Goal: Transaction & Acquisition: Purchase product/service

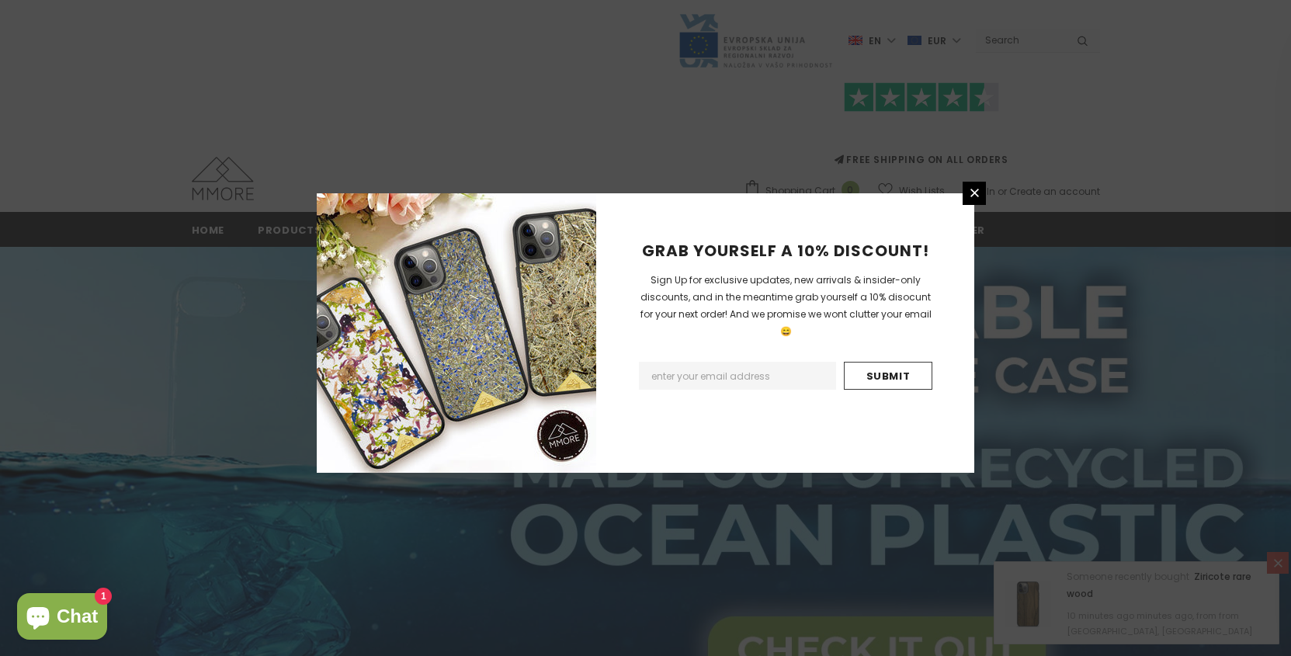
click at [986, 181] on div "GRAB YOURSELF A 10% DISCOUNT! Sign Up for exclusive updates, new arrivals & ins…" at bounding box center [645, 328] width 1291 height 656
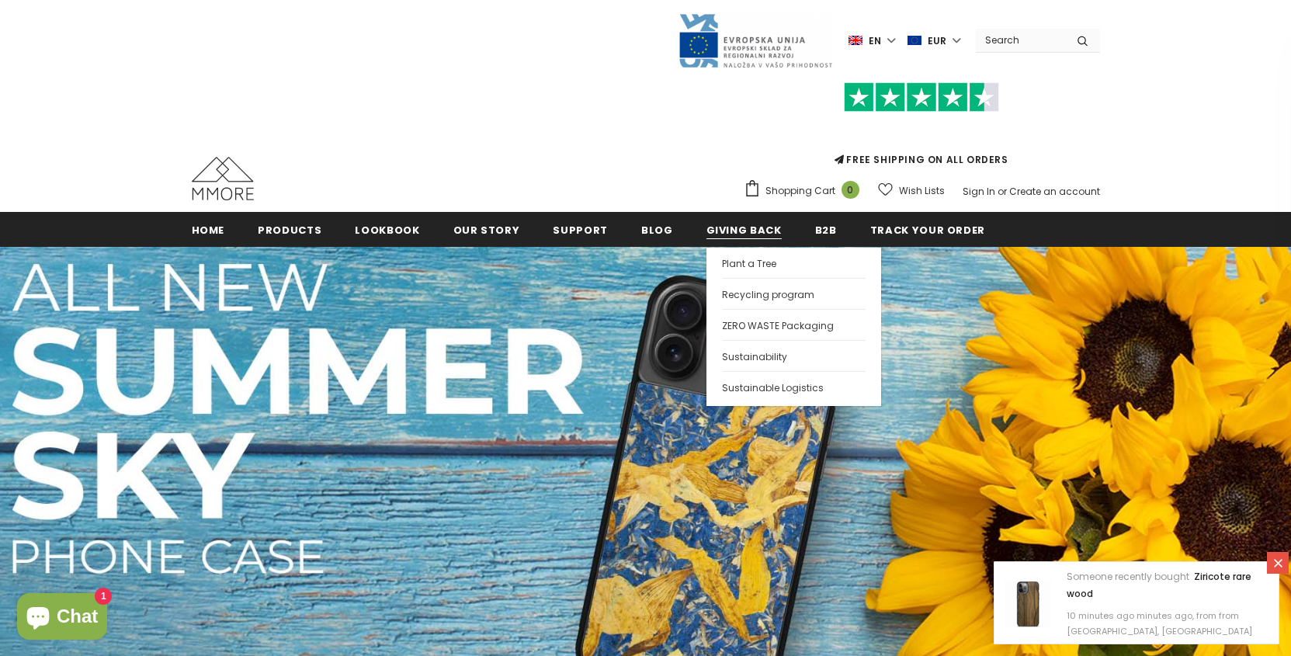
click at [734, 234] on span "Giving back" at bounding box center [743, 230] width 75 height 15
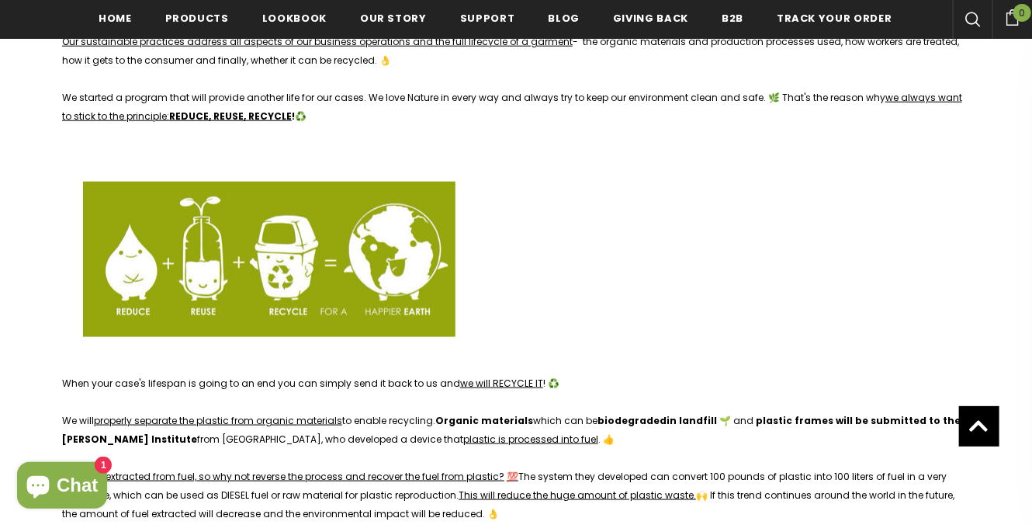
scroll to position [3311, 0]
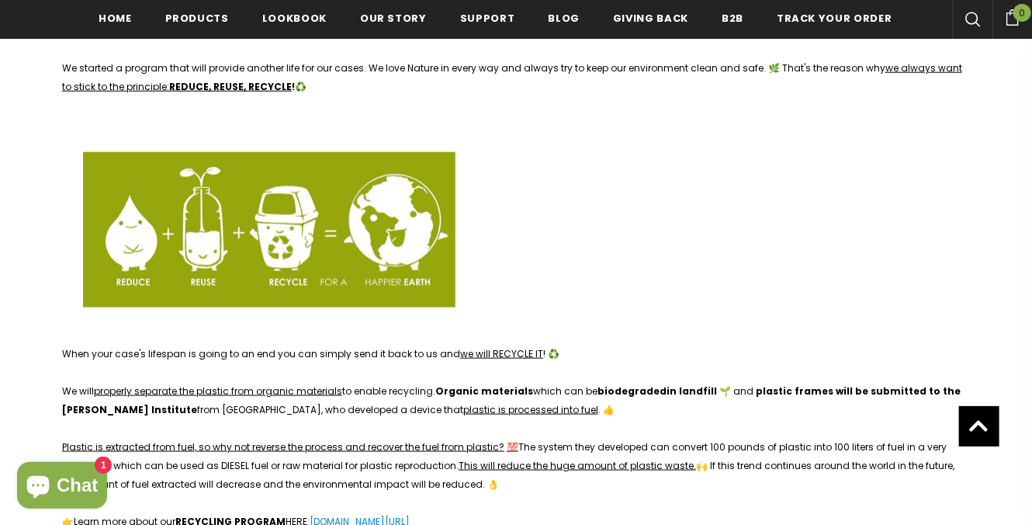
drag, startPoint x: 217, startPoint y: 354, endPoint x: 392, endPoint y: 352, distance: 174.7
click at [392, 384] on span "We will properly separate the plastic from organic materials to enable recyclin…" at bounding box center [511, 400] width 899 height 32
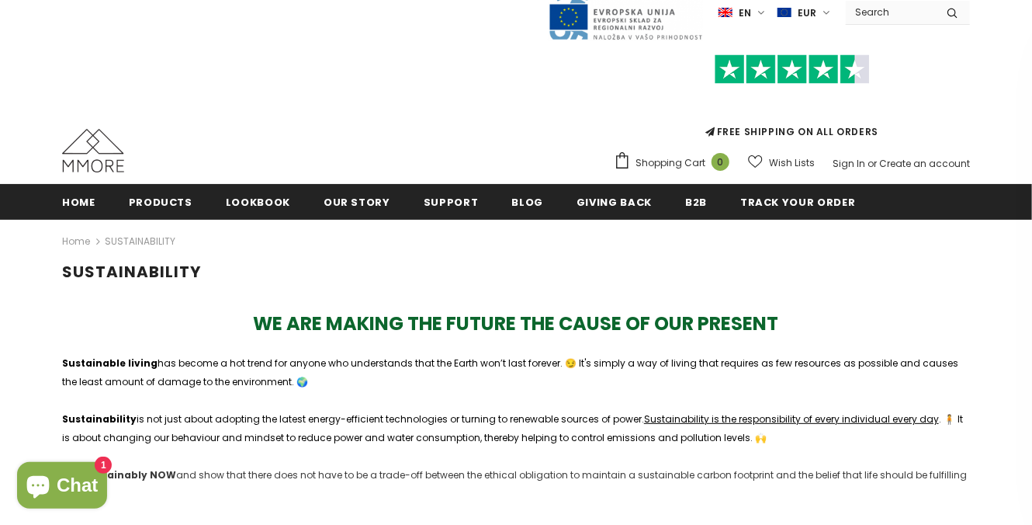
scroll to position [0, 0]
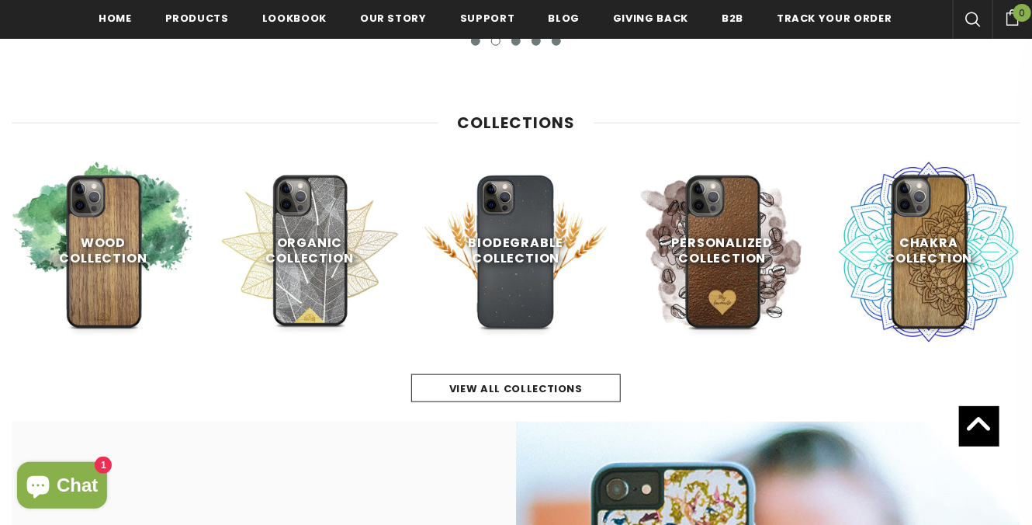
scroll to position [634, 0]
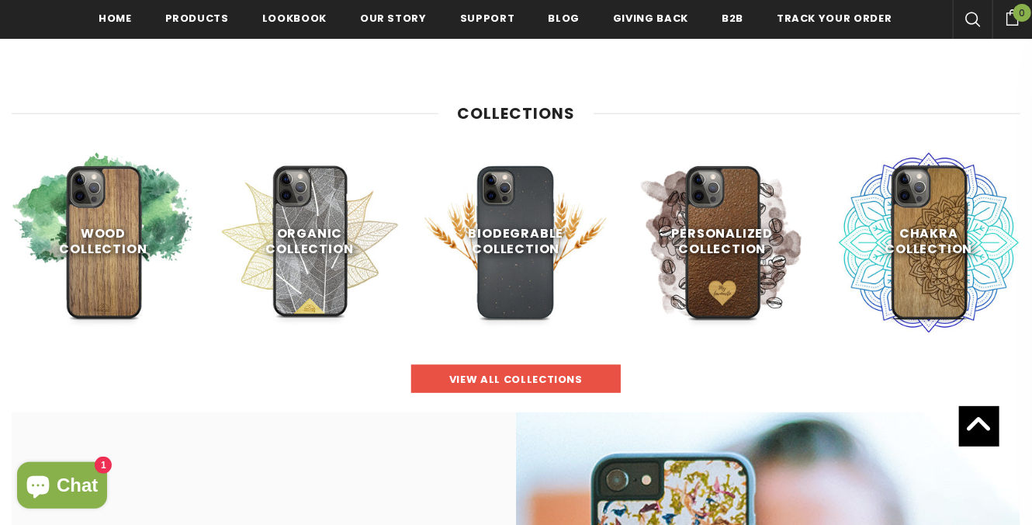
click at [477, 387] on link "view all collections" at bounding box center [516, 379] width 210 height 28
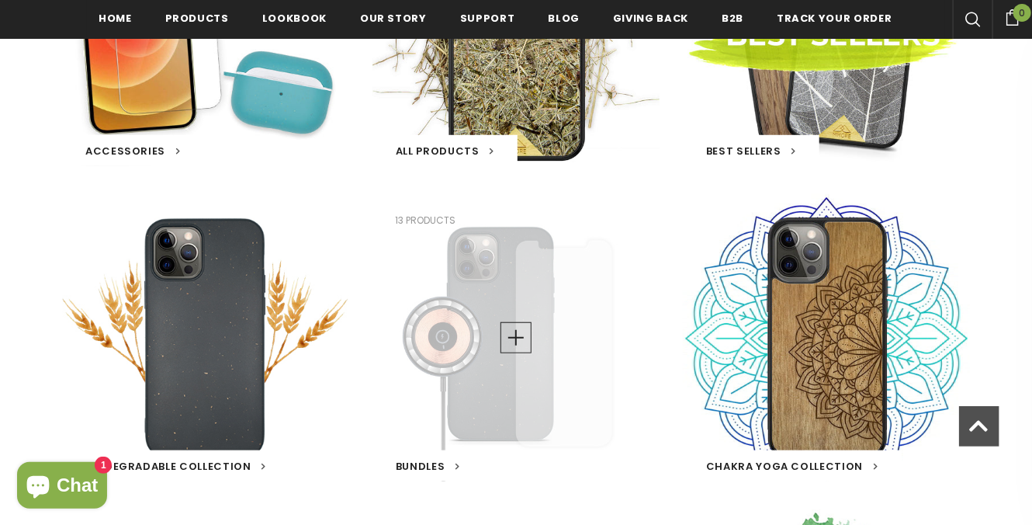
scroll to position [466, 0]
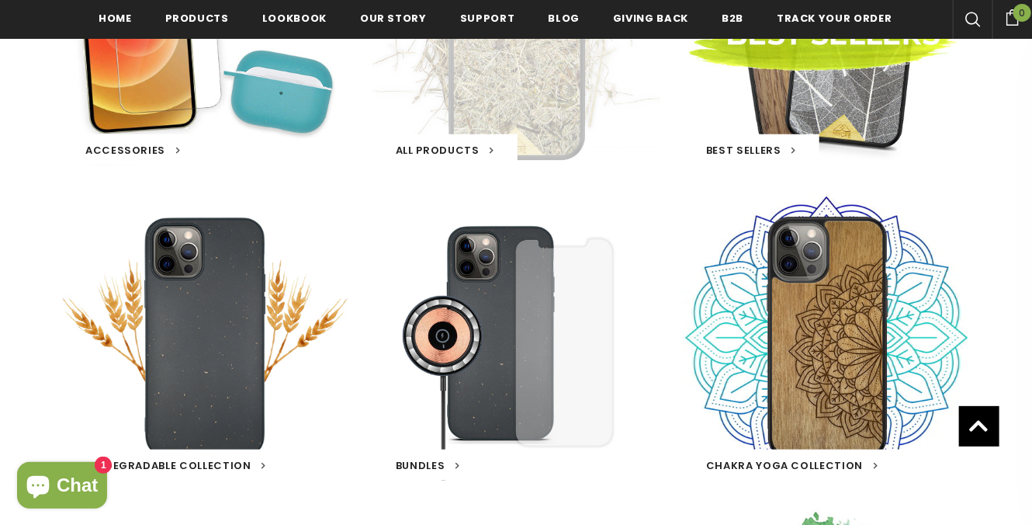
click at [467, 151] on span "All Products" at bounding box center [438, 150] width 84 height 15
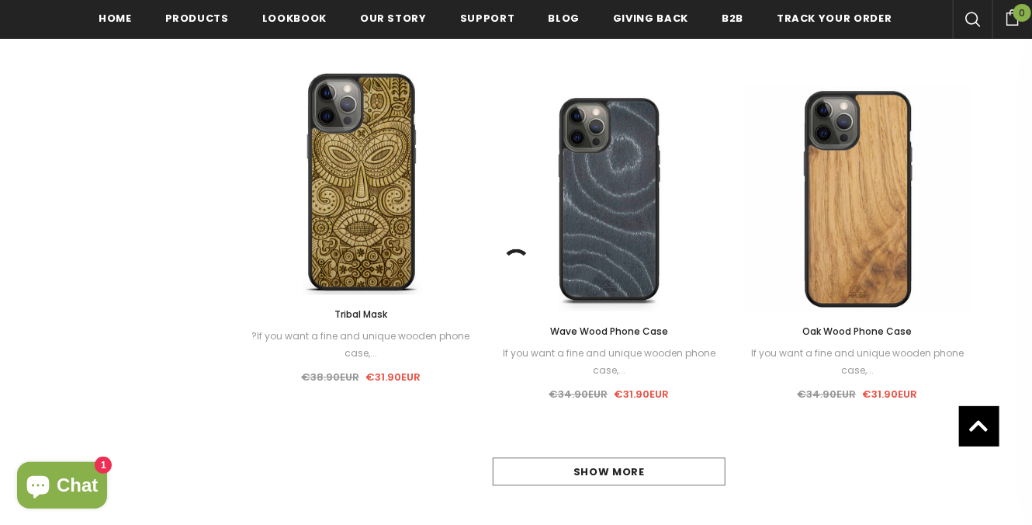
scroll to position [1445, 0]
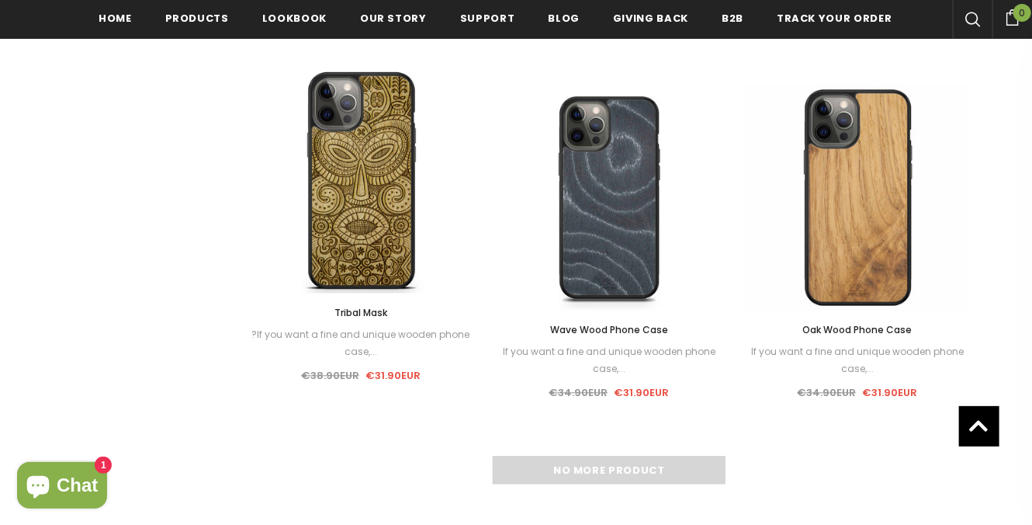
click at [571, 470] on div "No more product" at bounding box center [609, 470] width 722 height 28
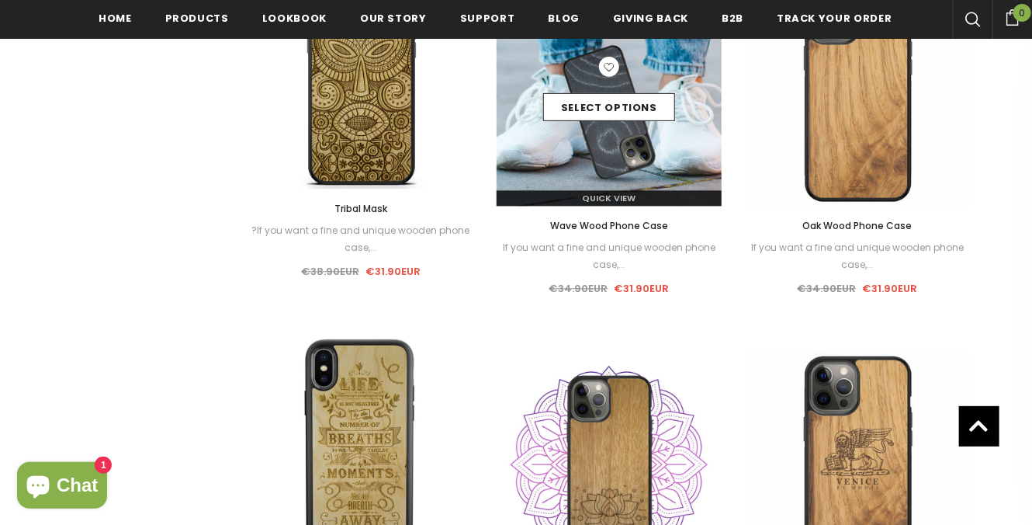
scroll to position [1303, 0]
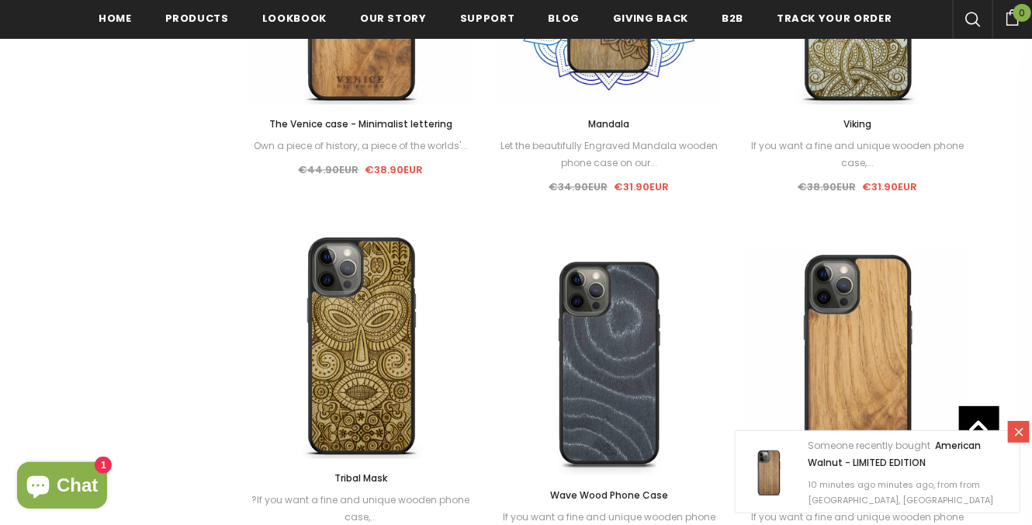
click at [1016, 437] on icon at bounding box center [1019, 431] width 13 height 13
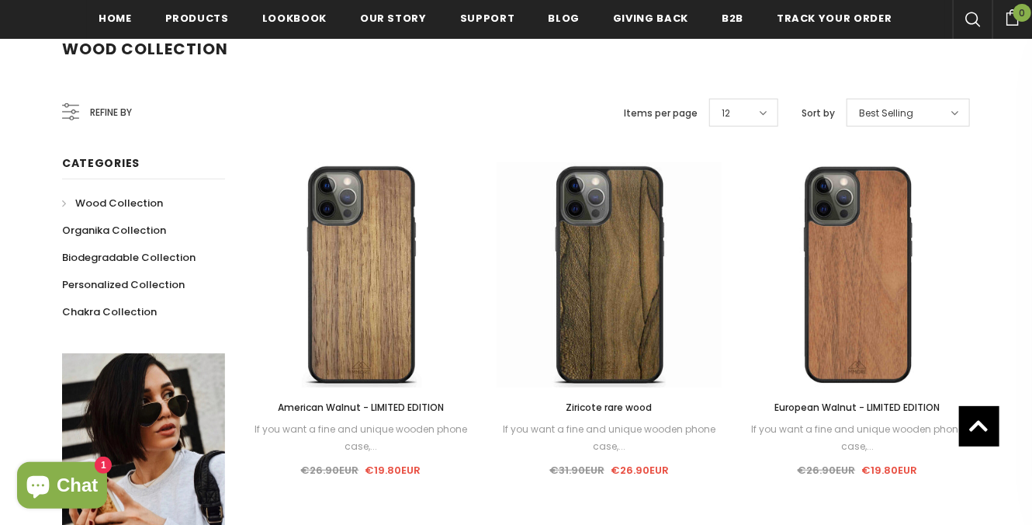
scroll to position [270, 0]
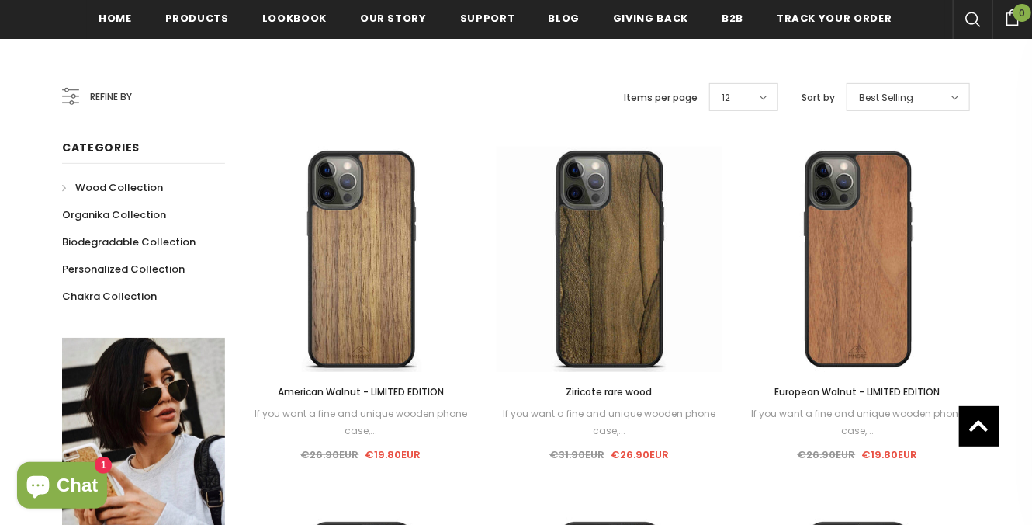
click at [411, 393] on span "American Walnut - LIMITED EDITION" at bounding box center [361, 391] width 166 height 13
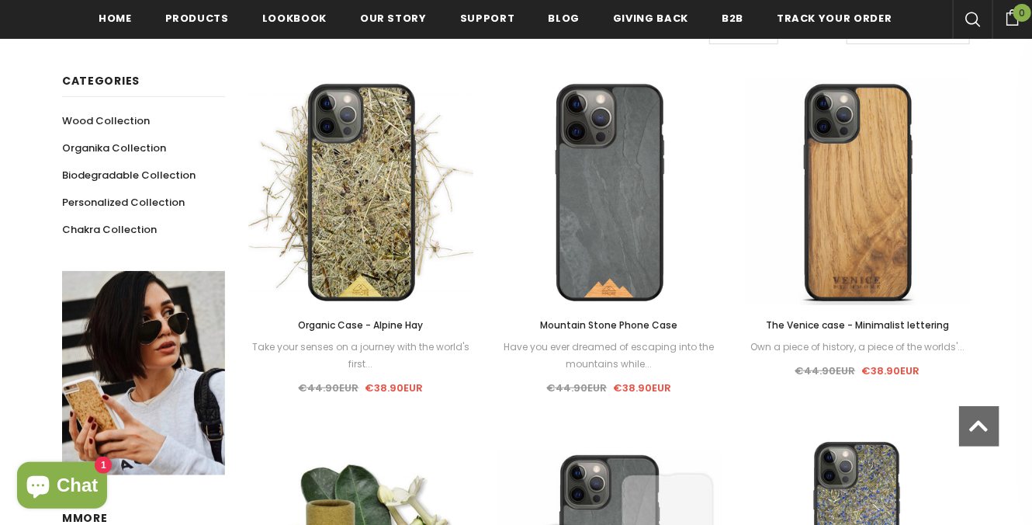
scroll to position [339, 0]
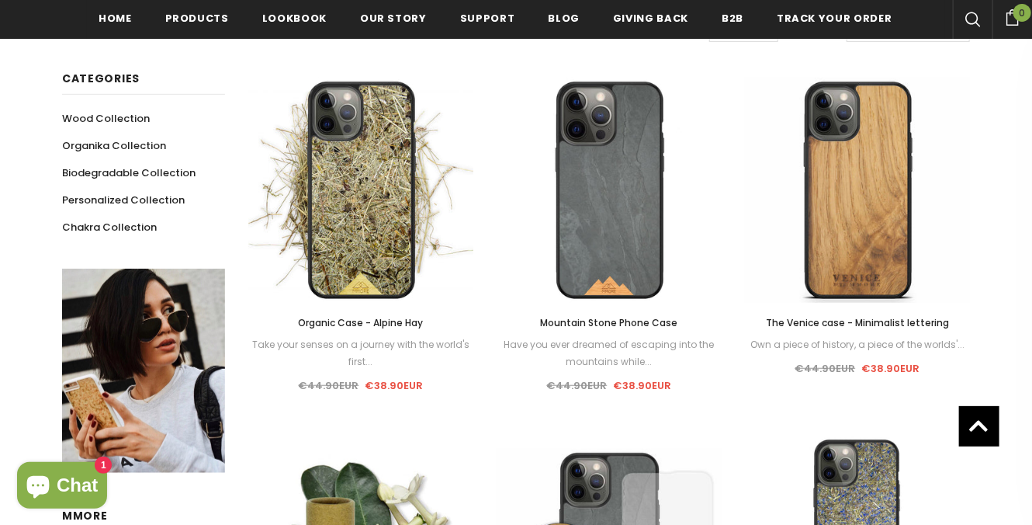
click at [395, 323] on span "Organic Case - Alpine Hay" at bounding box center [360, 322] width 125 height 13
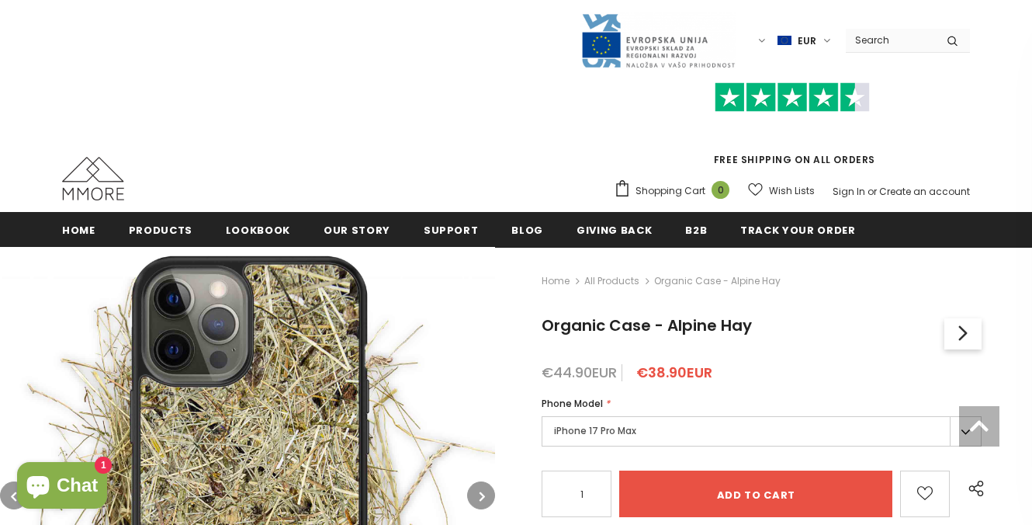
scroll to position [187, 0]
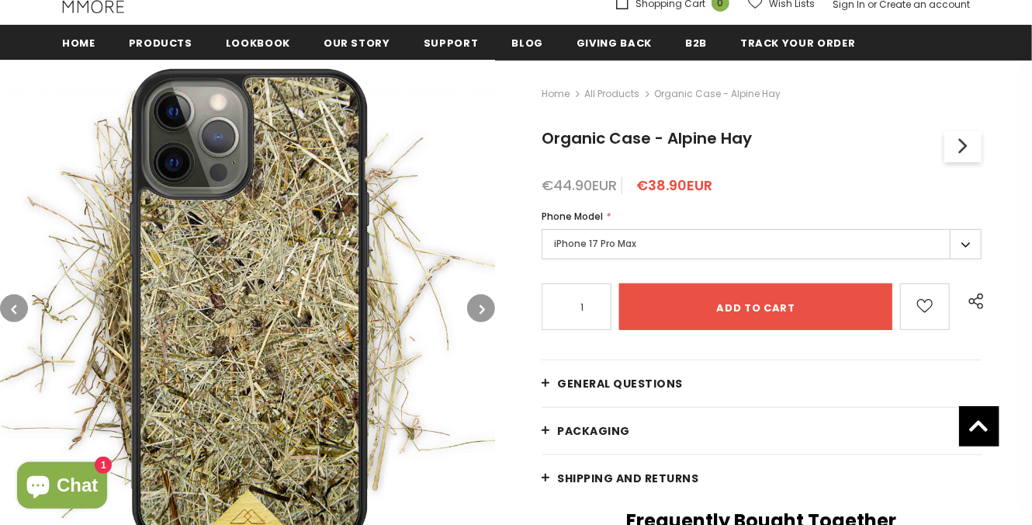
click at [476, 307] on button "button" at bounding box center [481, 308] width 28 height 28
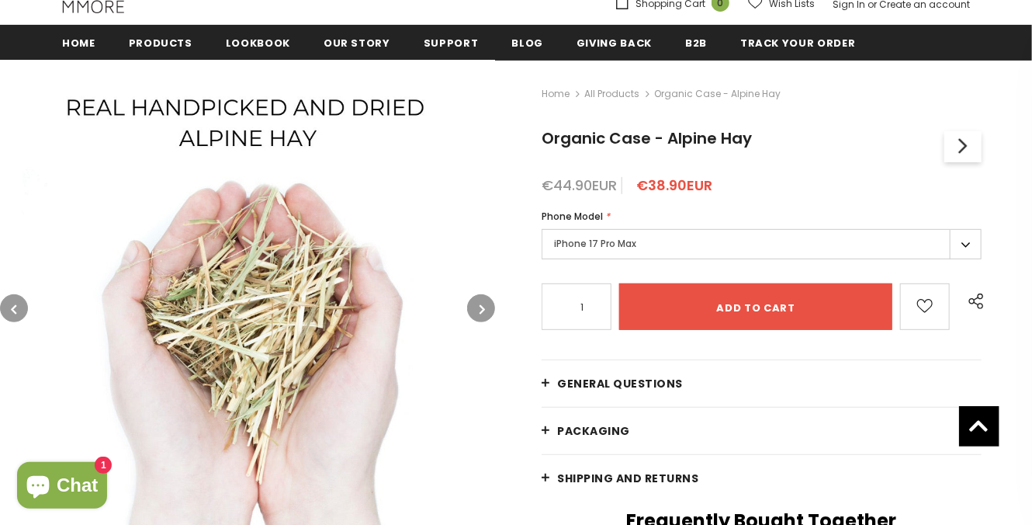
click at [476, 308] on button "button" at bounding box center [481, 308] width 28 height 28
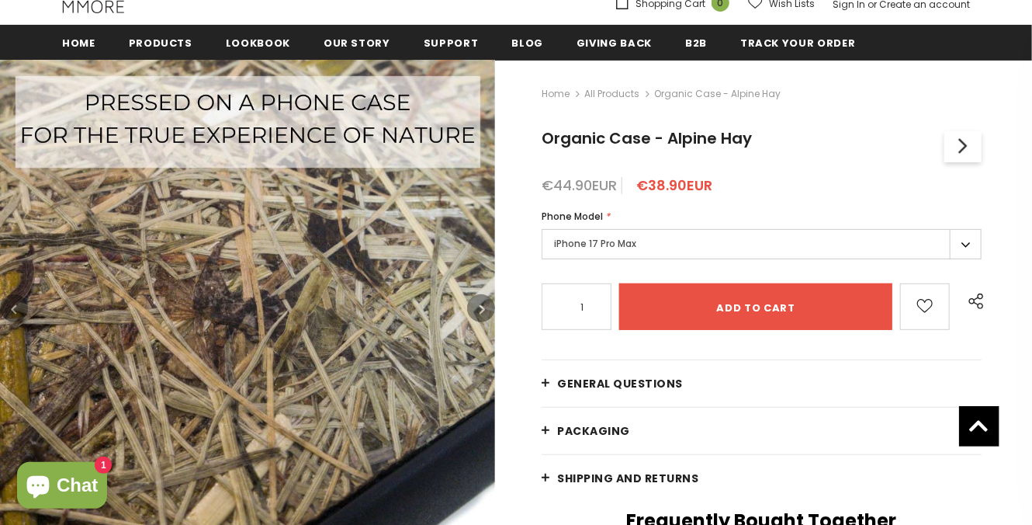
click at [476, 308] on button "button" at bounding box center [481, 308] width 28 height 28
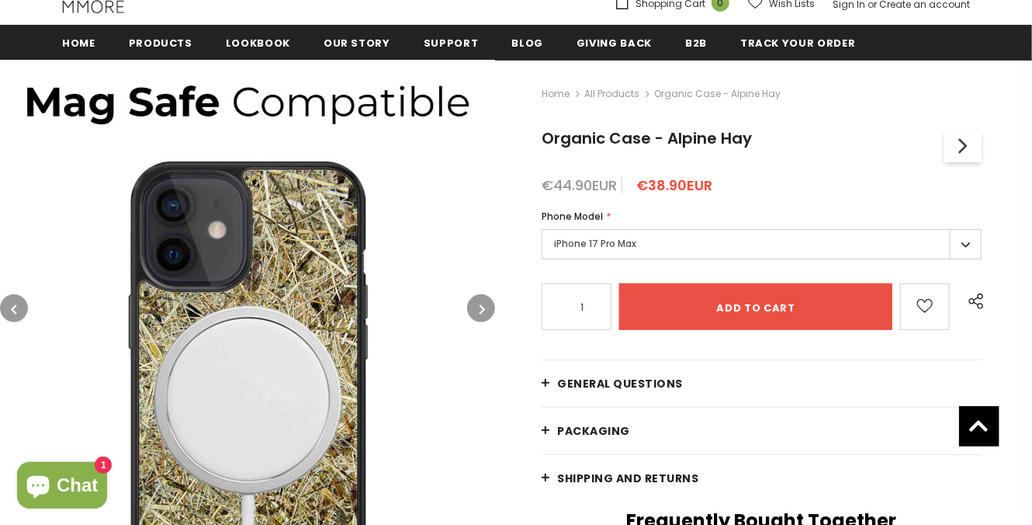
click at [476, 308] on button "button" at bounding box center [481, 308] width 28 height 28
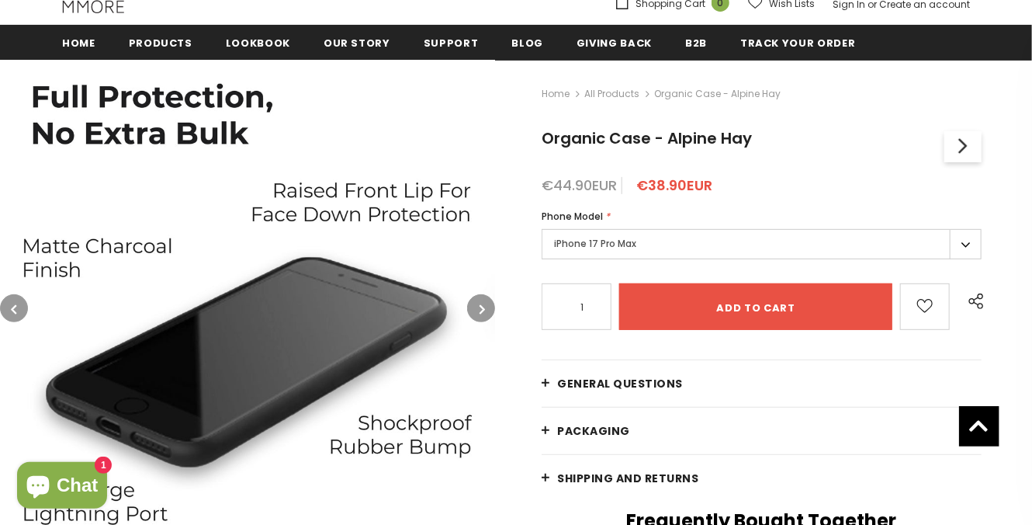
click at [476, 307] on button "button" at bounding box center [481, 308] width 28 height 28
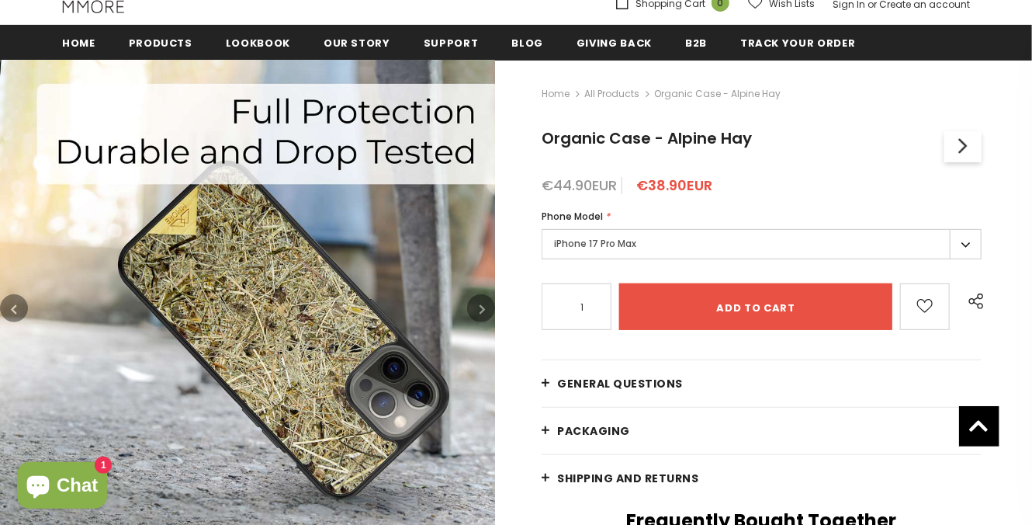
click at [476, 307] on button "button" at bounding box center [481, 308] width 28 height 28
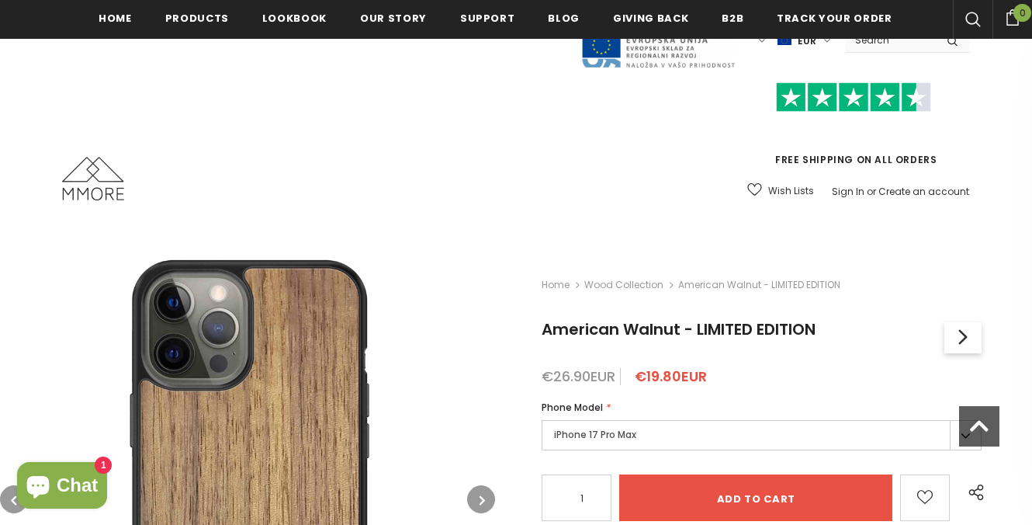
scroll to position [246, 0]
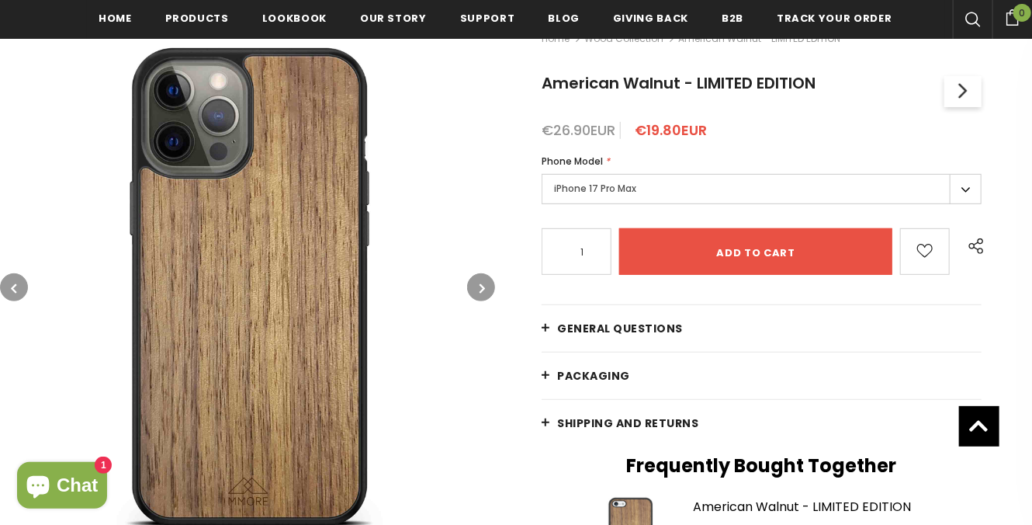
click at [690, 189] on label "iPhone 17 Pro Max" at bounding box center [762, 189] width 440 height 30
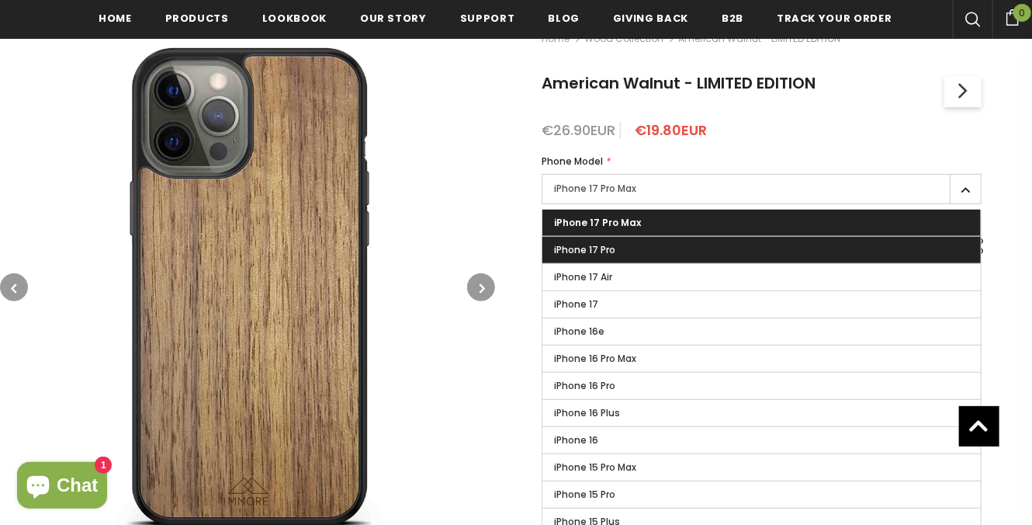
click at [658, 245] on label "iPhone 17 Pro" at bounding box center [762, 250] width 439 height 26
click at [0, 0] on input "iPhone 17 Pro" at bounding box center [0, 0] width 0 height 0
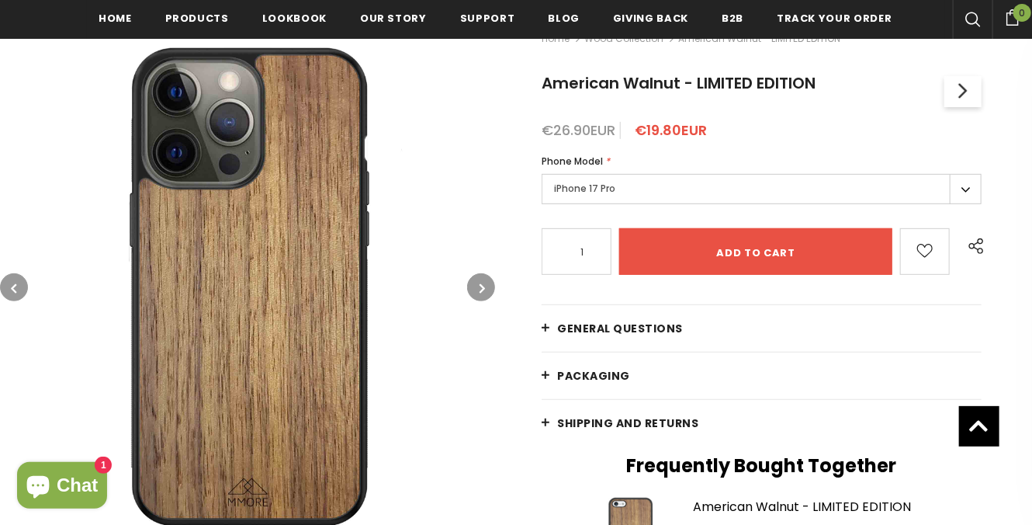
click at [486, 285] on button "button" at bounding box center [481, 287] width 28 height 28
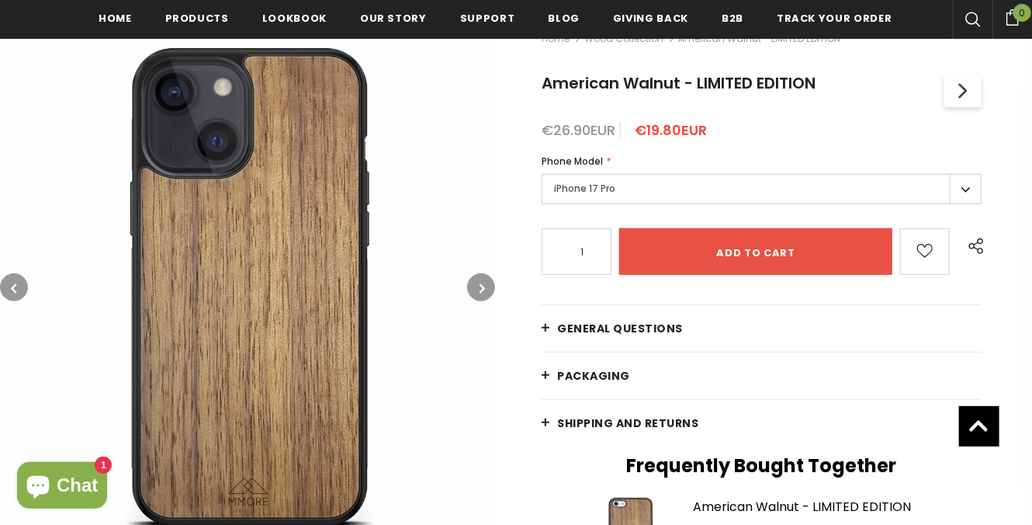
click at [486, 285] on button "button" at bounding box center [481, 287] width 28 height 28
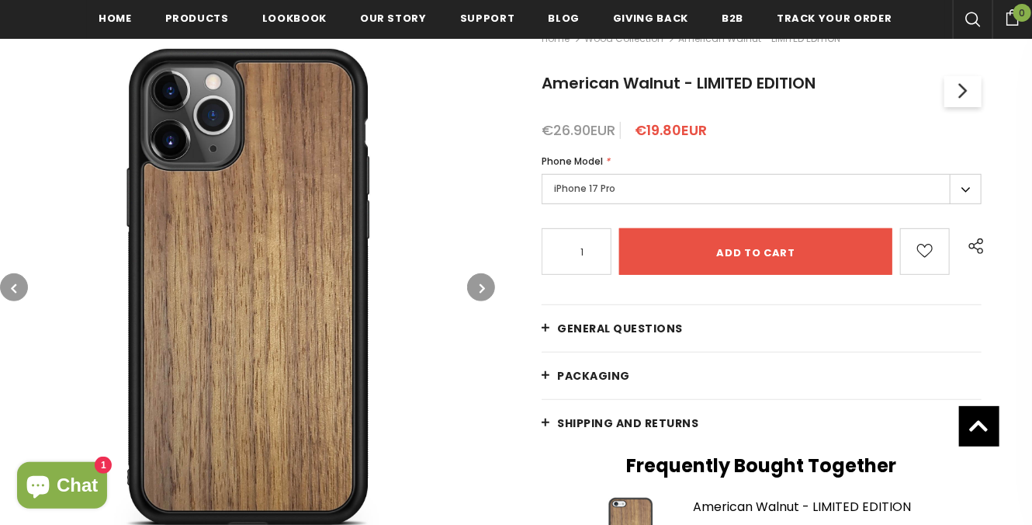
click at [486, 285] on button "button" at bounding box center [481, 287] width 28 height 28
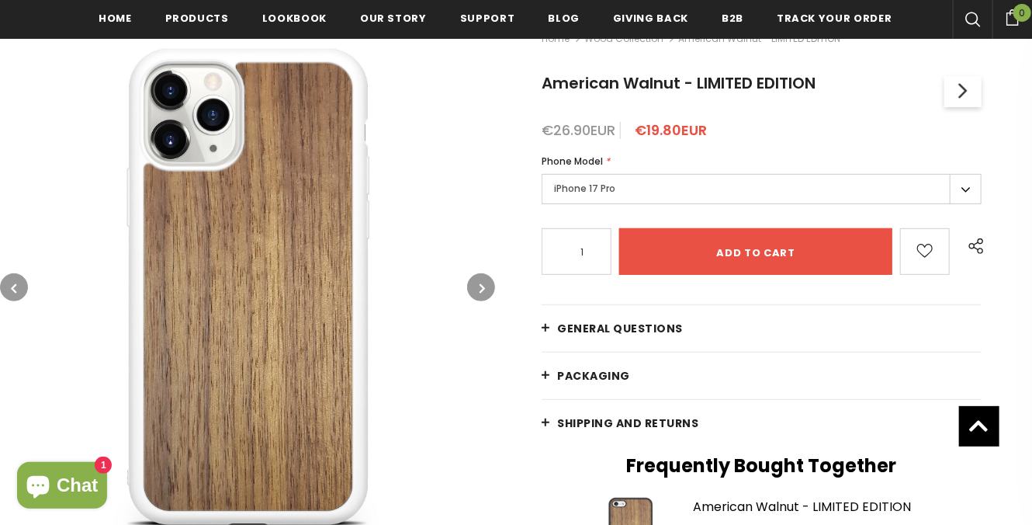
click at [486, 285] on button "button" at bounding box center [481, 287] width 28 height 28
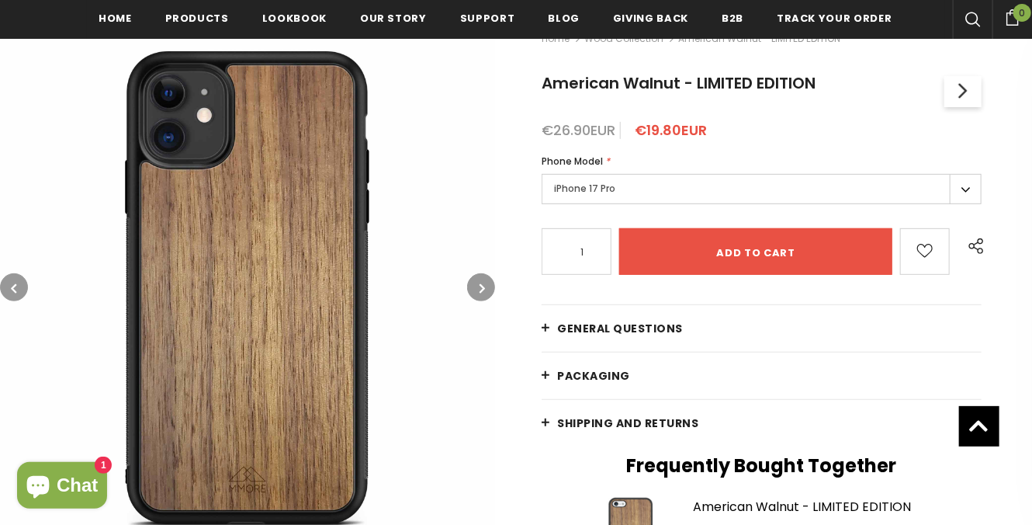
click at [486, 285] on button "button" at bounding box center [481, 287] width 28 height 28
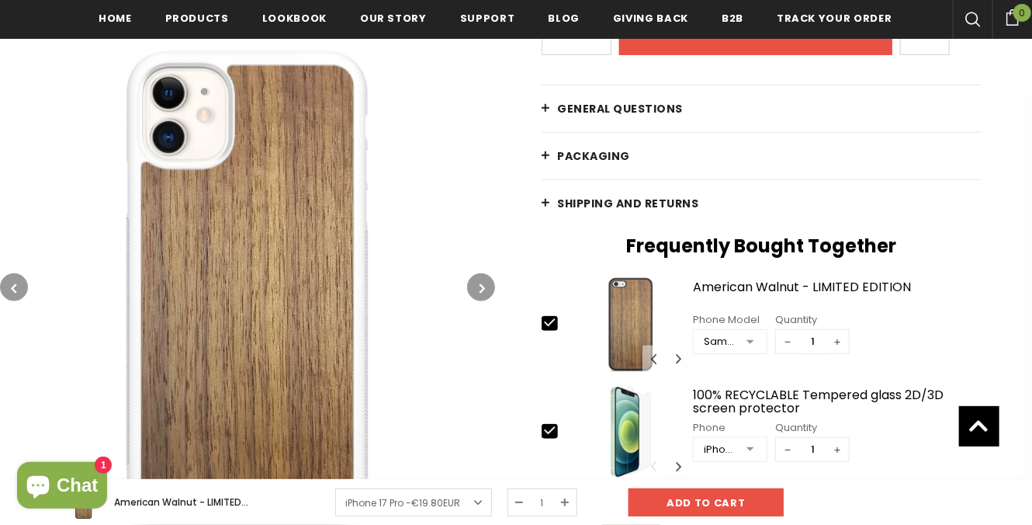
scroll to position [466, 0]
click at [701, 101] on link "General Questions" at bounding box center [762, 108] width 440 height 47
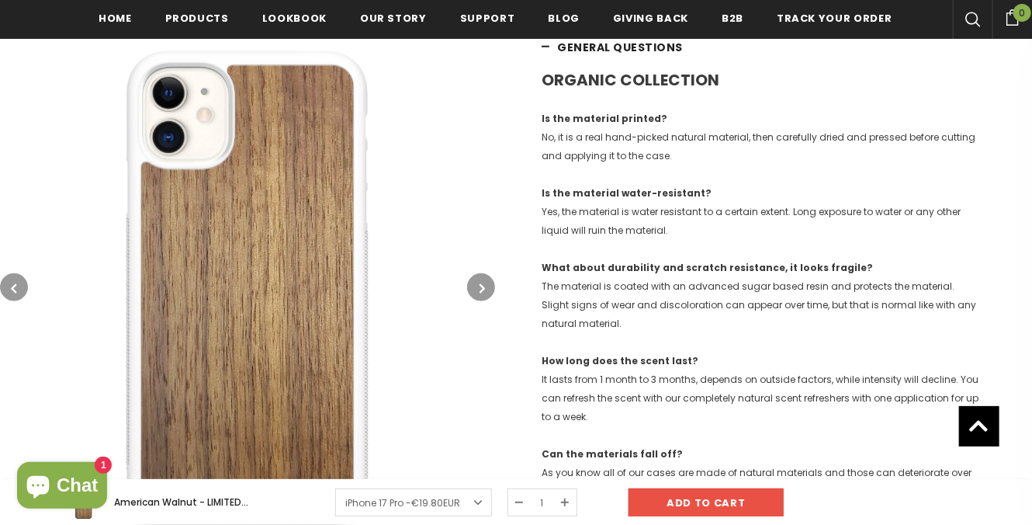
scroll to position [542, 0]
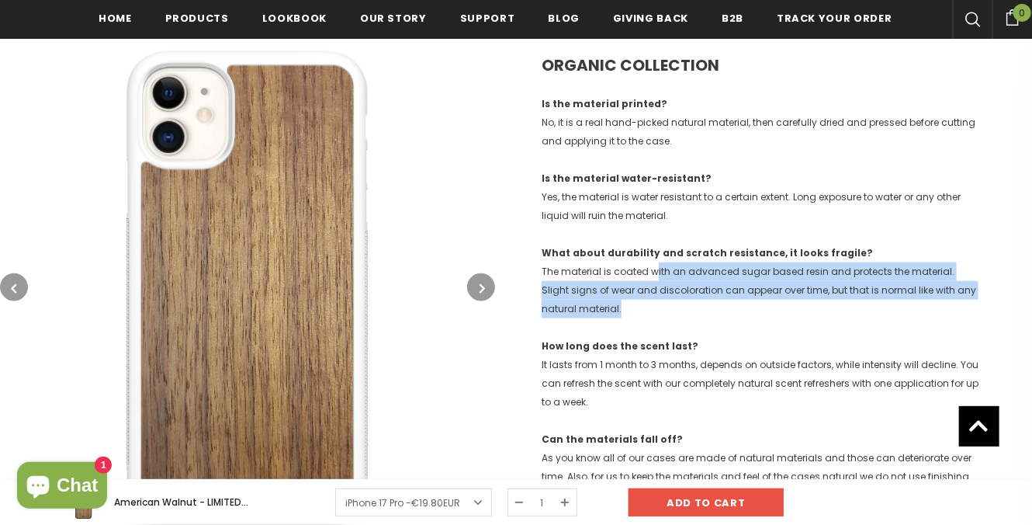
drag, startPoint x: 657, startPoint y: 272, endPoint x: 730, endPoint y: 307, distance: 81.9
click at [730, 307] on p "What about durability and scratch resistance, it looks fragile? The material is…" at bounding box center [762, 281] width 440 height 75
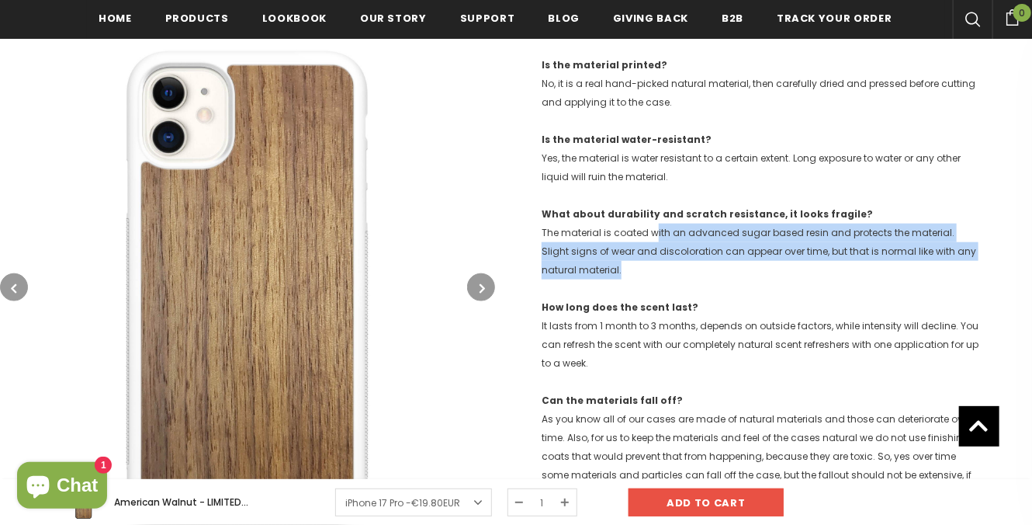
scroll to position [636, 0]
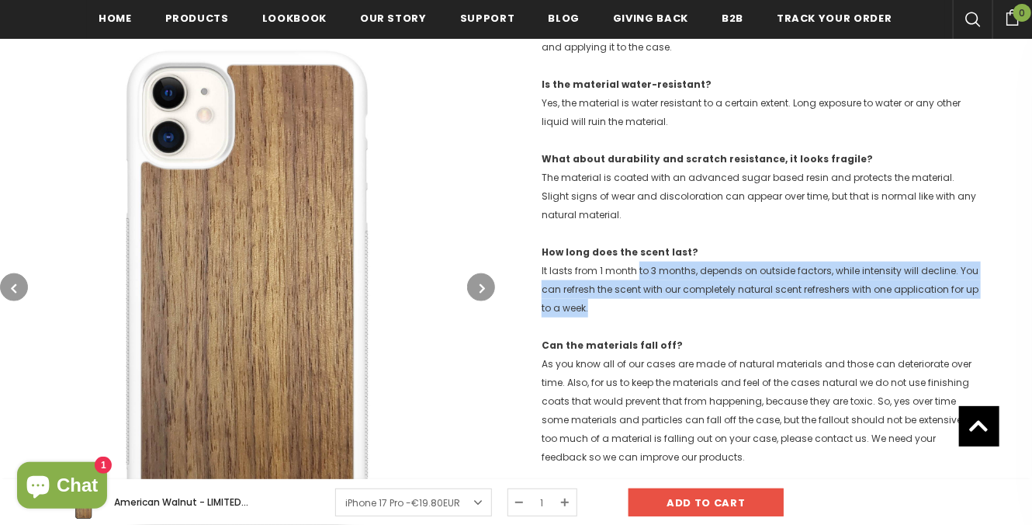
drag, startPoint x: 637, startPoint y: 272, endPoint x: 834, endPoint y: 302, distance: 200.2
click at [834, 302] on p "How long does the scent last? It lasts from 1 month to 3 months, depends on out…" at bounding box center [762, 280] width 440 height 75
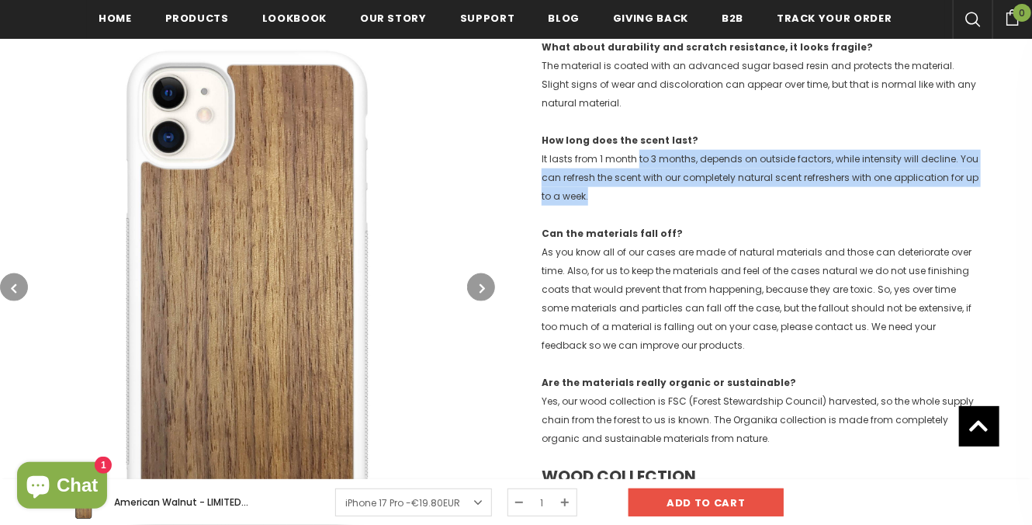
scroll to position [766, 0]
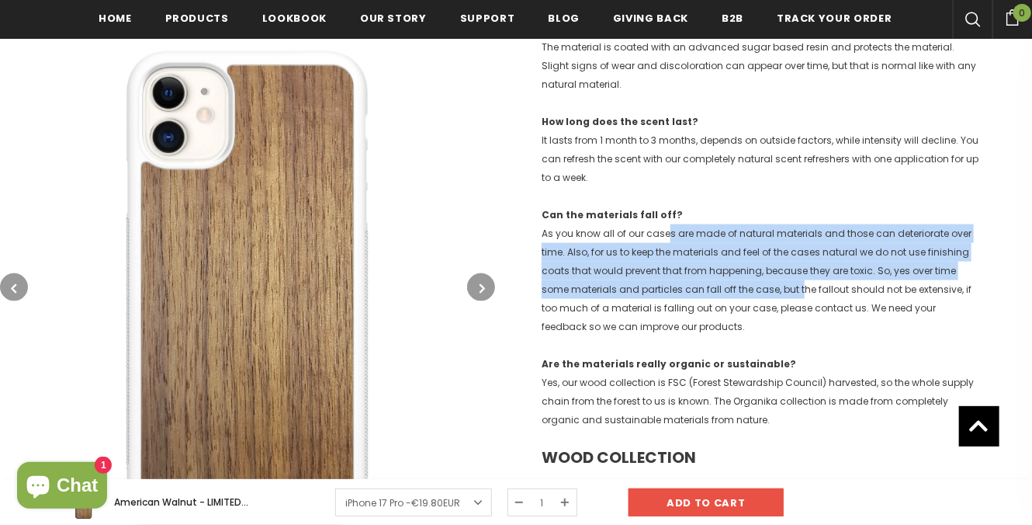
drag, startPoint x: 666, startPoint y: 234, endPoint x: 802, endPoint y: 286, distance: 145.2
click at [802, 286] on span "As you know all of our cases are made of natural materials and those can deteri…" at bounding box center [757, 280] width 430 height 106
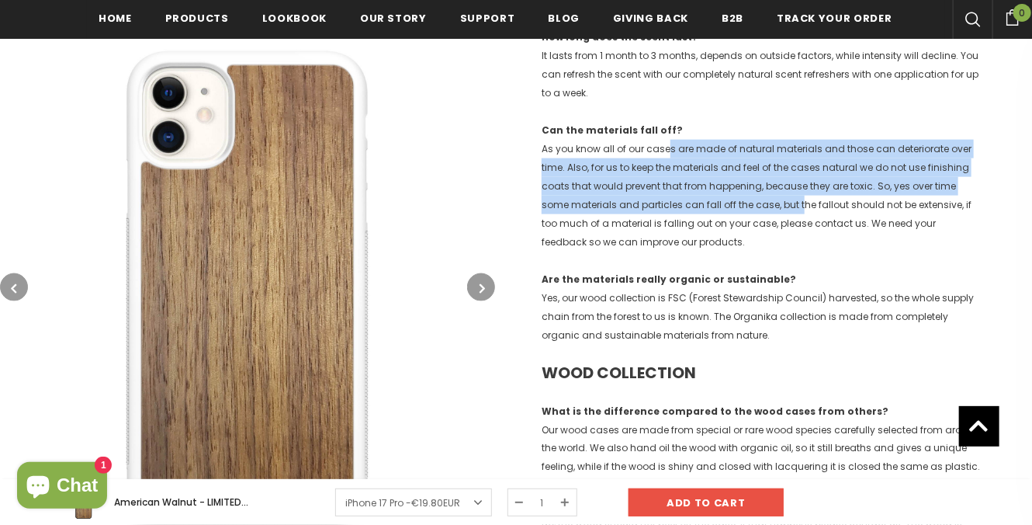
scroll to position [890, 0]
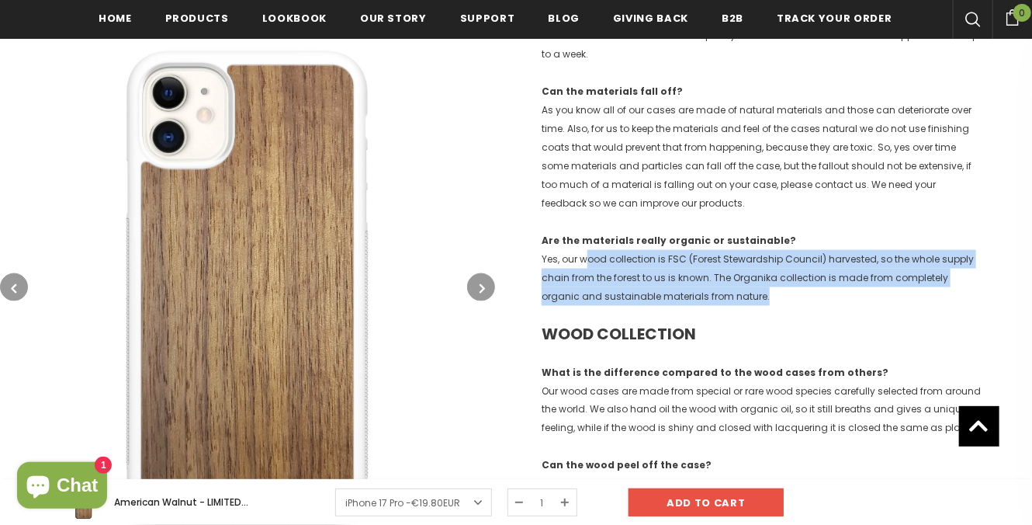
drag, startPoint x: 586, startPoint y: 260, endPoint x: 892, endPoint y: 305, distance: 309.1
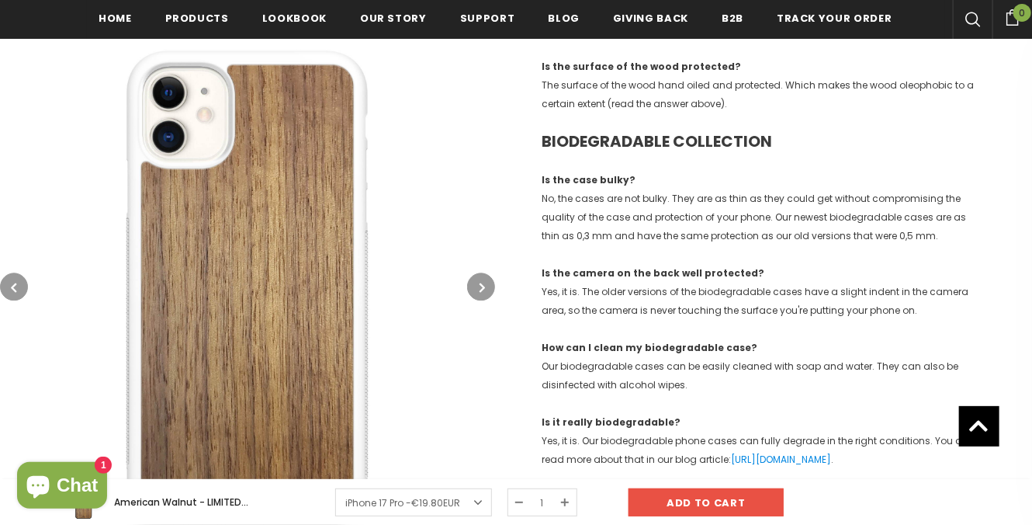
scroll to position [1459, 0]
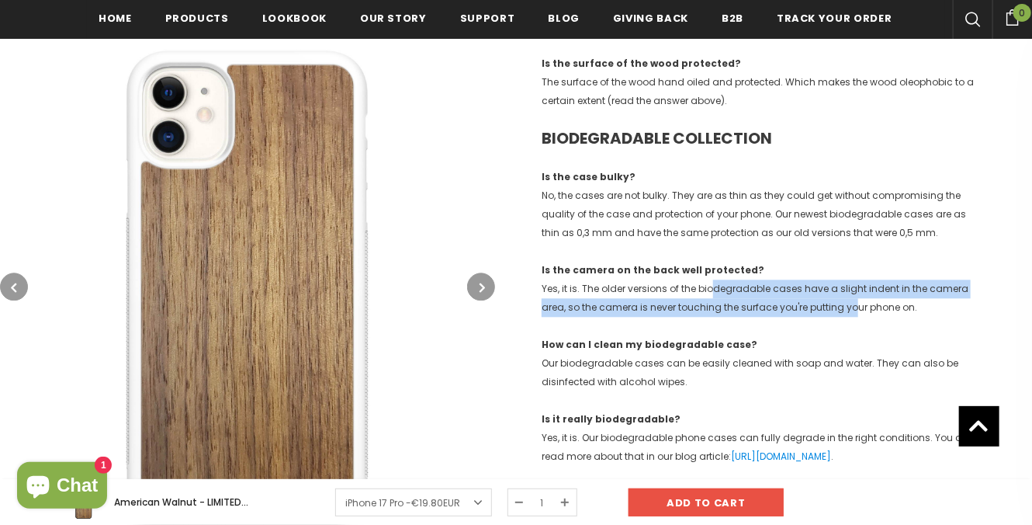
drag, startPoint x: 709, startPoint y: 289, endPoint x: 852, endPoint y: 312, distance: 144.7
click at [852, 312] on p "Is the camera on the back well protected? Yes, it is. The older versions of the…" at bounding box center [762, 289] width 440 height 56
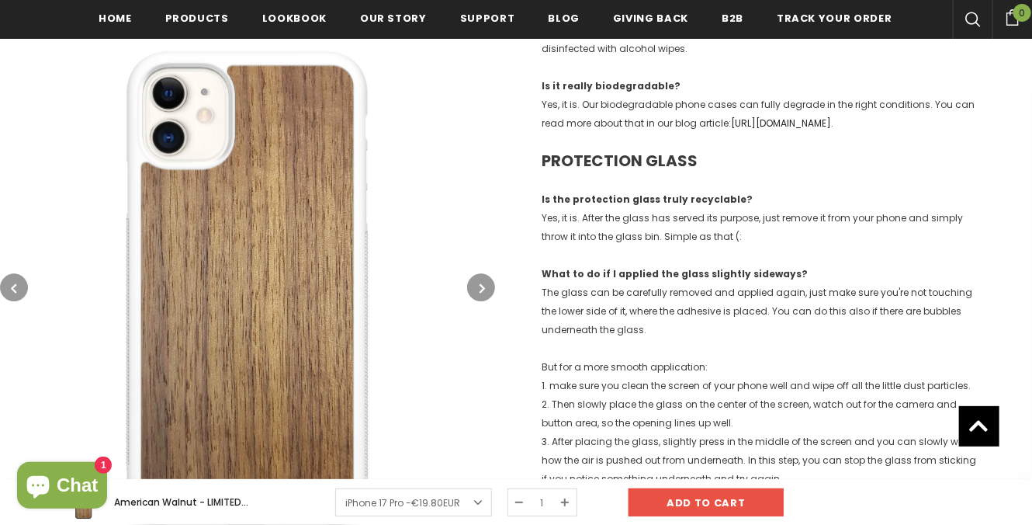
scroll to position [1823, 0]
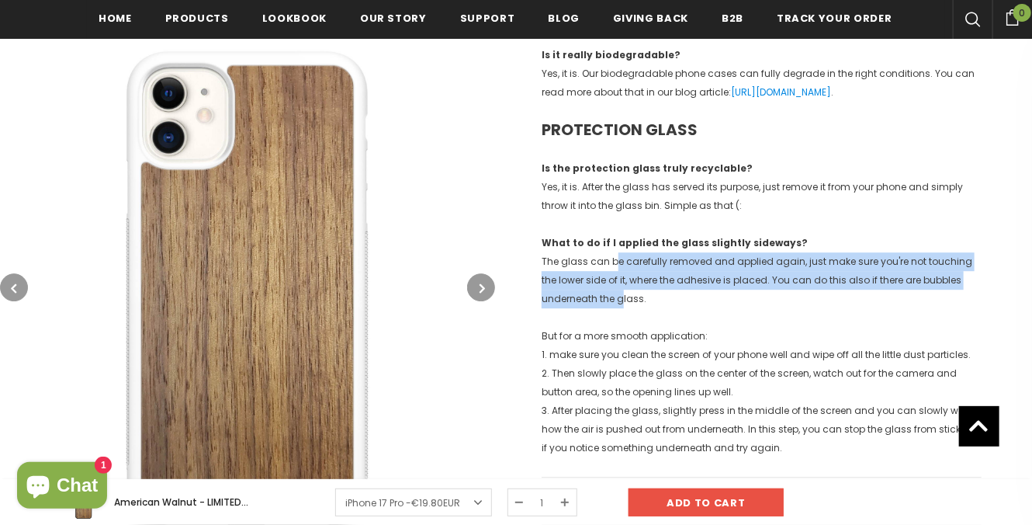
drag, startPoint x: 615, startPoint y: 281, endPoint x: 624, endPoint y: 308, distance: 28.7
click at [624, 308] on p "What to do if I applied the glass slightly sideways? The glass can be carefully…" at bounding box center [762, 271] width 440 height 75
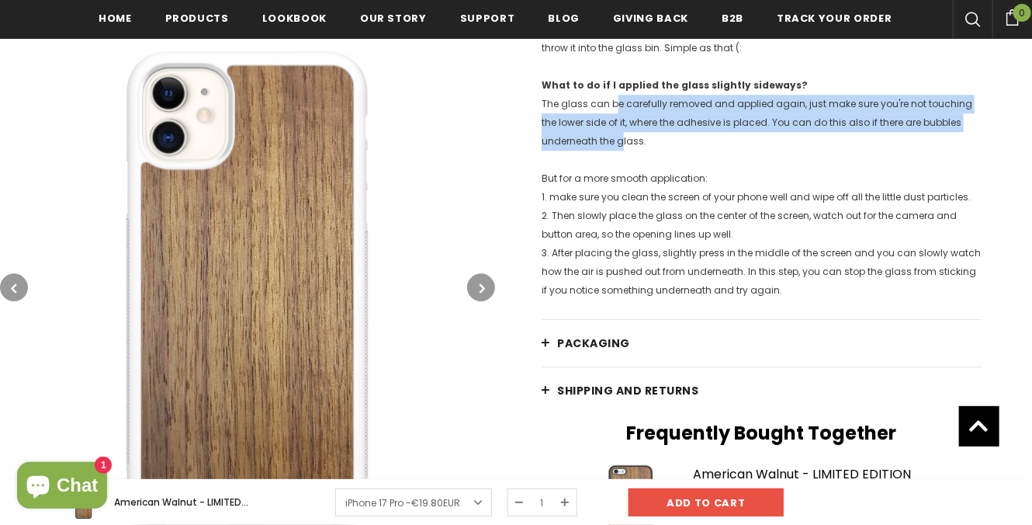
scroll to position [2088, 0]
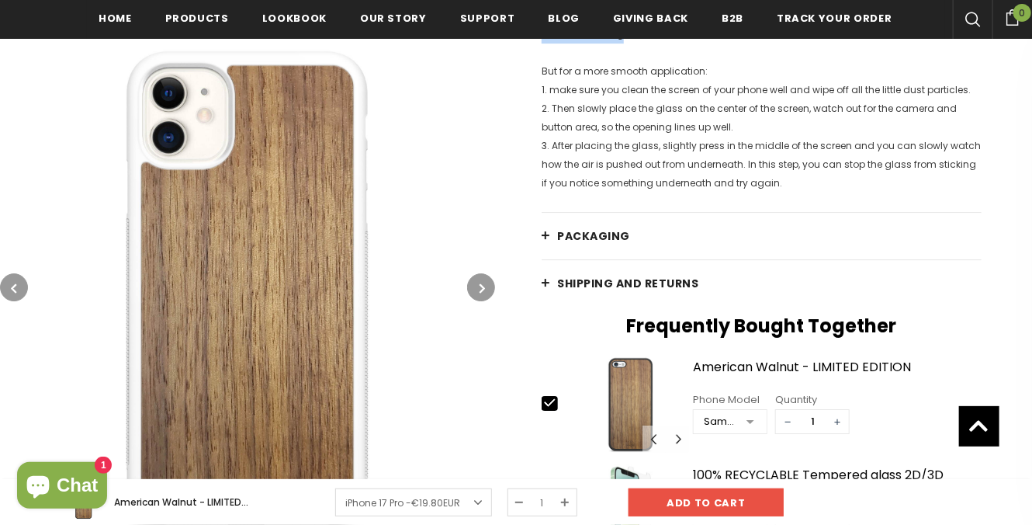
click at [648, 259] on link "PACKAGING" at bounding box center [762, 236] width 440 height 47
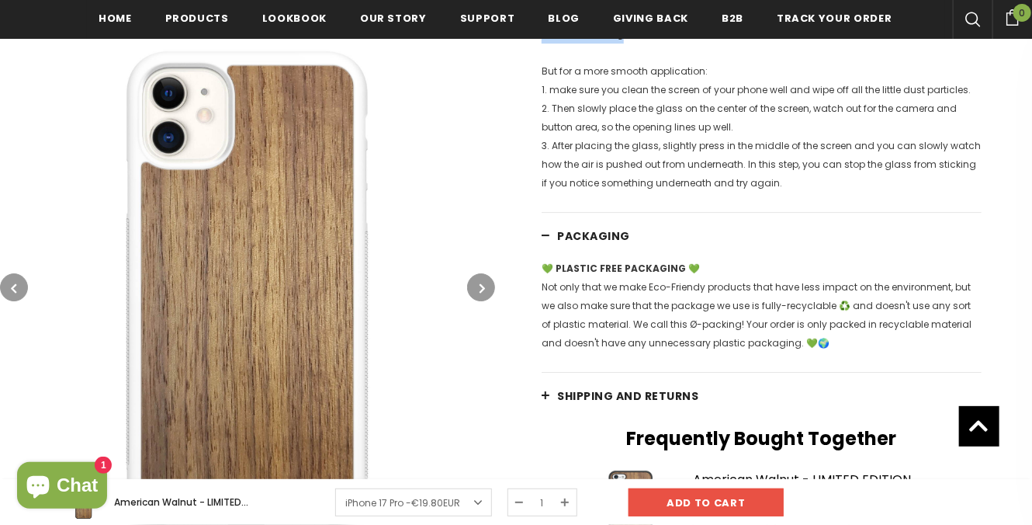
click at [649, 258] on link "PACKAGING" at bounding box center [762, 236] width 440 height 47
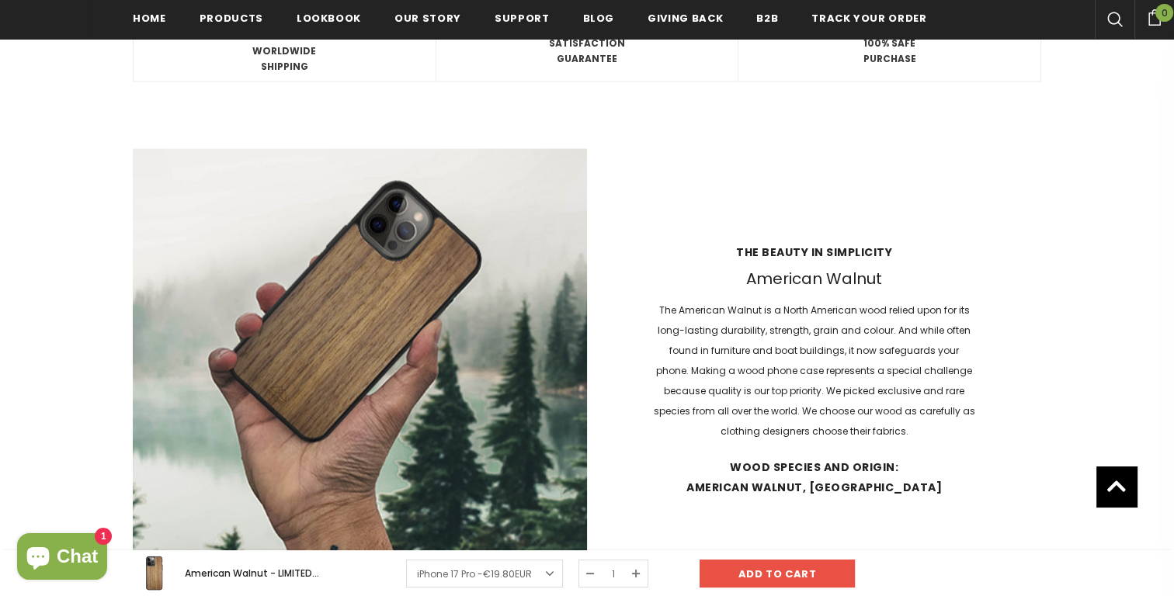
scroll to position [3317, 0]
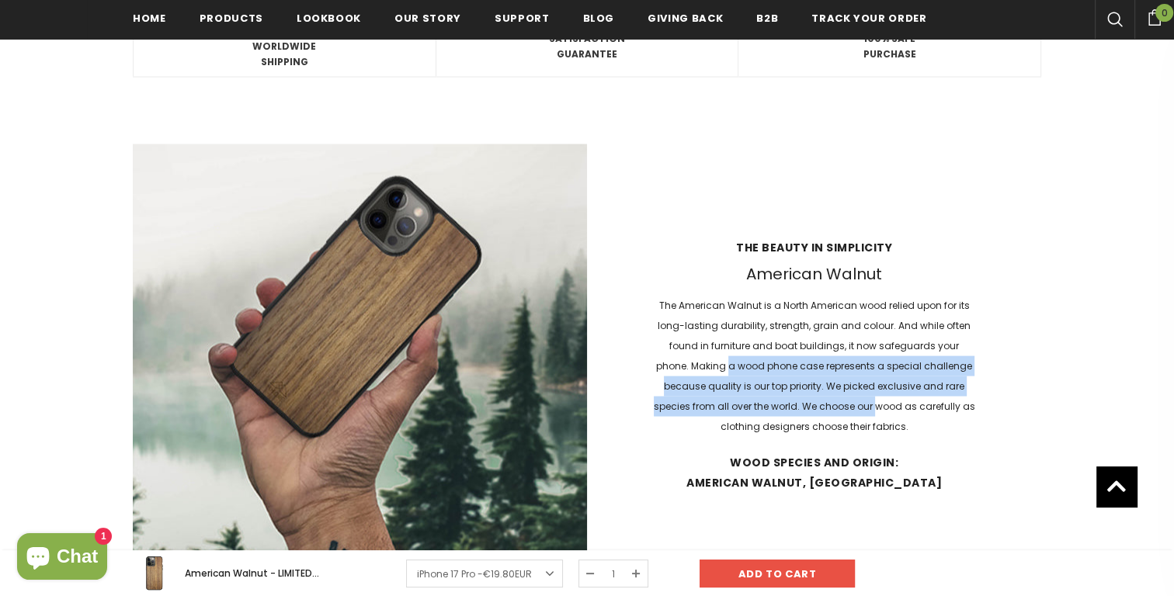
drag, startPoint x: 730, startPoint y: 377, endPoint x: 878, endPoint y: 423, distance: 155.2
click at [878, 423] on span "The American Walnut is a North American wood relied upon for its long-lasting d…" at bounding box center [814, 366] width 321 height 134
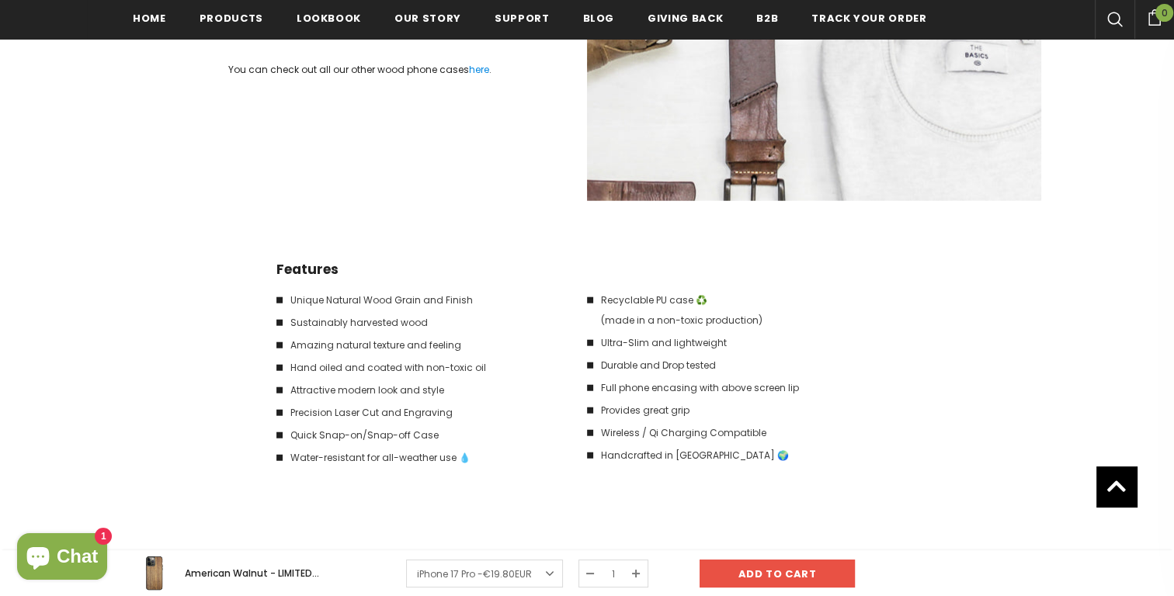
scroll to position [3900, 0]
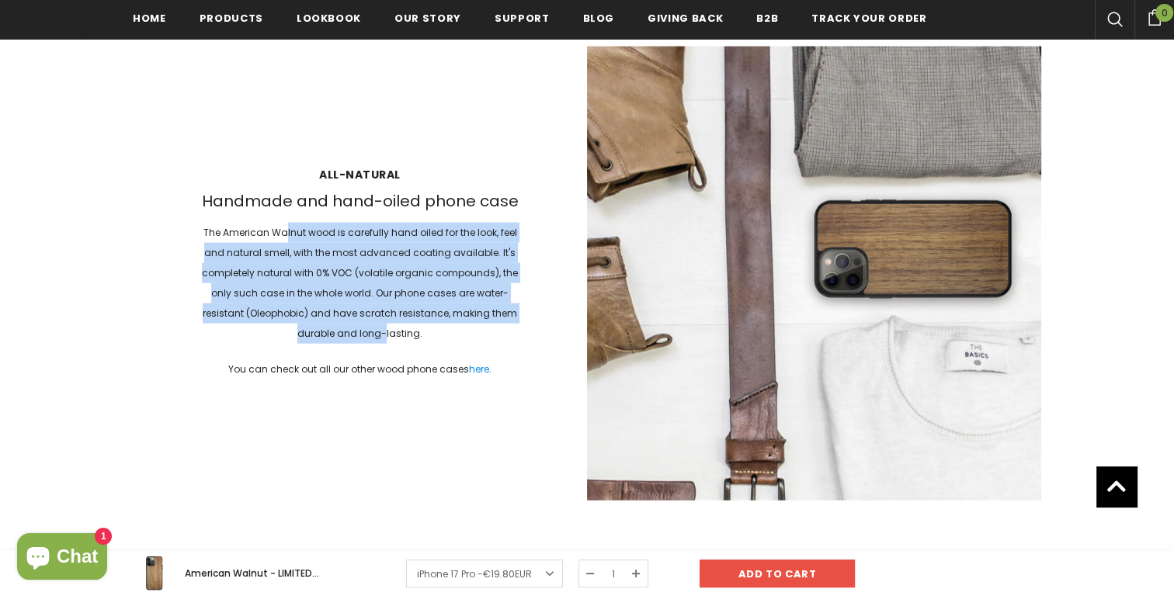
drag, startPoint x: 286, startPoint y: 238, endPoint x: 383, endPoint y: 340, distance: 141.1
click at [383, 340] on span "The American Walnut wood is carefully hand oiled for the look, feel and natural…" at bounding box center [360, 283] width 316 height 114
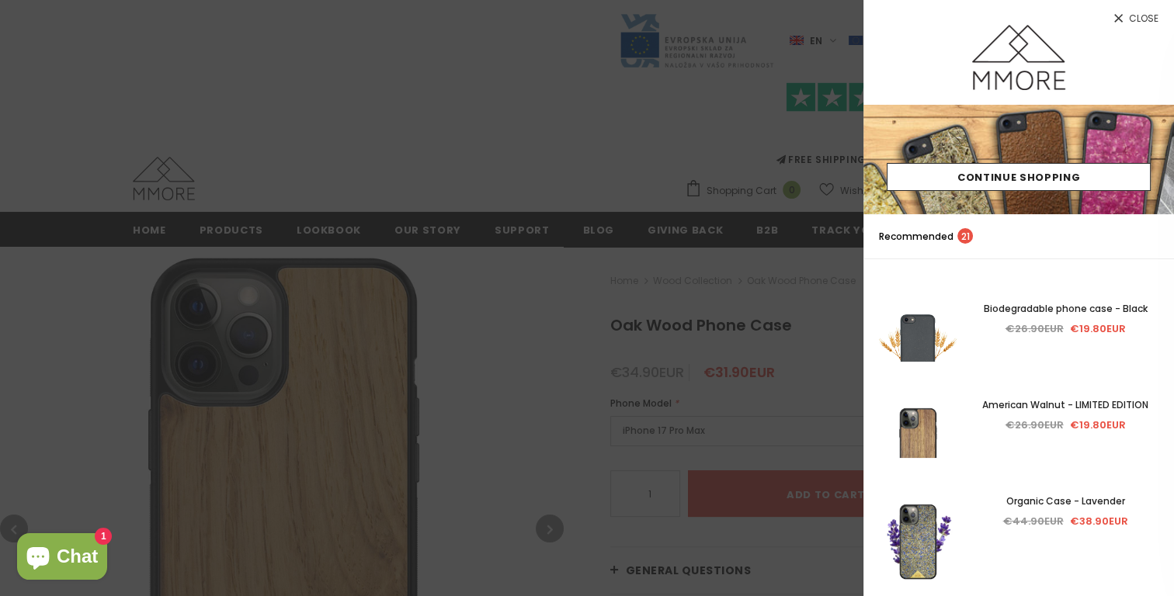
click at [711, 196] on div at bounding box center [587, 298] width 1174 height 596
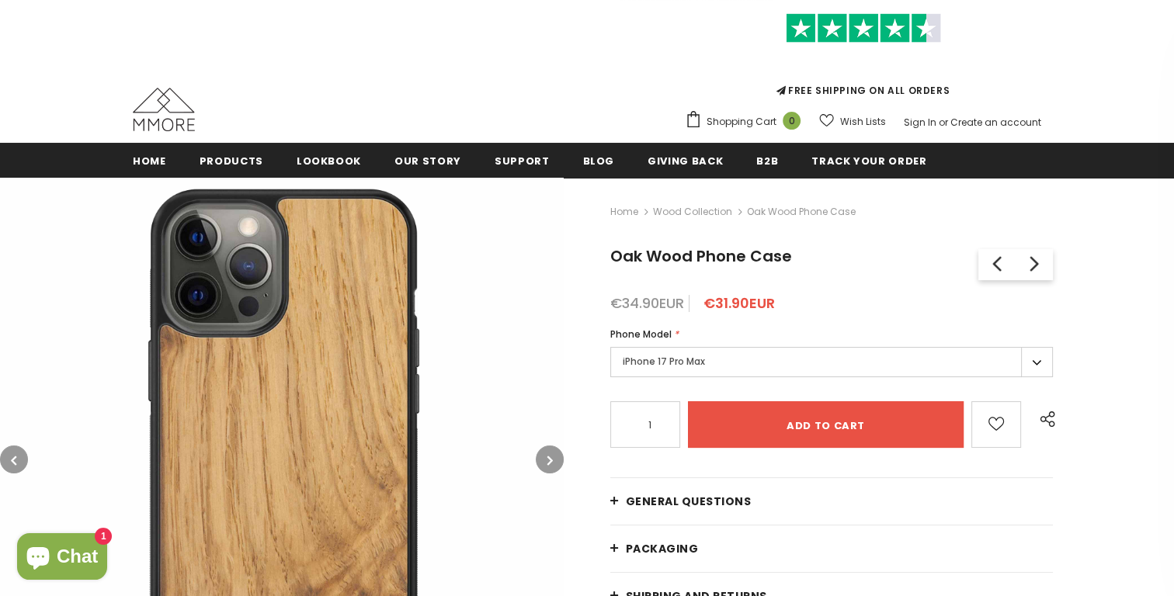
scroll to position [145, 0]
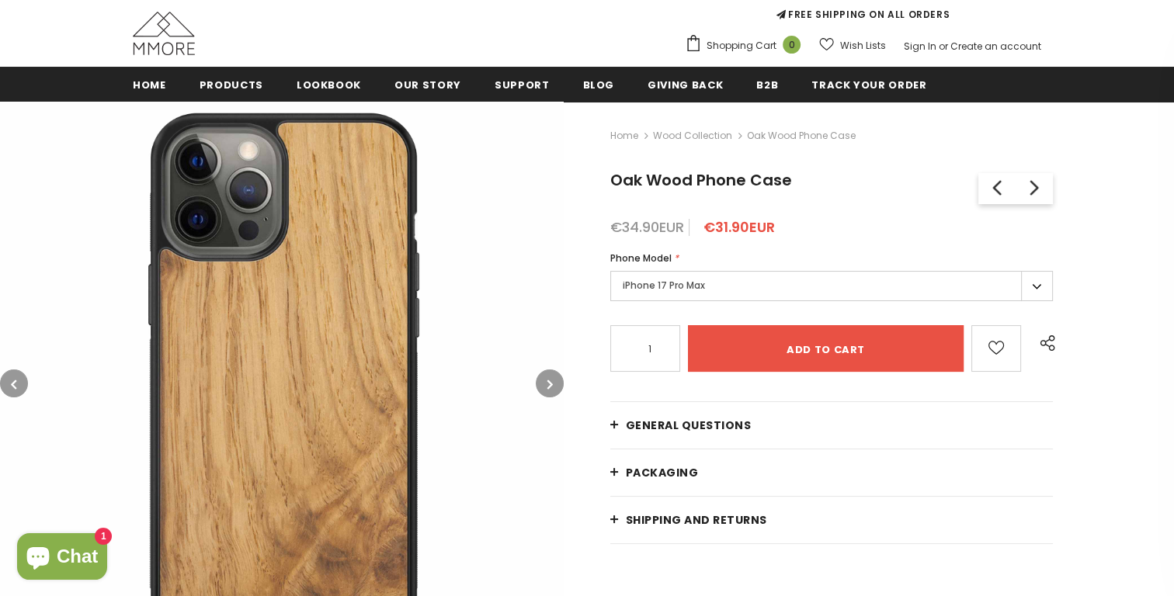
click at [779, 297] on label "iPhone 17 Pro Max" at bounding box center [831, 286] width 442 height 30
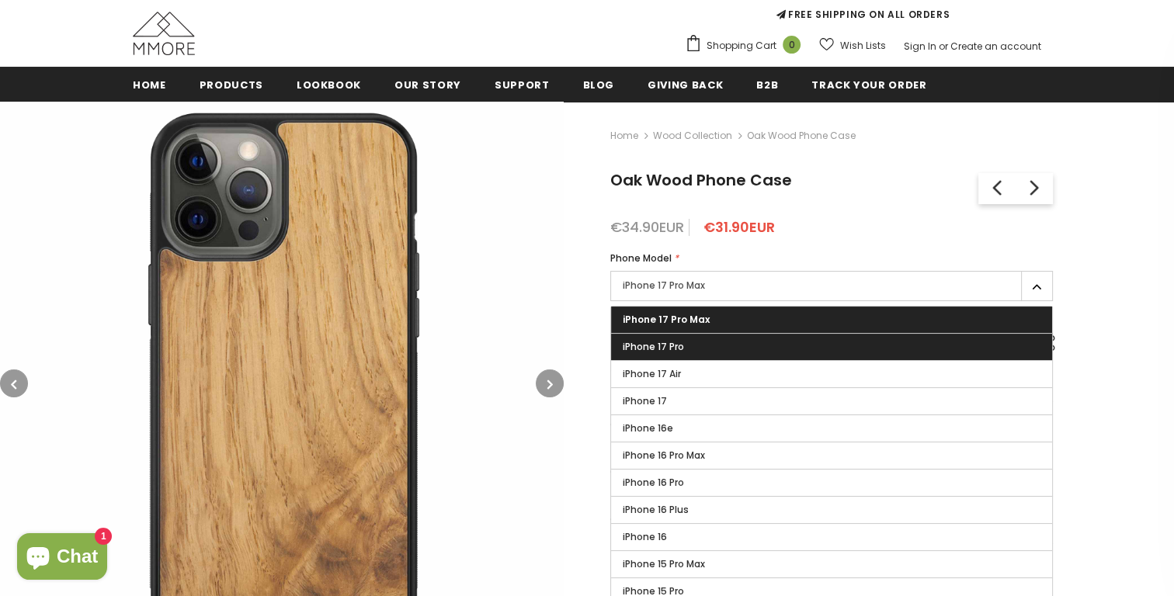
click at [702, 349] on label "iPhone 17 Pro" at bounding box center [831, 347] width 441 height 26
click at [0, 0] on input "iPhone 17 Pro" at bounding box center [0, 0] width 0 height 0
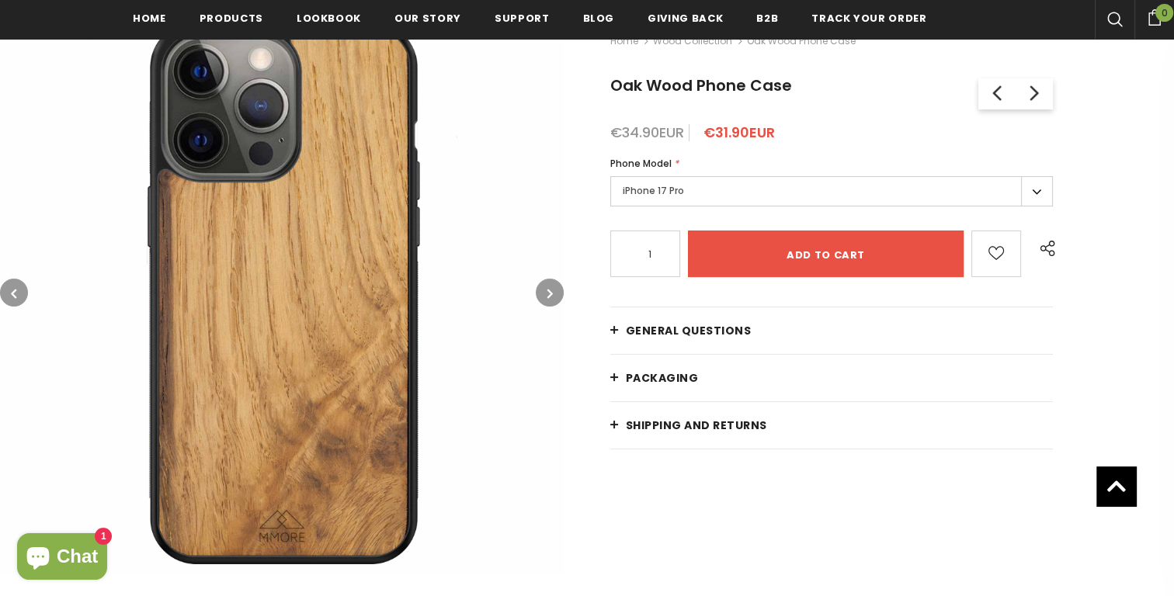
scroll to position [247, 0]
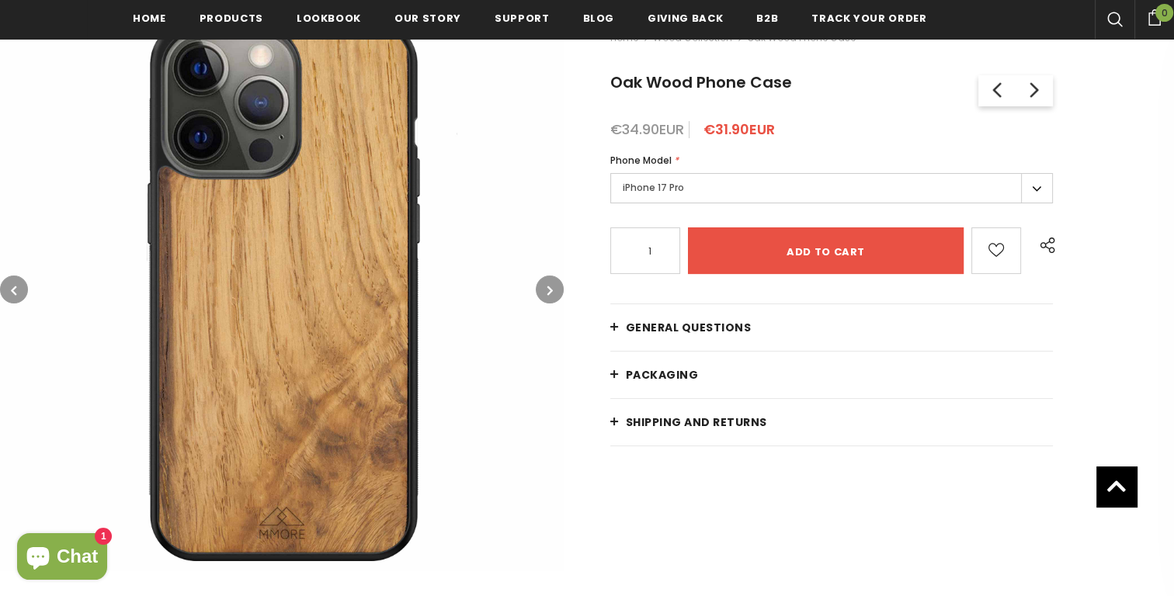
click at [552, 279] on button "button" at bounding box center [550, 290] width 28 height 28
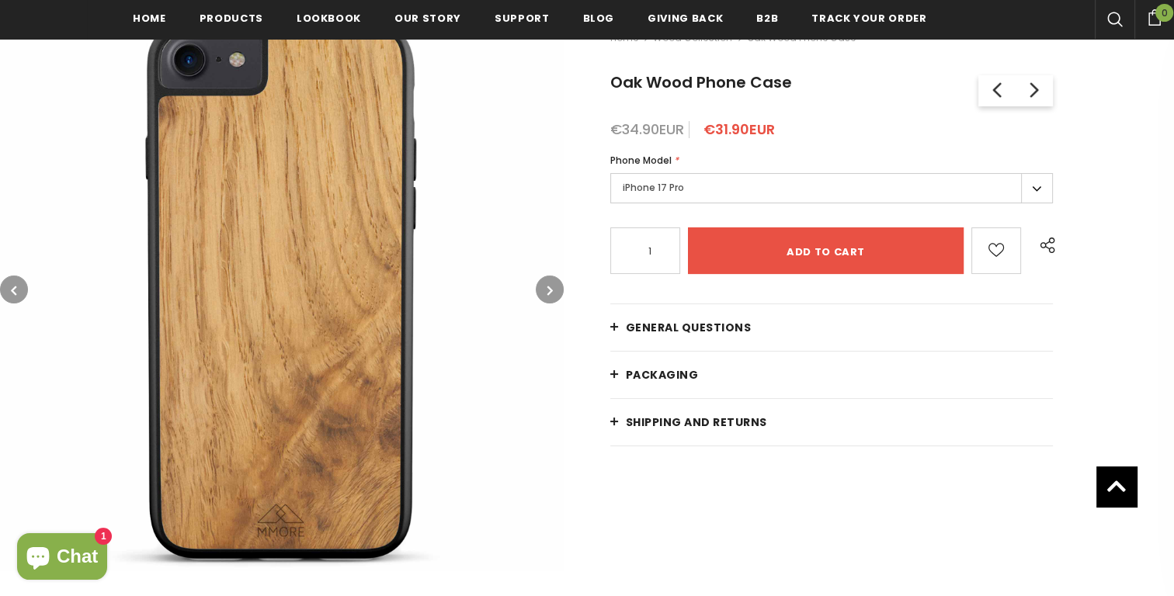
click at [552, 279] on button "button" at bounding box center [550, 290] width 28 height 28
click at [551, 279] on button "button" at bounding box center [550, 290] width 28 height 28
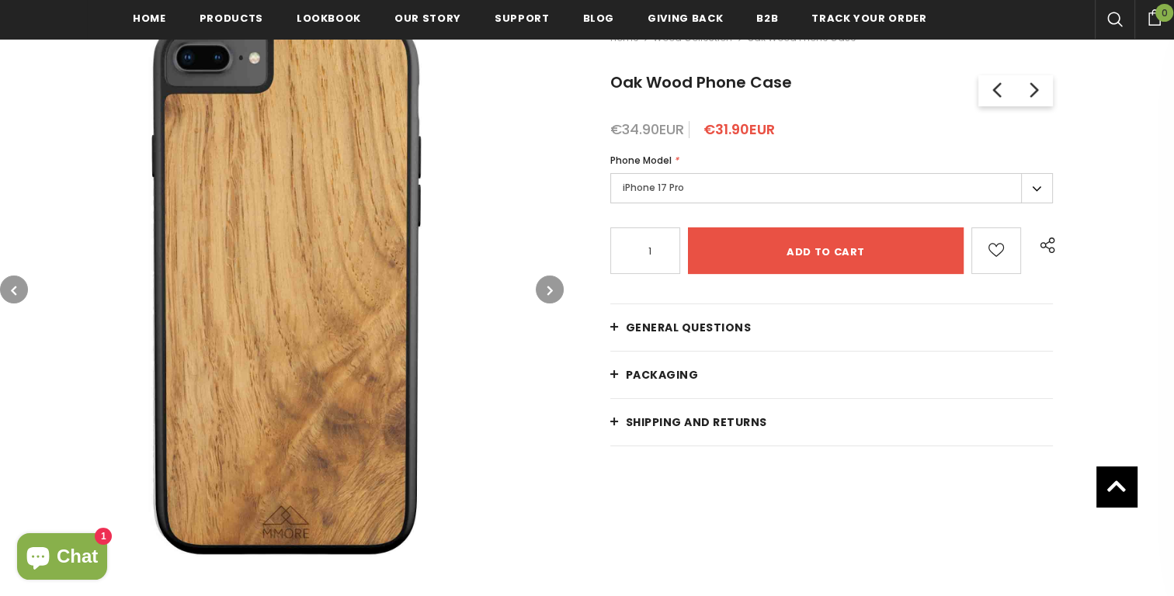
click at [552, 279] on button "button" at bounding box center [550, 290] width 28 height 28
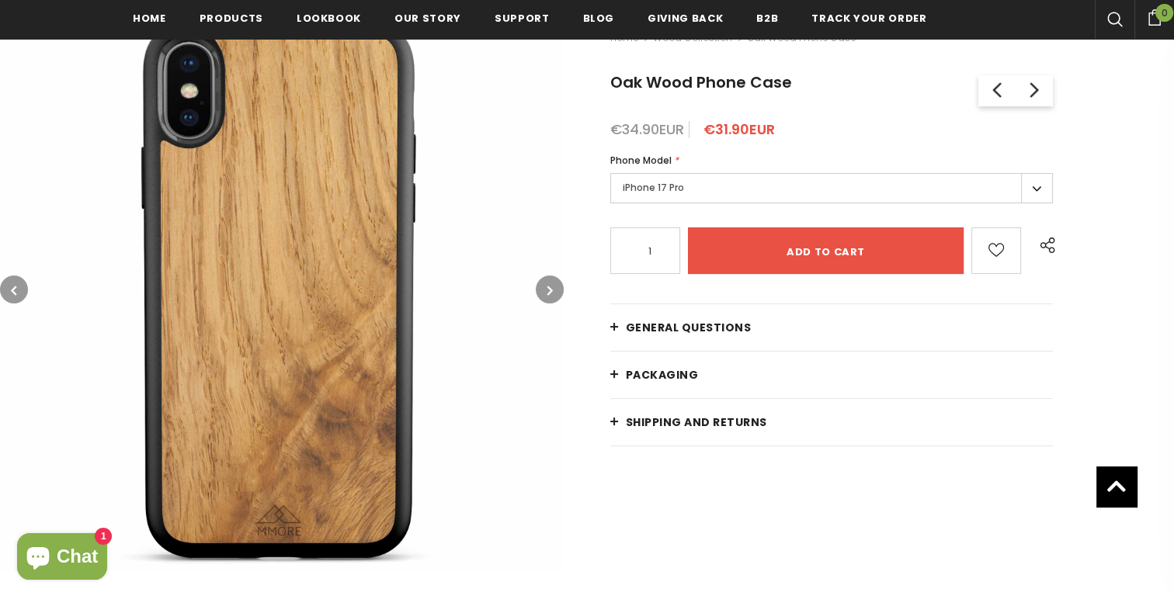
click at [552, 279] on button "button" at bounding box center [550, 290] width 28 height 28
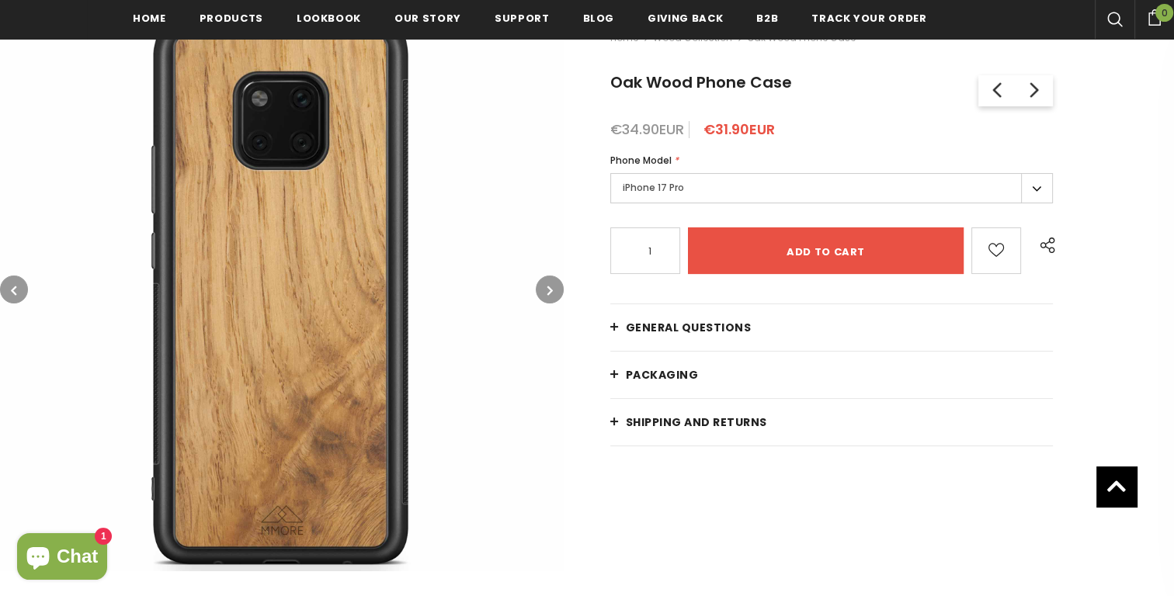
click at [552, 279] on button "button" at bounding box center [550, 290] width 28 height 28
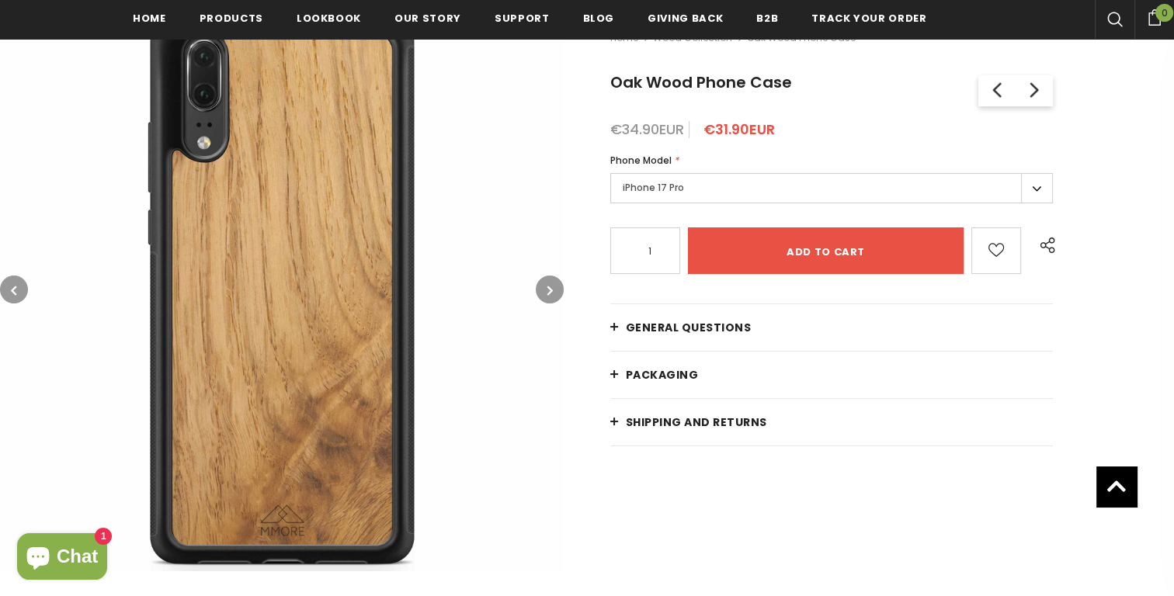
click at [552, 279] on button "button" at bounding box center [550, 290] width 28 height 28
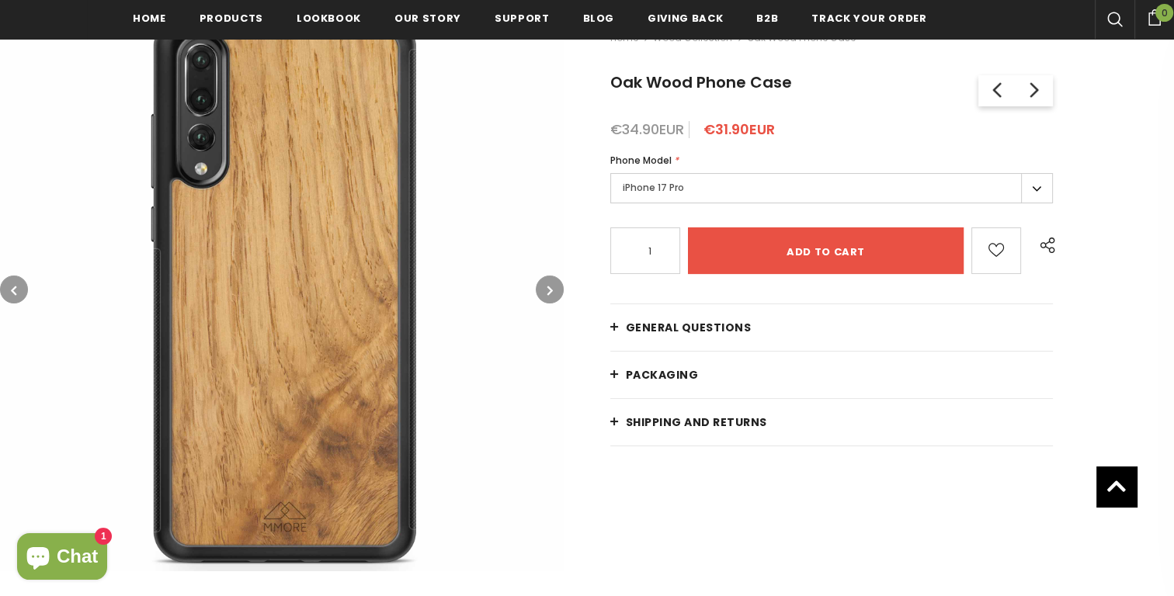
click at [552, 279] on button "button" at bounding box center [550, 290] width 28 height 28
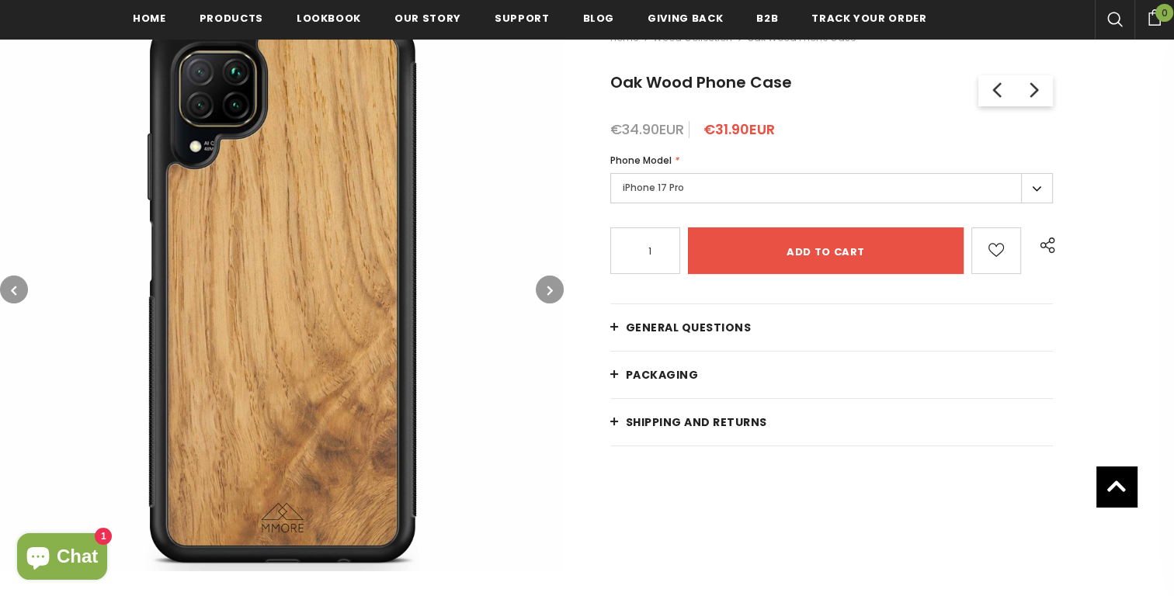
click at [552, 279] on button "button" at bounding box center [550, 290] width 28 height 28
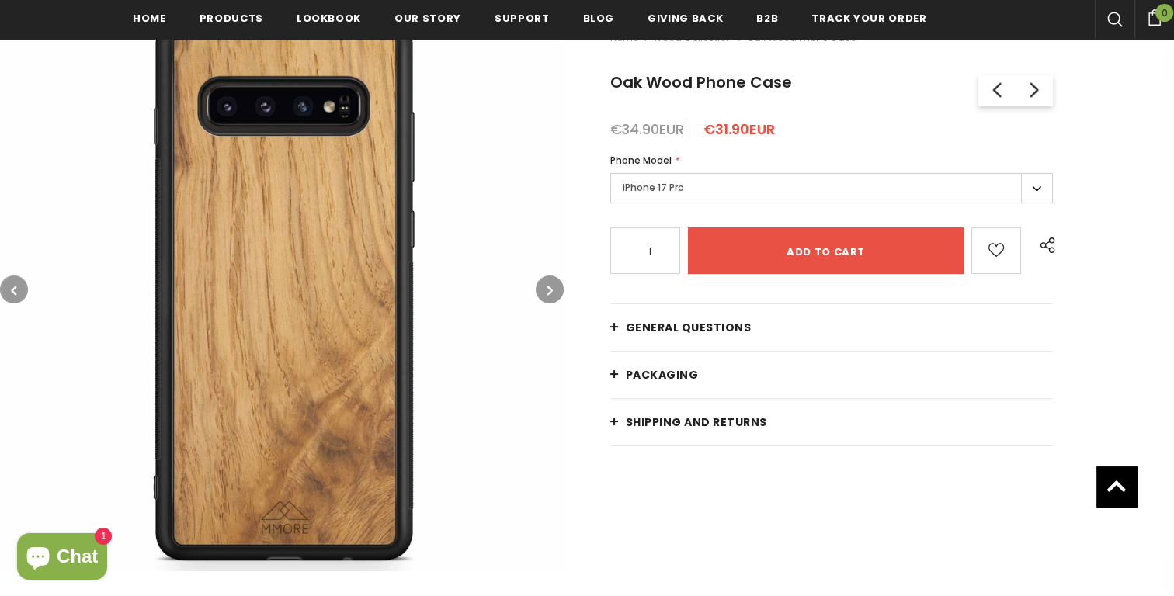
click at [552, 279] on button "button" at bounding box center [550, 290] width 28 height 28
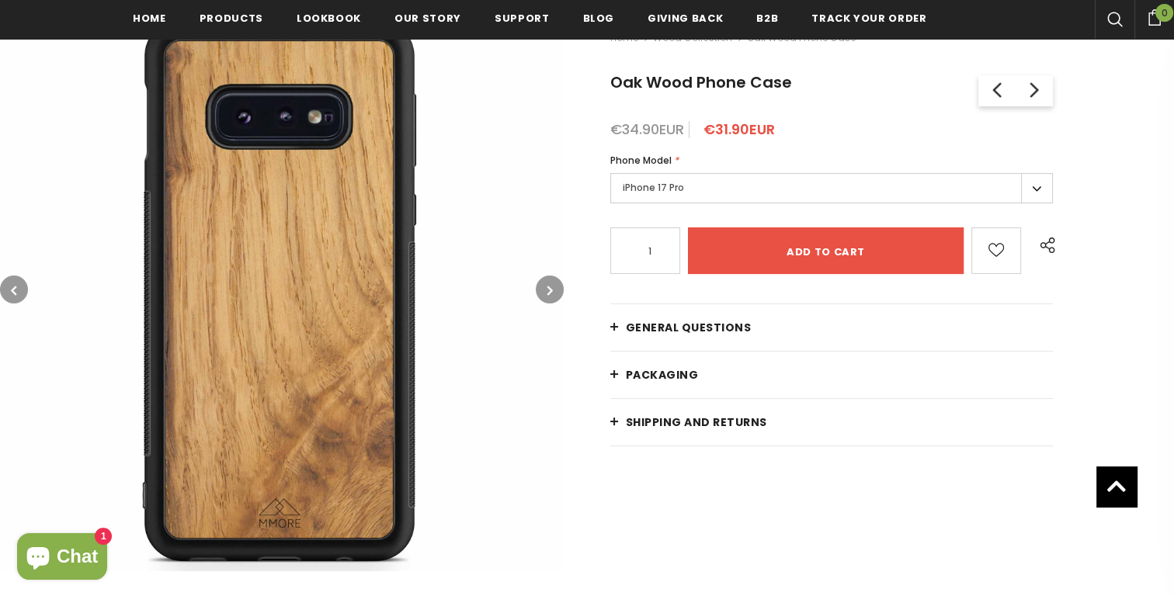
click at [552, 279] on button "button" at bounding box center [550, 290] width 28 height 28
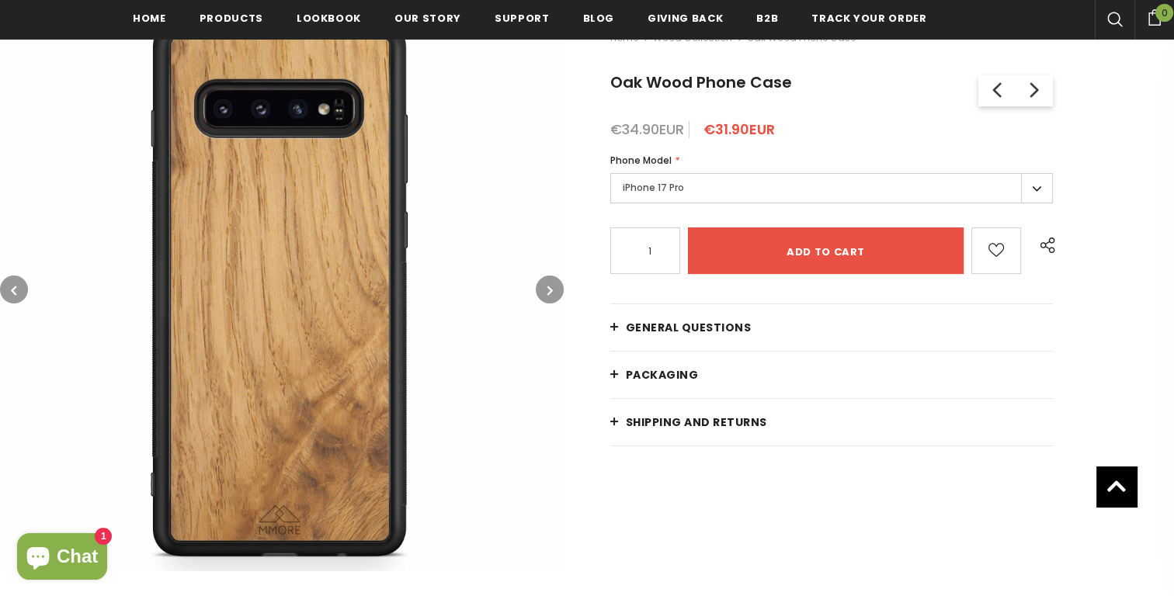
click at [552, 279] on button "button" at bounding box center [550, 290] width 28 height 28
click at [693, 194] on label "iPhone 17 Pro" at bounding box center [831, 188] width 442 height 30
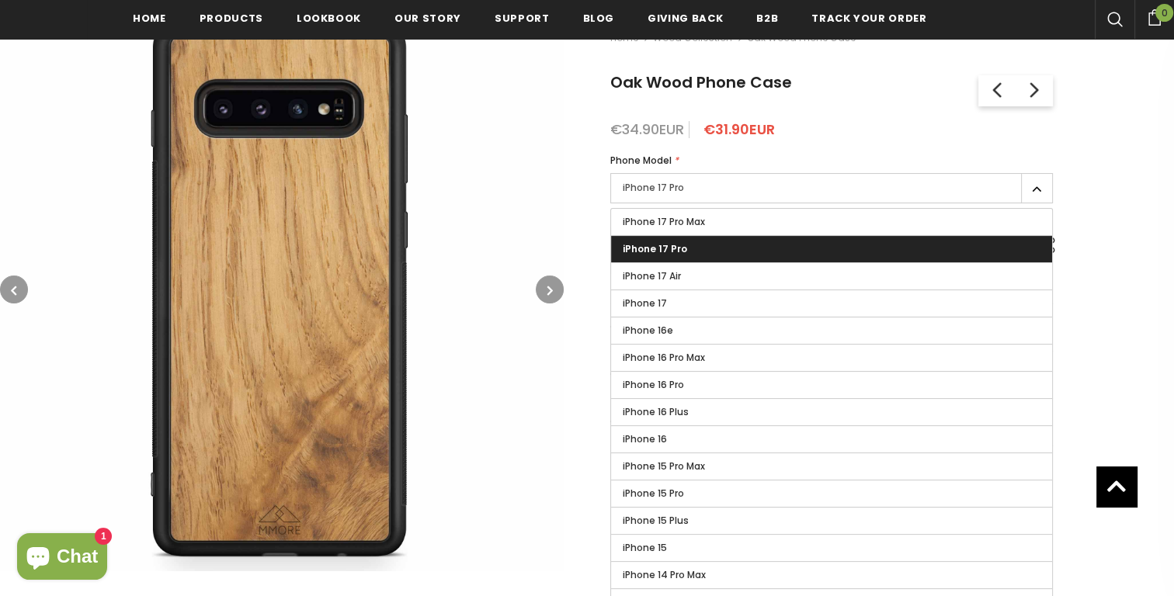
click at [679, 248] on span "iPhone 17 Pro" at bounding box center [655, 248] width 64 height 13
click at [0, 0] on input "iPhone 17 Pro" at bounding box center [0, 0] width 0 height 0
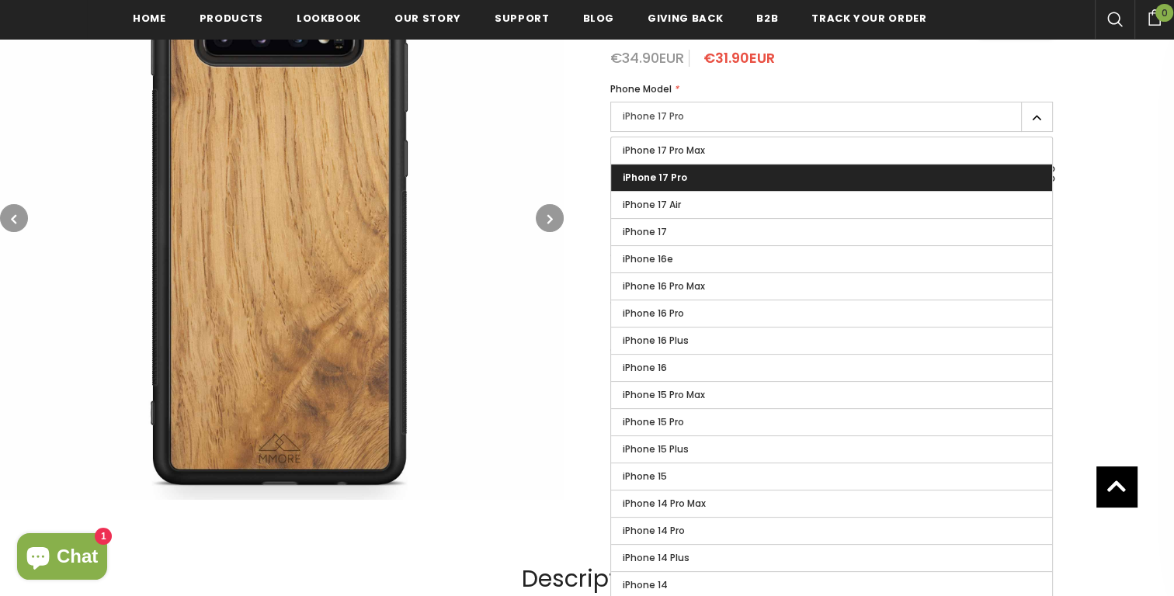
scroll to position [326, 0]
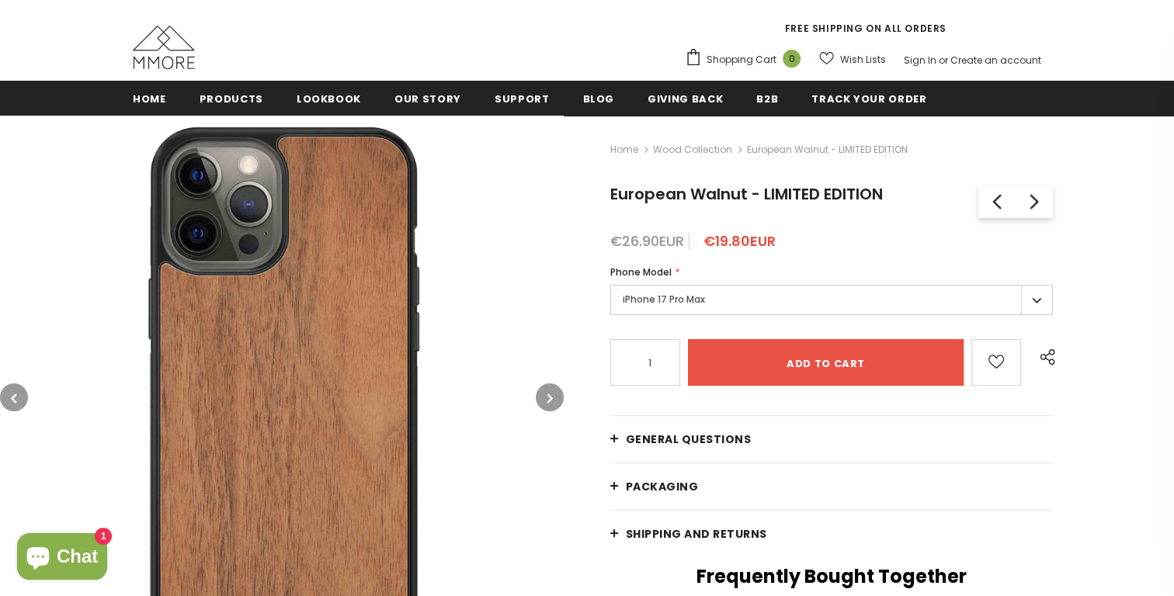
scroll to position [144, 0]
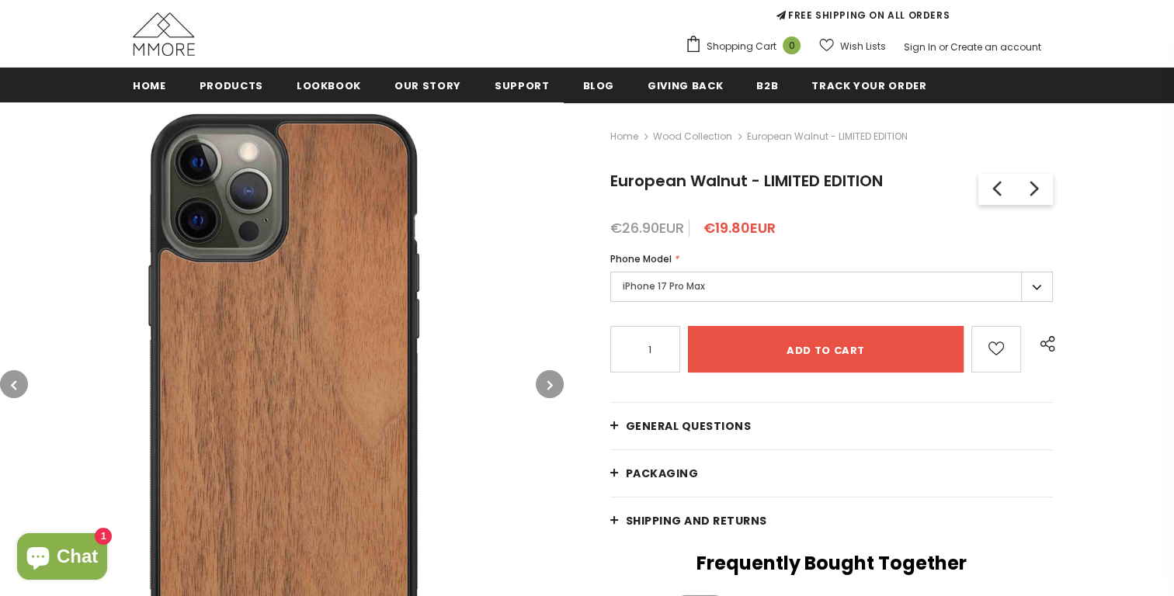
click at [546, 387] on button "button" at bounding box center [550, 384] width 28 height 28
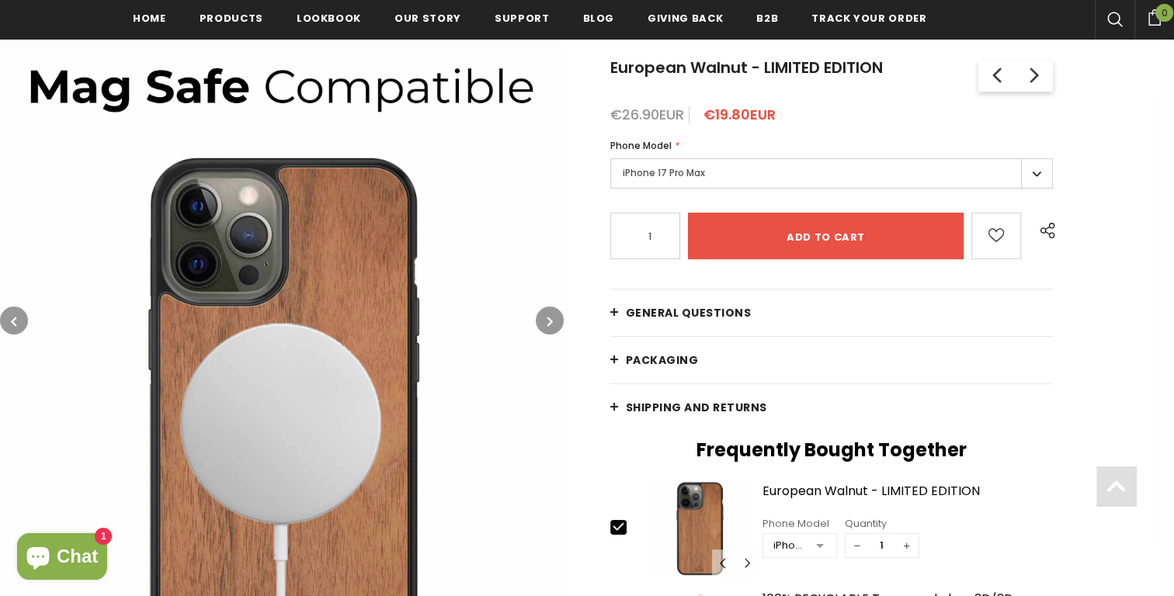
scroll to position [350, 0]
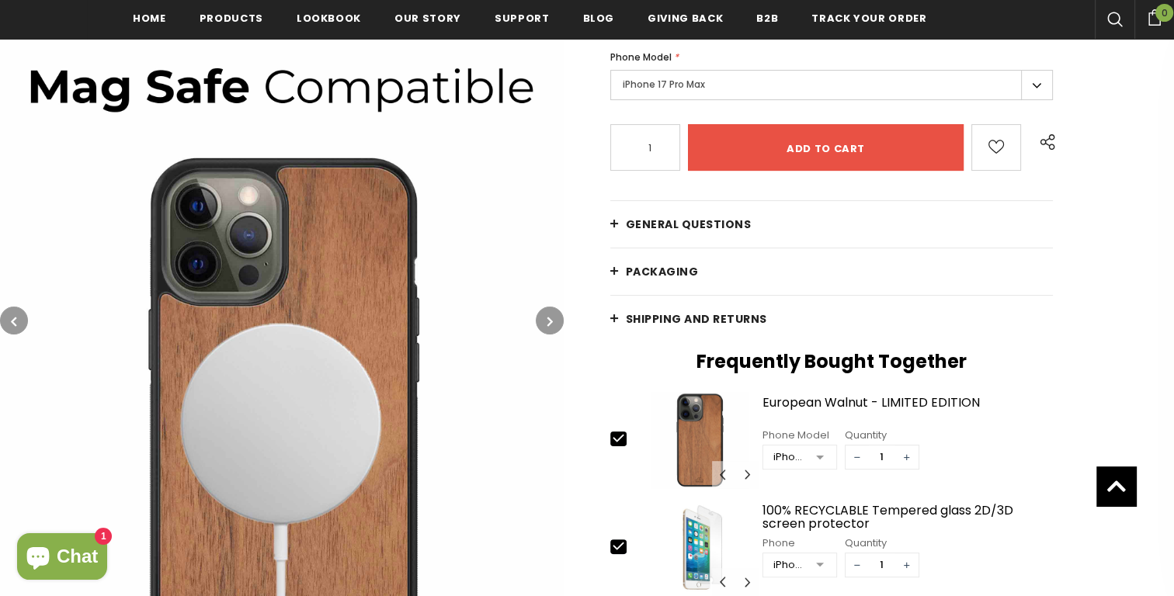
click at [553, 314] on button "button" at bounding box center [550, 321] width 28 height 28
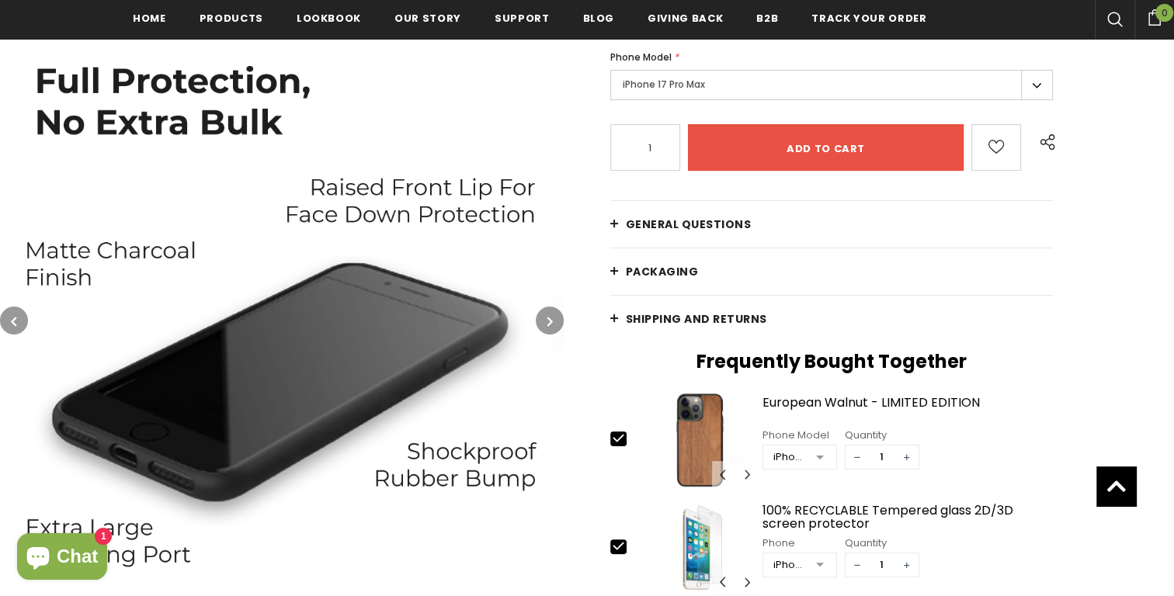
click at [760, 226] on link "General Questions" at bounding box center [831, 224] width 442 height 47
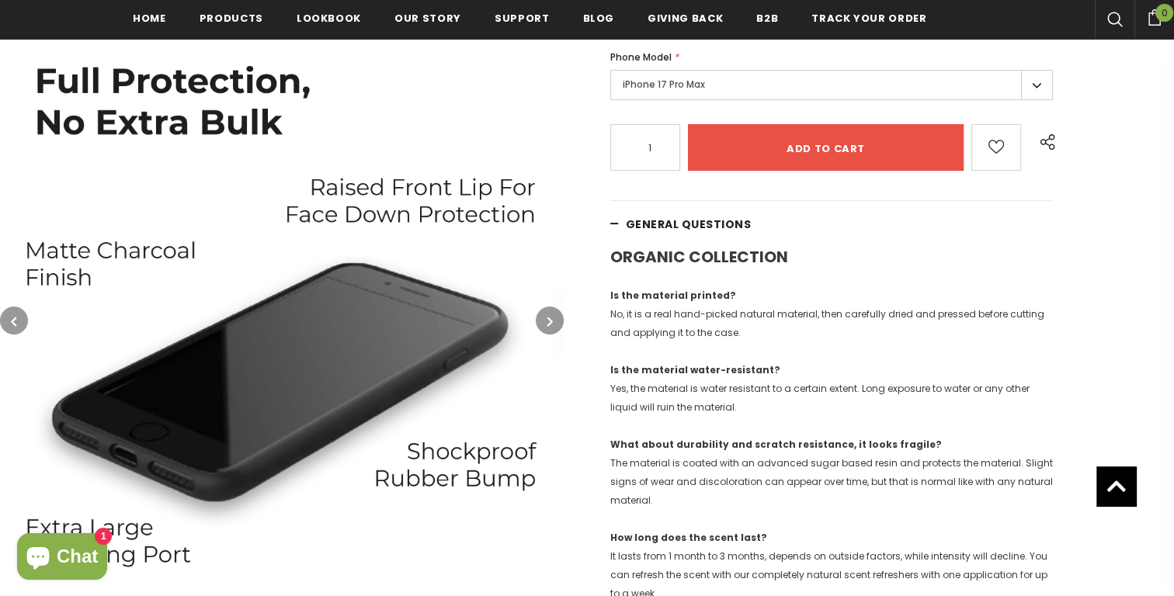
click at [762, 221] on link "General Questions" at bounding box center [831, 224] width 442 height 47
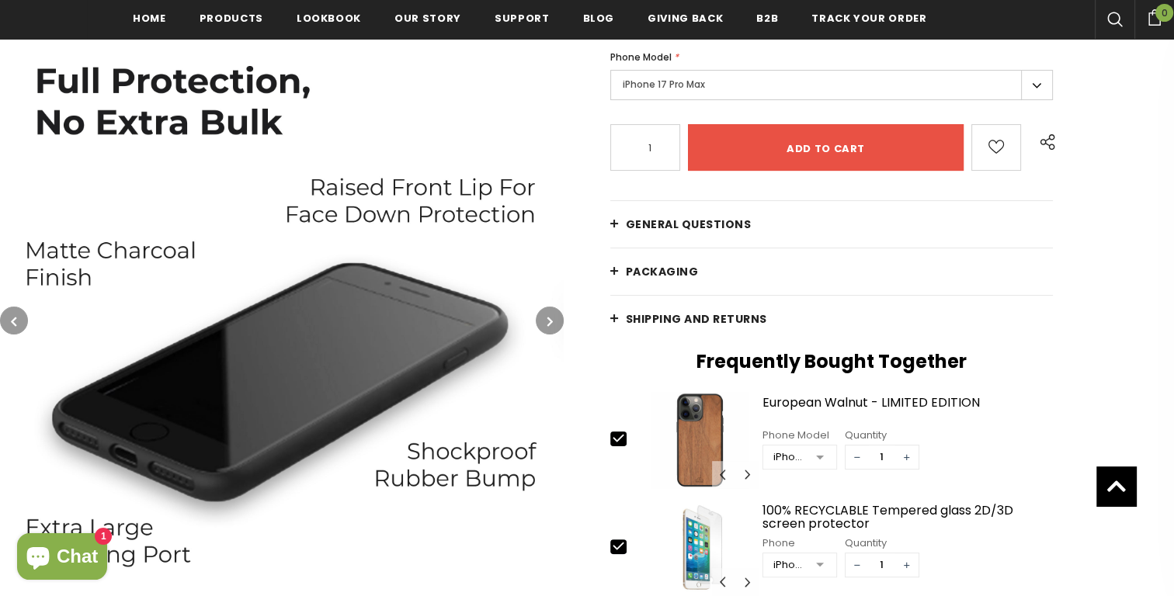
scroll to position [353, 0]
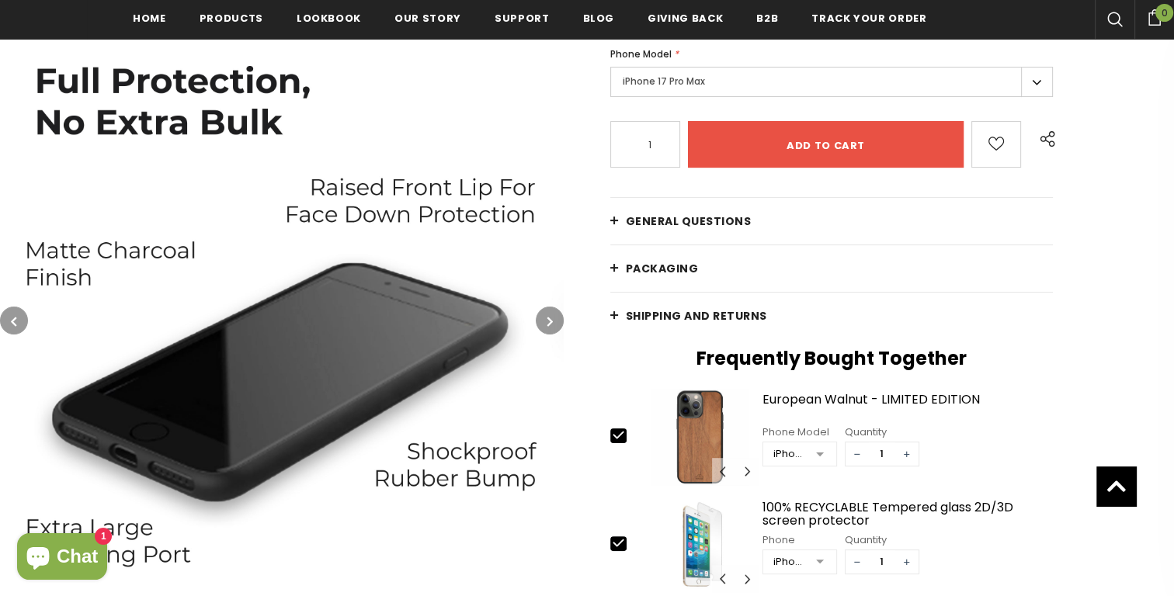
click at [665, 321] on span "Shipping and returns" at bounding box center [696, 316] width 141 height 16
click at [666, 317] on span "Shipping and returns" at bounding box center [696, 316] width 141 height 16
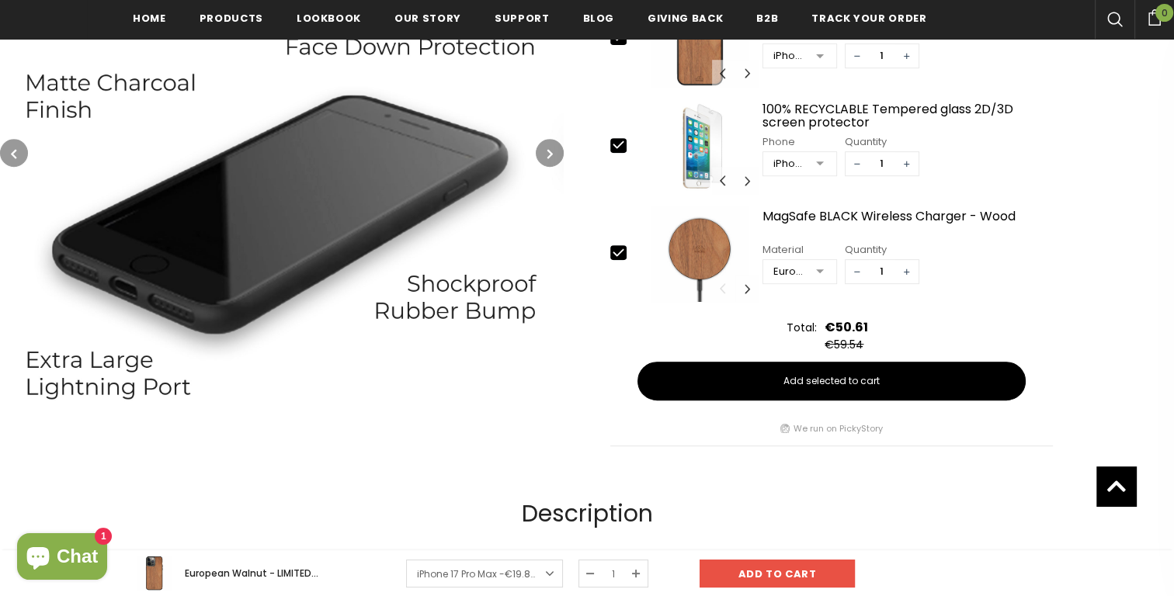
scroll to position [1025, 0]
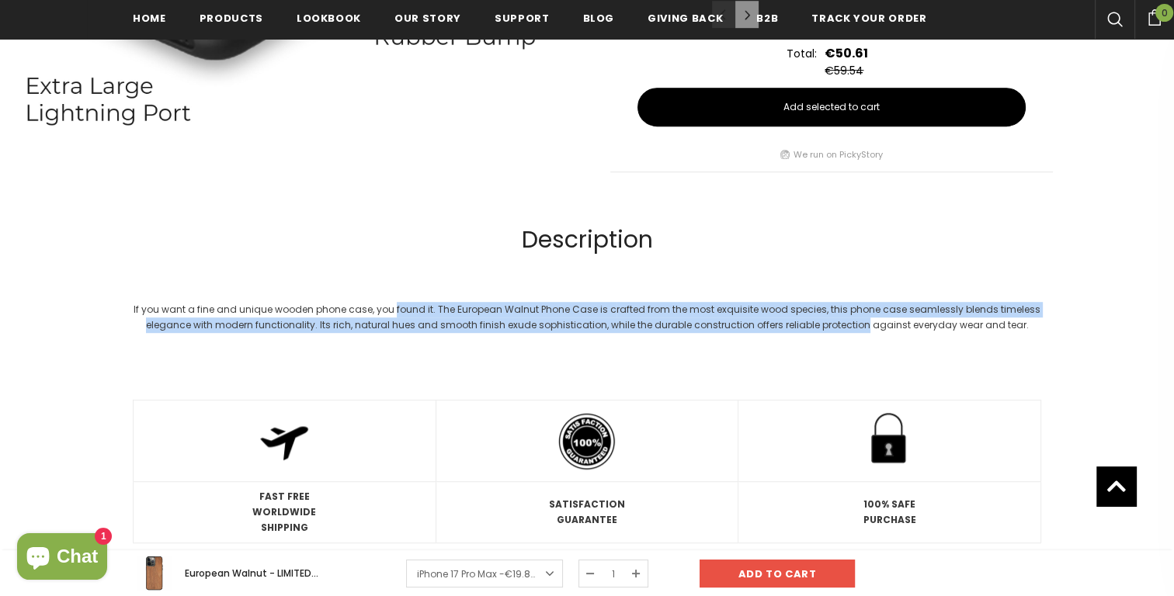
drag, startPoint x: 401, startPoint y: 306, endPoint x: 866, endPoint y: 328, distance: 465.5
click at [866, 328] on div "If you want a fine and unique wooden phone case, you found it. The European Wal…" at bounding box center [587, 317] width 908 height 31
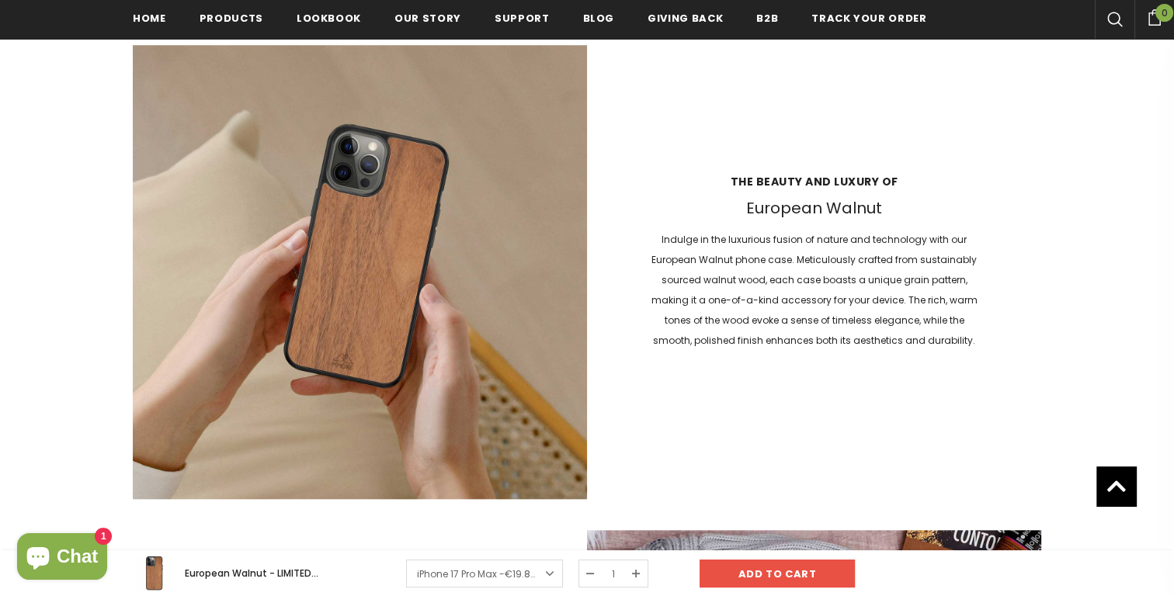
scroll to position [1610, 0]
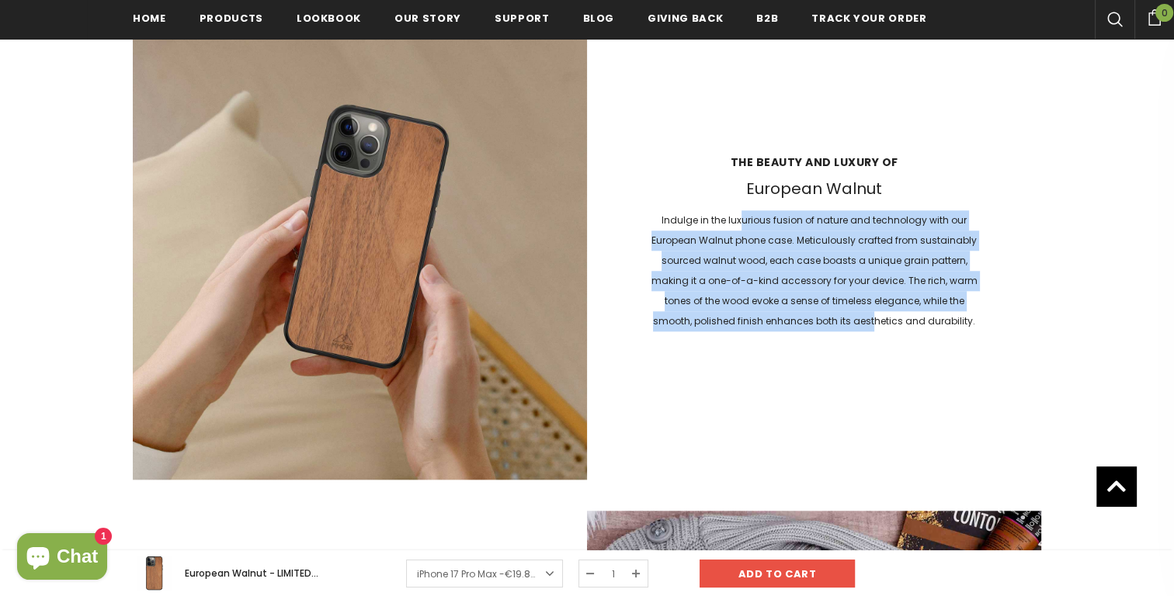
drag, startPoint x: 741, startPoint y: 217, endPoint x: 875, endPoint y: 317, distance: 166.9
click at [875, 317] on span "Indulge in the luxurious fusion of nature and technology with our European Waln…" at bounding box center [814, 270] width 326 height 114
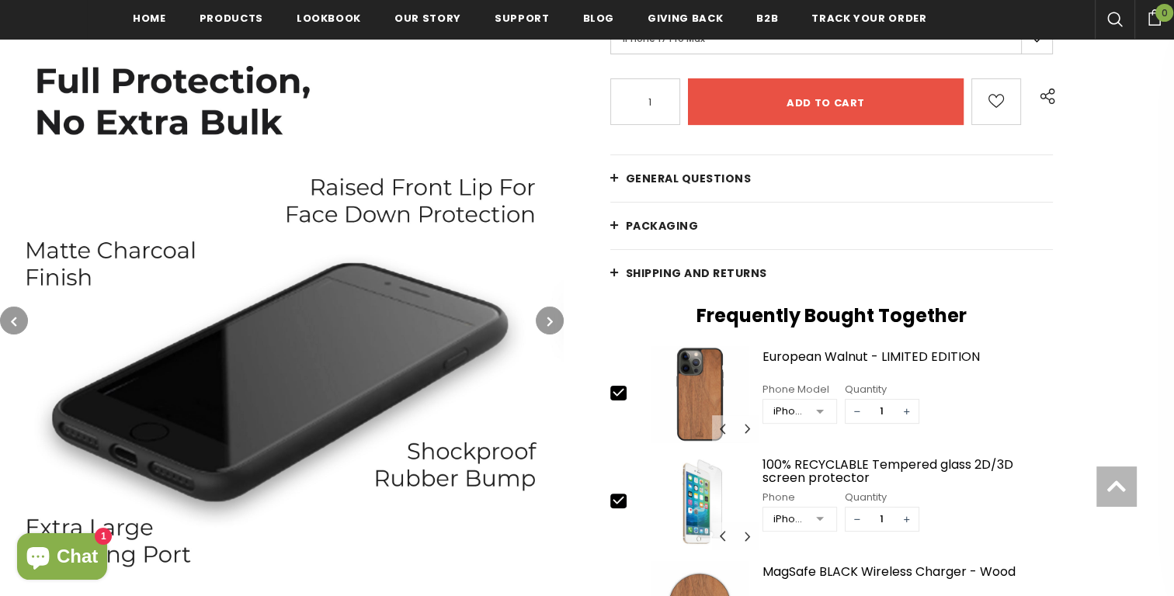
scroll to position [411, 0]
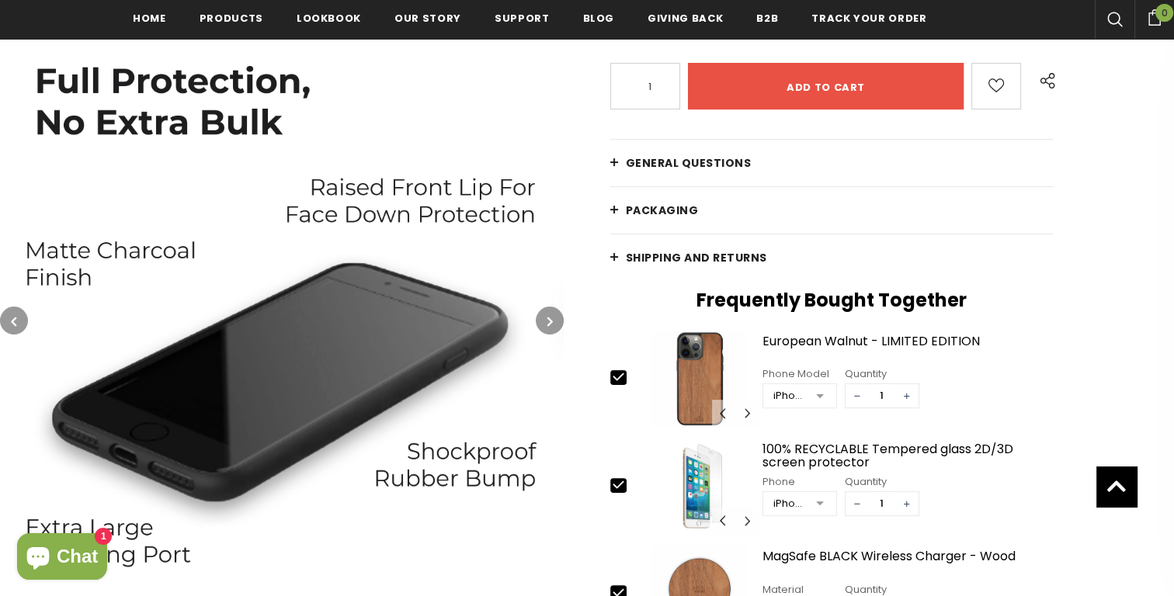
click at [553, 324] on button "button" at bounding box center [550, 321] width 28 height 28
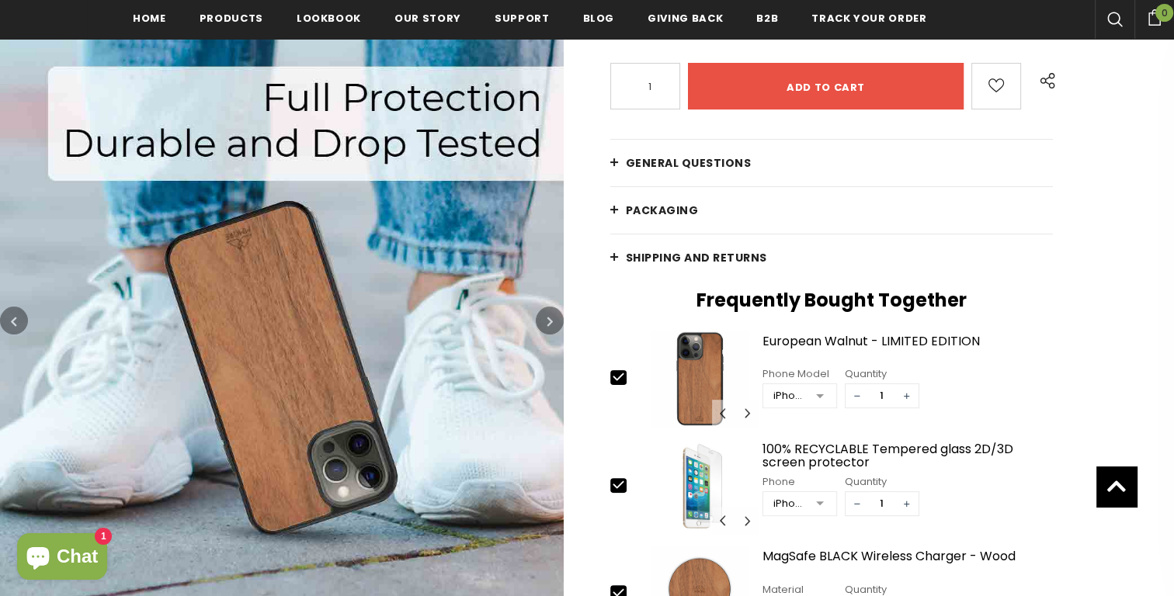
click at [13, 317] on icon "button" at bounding box center [13, 322] width 5 height 16
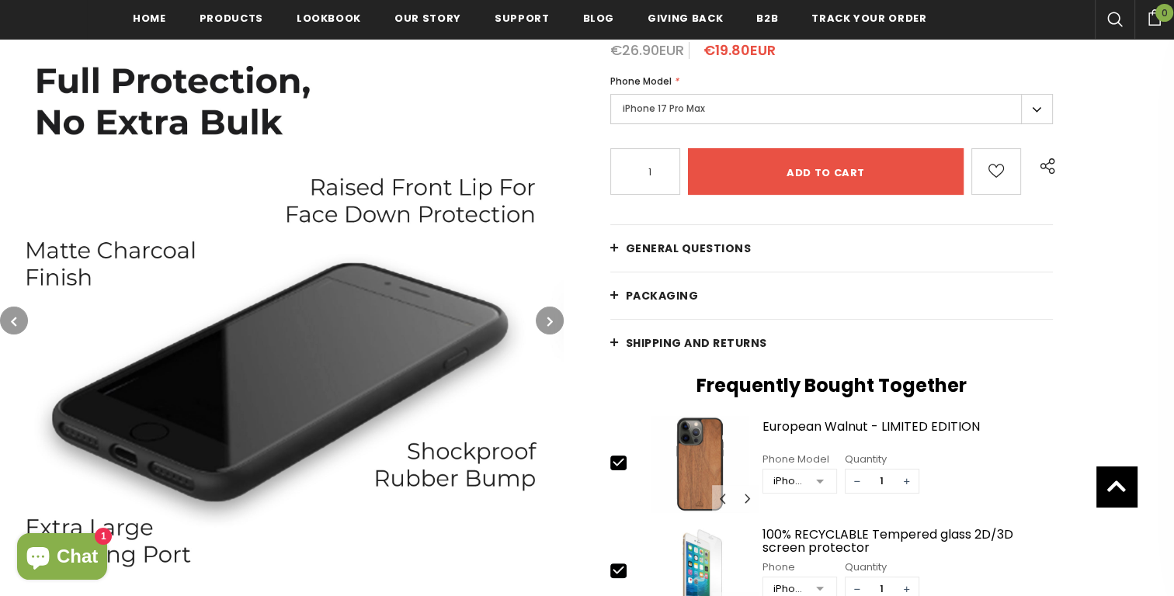
scroll to position [276, 0]
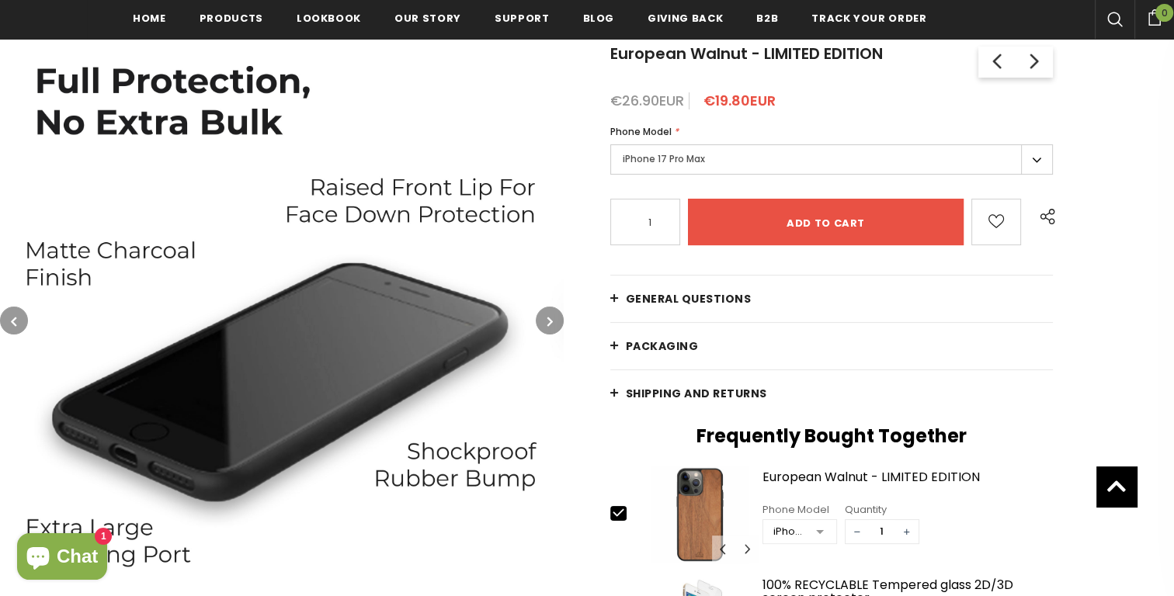
click at [558, 328] on button "button" at bounding box center [550, 321] width 28 height 28
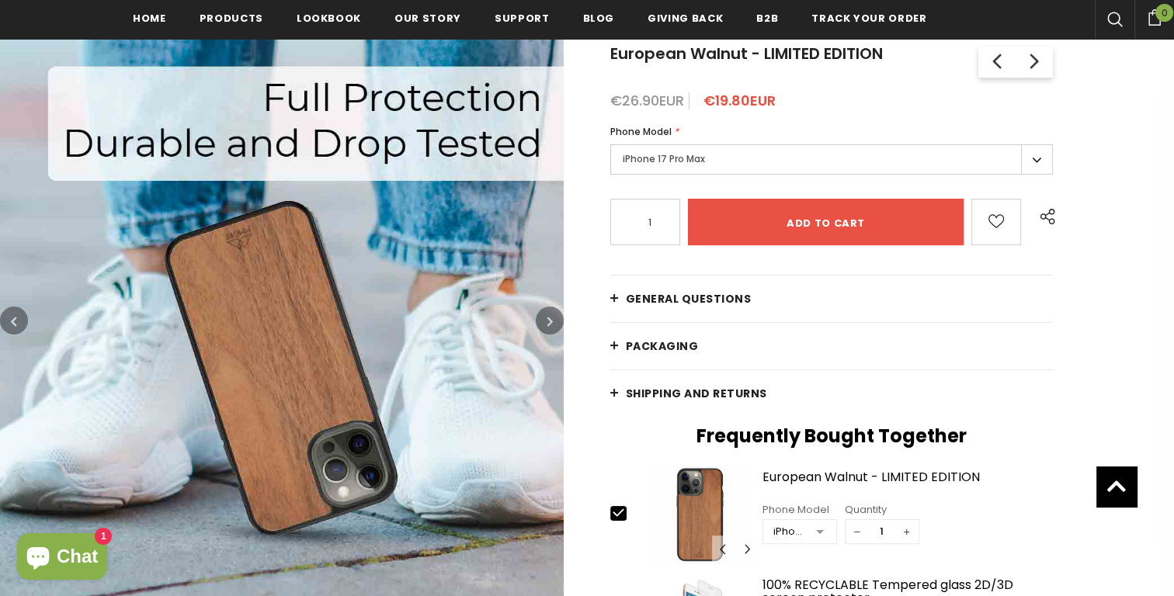
click at [558, 327] on button "button" at bounding box center [550, 321] width 28 height 28
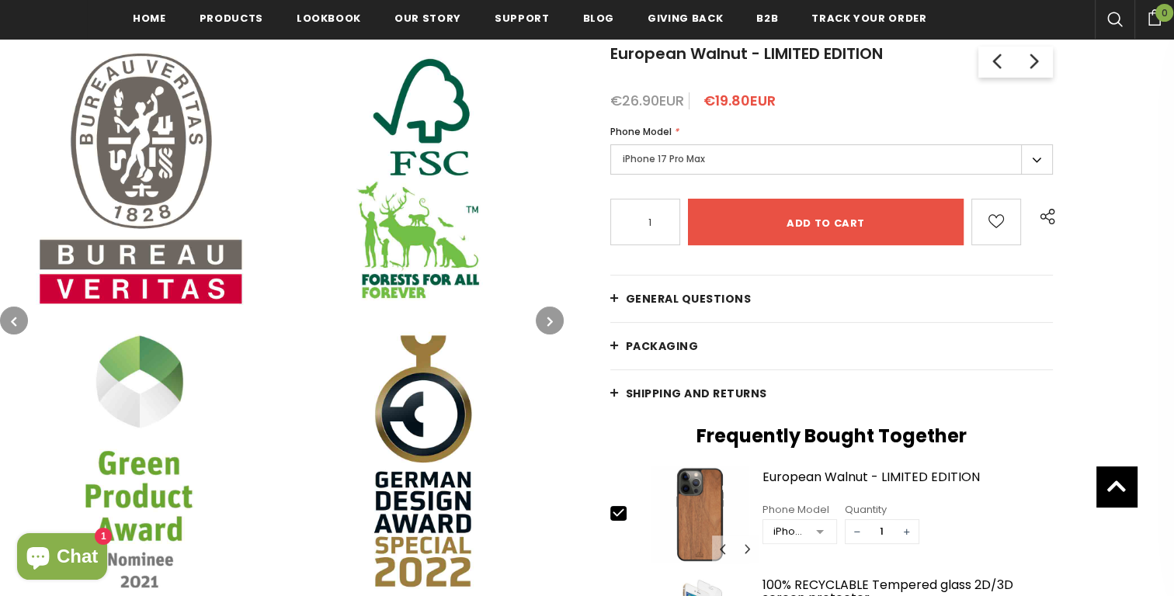
drag, startPoint x: 12, startPoint y: 319, endPoint x: 57, endPoint y: 318, distance: 45.8
click at [12, 319] on icon "button" at bounding box center [13, 322] width 5 height 16
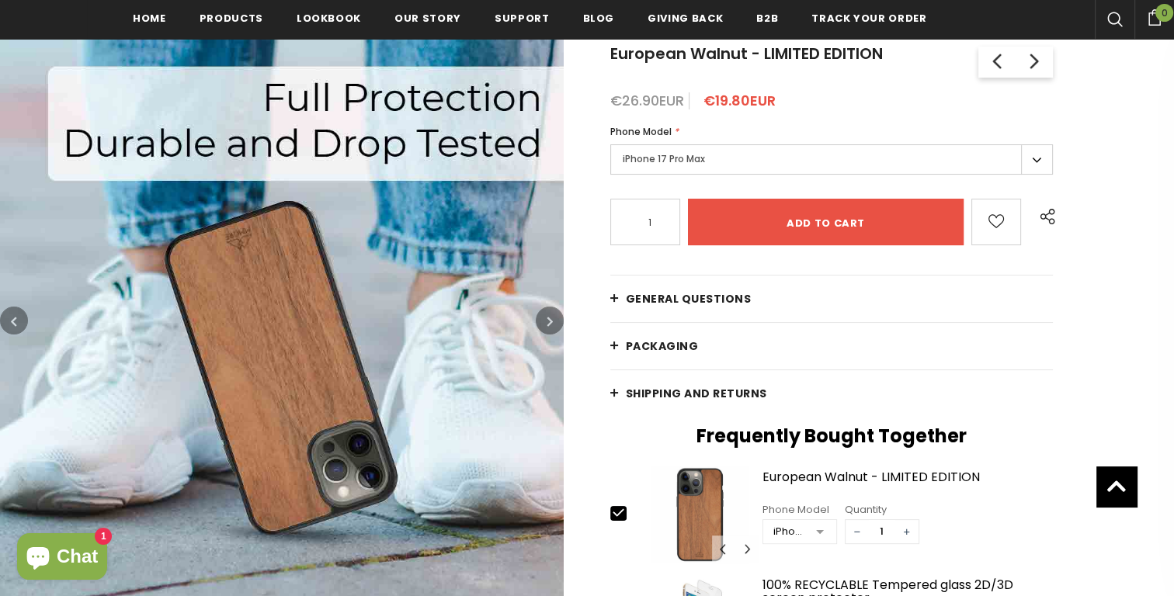
click at [544, 315] on button "button" at bounding box center [550, 321] width 28 height 28
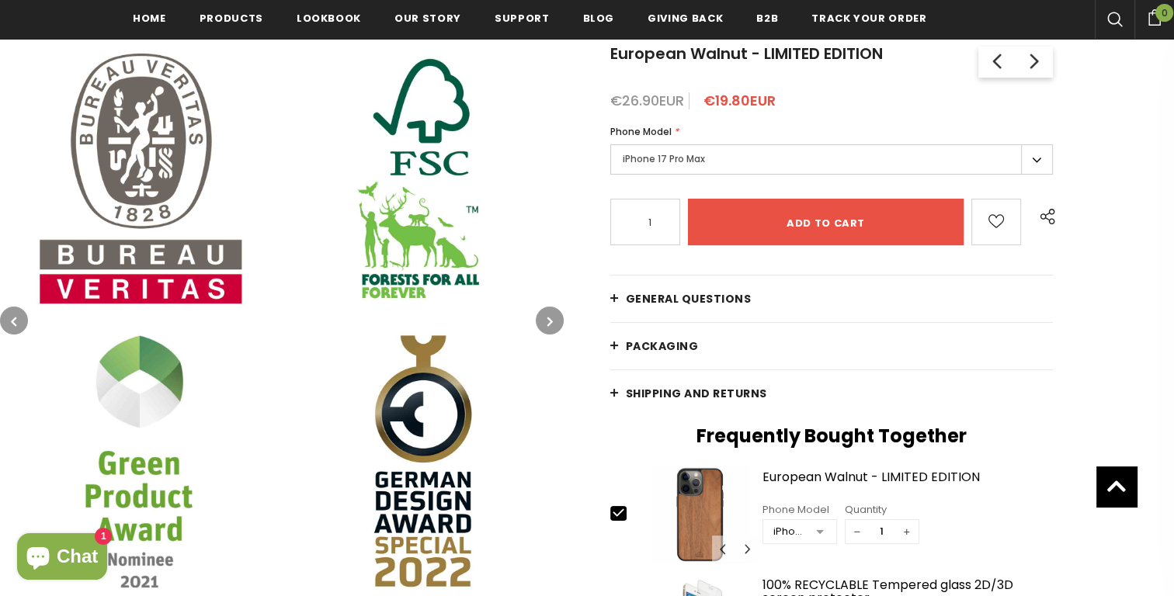
click at [546, 314] on button "button" at bounding box center [550, 321] width 28 height 28
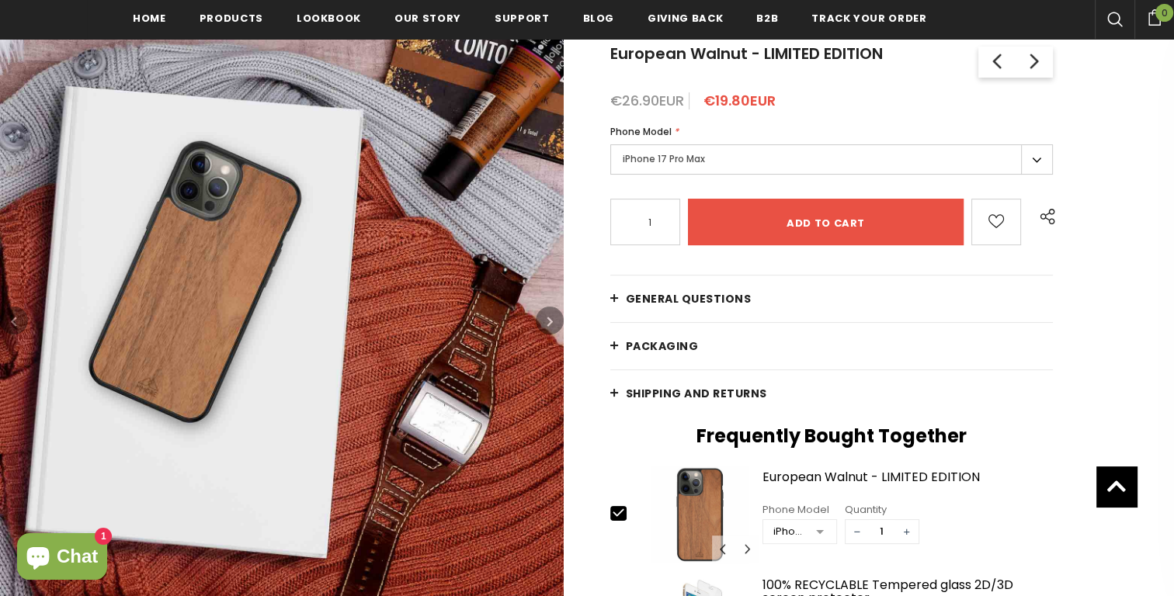
click at [546, 314] on button "button" at bounding box center [550, 321] width 28 height 28
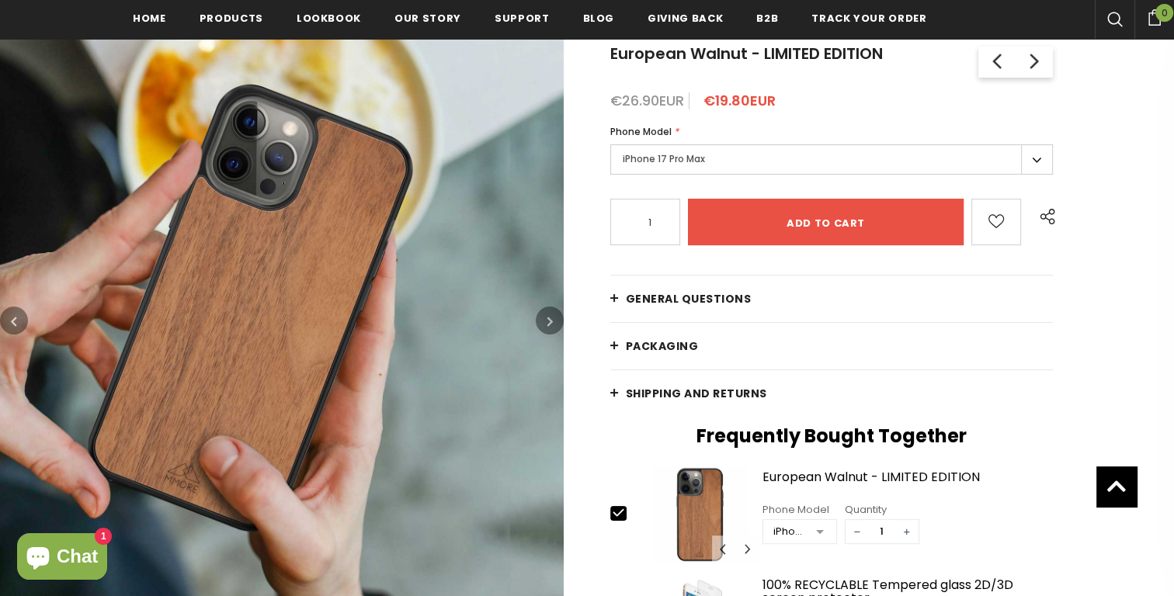
click at [546, 314] on button "button" at bounding box center [550, 321] width 28 height 28
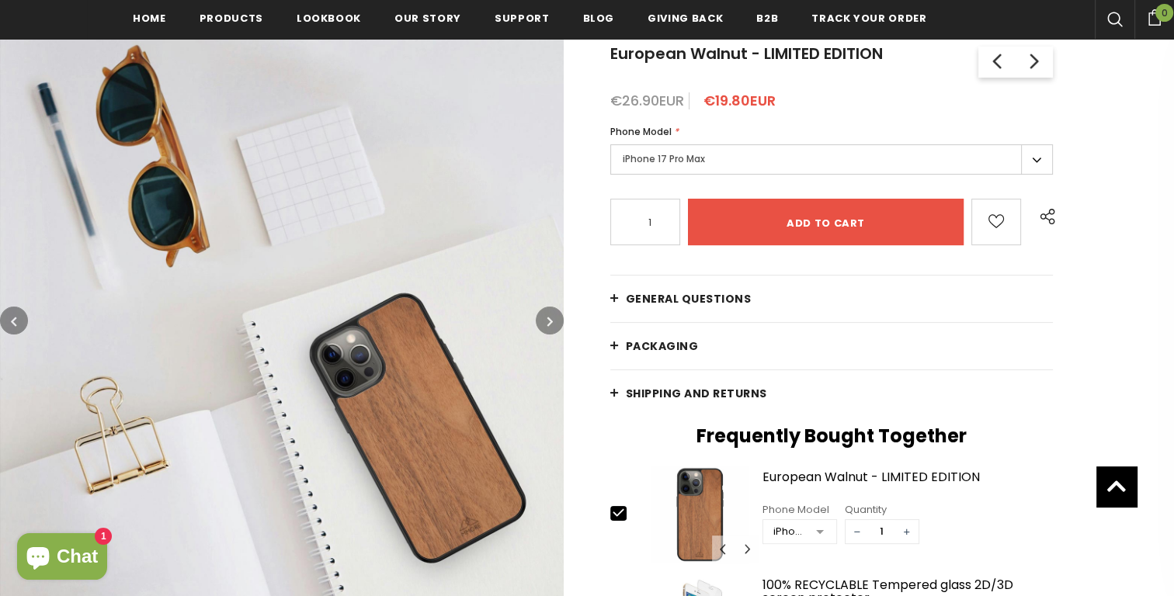
click at [546, 314] on button "button" at bounding box center [550, 321] width 28 height 28
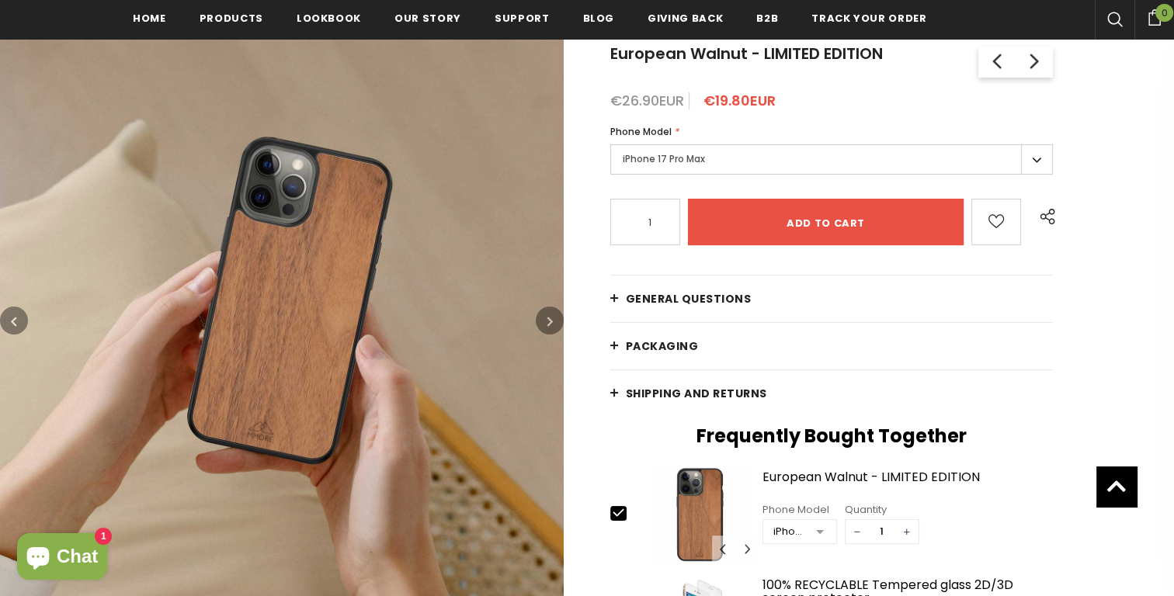
click at [546, 314] on button "button" at bounding box center [550, 321] width 28 height 28
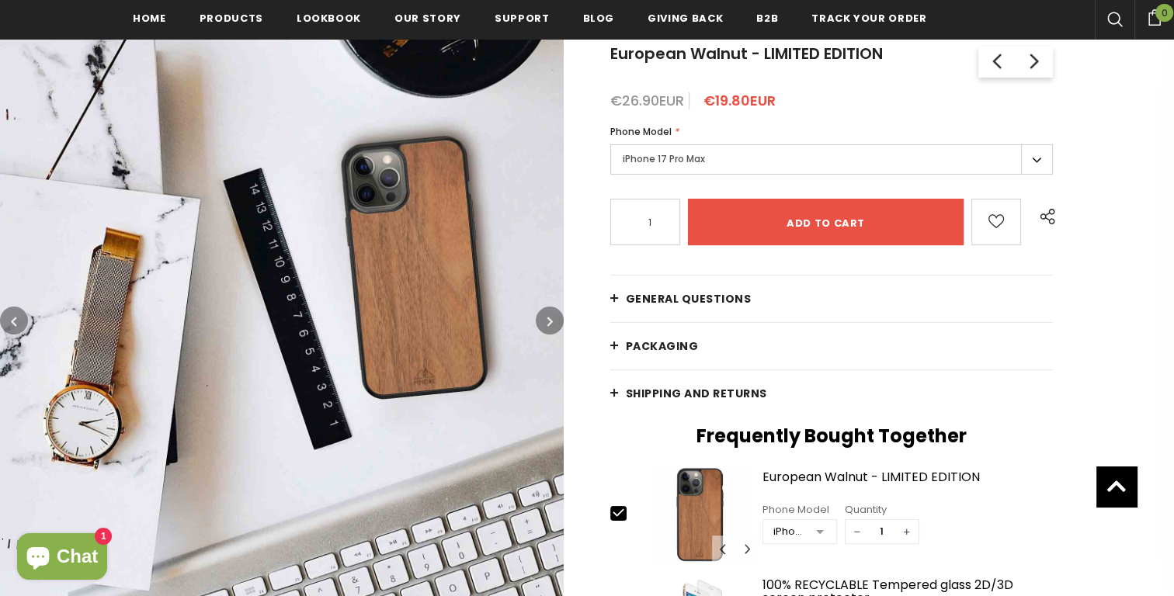
click at [546, 314] on button "button" at bounding box center [550, 321] width 28 height 28
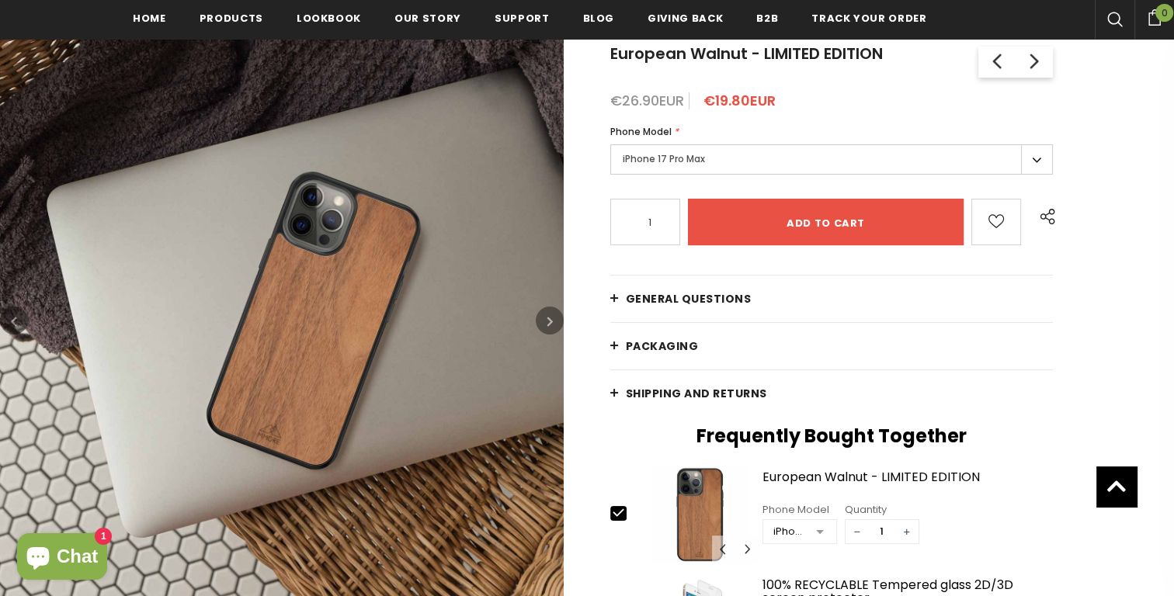
click at [546, 314] on button "button" at bounding box center [550, 321] width 28 height 28
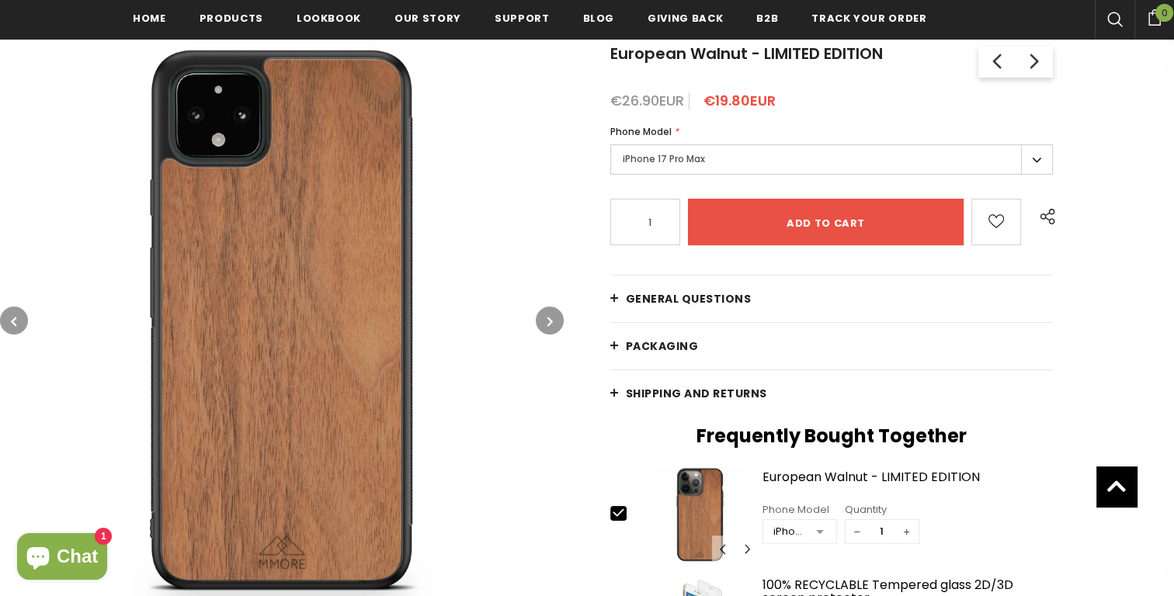
click at [546, 314] on button "button" at bounding box center [550, 321] width 28 height 28
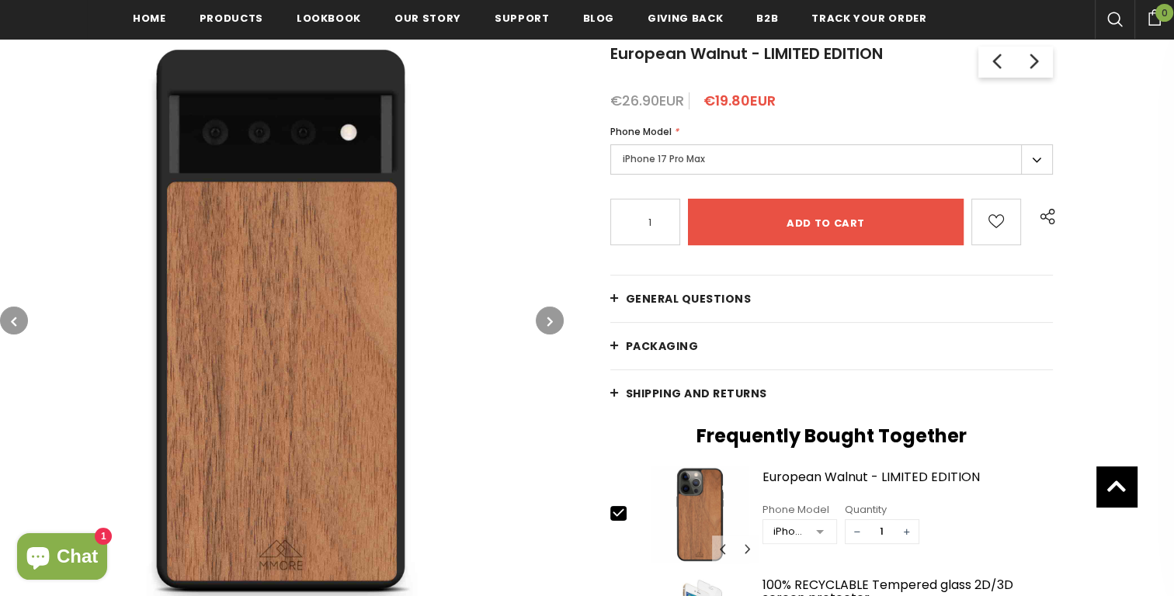
click at [546, 314] on button "button" at bounding box center [550, 321] width 28 height 28
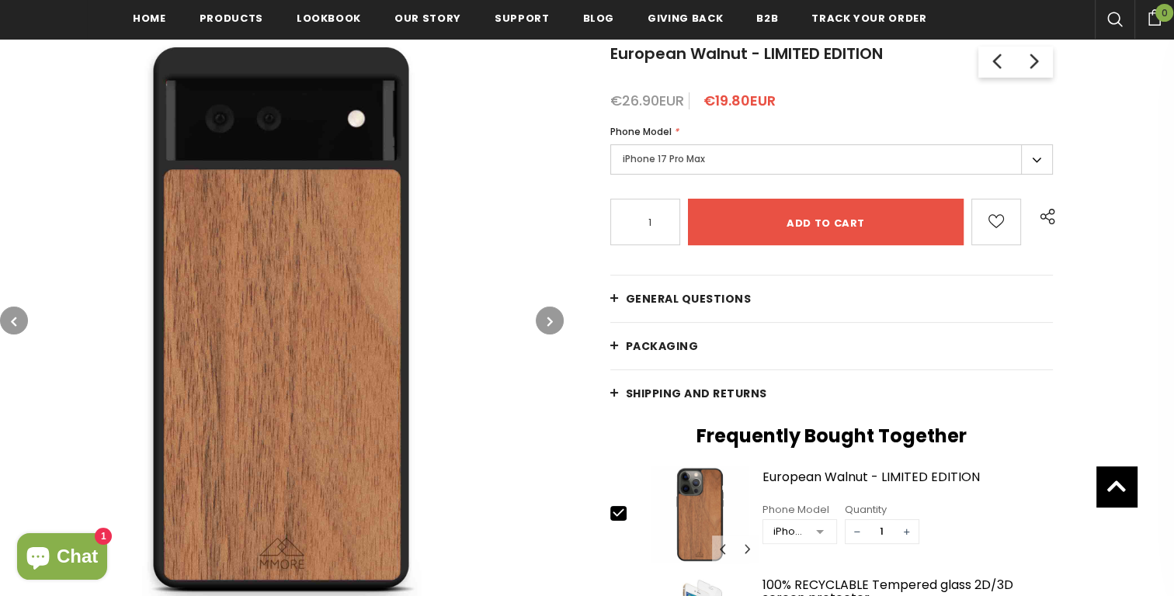
click at [546, 314] on button "button" at bounding box center [550, 321] width 28 height 28
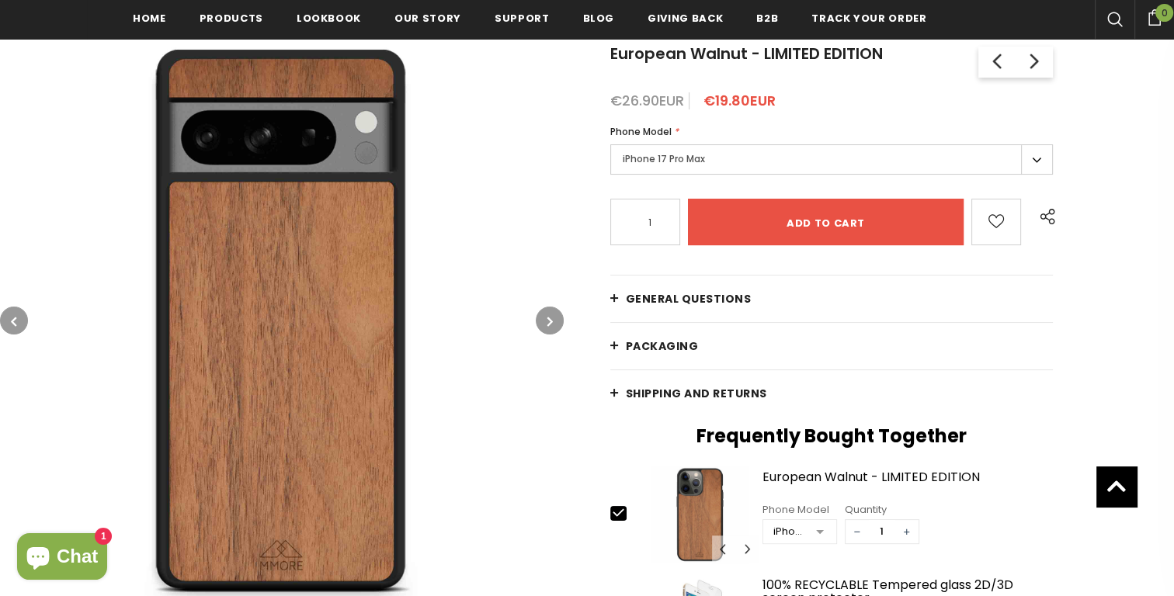
click at [546, 314] on button "button" at bounding box center [550, 321] width 28 height 28
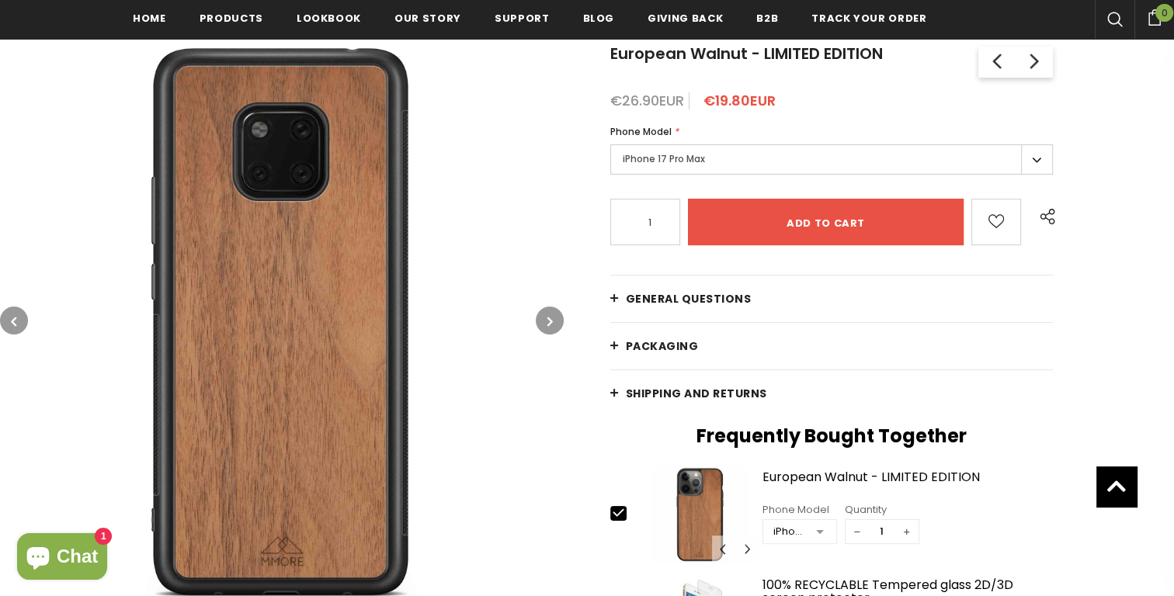
click at [546, 314] on button "button" at bounding box center [550, 321] width 28 height 28
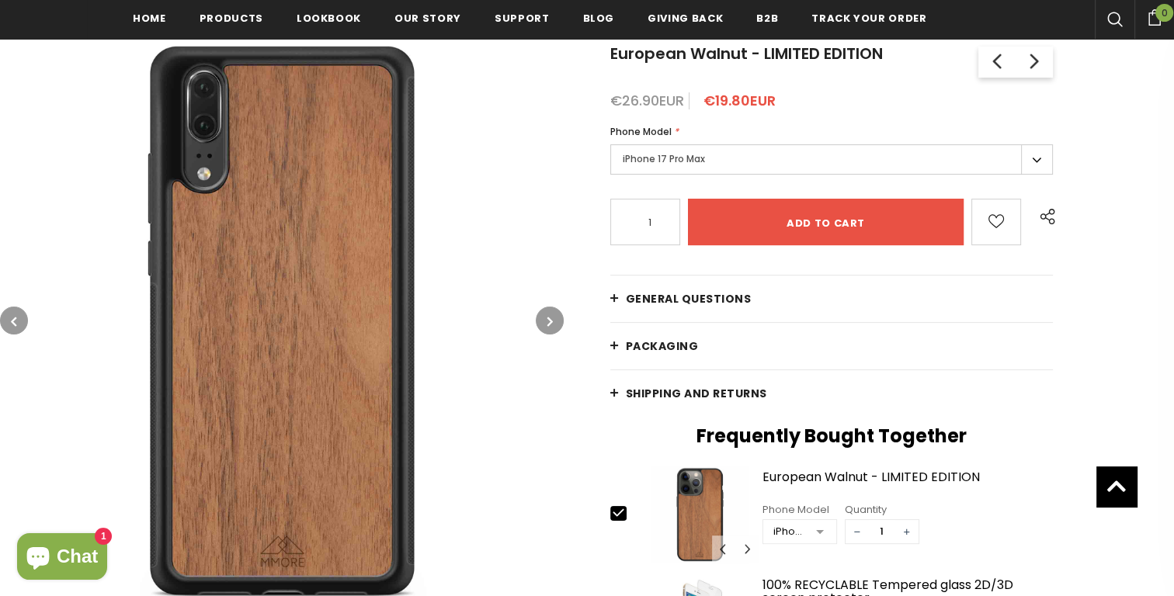
click at [546, 314] on button "button" at bounding box center [550, 321] width 28 height 28
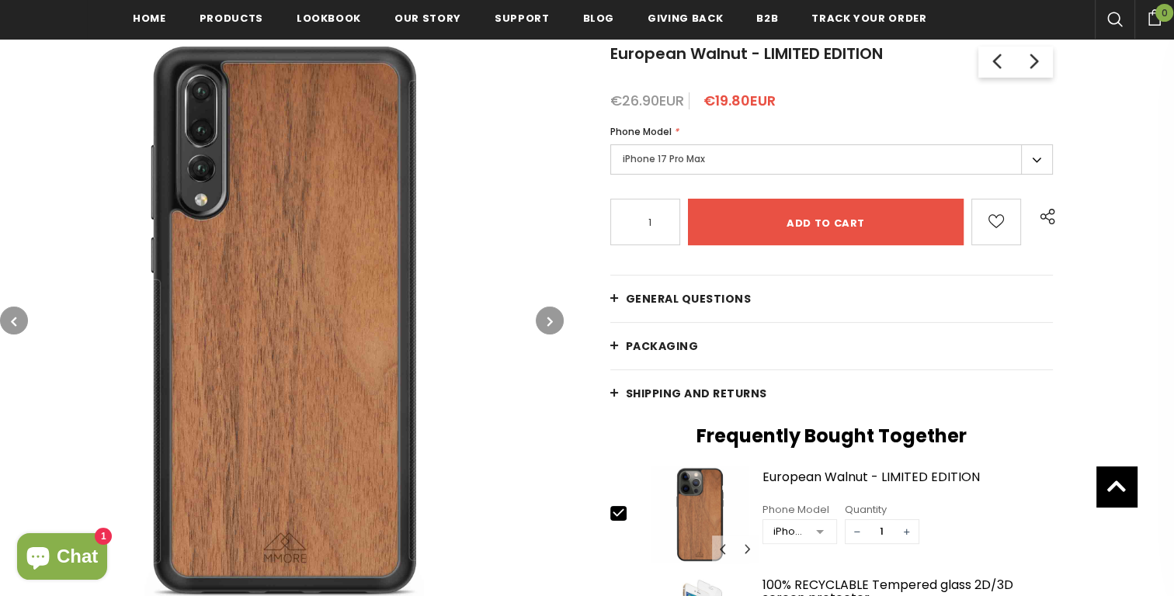
click at [546, 314] on button "button" at bounding box center [550, 321] width 28 height 28
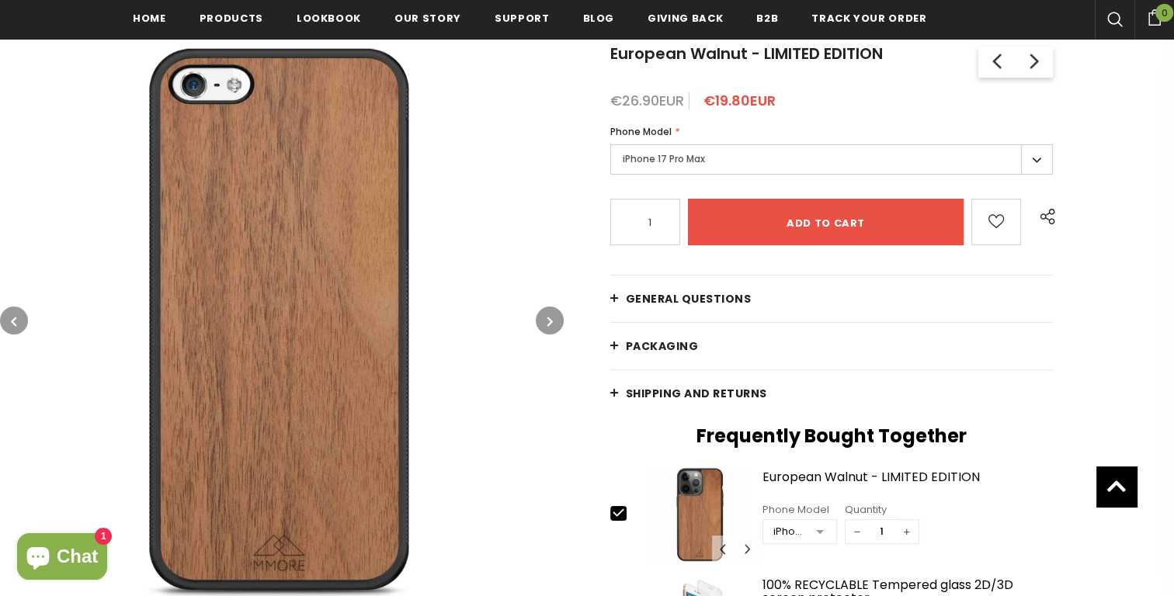
click at [546, 314] on button "button" at bounding box center [550, 321] width 28 height 28
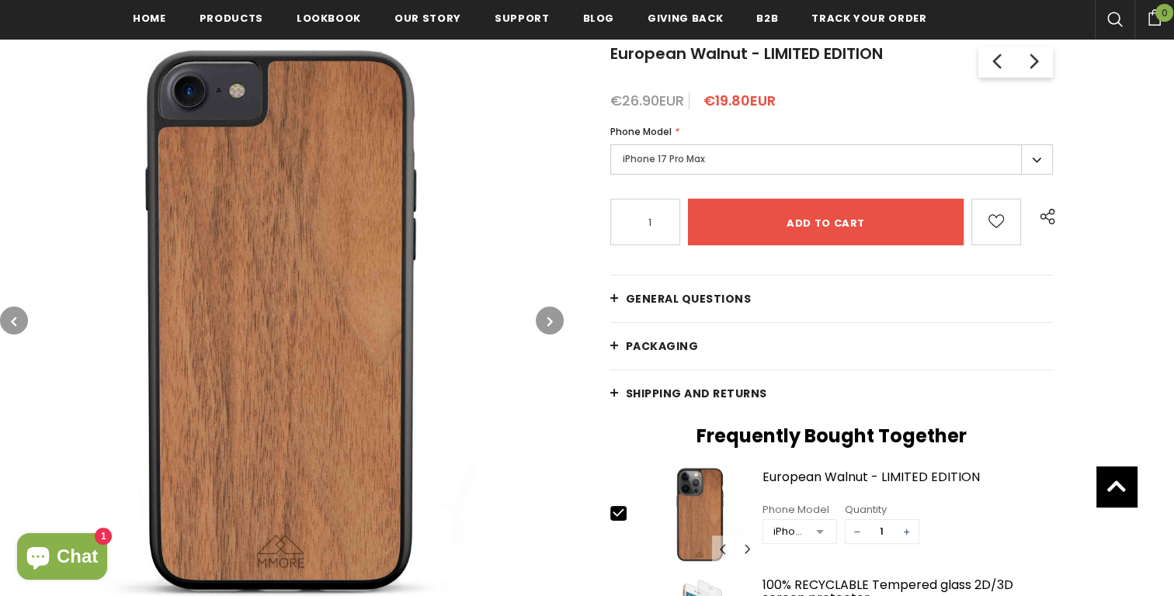
click at [546, 314] on button "button" at bounding box center [550, 321] width 28 height 28
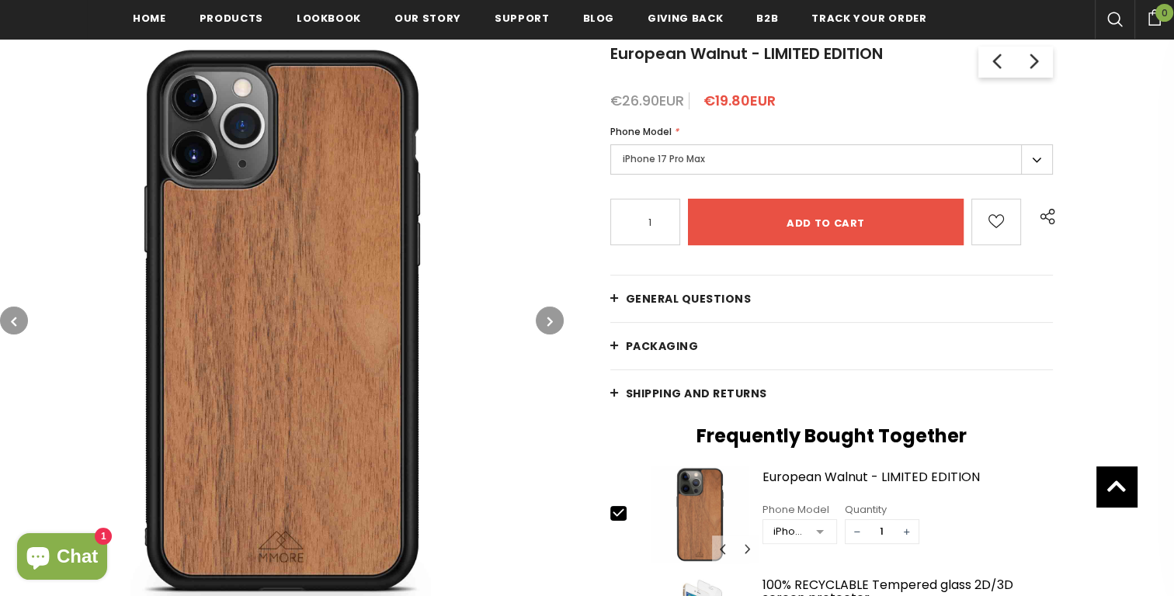
click at [689, 153] on label "iPhone 17 Pro Max" at bounding box center [831, 159] width 442 height 30
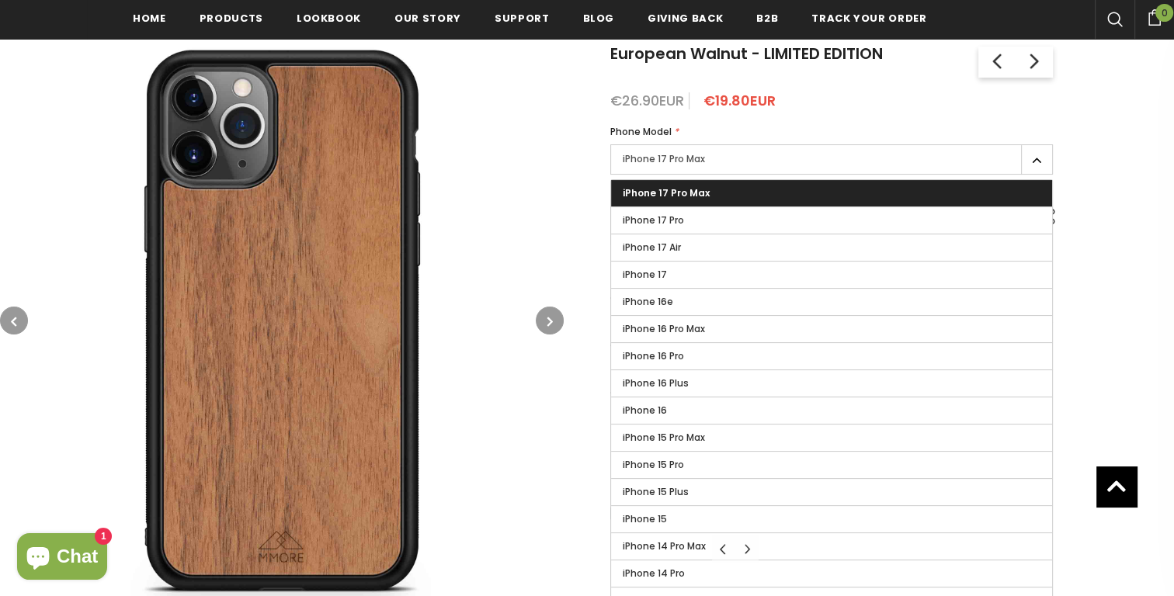
click at [676, 218] on span "iPhone 17 Pro" at bounding box center [653, 219] width 61 height 13
click at [0, 0] on input "iPhone 17 Pro" at bounding box center [0, 0] width 0 height 0
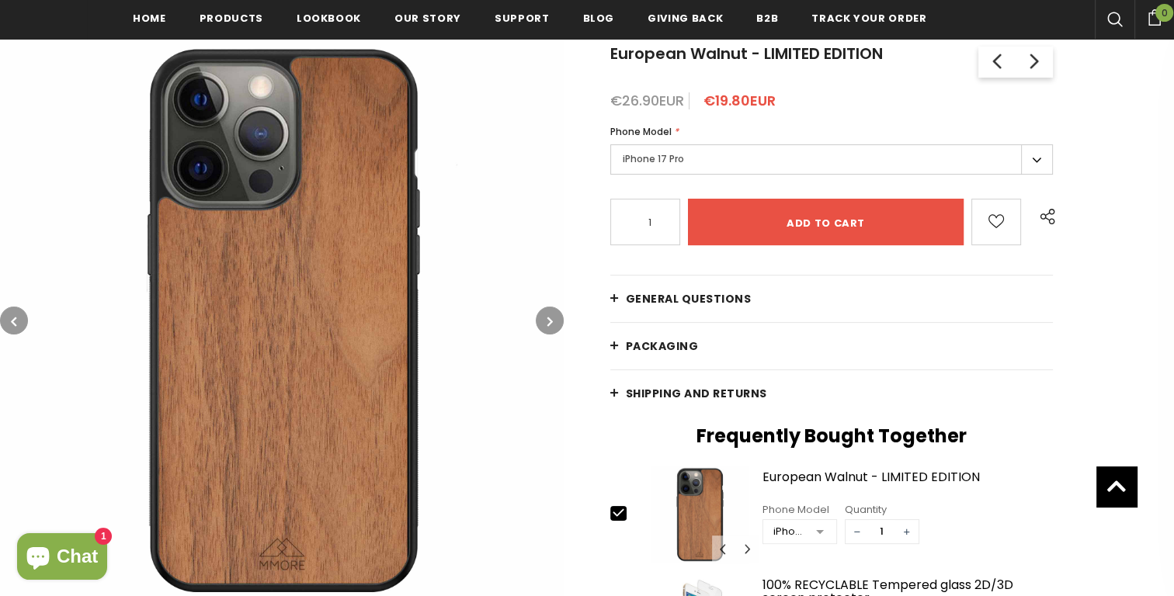
click at [679, 162] on label "iPhone 17 Pro" at bounding box center [831, 159] width 442 height 30
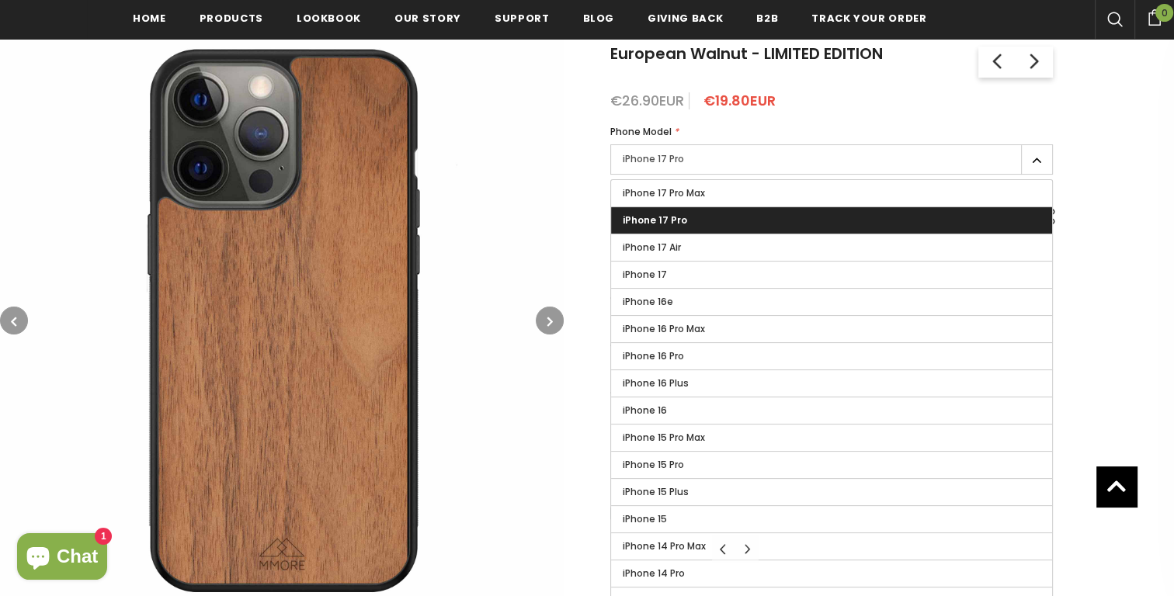
click at [675, 255] on label "iPhone 17 Air" at bounding box center [831, 247] width 441 height 26
click at [0, 0] on input "iPhone 17 Air" at bounding box center [0, 0] width 0 height 0
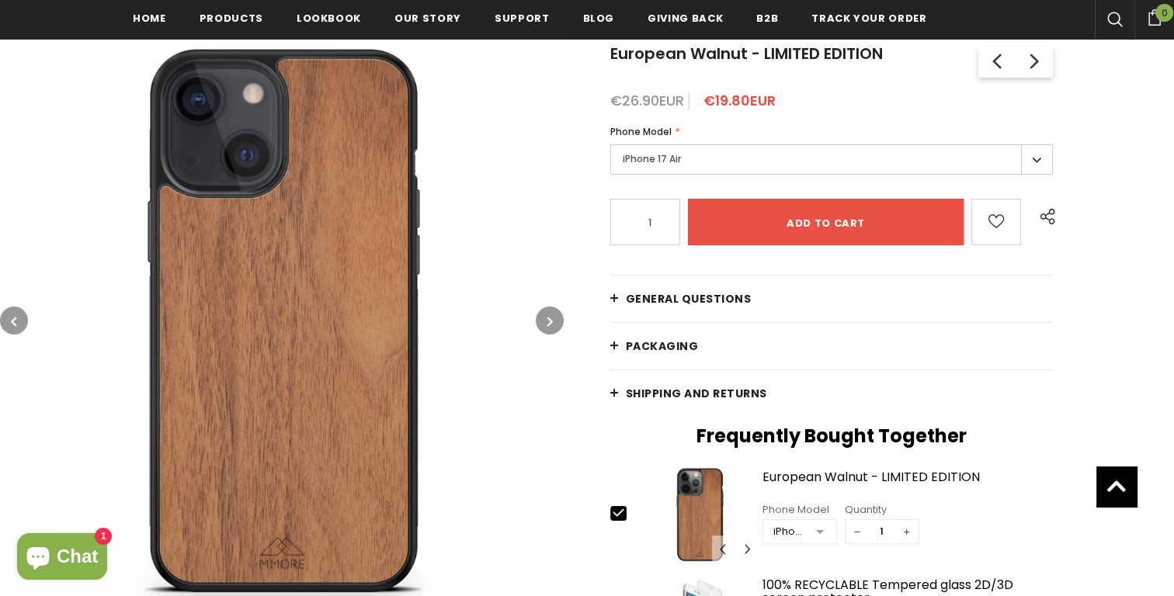
click at [675, 158] on label "iPhone 17 Air" at bounding box center [831, 159] width 442 height 30
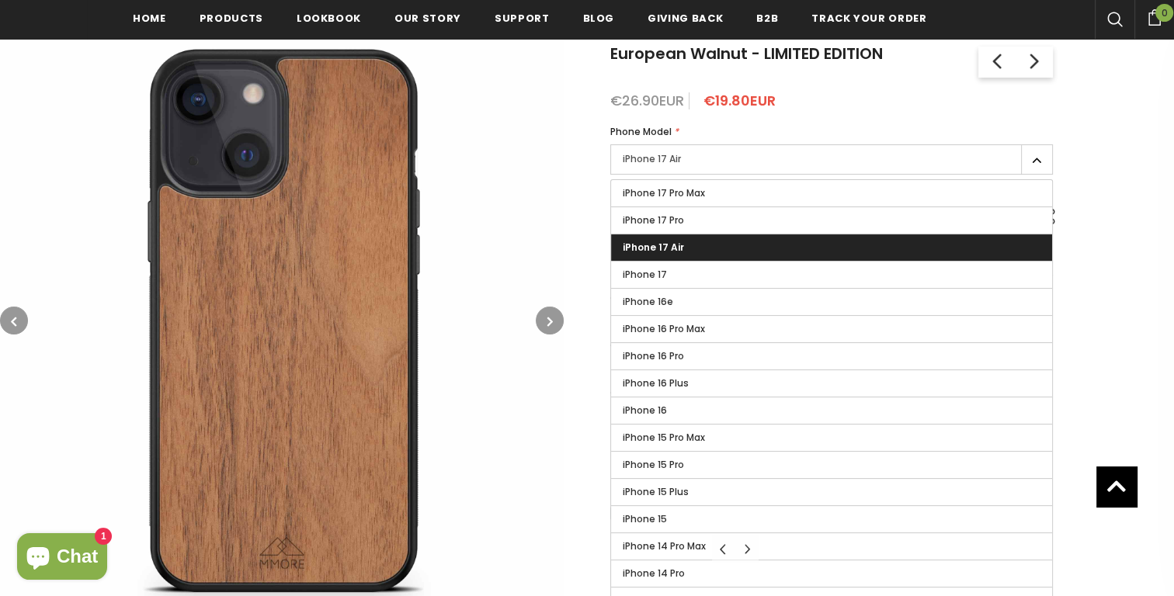
click at [678, 224] on span "iPhone 17 Pro" at bounding box center [653, 219] width 61 height 13
click at [0, 0] on input "iPhone 17 Pro" at bounding box center [0, 0] width 0 height 0
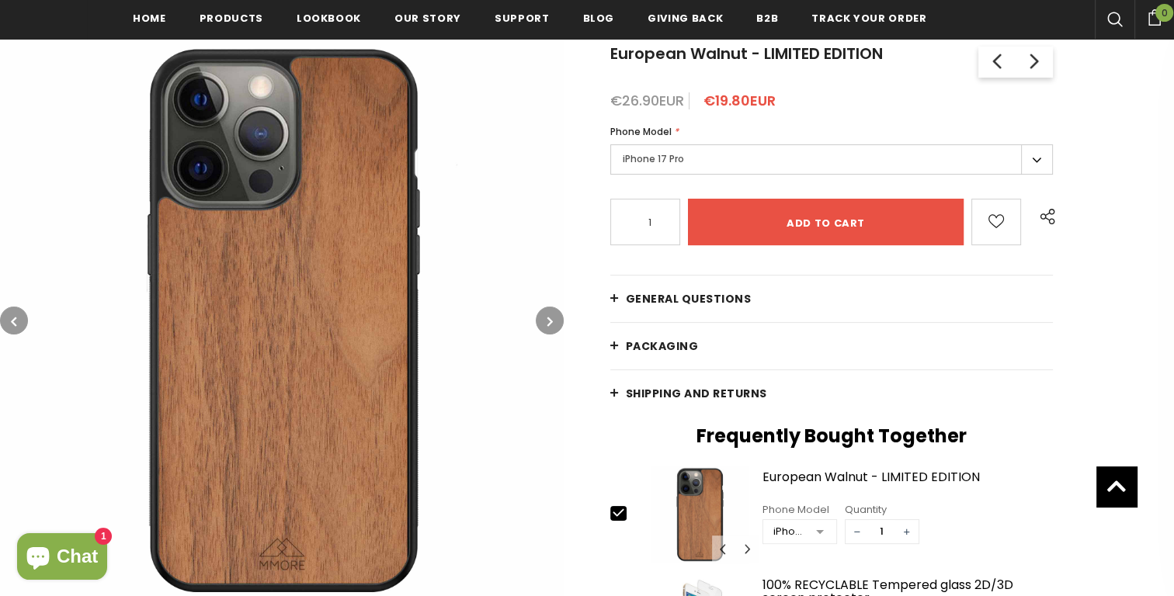
click at [678, 172] on label "iPhone 17 Pro" at bounding box center [831, 159] width 442 height 30
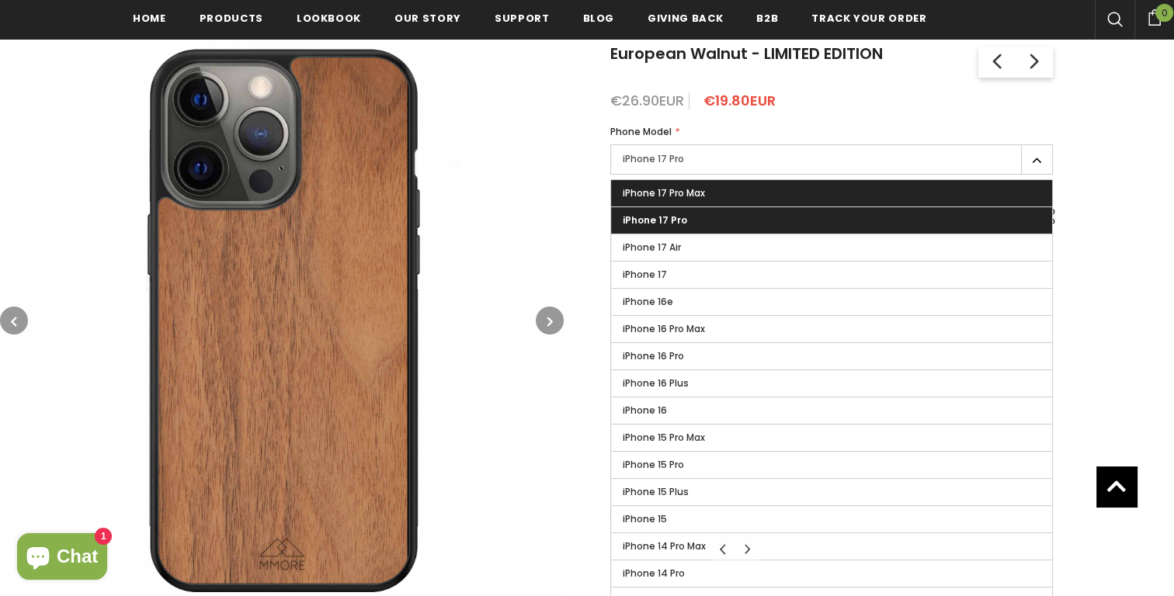
click at [678, 196] on span "iPhone 17 Pro Max" at bounding box center [664, 192] width 82 height 13
click at [0, 0] on input "iPhone 17 Pro Max" at bounding box center [0, 0] width 0 height 0
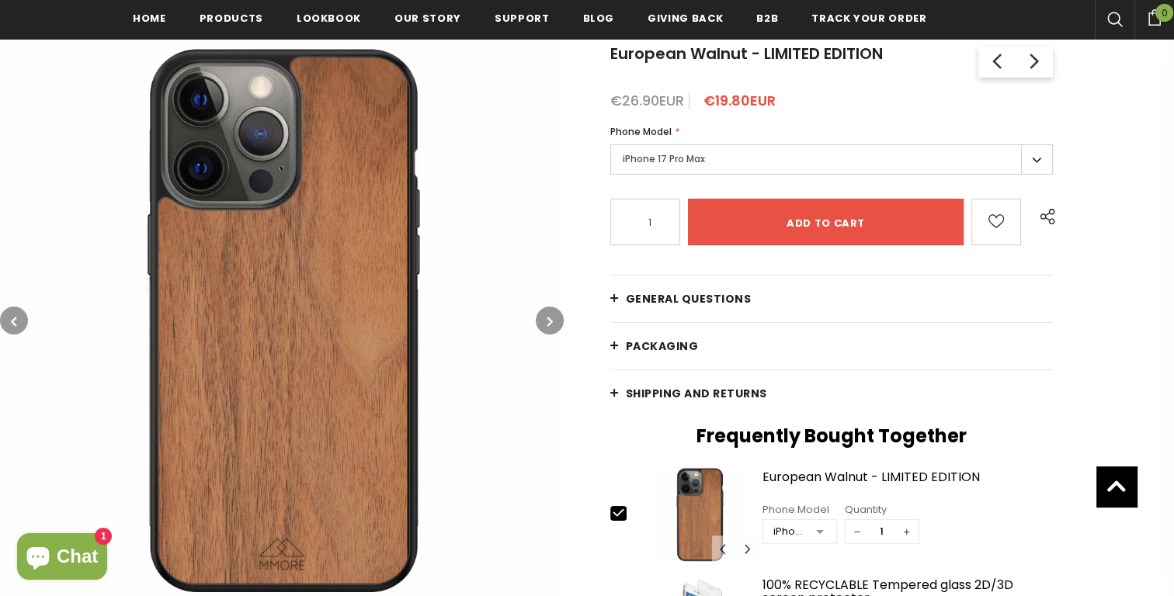
click at [687, 161] on label "iPhone 17 Pro Max" at bounding box center [831, 159] width 442 height 30
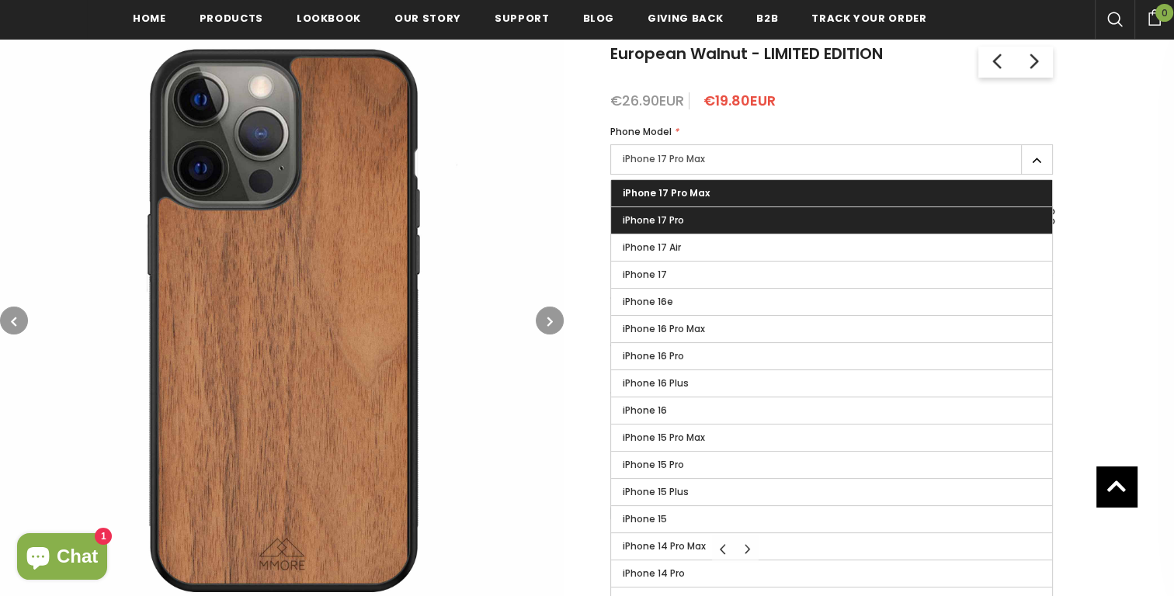
click at [682, 216] on label "iPhone 17 Pro" at bounding box center [831, 220] width 441 height 26
click at [0, 0] on input "iPhone 17 Pro" at bounding box center [0, 0] width 0 height 0
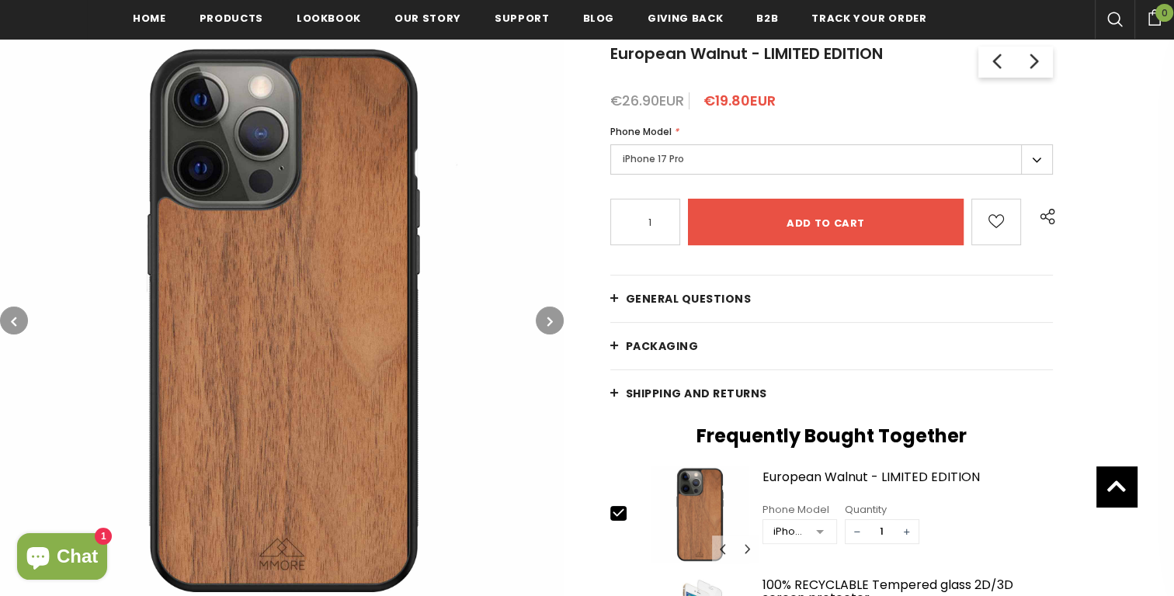
click at [696, 164] on label "iPhone 17 Pro" at bounding box center [831, 159] width 442 height 30
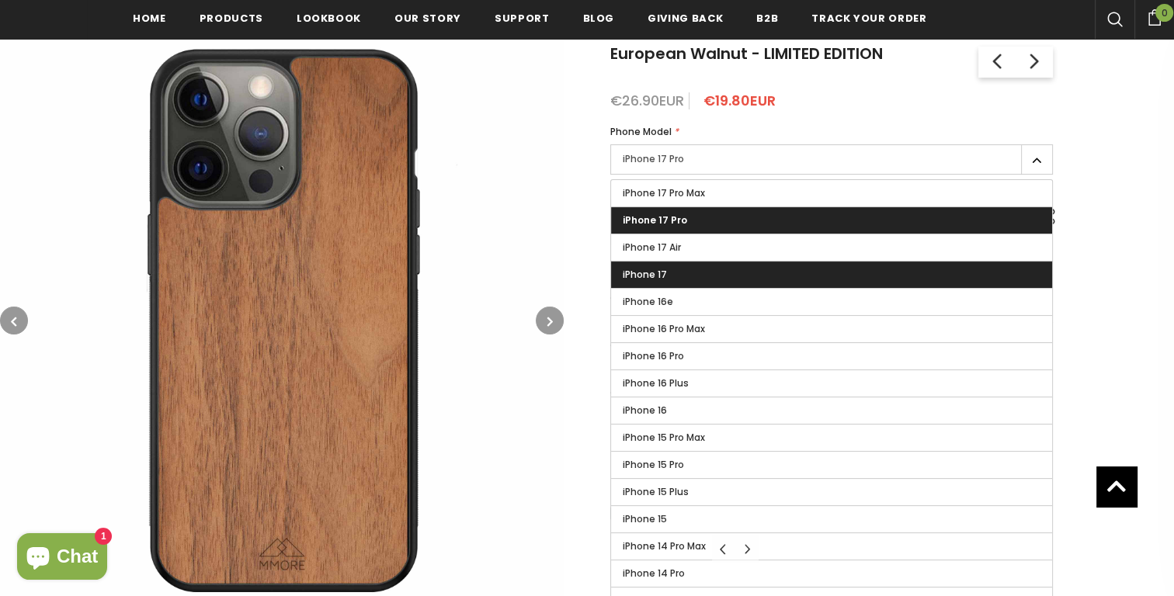
click at [690, 279] on label "iPhone 17" at bounding box center [831, 275] width 441 height 26
click at [0, 0] on input "iPhone 17" at bounding box center [0, 0] width 0 height 0
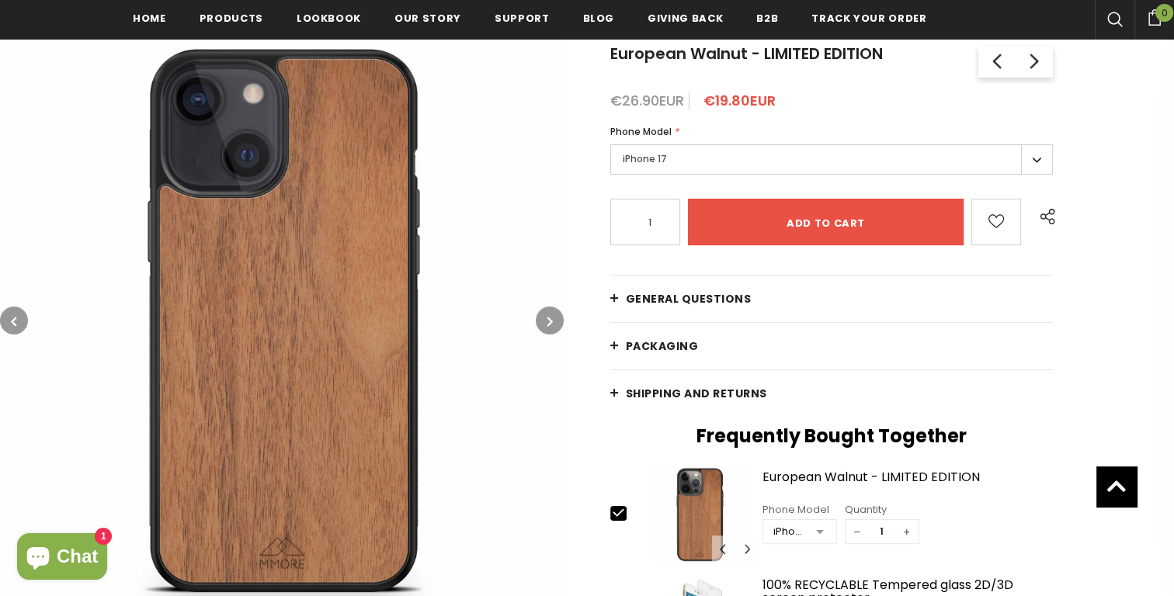
click at [682, 155] on label "iPhone 17" at bounding box center [831, 159] width 442 height 30
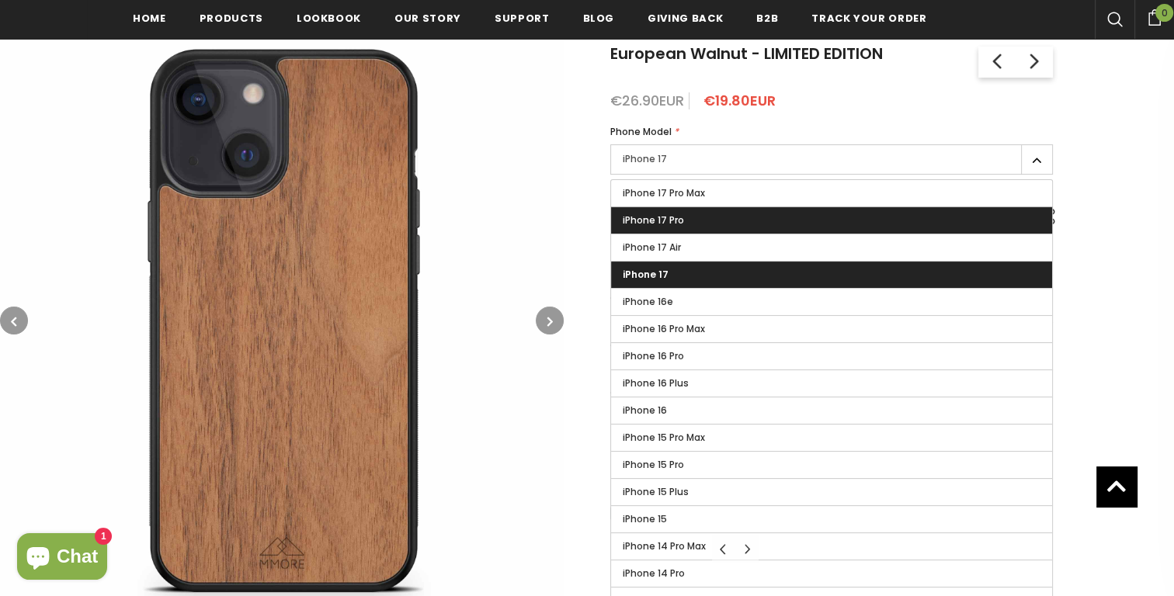
click at [678, 220] on span "iPhone 17 Pro" at bounding box center [653, 219] width 61 height 13
click at [0, 0] on input "iPhone 17 Pro" at bounding box center [0, 0] width 0 height 0
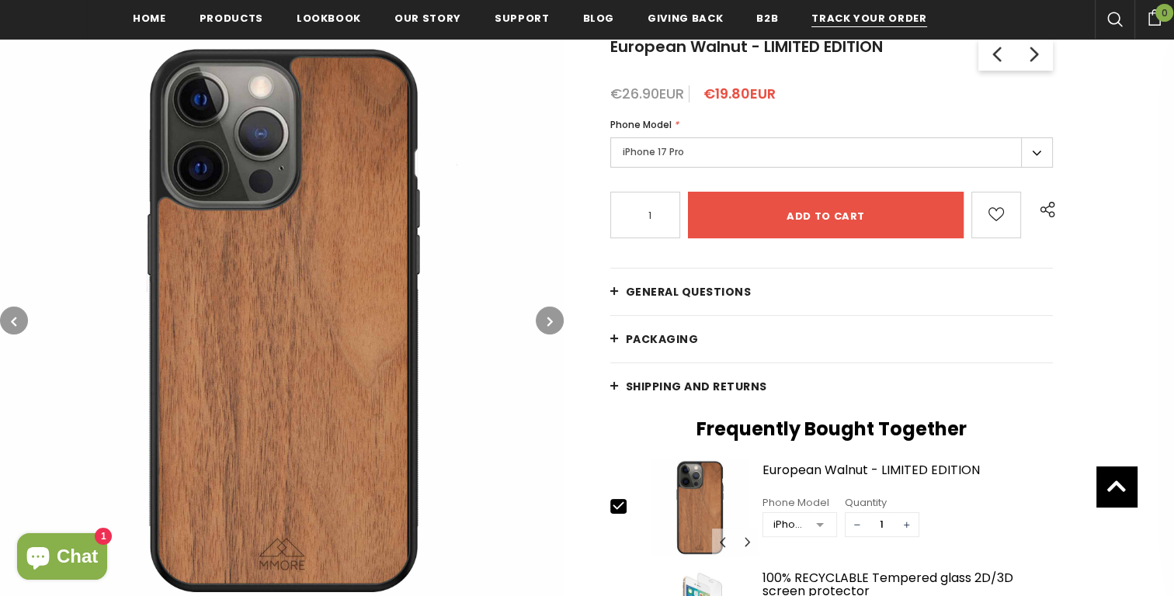
scroll to position [210, 0]
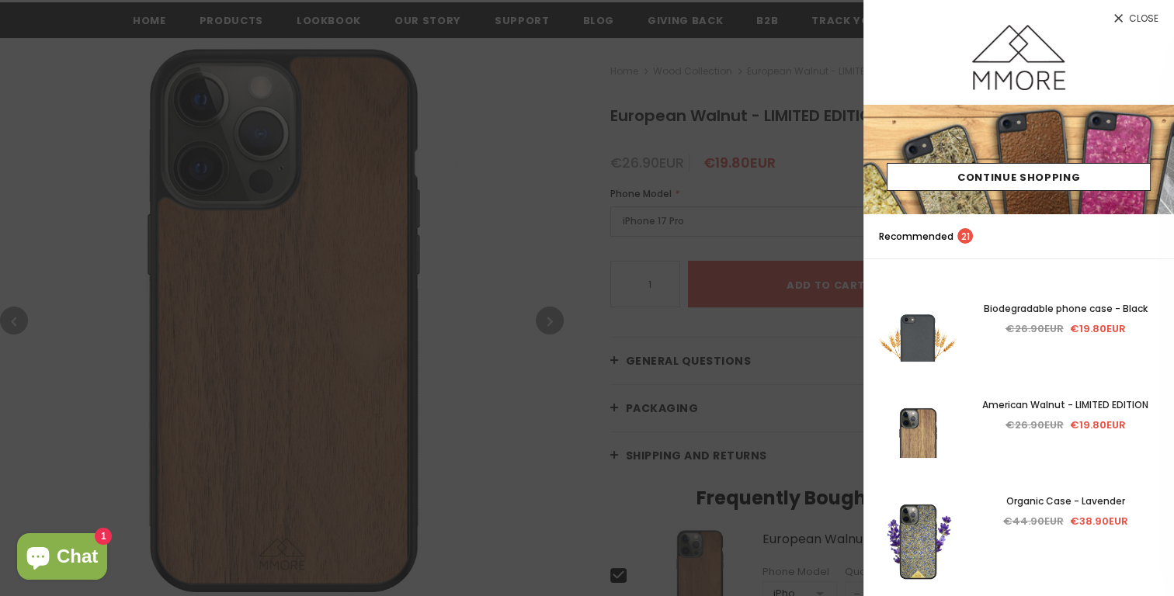
click at [583, 138] on div at bounding box center [587, 298] width 1174 height 596
click at [508, 268] on div at bounding box center [587, 298] width 1174 height 596
click at [579, 213] on div at bounding box center [587, 298] width 1174 height 596
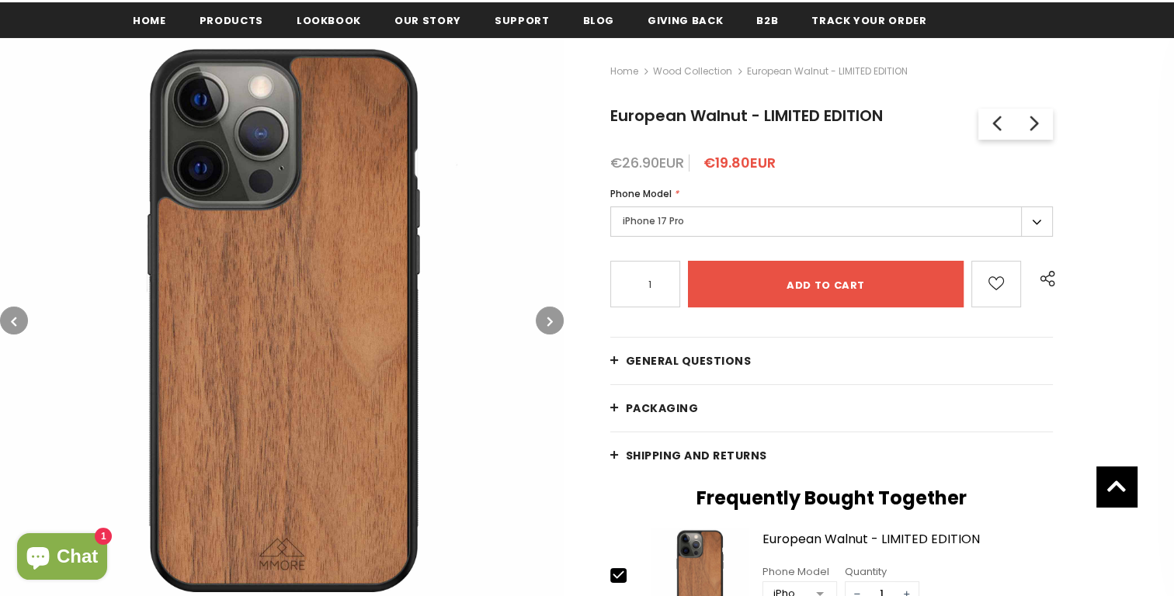
click at [726, 359] on span "General Questions" at bounding box center [689, 361] width 126 height 16
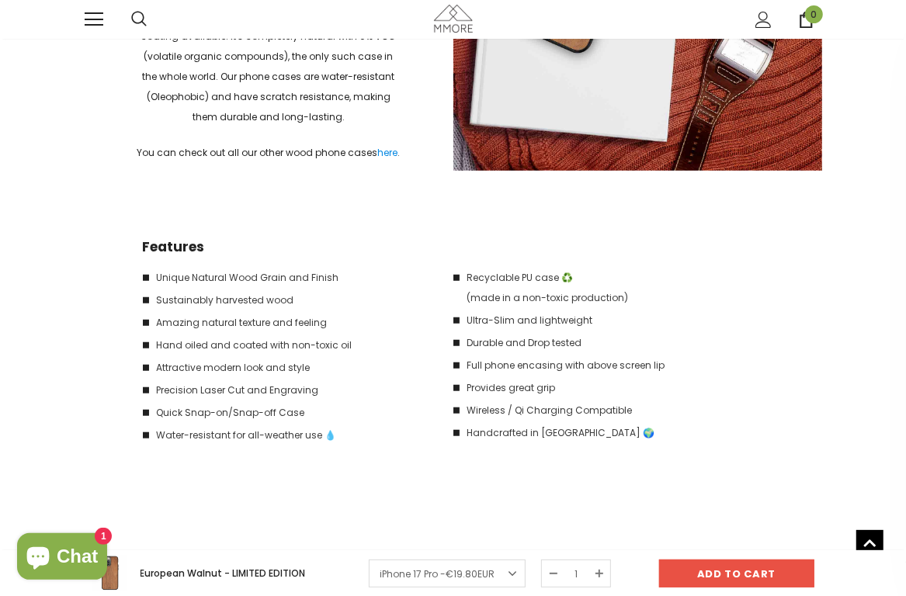
scroll to position [3863, 0]
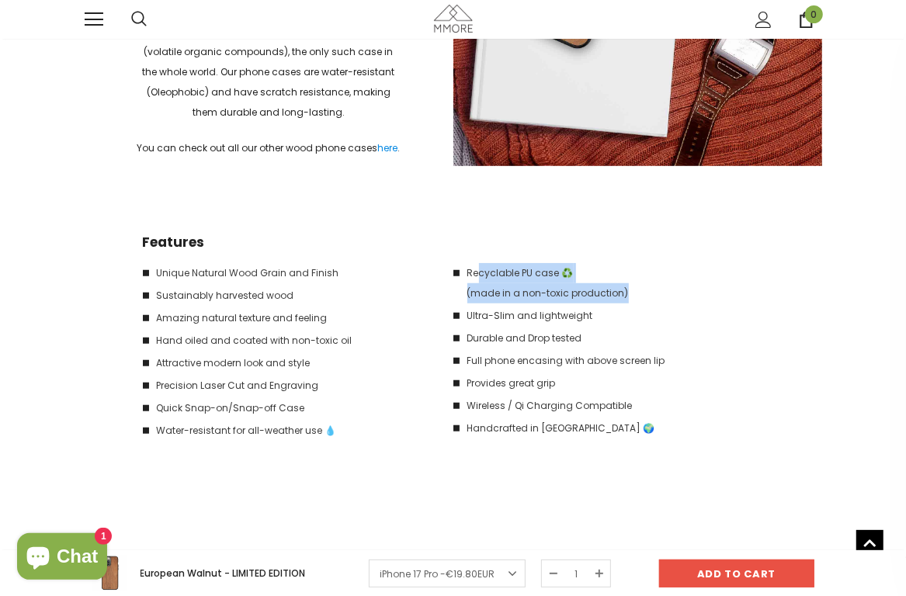
drag, startPoint x: 475, startPoint y: 268, endPoint x: 627, endPoint y: 286, distance: 153.2
click at [627, 286] on li "Recyclable PU case ♻️ (made in a non-toxic production)" at bounding box center [600, 283] width 295 height 40
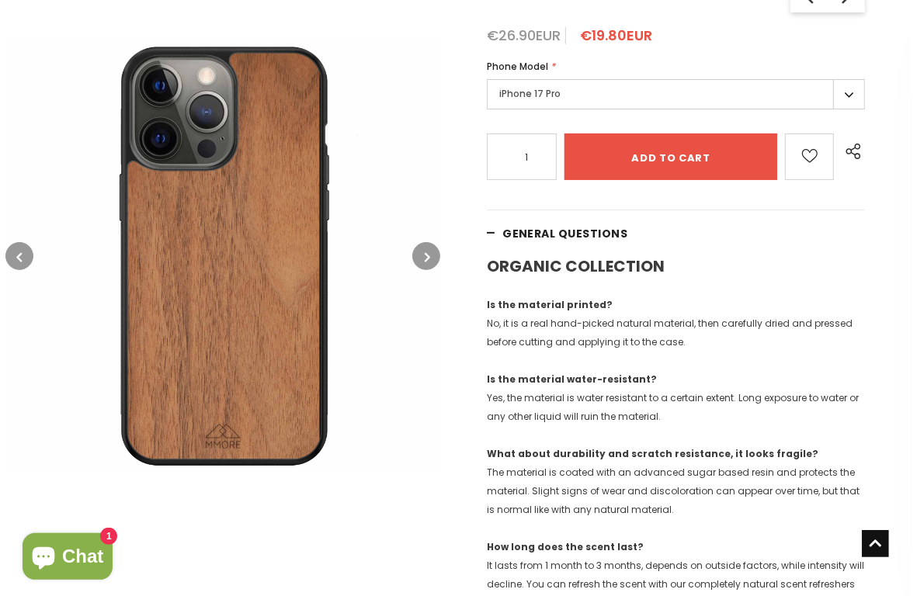
scroll to position [0, 0]
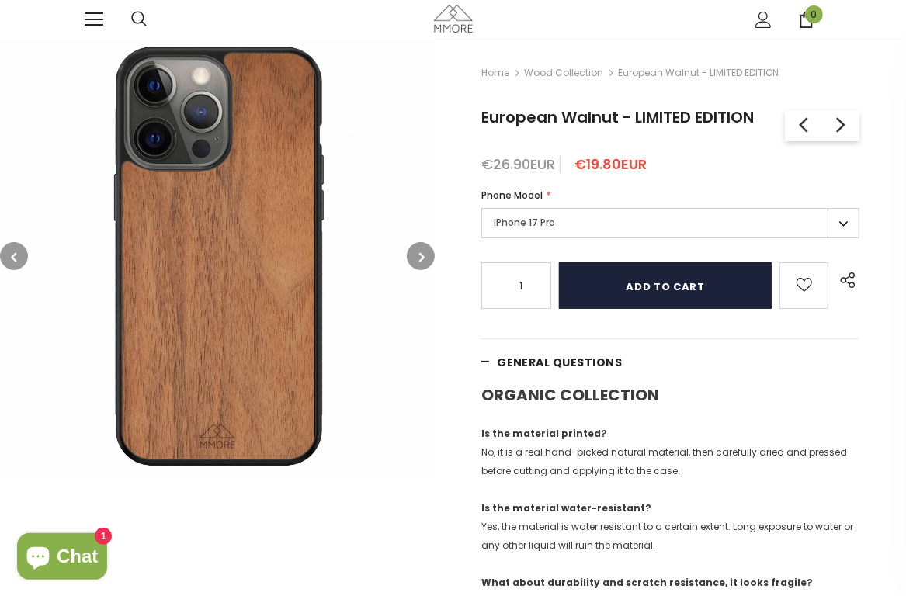
click at [650, 289] on input "Add to cart" at bounding box center [665, 285] width 213 height 47
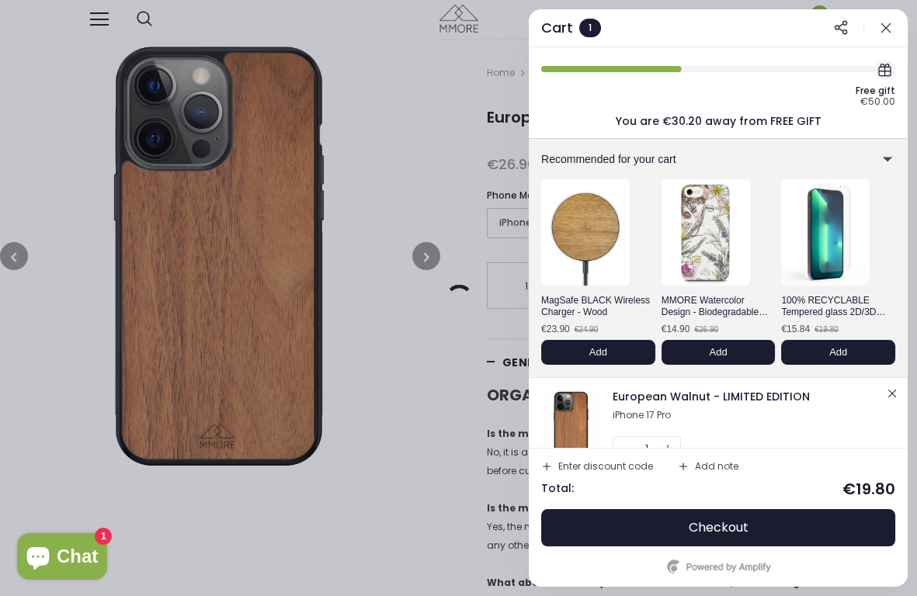
click at [102, 26] on div at bounding box center [458, 298] width 917 height 596
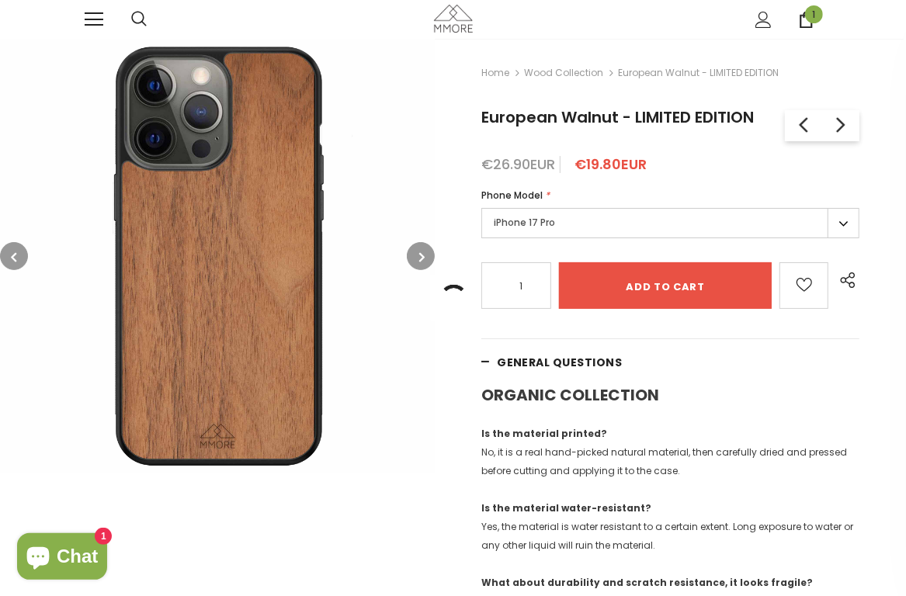
click at [92, 23] on link at bounding box center [94, 19] width 19 height 19
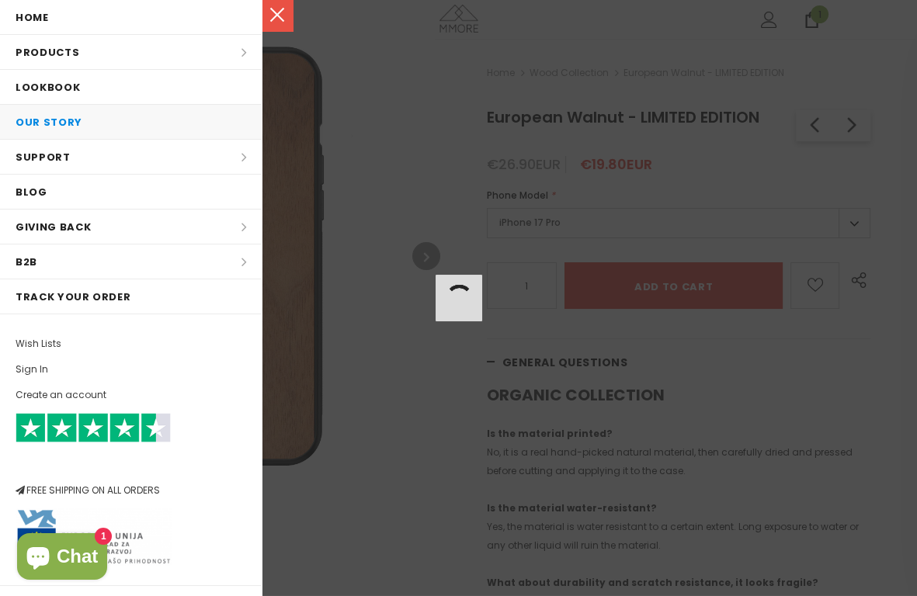
click at [188, 130] on link "Our Story" at bounding box center [131, 122] width 262 height 34
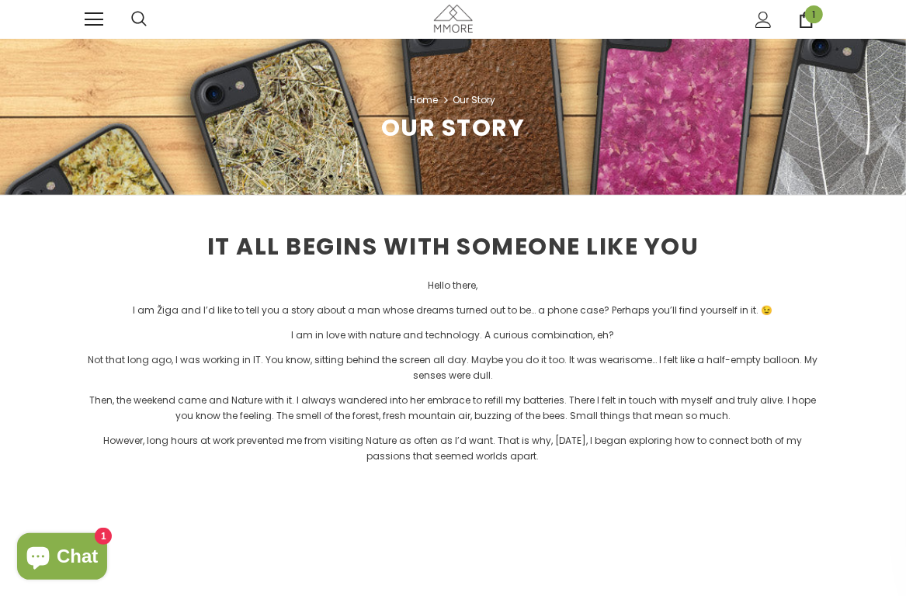
scroll to position [2, 0]
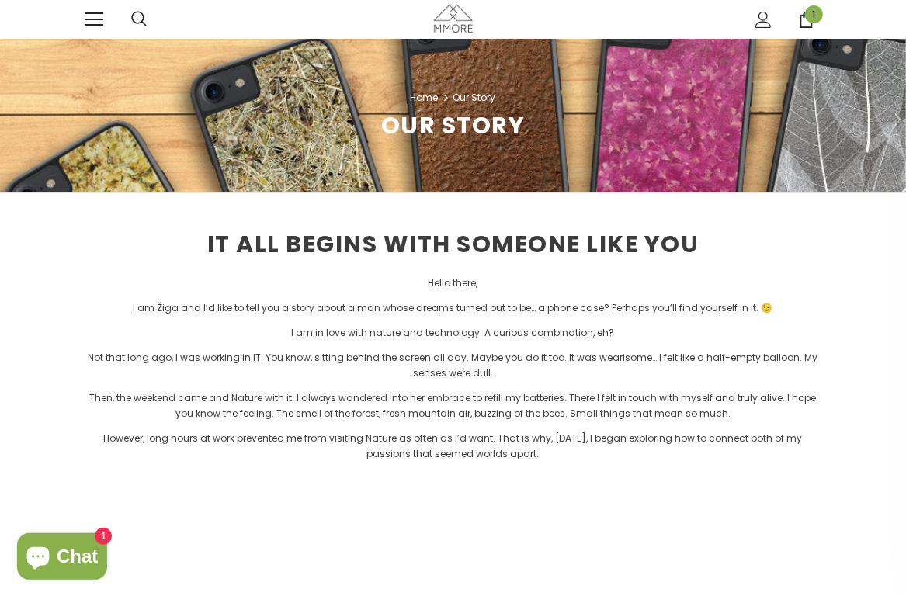
drag, startPoint x: 315, startPoint y: 296, endPoint x: 578, endPoint y: 449, distance: 304.1
click at [578, 449] on div "IT ALL BEGINS WITH SOMEONE LIKE YOU Hello there, I am Žiga and I’d like to tell…" at bounding box center [453, 543] width 737 height 700
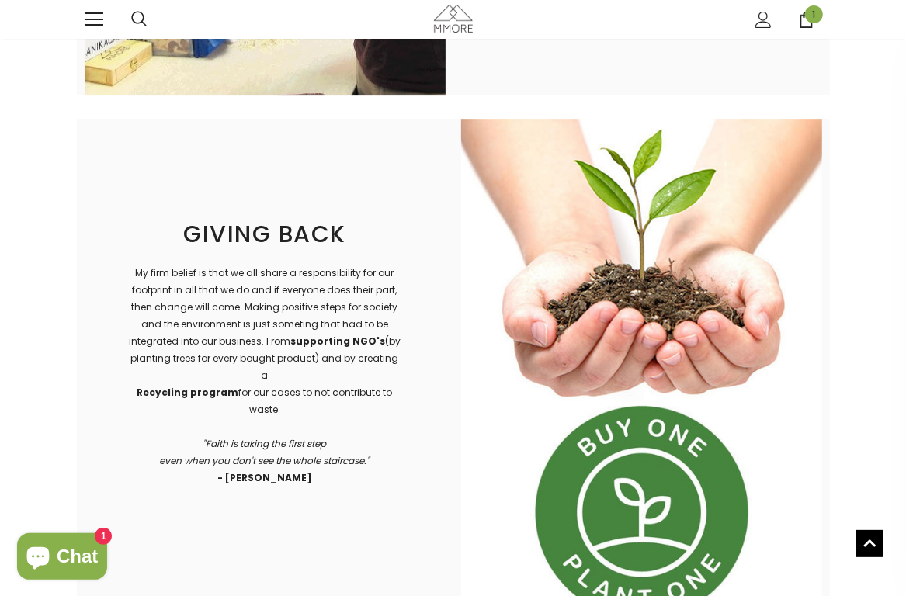
scroll to position [2911, 0]
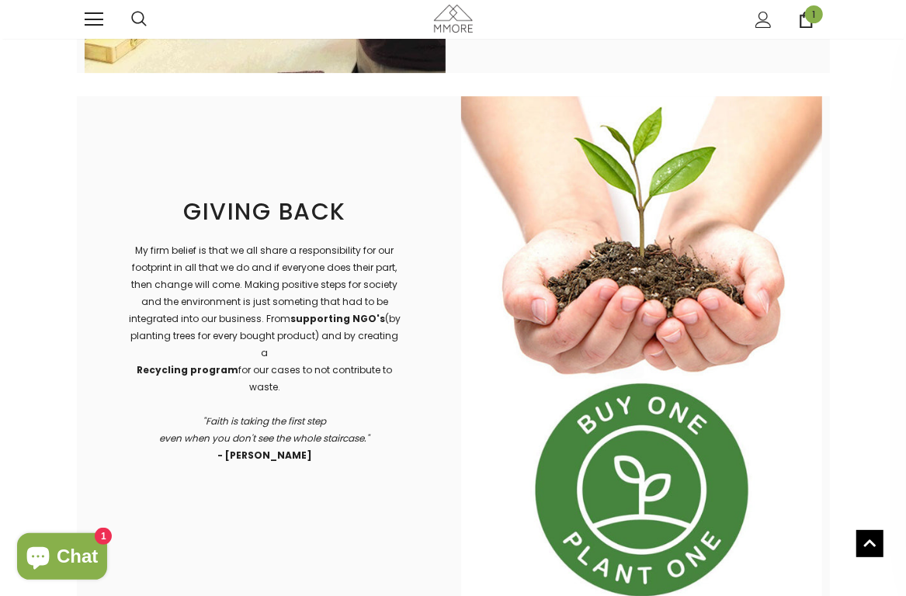
drag, startPoint x: 224, startPoint y: 262, endPoint x: 317, endPoint y: 439, distance: 199.6
click at [317, 439] on div "My firm belief is that we all share a responsibility for our footprint in all t…" at bounding box center [264, 353] width 274 height 222
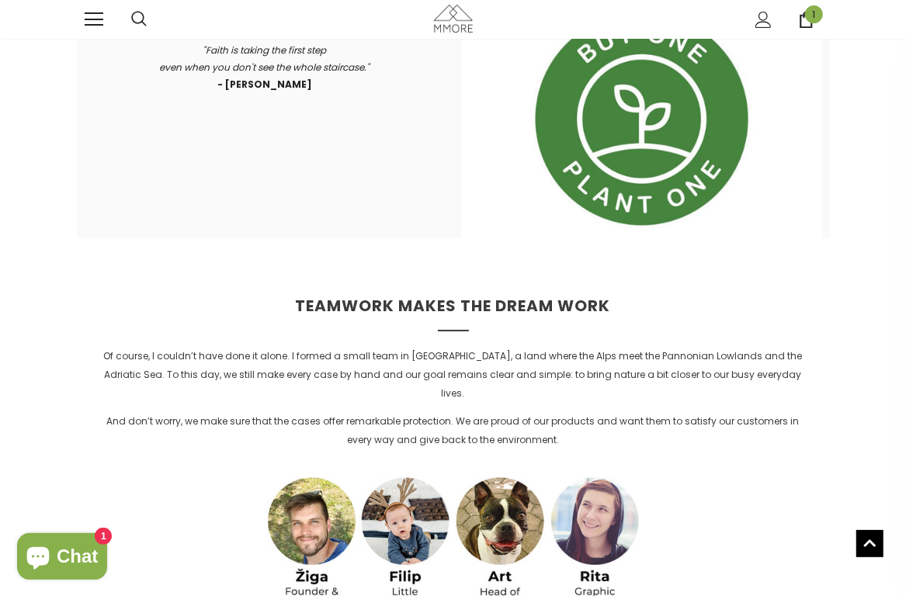
scroll to position [3341, 0]
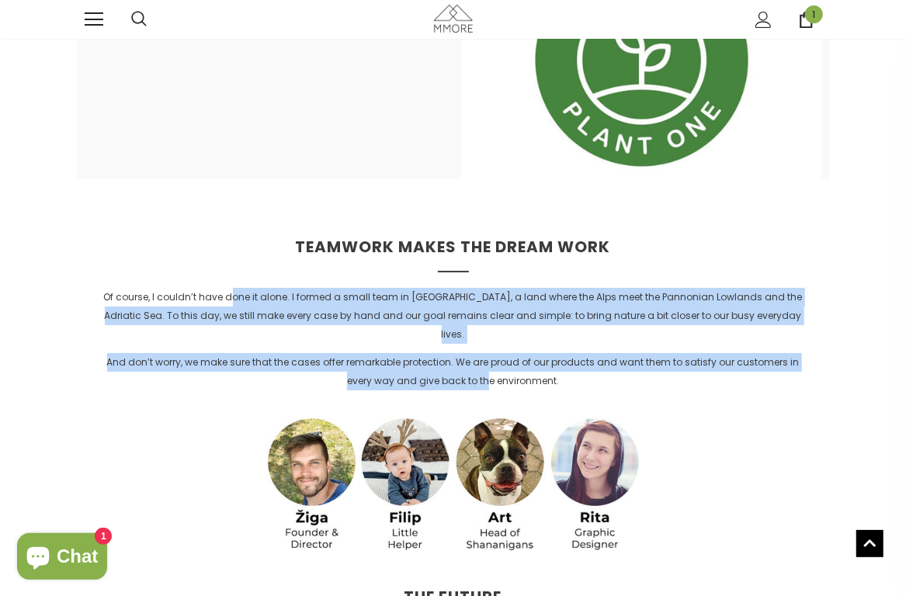
drag, startPoint x: 233, startPoint y: 280, endPoint x: 488, endPoint y: 338, distance: 261.9
click at [488, 338] on div "Of course, I couldn’t have done it alone. I formed a small team in [GEOGRAPHIC_…" at bounding box center [453, 563] width 699 height 550
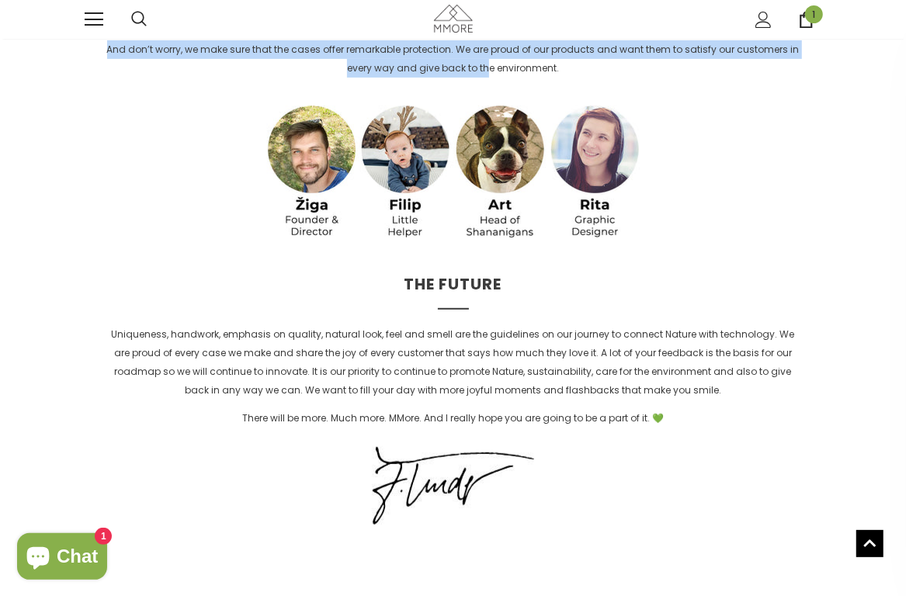
scroll to position [3714, 0]
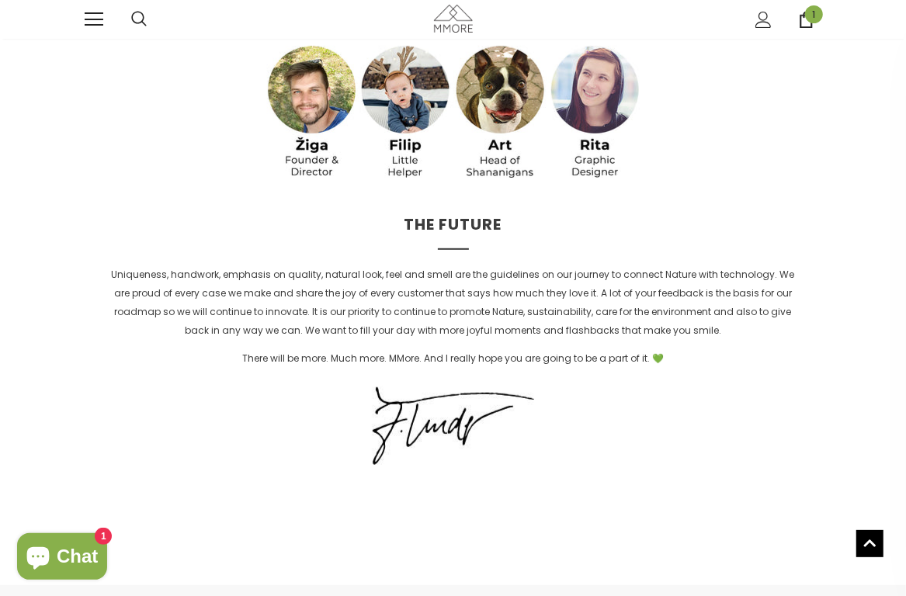
drag, startPoint x: 392, startPoint y: 241, endPoint x: 406, endPoint y: 305, distance: 65.2
click at [406, 305] on div "Of course, I couldn’t have done it alone. I formed a small team in [GEOGRAPHIC_…" at bounding box center [453, 190] width 699 height 550
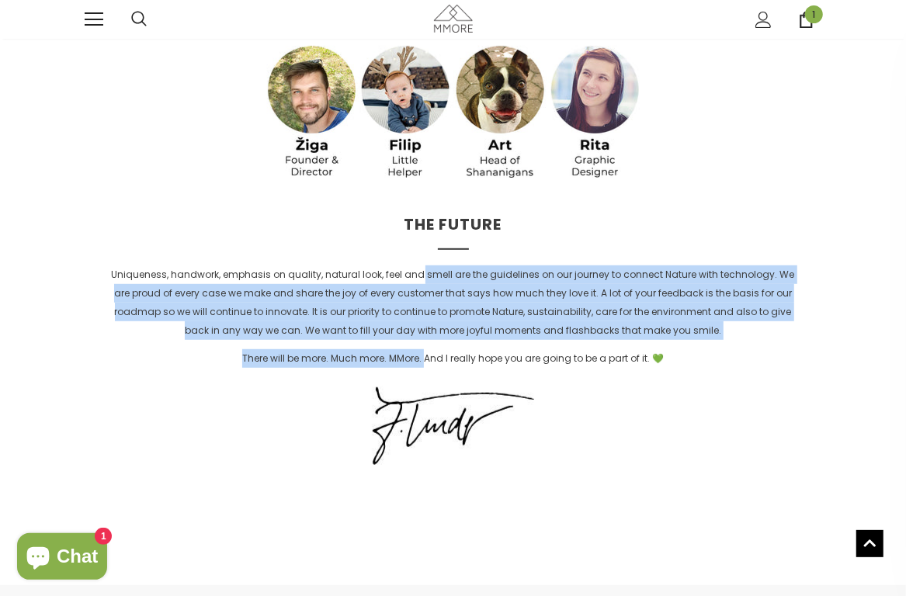
drag, startPoint x: 411, startPoint y: 238, endPoint x: 427, endPoint y: 326, distance: 89.8
click at [427, 326] on div "Of course, I couldn’t have done it alone. I formed a small team in [GEOGRAPHIC_…" at bounding box center [453, 190] width 699 height 550
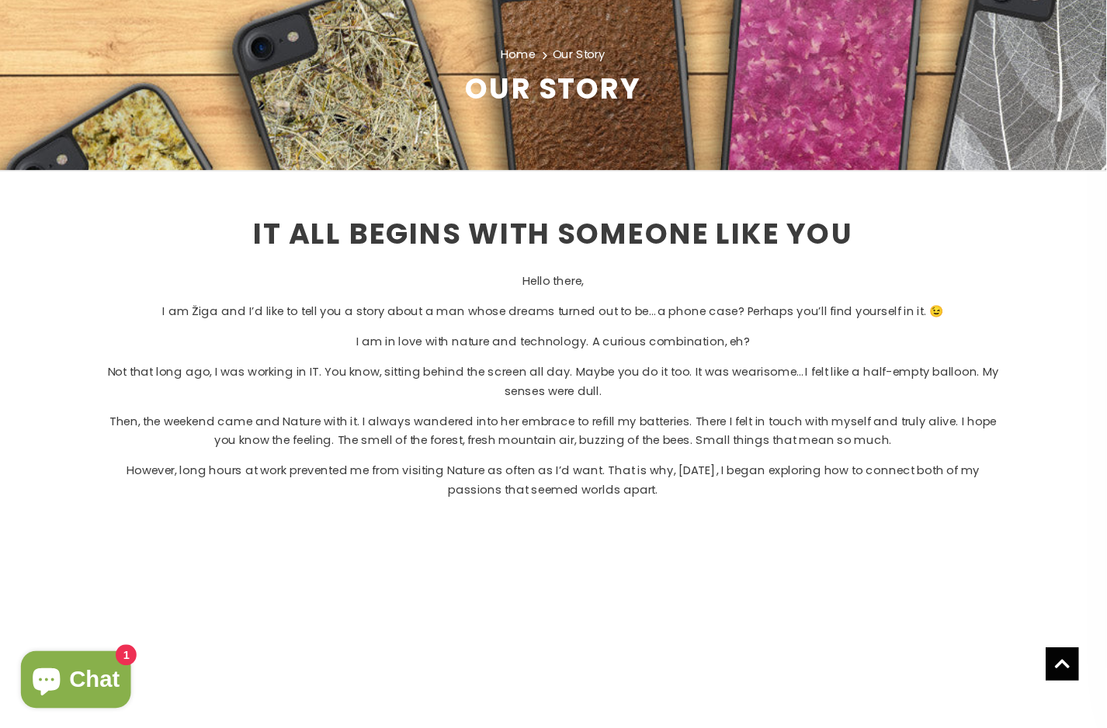
scroll to position [0, 0]
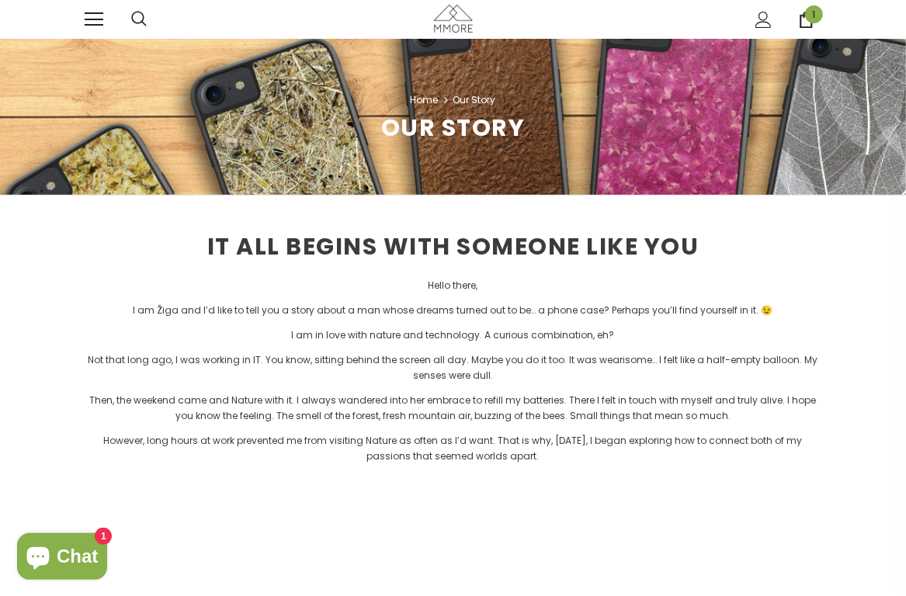
click at [94, 14] on span at bounding box center [94, 13] width 19 height 2
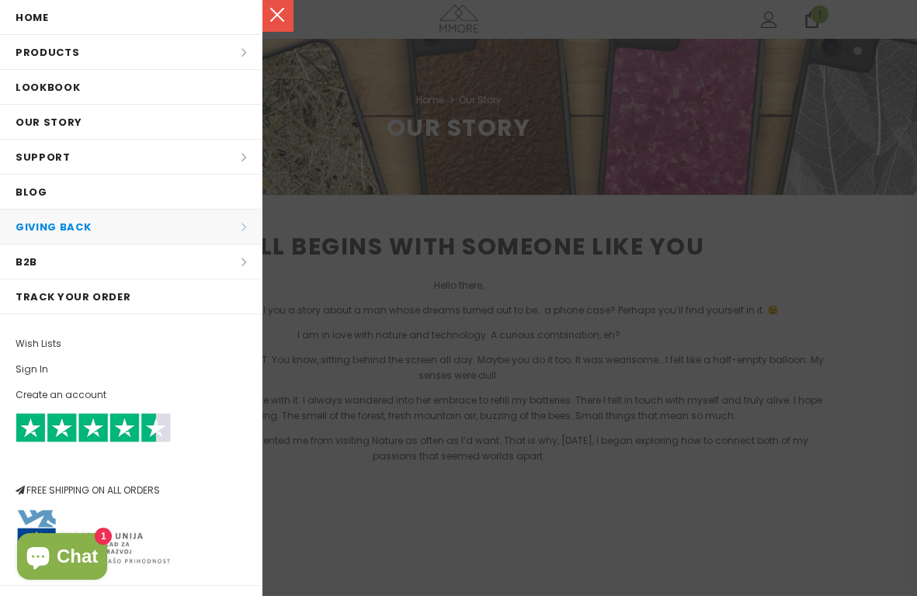
click at [134, 231] on li "Giving back Giving back All Giving back Plant a Tree Recycling program ZERO WAS…" at bounding box center [131, 227] width 262 height 35
click at [70, 228] on li "Giving back Giving back All Giving back Plant a Tree Recycling program ZERO WAS…" at bounding box center [131, 227] width 262 height 35
click at [235, 229] on li "Giving back Giving back All Giving back Plant a Tree Recycling program ZERO WAS…" at bounding box center [131, 227] width 262 height 35
click at [776, 221] on div at bounding box center [458, 298] width 917 height 596
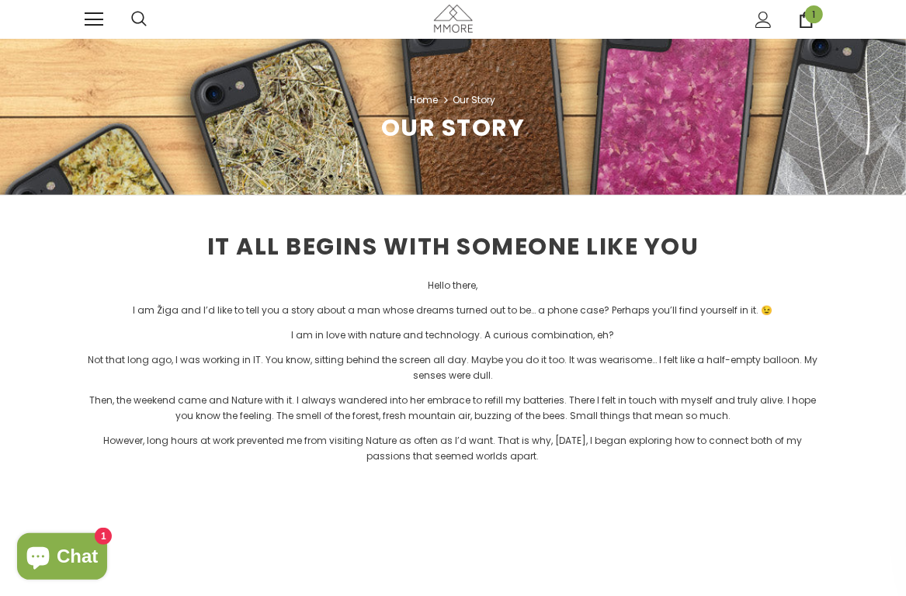
click at [800, 251] on h2 "IT ALL BEGINS WITH SOMEONE LIKE YOU" at bounding box center [453, 246] width 737 height 29
click at [90, 22] on link at bounding box center [94, 19] width 19 height 19
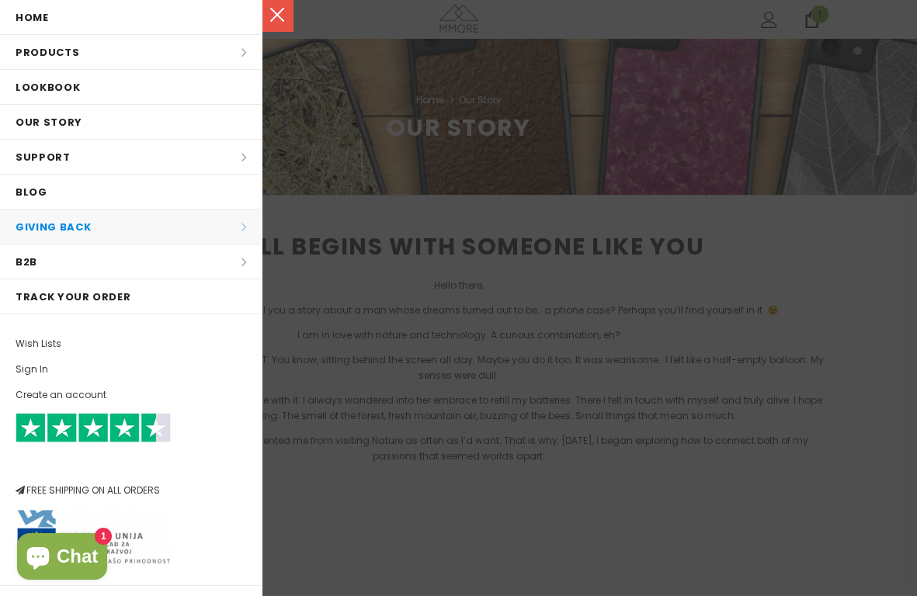
click at [233, 228] on li "Giving back Giving back All Giving back Plant a Tree Recycling program ZERO WAS…" at bounding box center [131, 227] width 262 height 35
click at [58, 229] on li "Giving back Giving back All Giving back Plant a Tree Recycling program ZERO WAS…" at bounding box center [131, 227] width 262 height 35
click at [57, 230] on li "Giving back Giving back All Giving back Plant a Tree Recycling program ZERO WAS…" at bounding box center [131, 227] width 262 height 35
click at [62, 238] on li "Giving back Giving back All Giving back Plant a Tree Recycling program ZERO WAS…" at bounding box center [131, 227] width 262 height 35
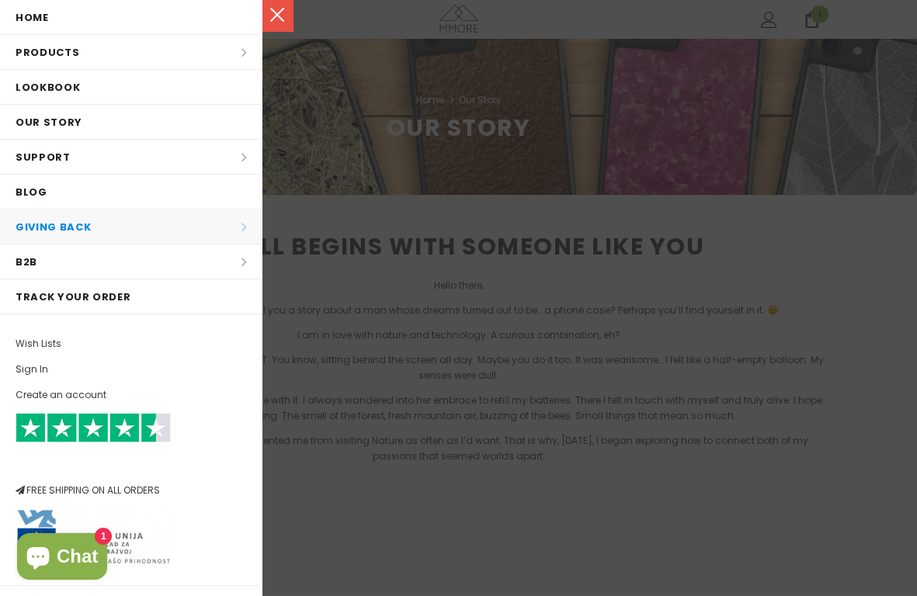
click at [63, 238] on li "Giving back Giving back All Giving back Plant a Tree Recycling program ZERO WAS…" at bounding box center [131, 227] width 262 height 35
click at [195, 230] on li "Giving back Giving back All Giving back Plant a Tree Recycling program ZERO WAS…" at bounding box center [131, 227] width 262 height 35
drag, startPoint x: 224, startPoint y: 224, endPoint x: 264, endPoint y: 227, distance: 39.7
click at [225, 224] on li "Giving back Giving back All Giving back Plant a Tree Recycling program ZERO WAS…" at bounding box center [131, 227] width 262 height 35
drag, startPoint x: 264, startPoint y: 227, endPoint x: 445, endPoint y: 230, distance: 180.9
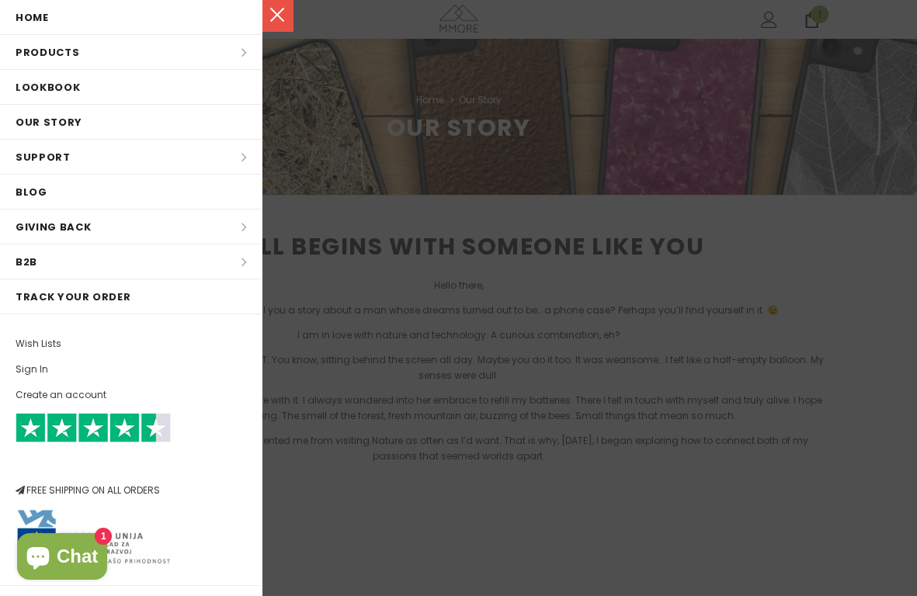
click at [265, 228] on div at bounding box center [458, 298] width 917 height 596
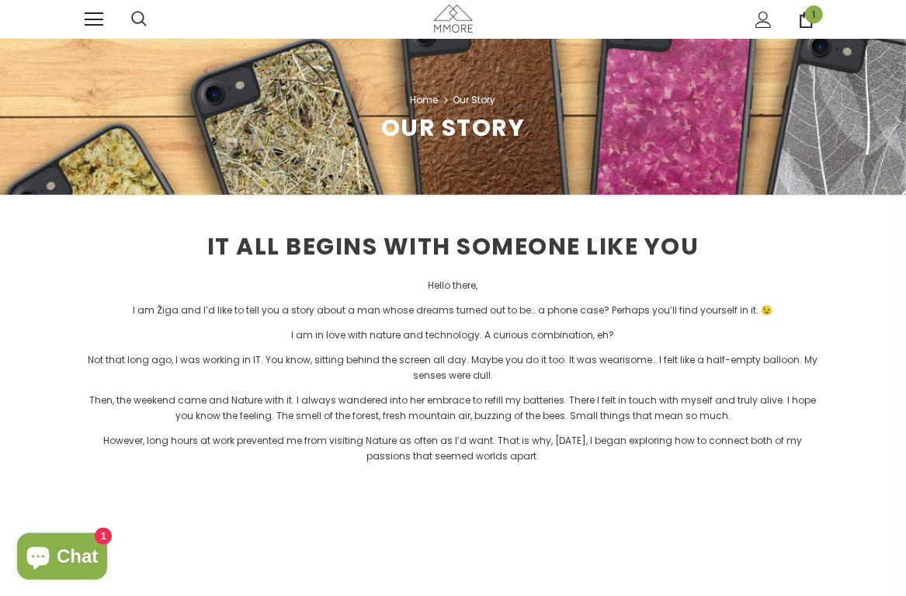
click at [653, 249] on span "IT ALL BEGINS WITH SOMEONE LIKE YOU" at bounding box center [453, 246] width 492 height 33
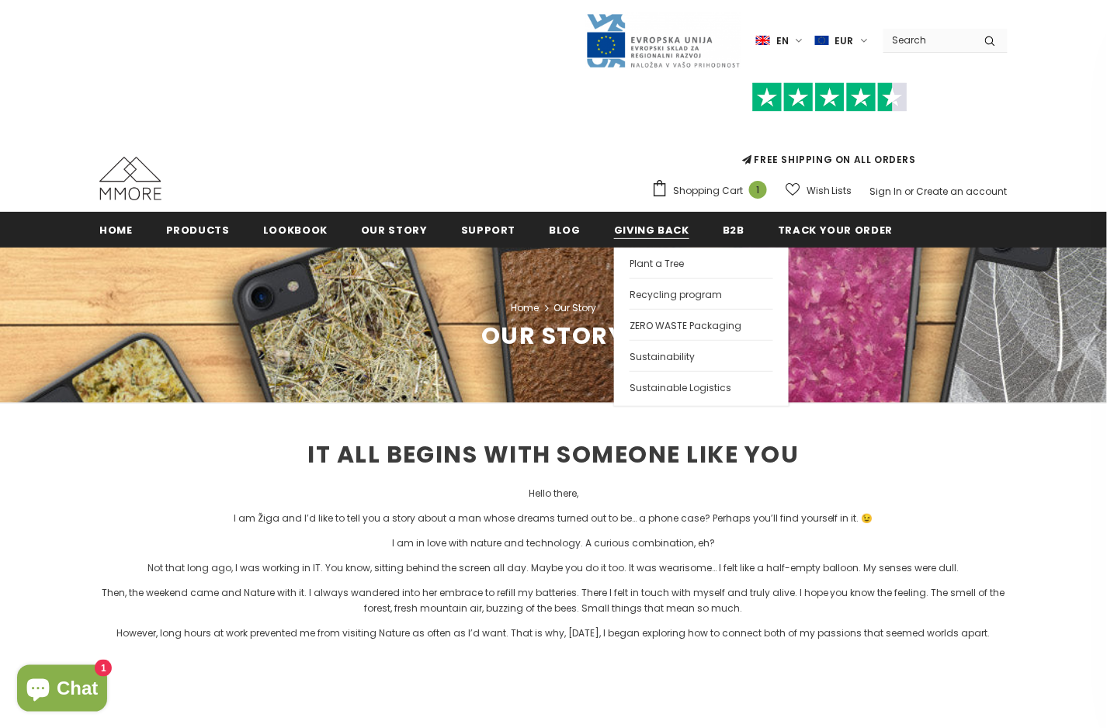
click at [623, 226] on span "Giving back" at bounding box center [651, 230] width 75 height 15
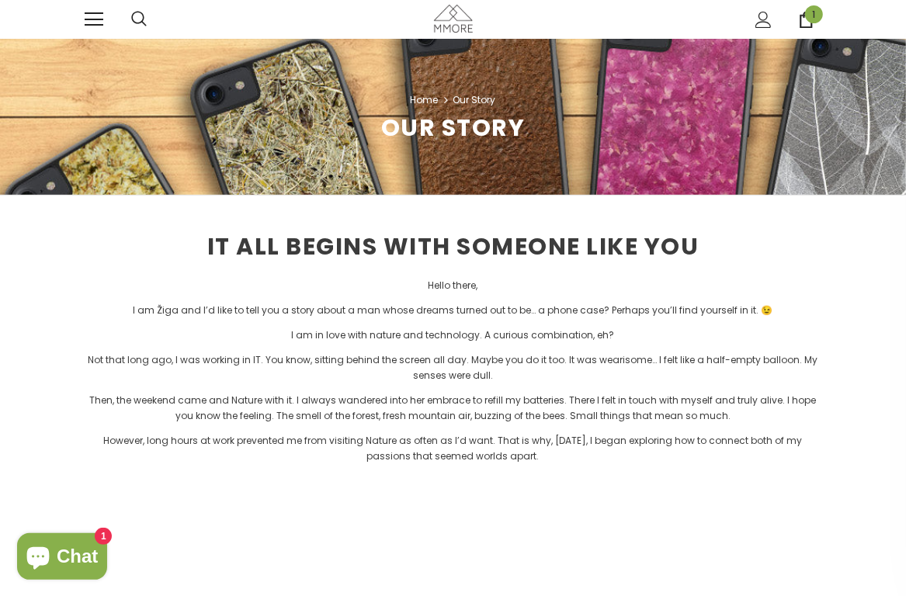
click at [95, 16] on link at bounding box center [94, 19] width 19 height 19
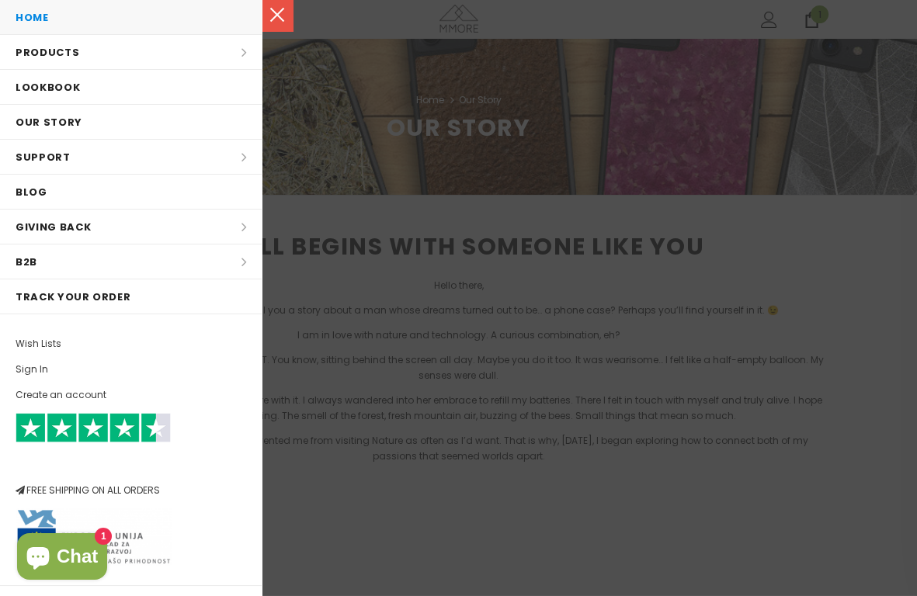
click at [71, 23] on link "Home" at bounding box center [131, 17] width 262 height 34
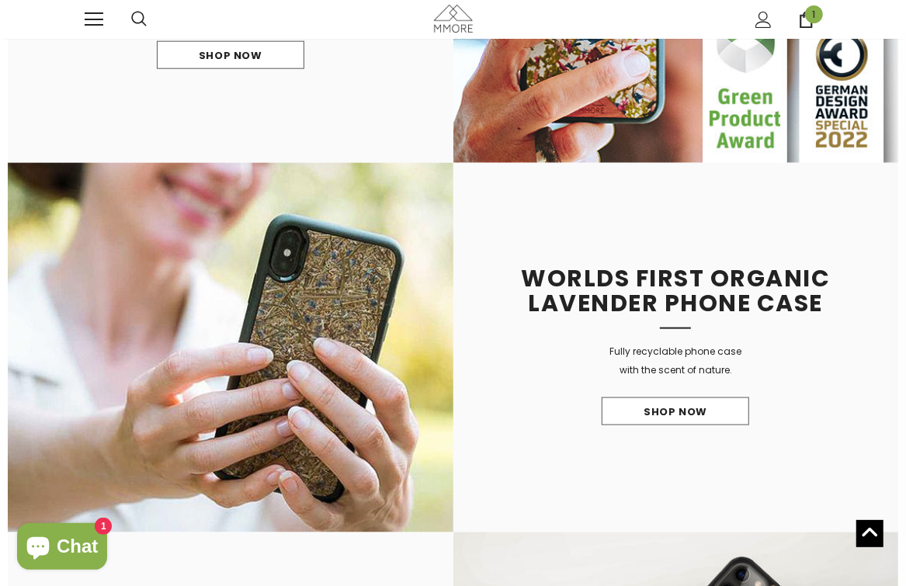
scroll to position [1017, 0]
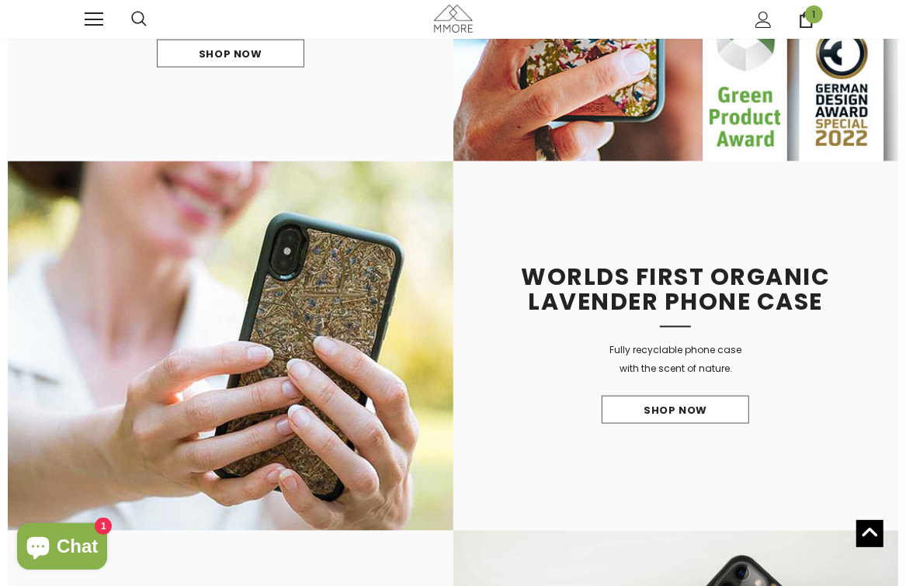
click at [328, 321] on img at bounding box center [231, 345] width 446 height 369
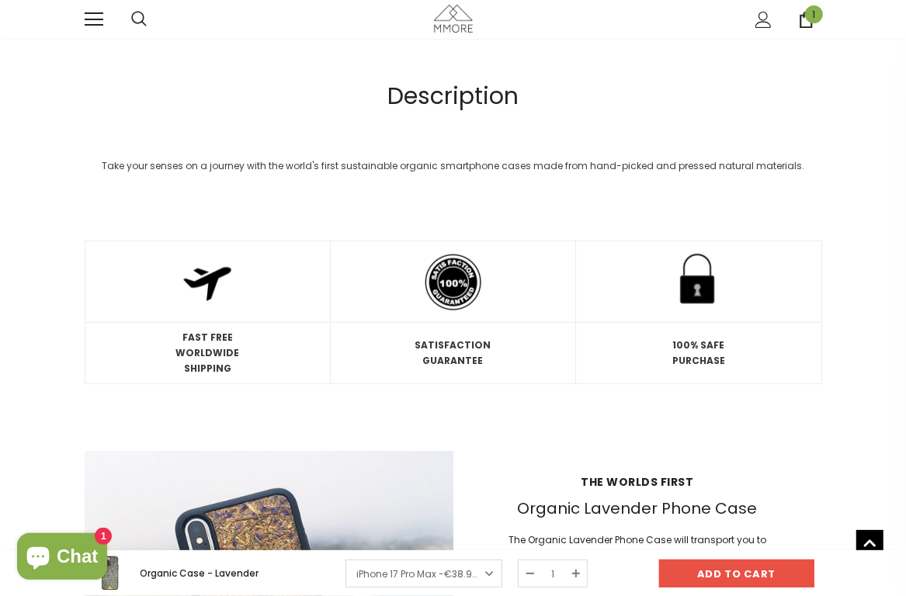
scroll to position [6, 0]
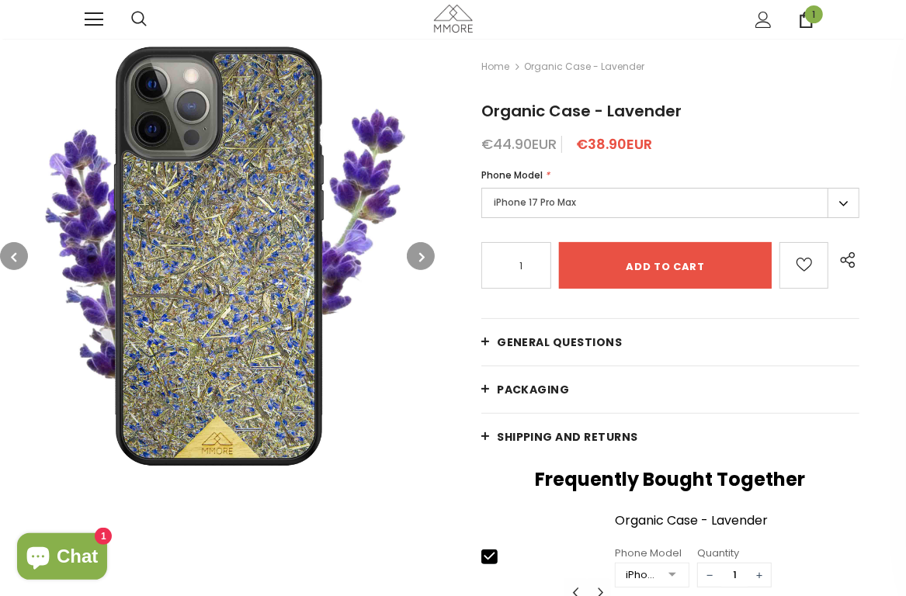
click at [525, 347] on span "General Questions" at bounding box center [560, 343] width 126 height 16
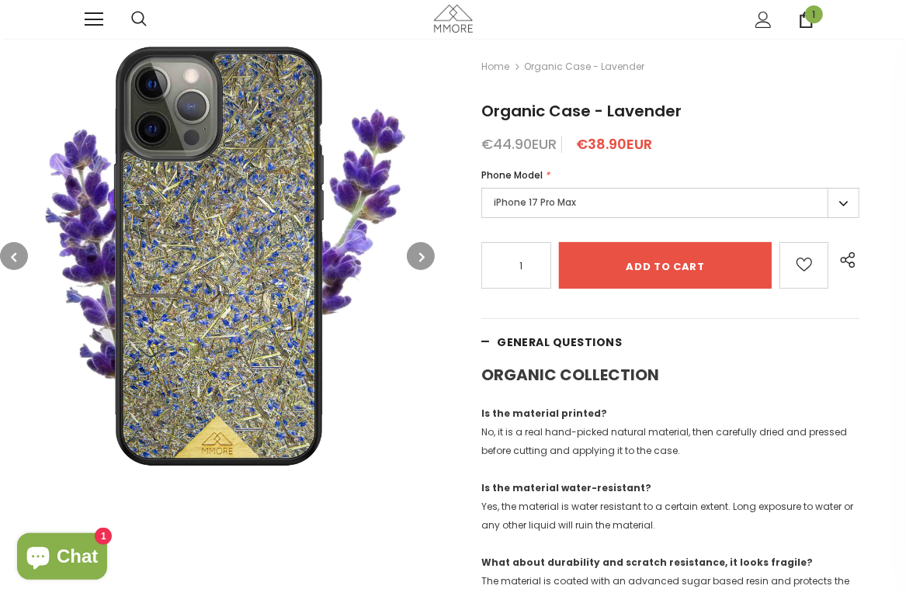
click at [525, 347] on span "General Questions" at bounding box center [560, 343] width 126 height 16
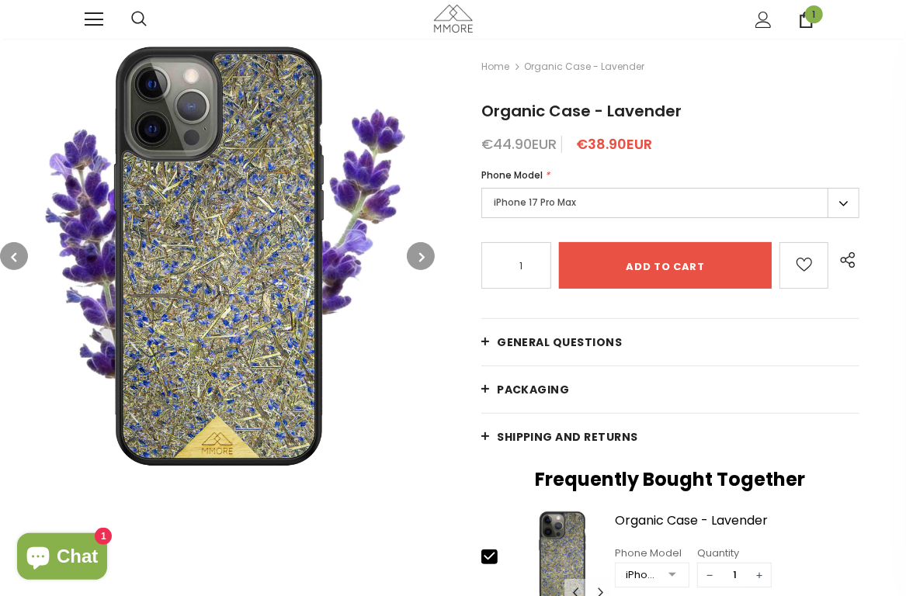
click at [525, 347] on span "General Questions" at bounding box center [560, 343] width 126 height 16
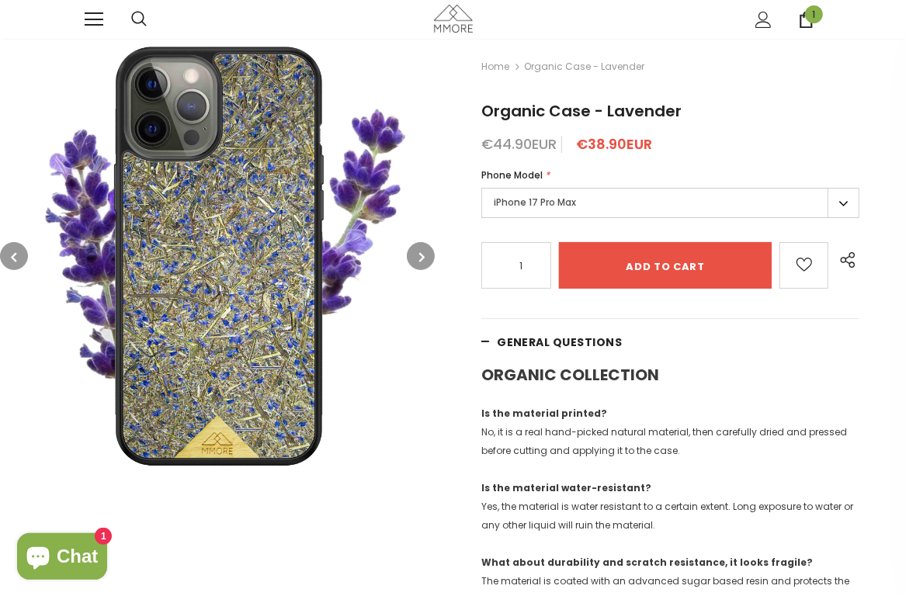
click at [525, 347] on span "General Questions" at bounding box center [560, 343] width 126 height 16
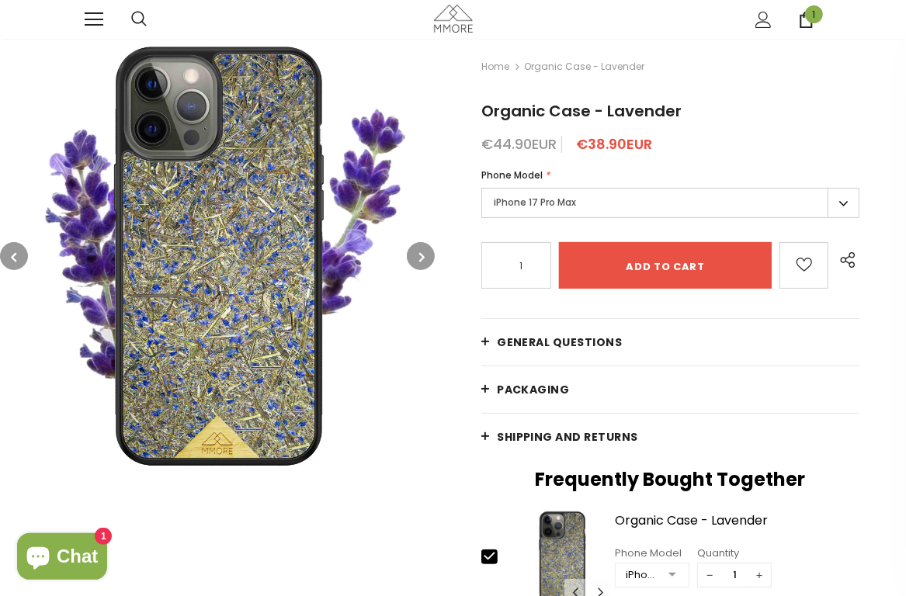
click at [532, 382] on link "PACKAGING" at bounding box center [670, 389] width 378 height 47
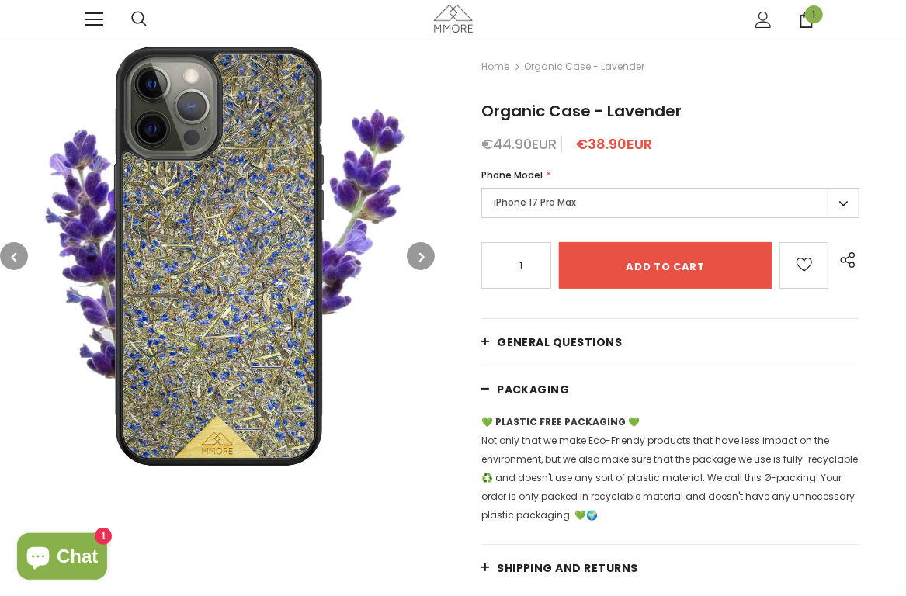
click at [534, 382] on span "PACKAGING" at bounding box center [533, 390] width 73 height 16
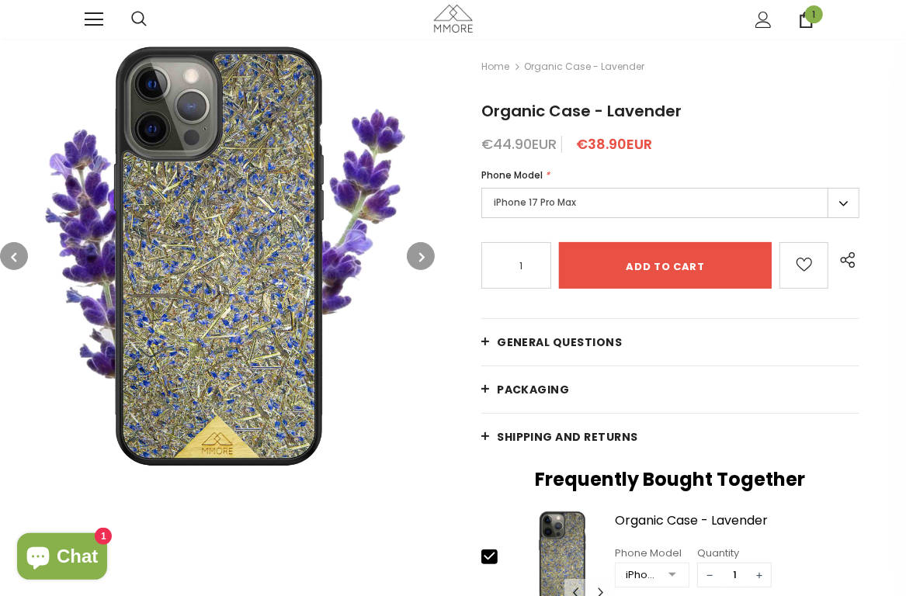
click at [545, 349] on span "General Questions" at bounding box center [560, 343] width 126 height 16
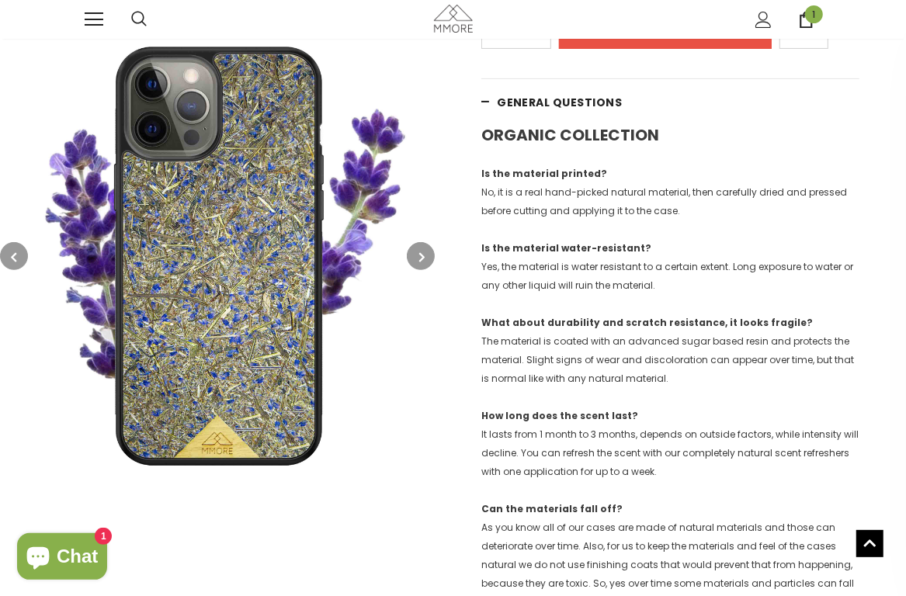
scroll to position [120, 0]
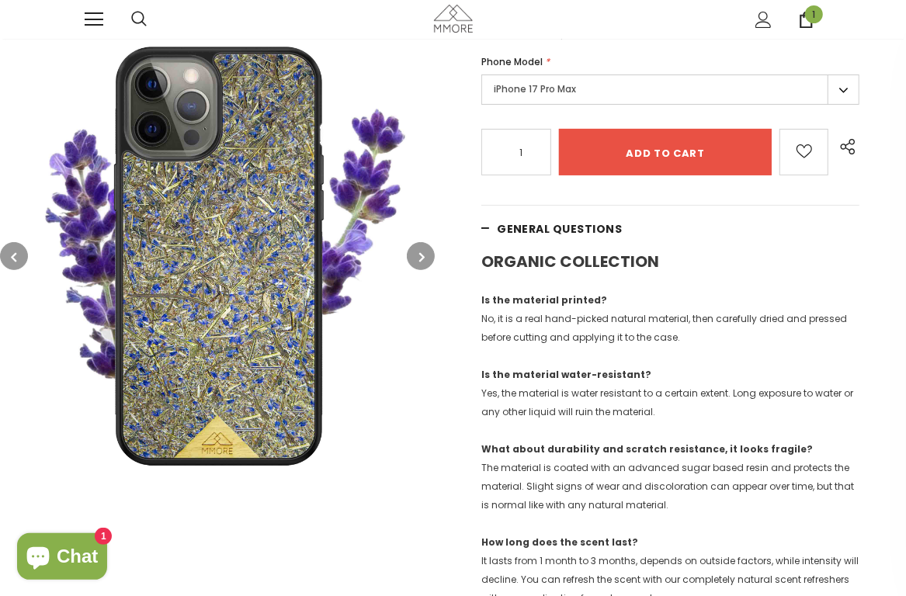
click at [560, 234] on span "General Questions" at bounding box center [560, 229] width 126 height 16
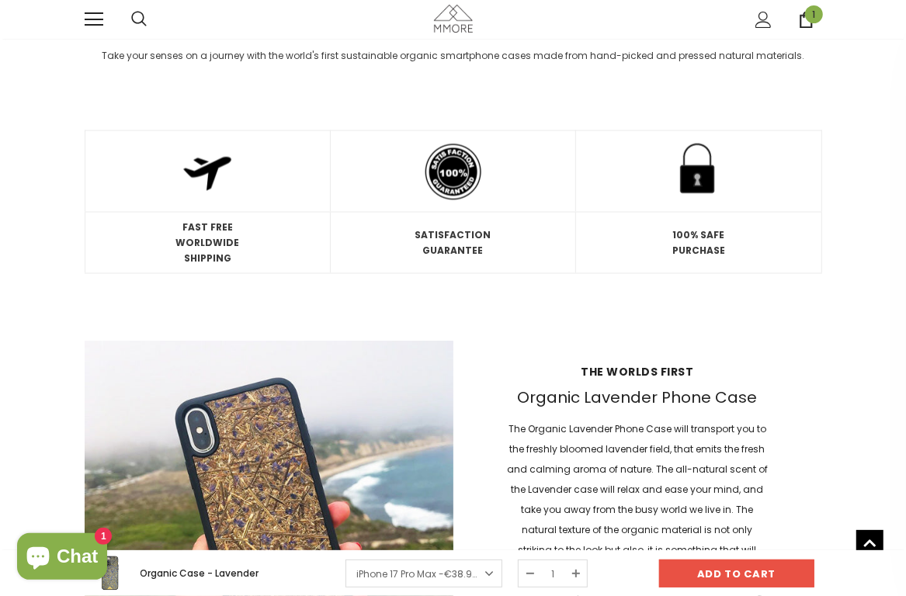
scroll to position [978, 0]
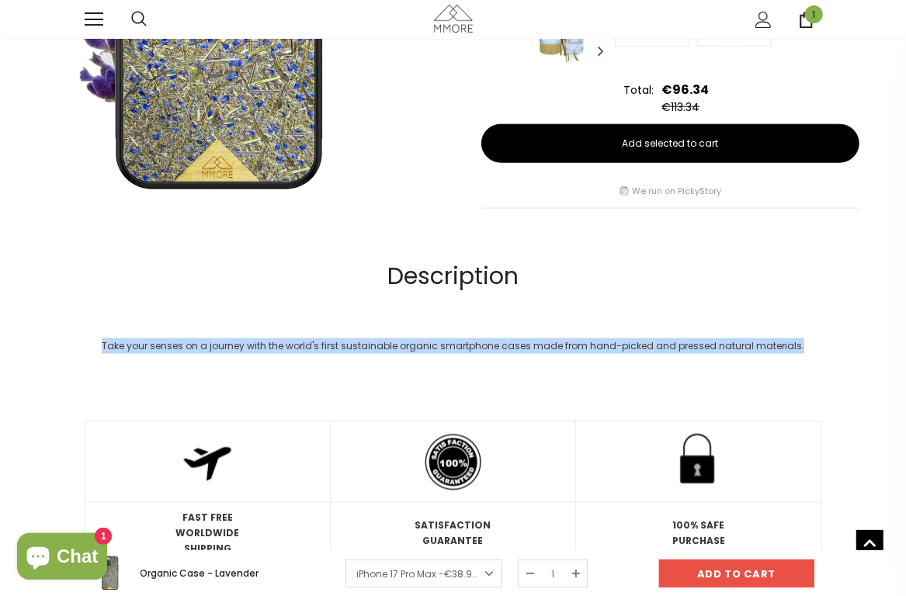
drag, startPoint x: 343, startPoint y: 331, endPoint x: 1002, endPoint y: 342, distance: 659.1
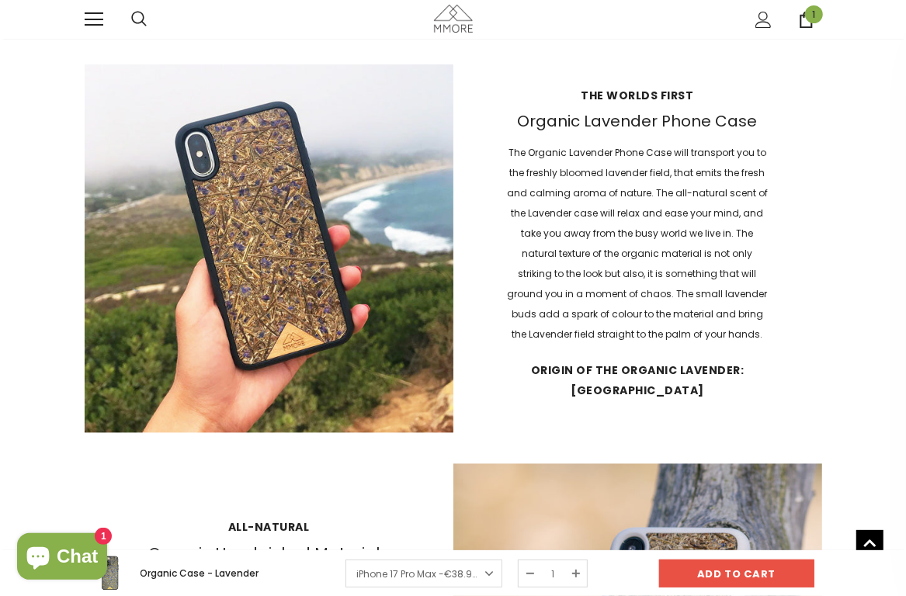
scroll to position [1577, 0]
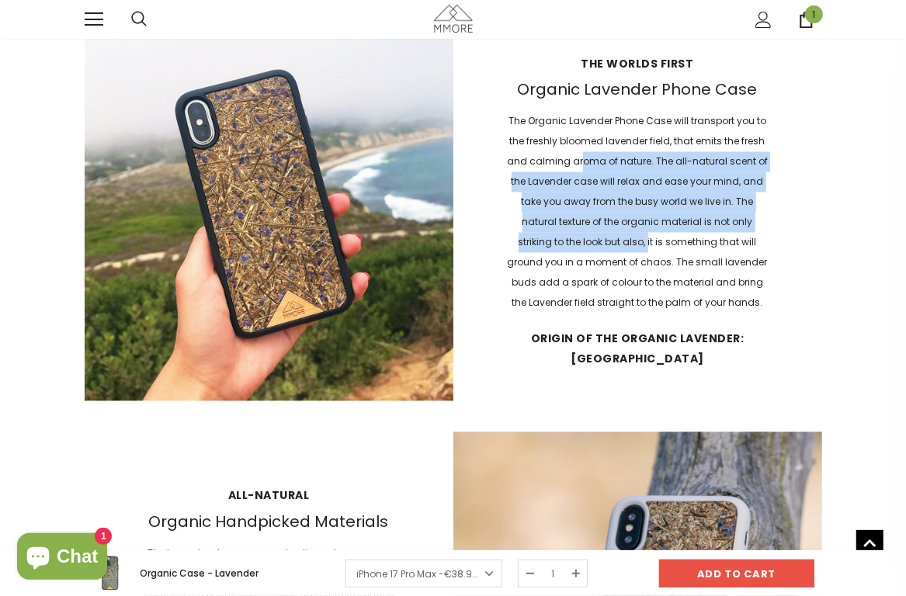
drag, startPoint x: 584, startPoint y: 160, endPoint x: 578, endPoint y: 262, distance: 101.9
click at [577, 258] on p "The Organic Lavender Phone Case will transport you to the freshly bloomed laven…" at bounding box center [637, 213] width 265 height 202
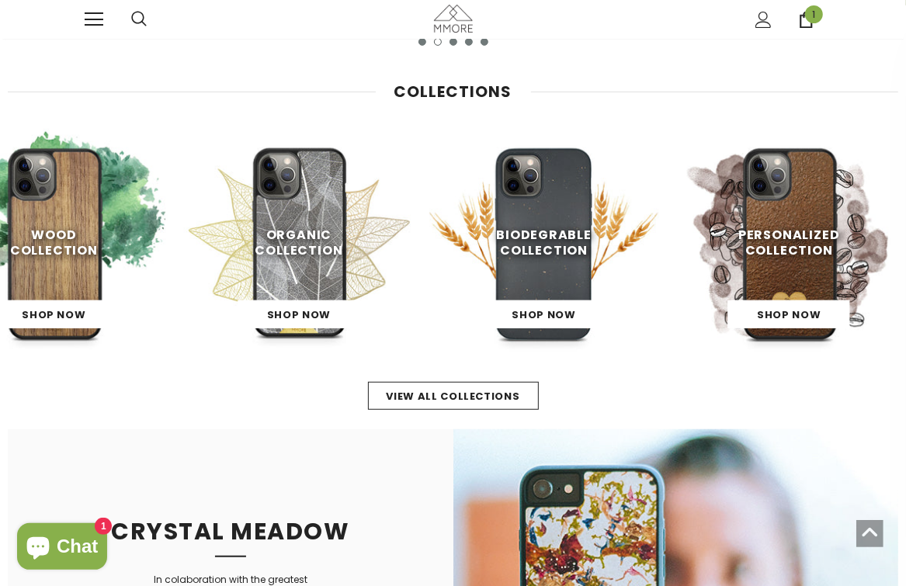
scroll to position [387, 0]
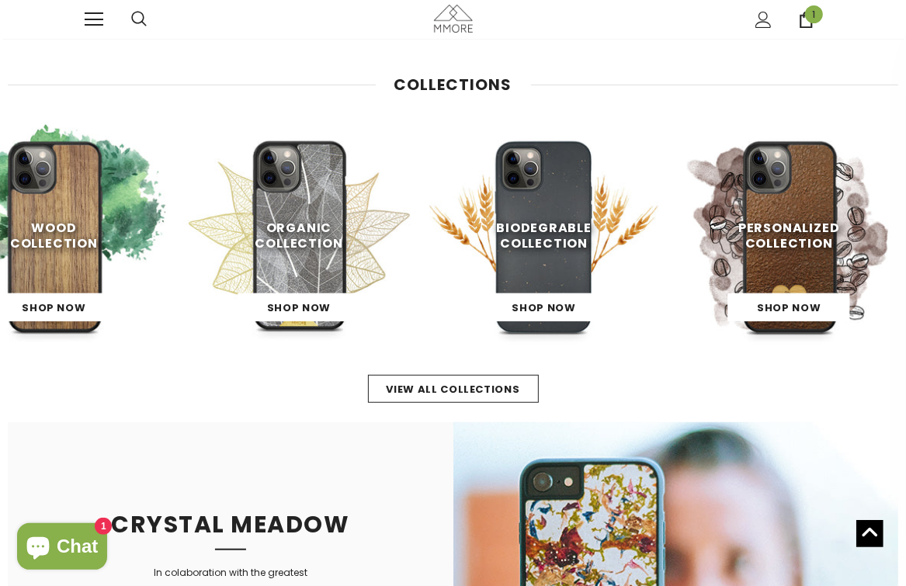
click at [60, 250] on span "Wood Collection" at bounding box center [54, 235] width 88 height 33
click at [61, 306] on span "Shop Now" at bounding box center [54, 307] width 64 height 15
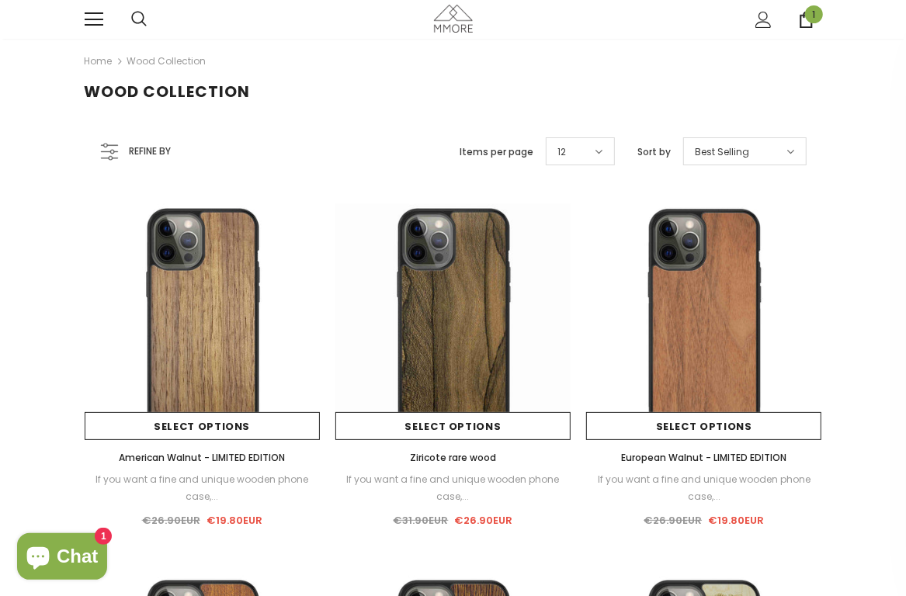
click at [806, 12] on span "1" at bounding box center [814, 14] width 18 height 18
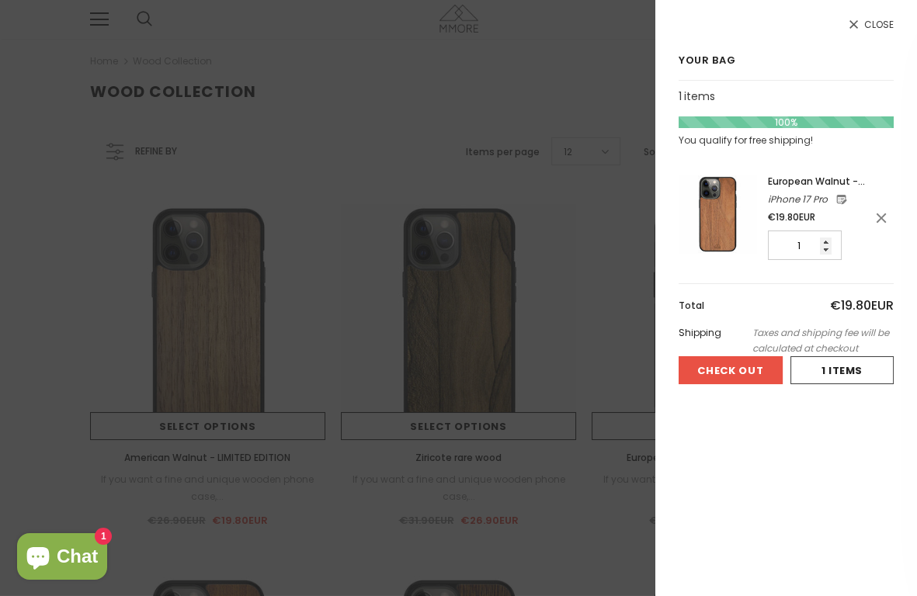
click at [744, 379] on button "Check Out" at bounding box center [730, 370] width 104 height 28
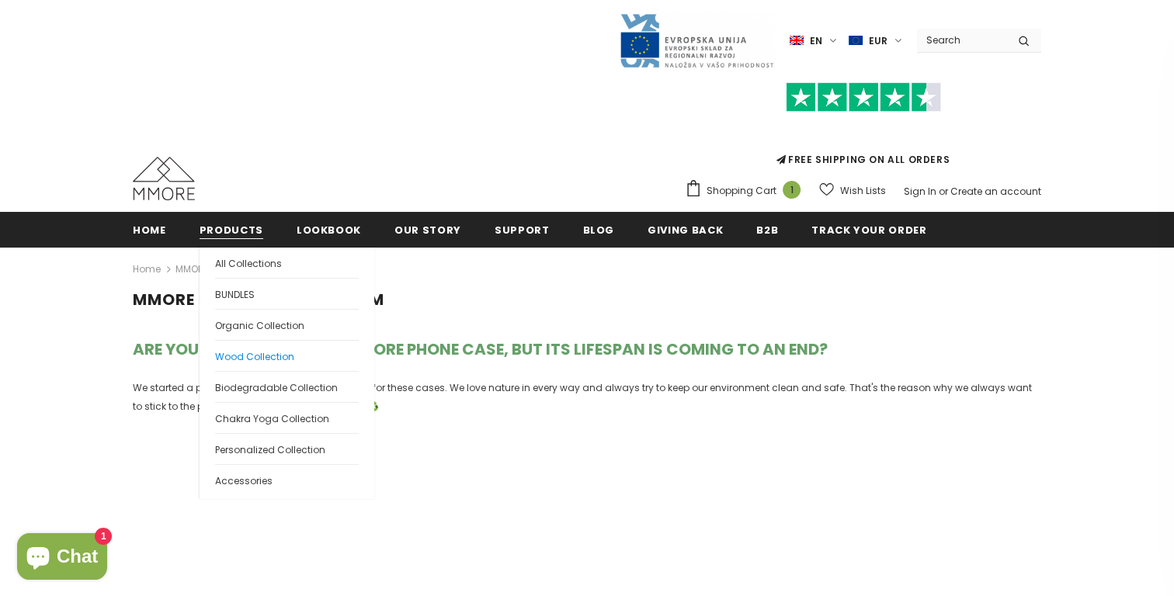
click at [268, 350] on span "Wood Collection" at bounding box center [254, 356] width 79 height 13
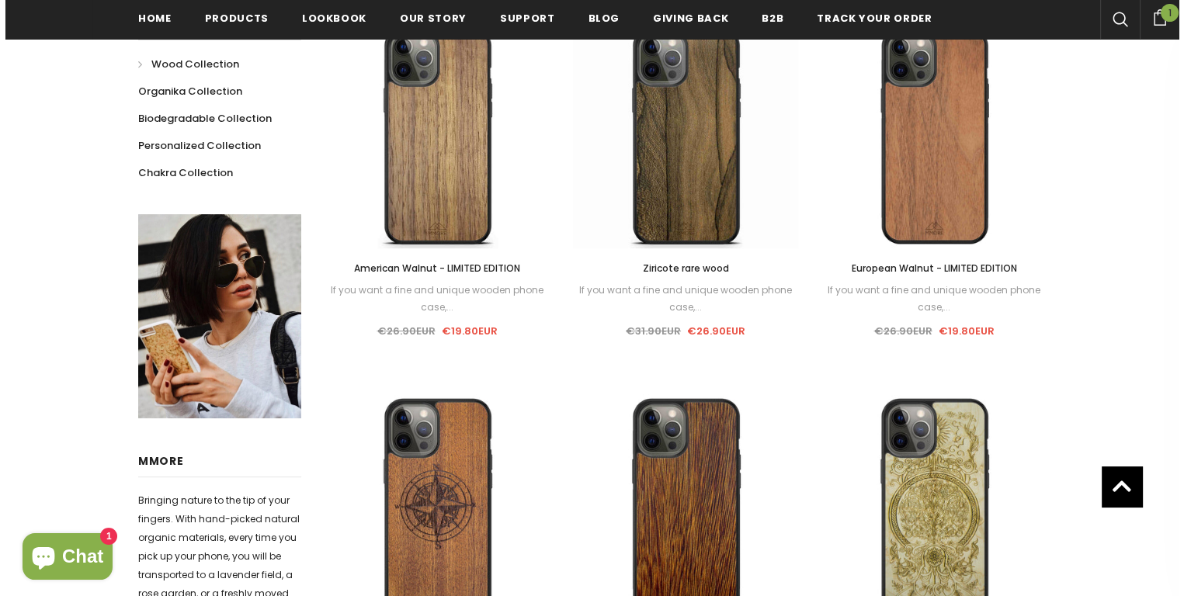
scroll to position [371, 0]
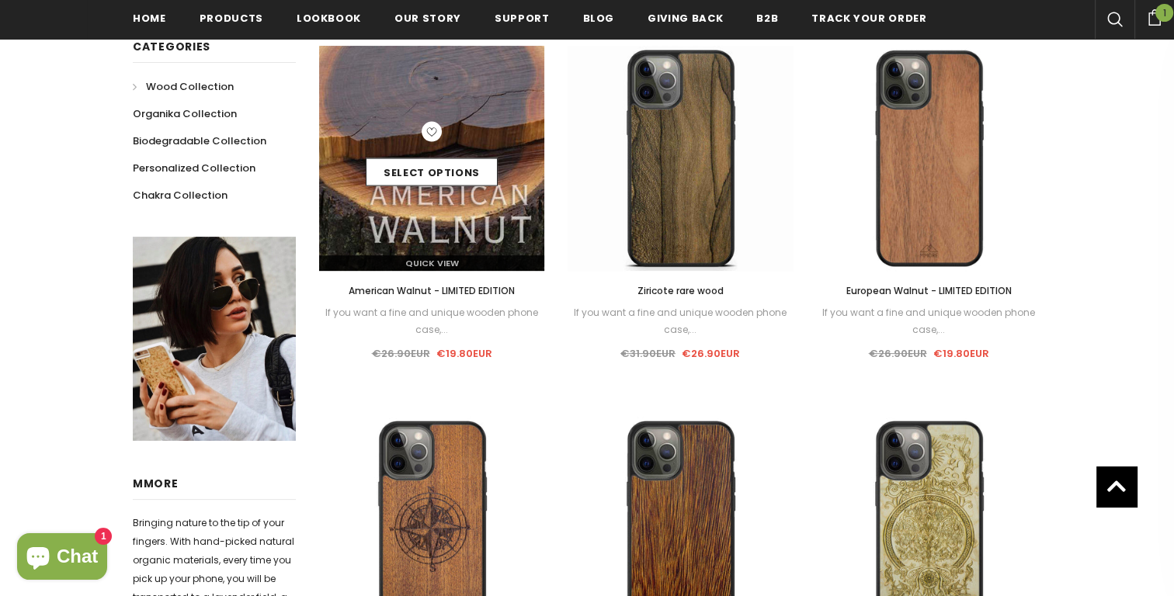
click at [481, 134] on div "Select options" at bounding box center [431, 159] width 225 height 74
click at [459, 257] on link "Quick View" at bounding box center [431, 263] width 225 height 16
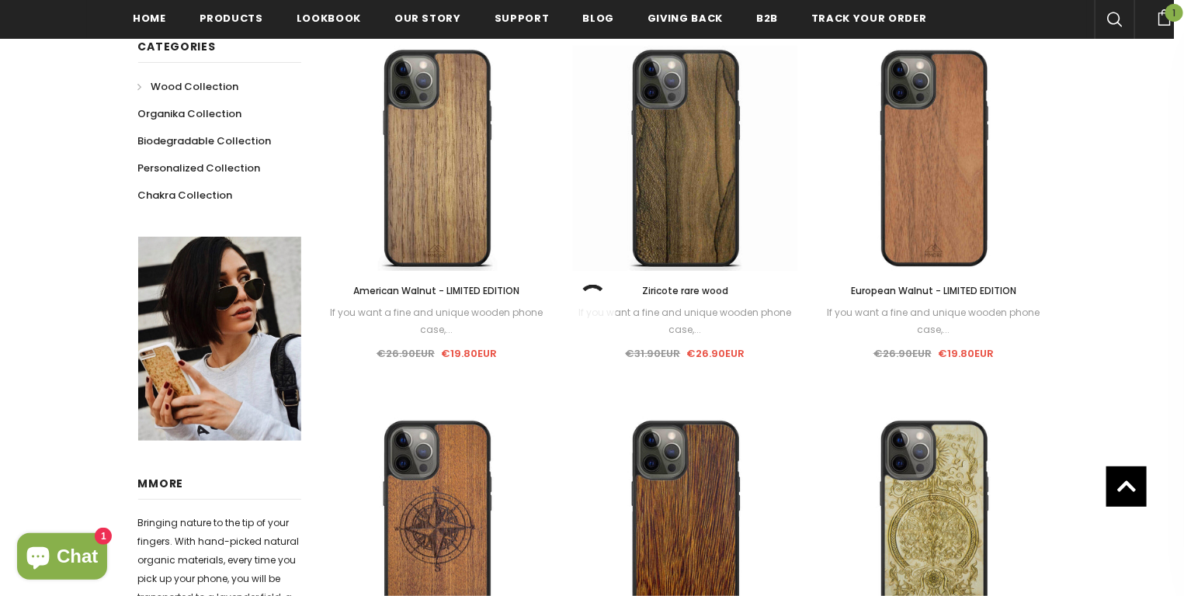
click at [451, 286] on span "American Walnut - LIMITED EDITION" at bounding box center [436, 290] width 166 height 13
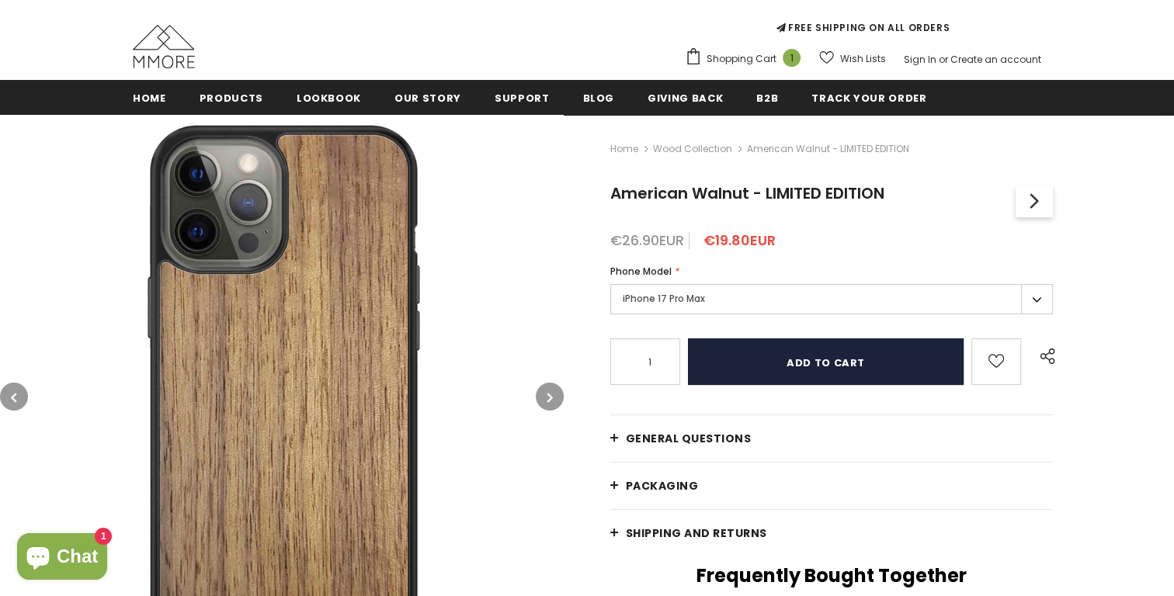
scroll to position [155, 0]
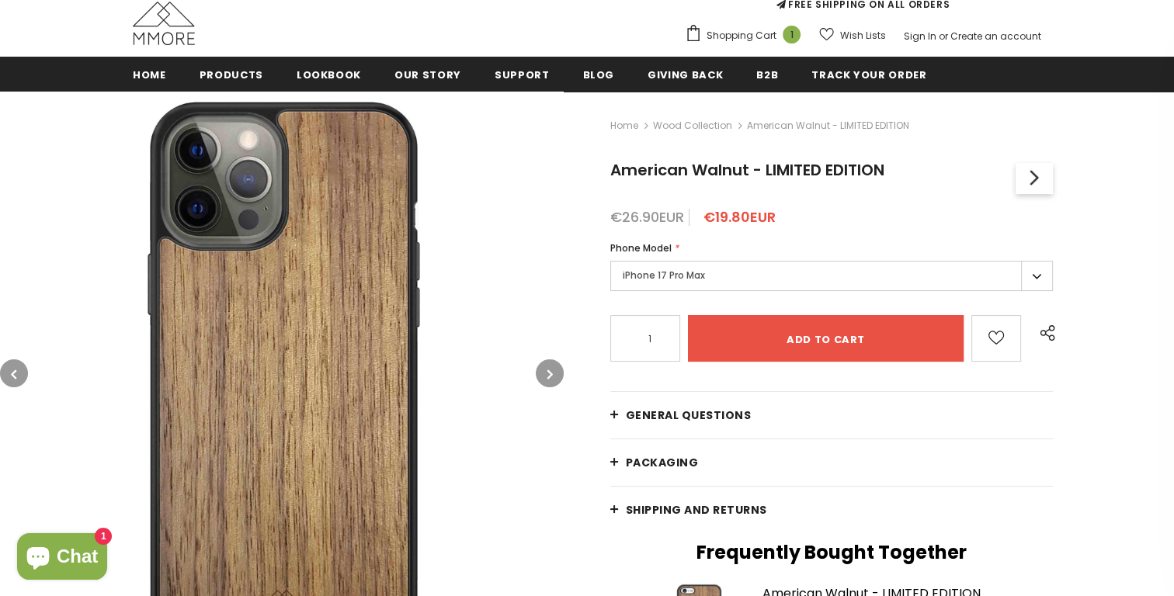
click at [560, 373] on button "button" at bounding box center [550, 373] width 28 height 28
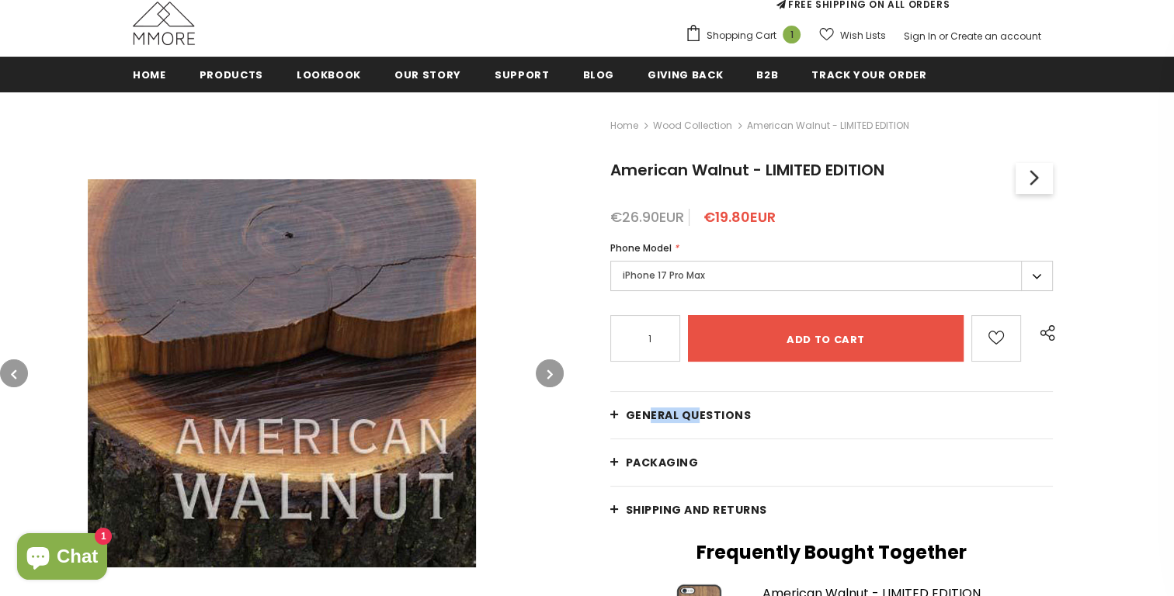
click at [555, 375] on button "button" at bounding box center [550, 373] width 28 height 28
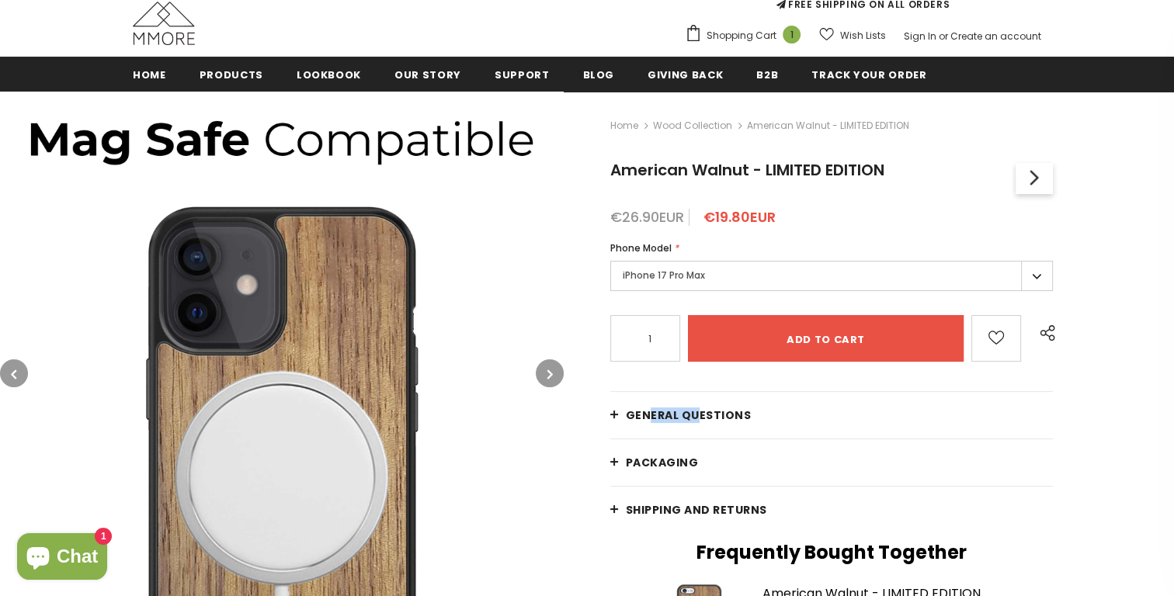
click at [555, 375] on button "button" at bounding box center [550, 373] width 28 height 28
click at [555, 374] on button "button" at bounding box center [550, 373] width 28 height 28
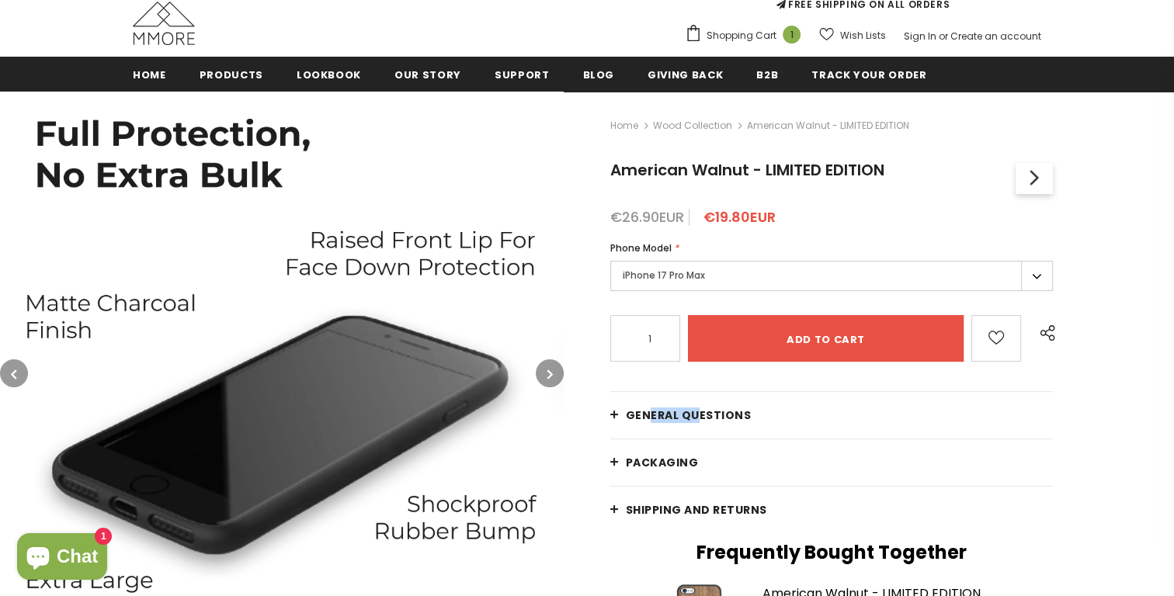
click at [556, 374] on button "button" at bounding box center [550, 373] width 28 height 28
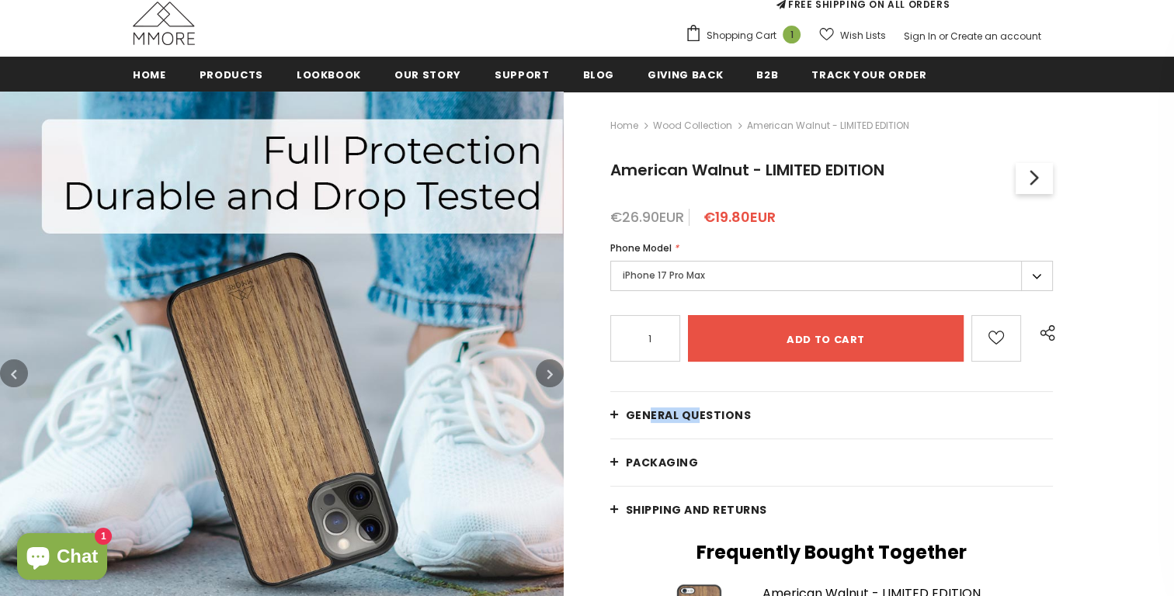
click at [556, 373] on button "button" at bounding box center [550, 373] width 28 height 28
click at [557, 373] on button "button" at bounding box center [550, 373] width 28 height 28
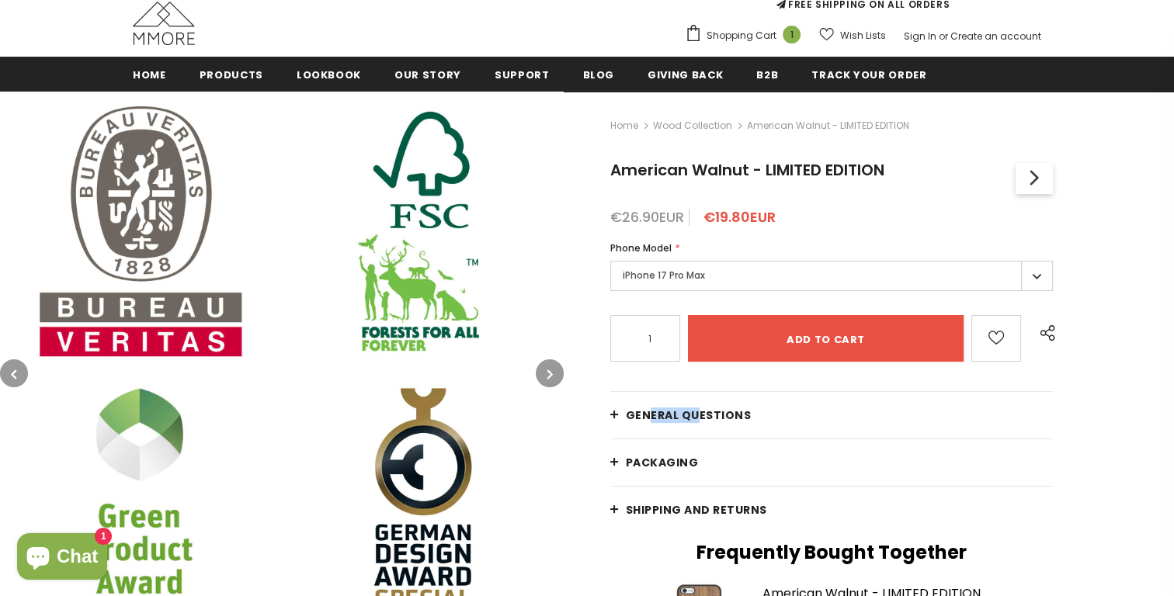
click at [557, 373] on button "button" at bounding box center [550, 373] width 28 height 28
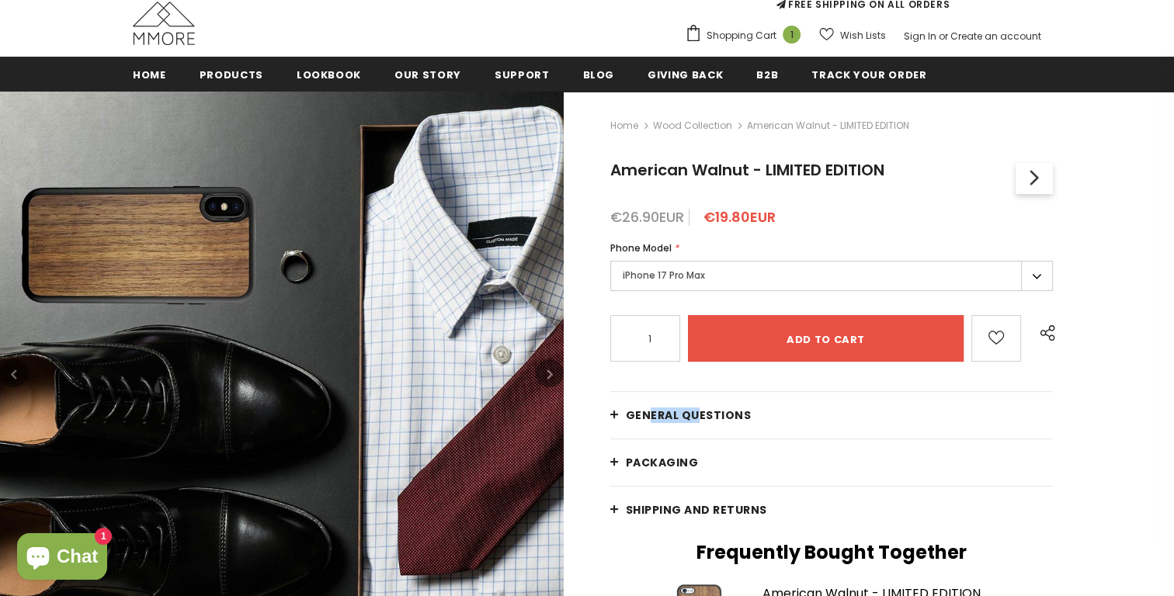
click at [557, 373] on button "button" at bounding box center [550, 373] width 28 height 28
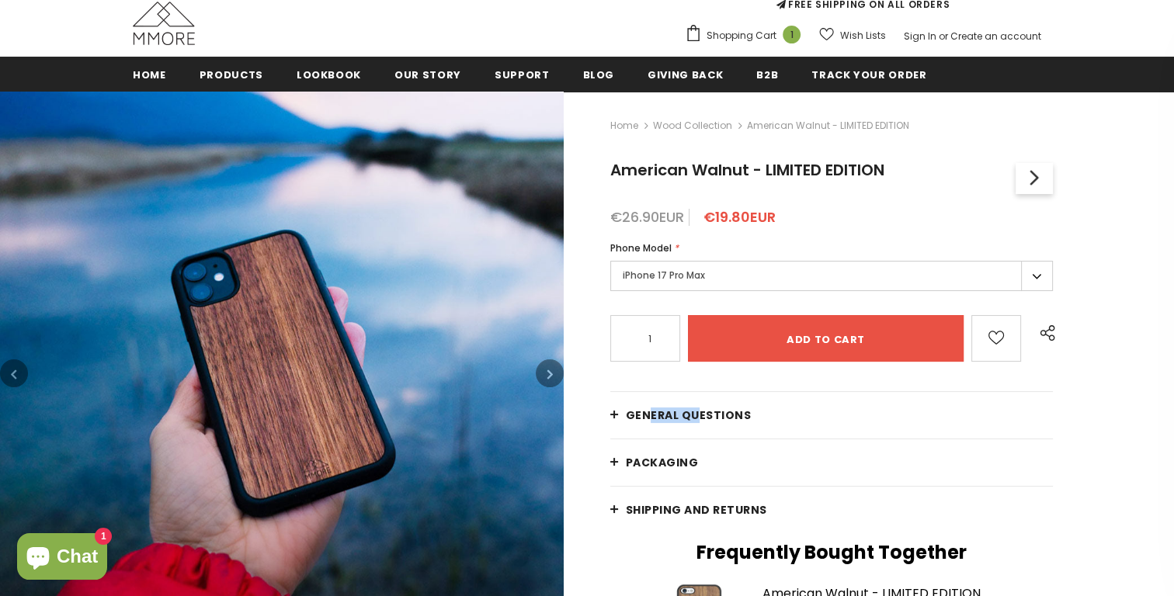
click at [557, 373] on button "button" at bounding box center [550, 373] width 28 height 28
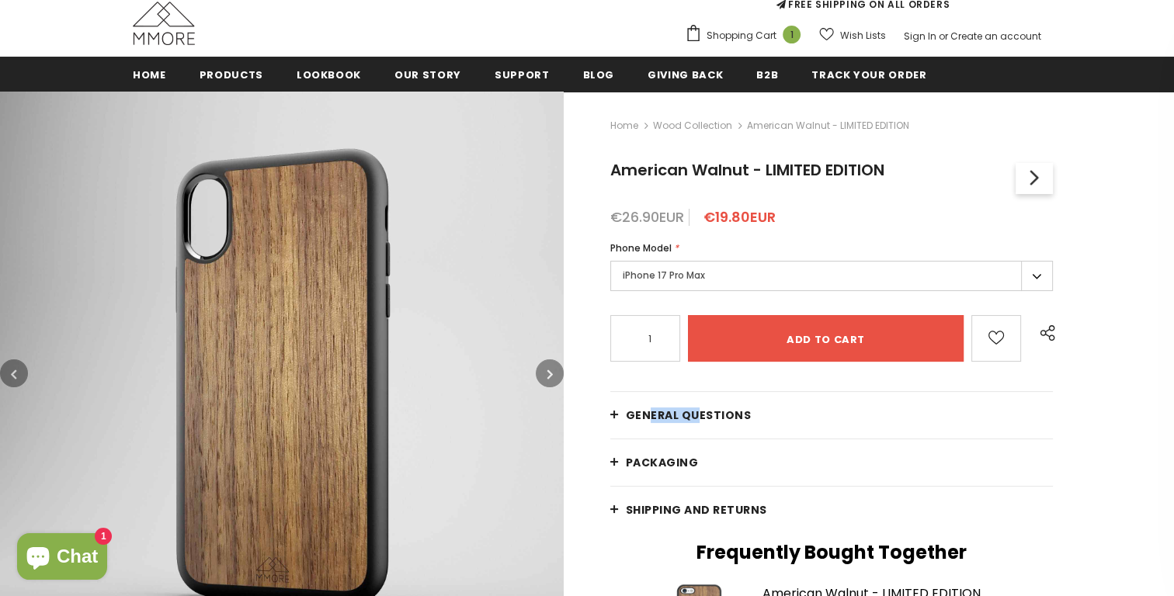
click at [557, 373] on button "button" at bounding box center [550, 373] width 28 height 28
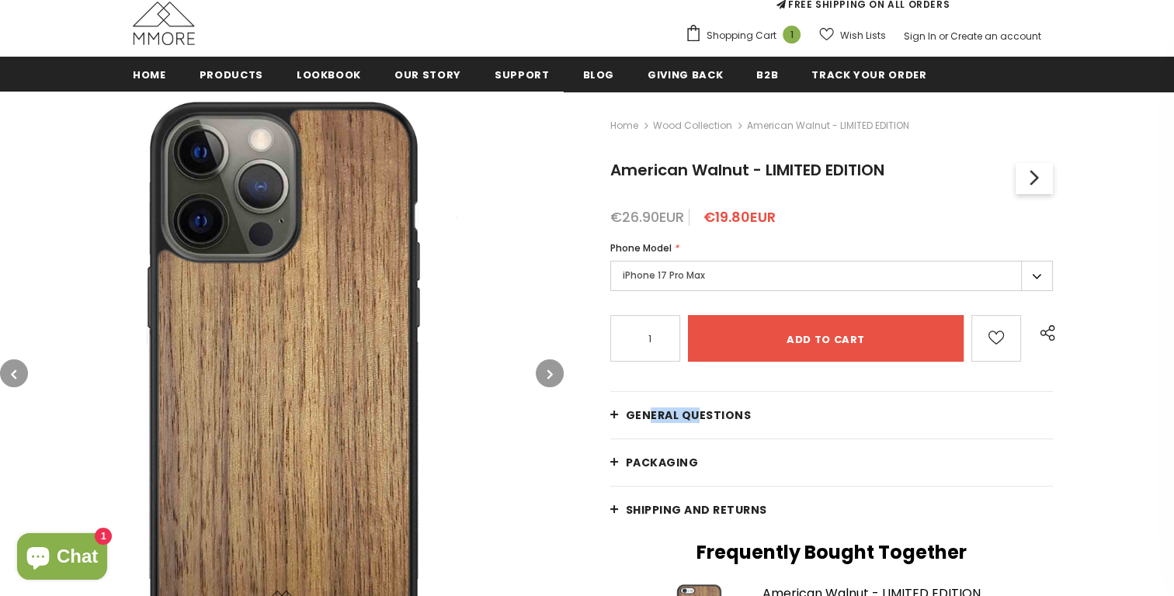
click at [557, 373] on button "button" at bounding box center [550, 373] width 28 height 28
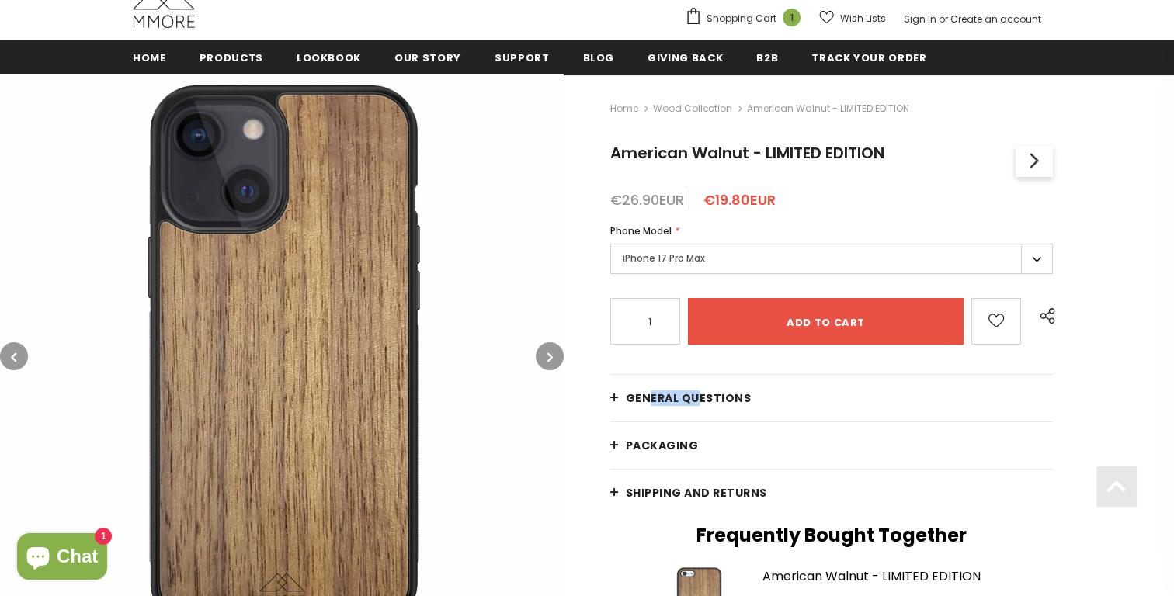
scroll to position [182, 0]
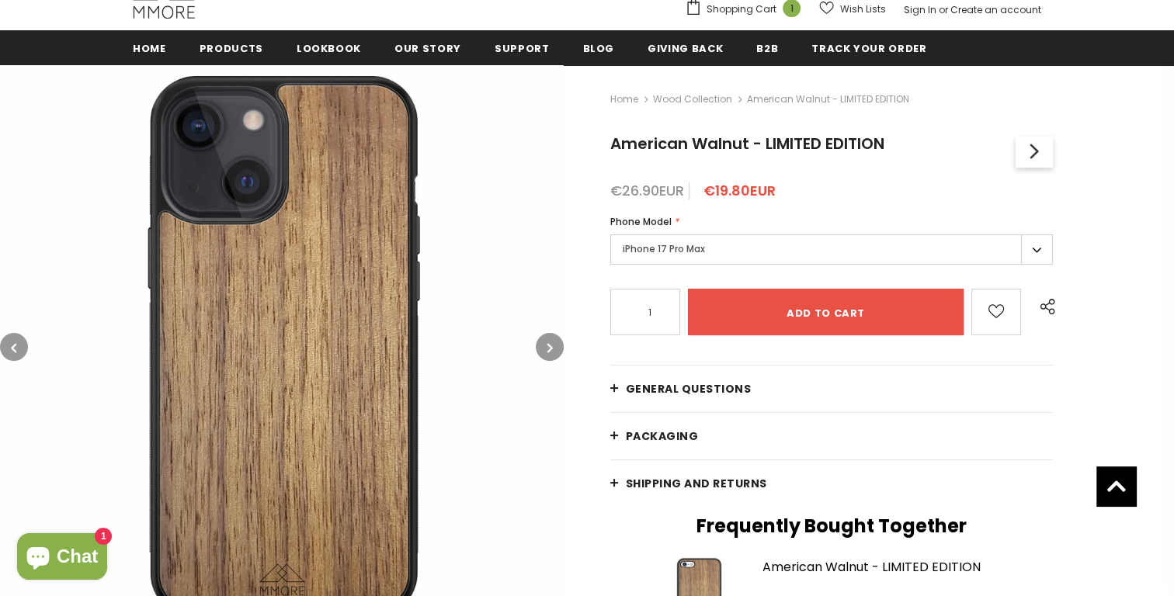
click at [760, 261] on label "iPhone 17 Pro Max" at bounding box center [831, 249] width 442 height 30
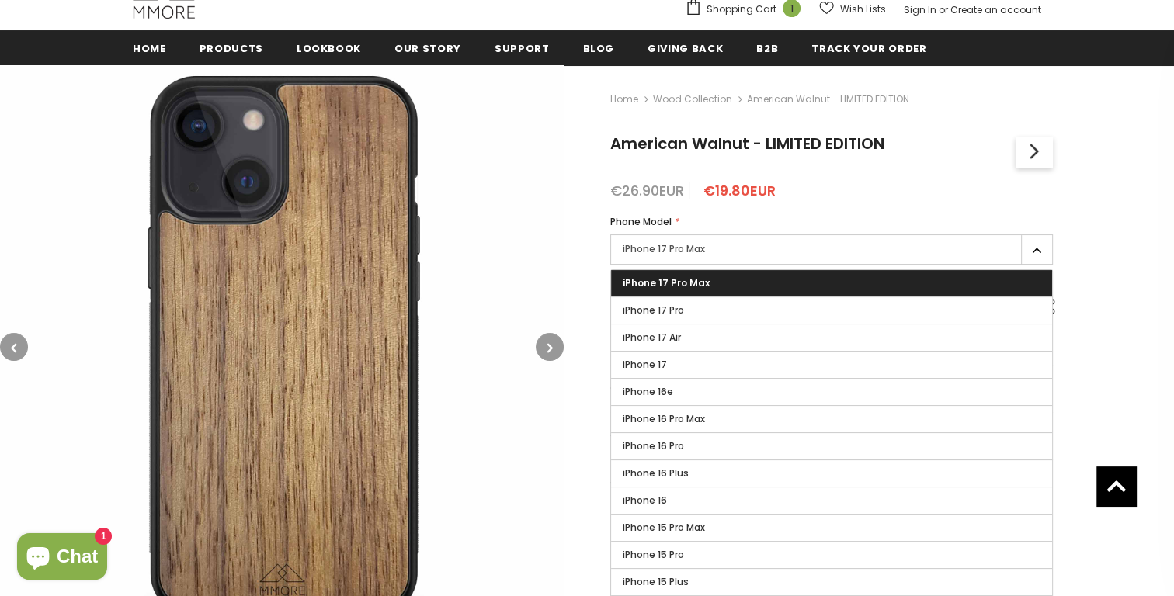
click at [732, 303] on label "iPhone 17 Pro" at bounding box center [831, 310] width 441 height 26
click at [0, 0] on input "iPhone 17 Pro" at bounding box center [0, 0] width 0 height 0
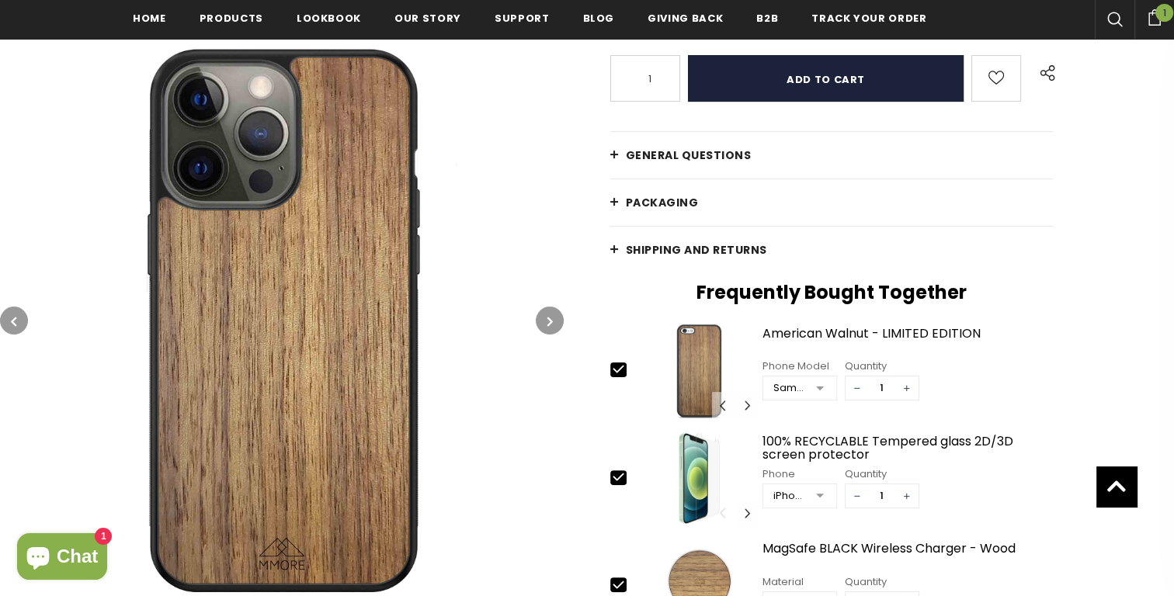
scroll to position [433, 0]
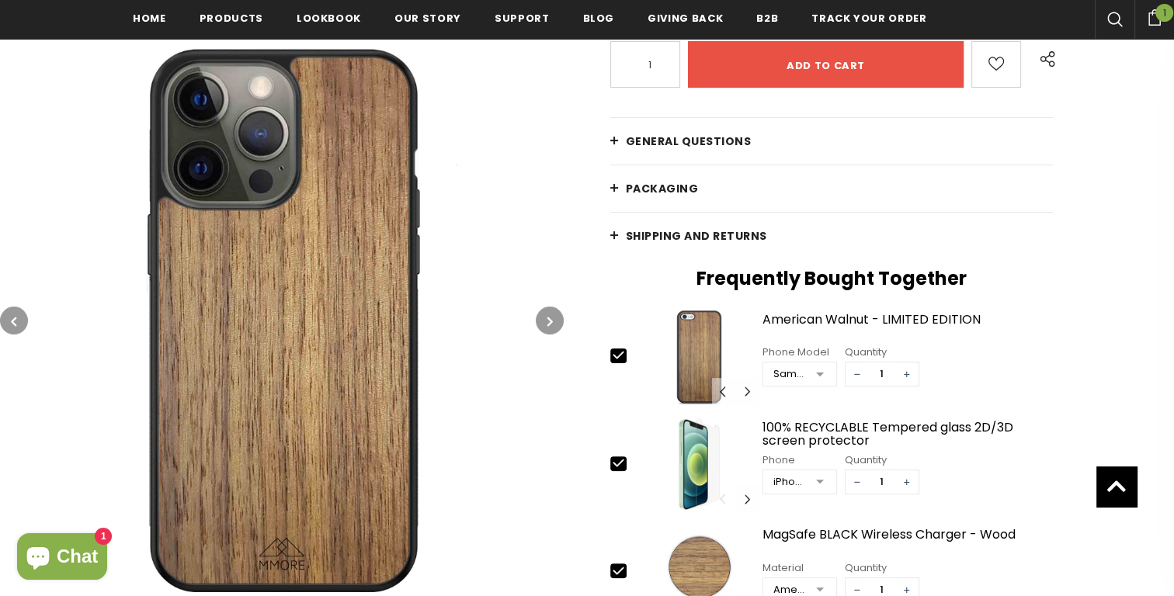
click at [745, 135] on link "General Questions" at bounding box center [831, 141] width 442 height 47
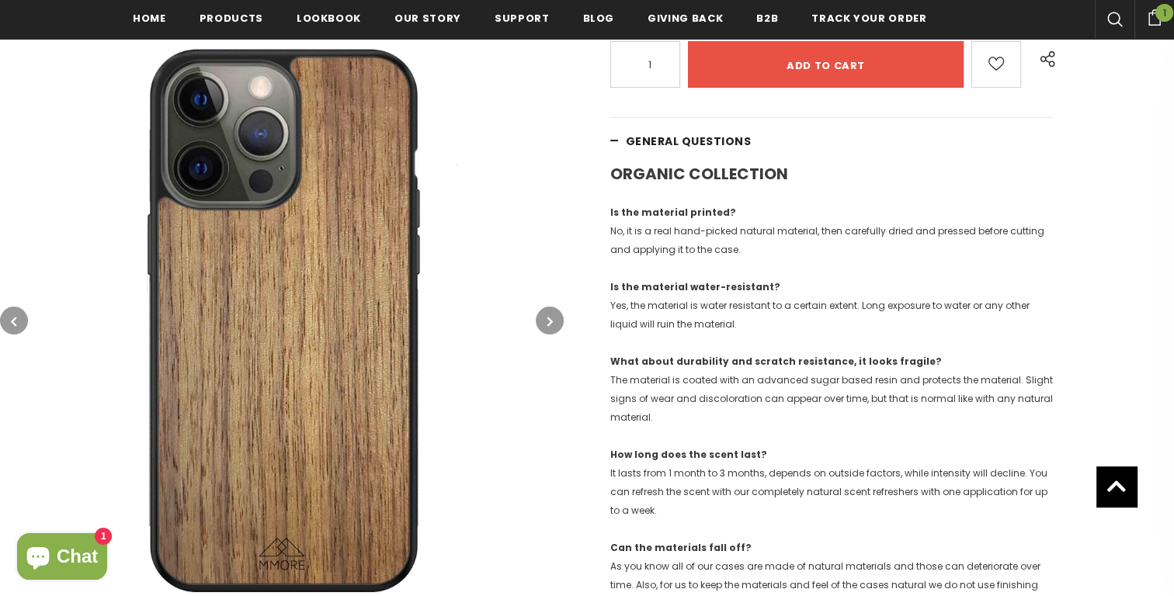
click at [745, 135] on link "General Questions" at bounding box center [831, 141] width 442 height 47
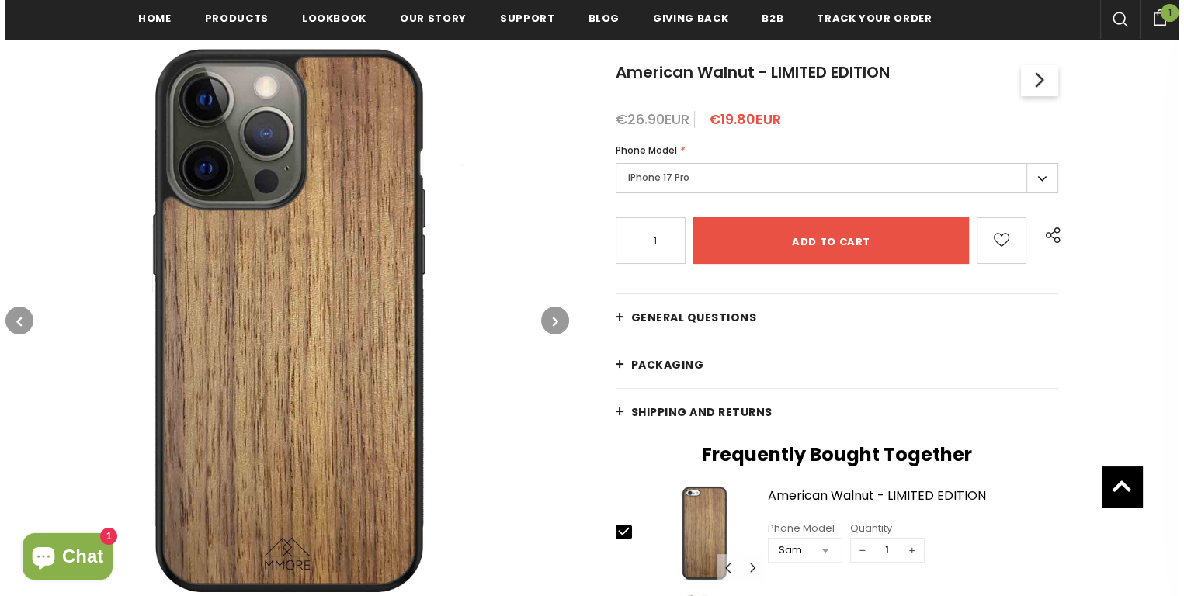
scroll to position [154, 0]
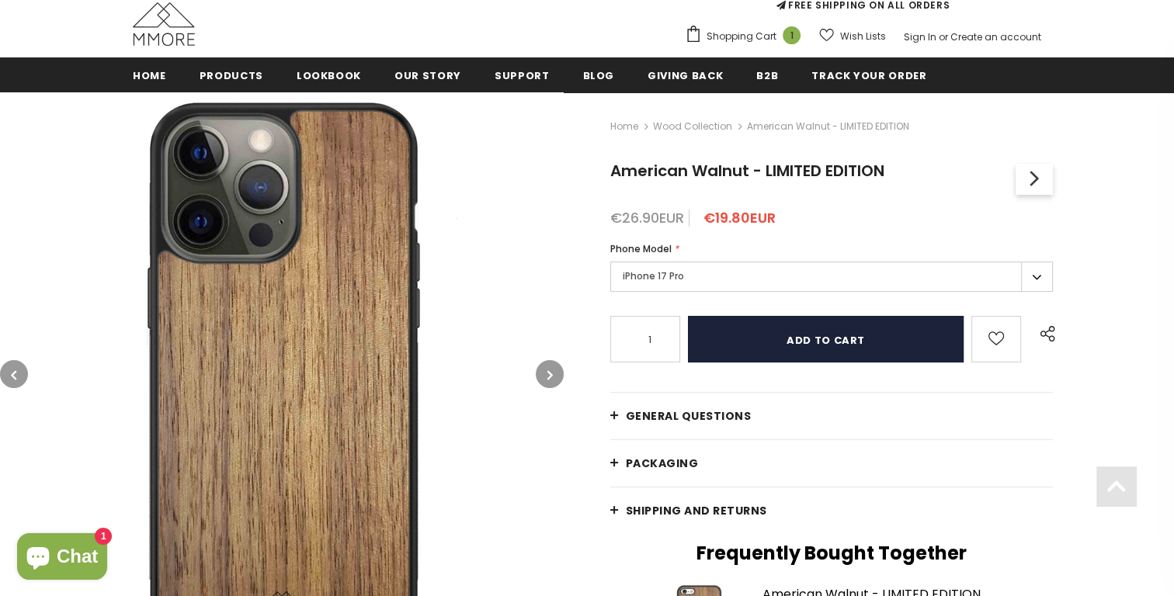
click at [850, 332] on input "Add to cart" at bounding box center [826, 339] width 276 height 47
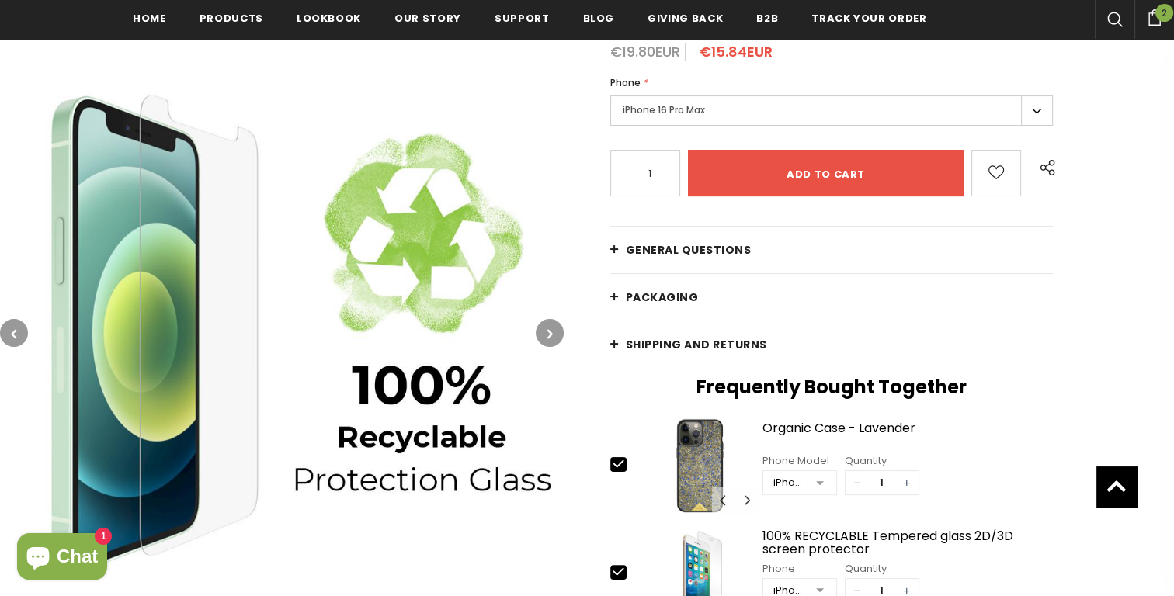
scroll to position [336, 0]
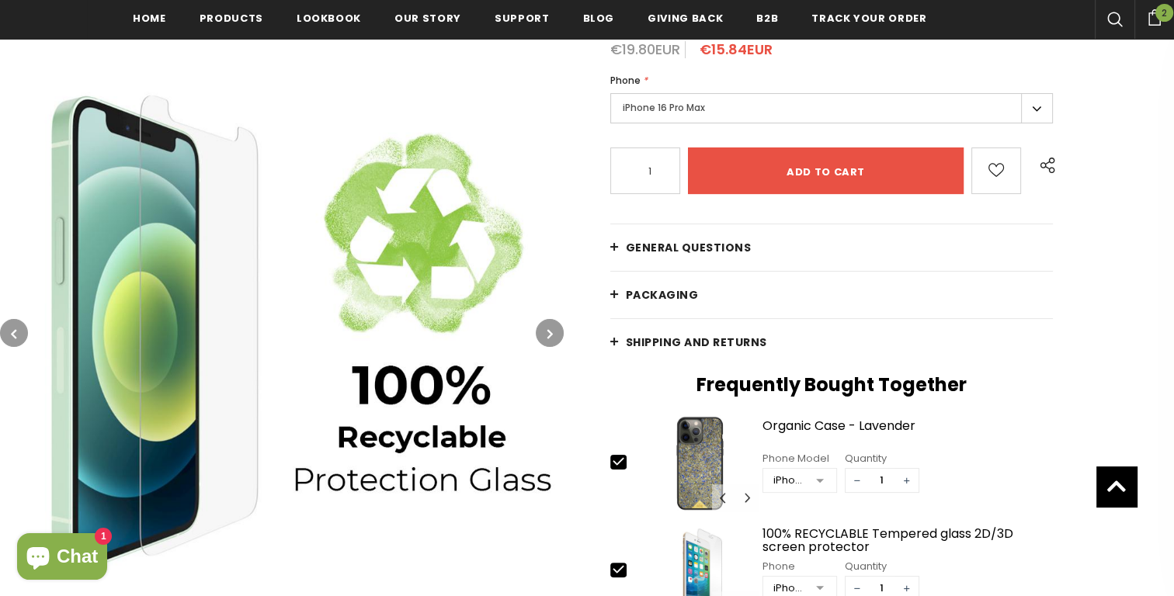
click at [737, 252] on span "General Questions" at bounding box center [689, 248] width 126 height 16
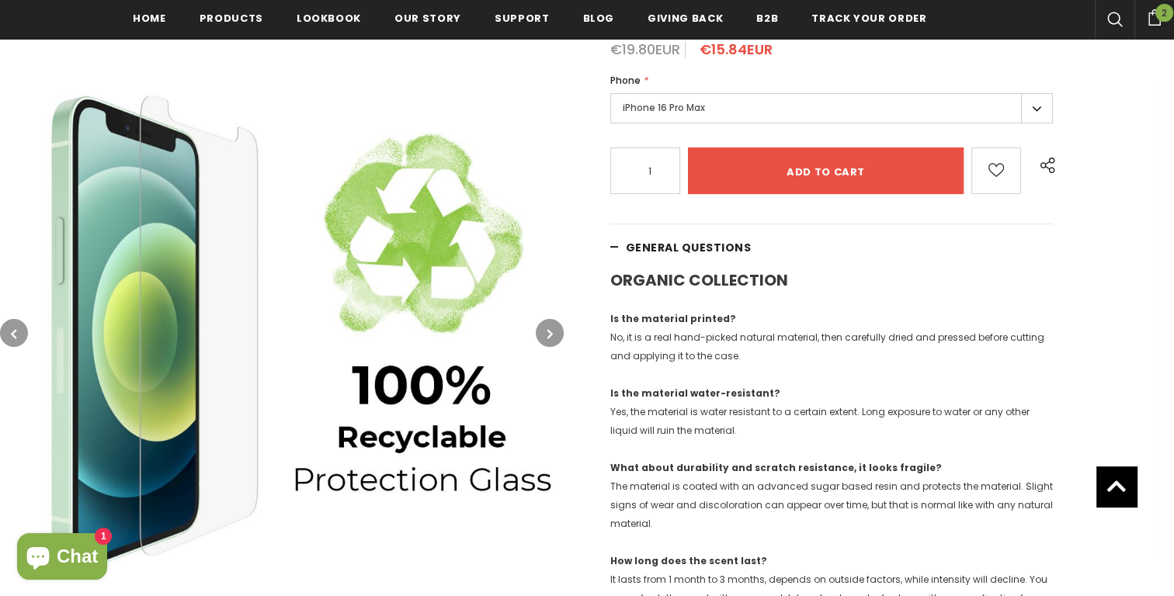
click at [740, 252] on span "General Questions" at bounding box center [689, 248] width 126 height 16
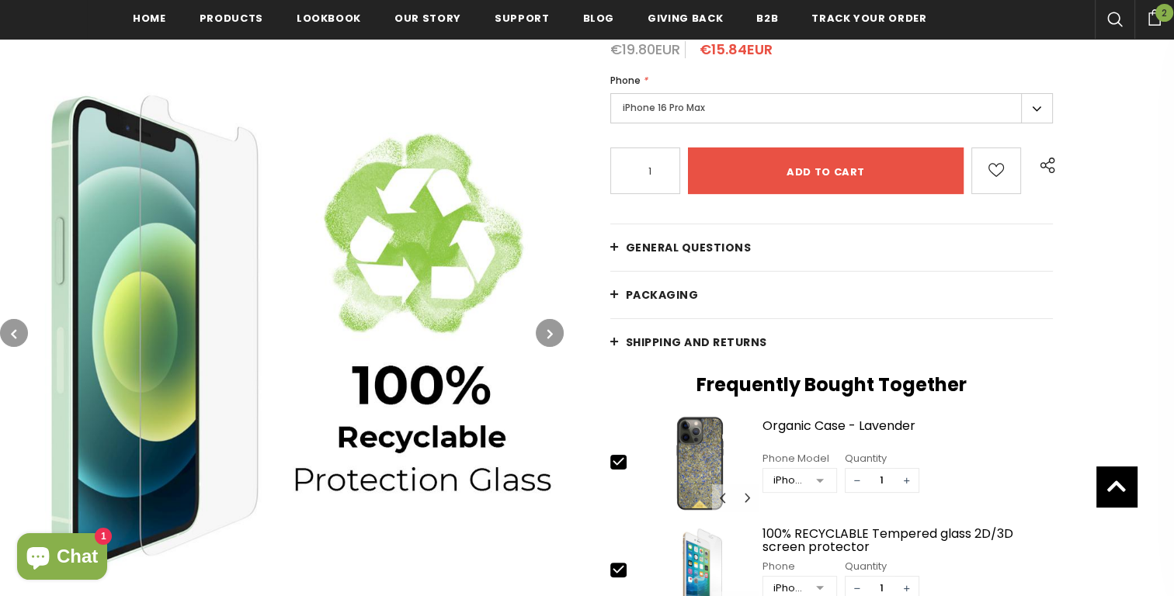
click at [726, 297] on link "PACKAGING" at bounding box center [831, 295] width 442 height 47
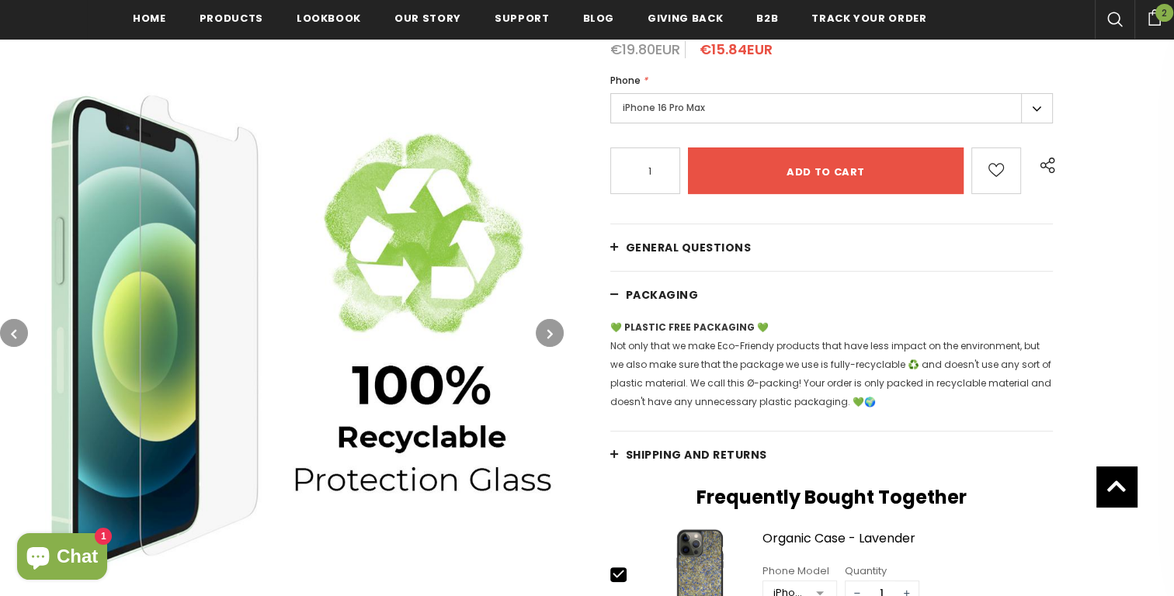
click at [726, 297] on link "PACKAGING" at bounding box center [831, 295] width 442 height 47
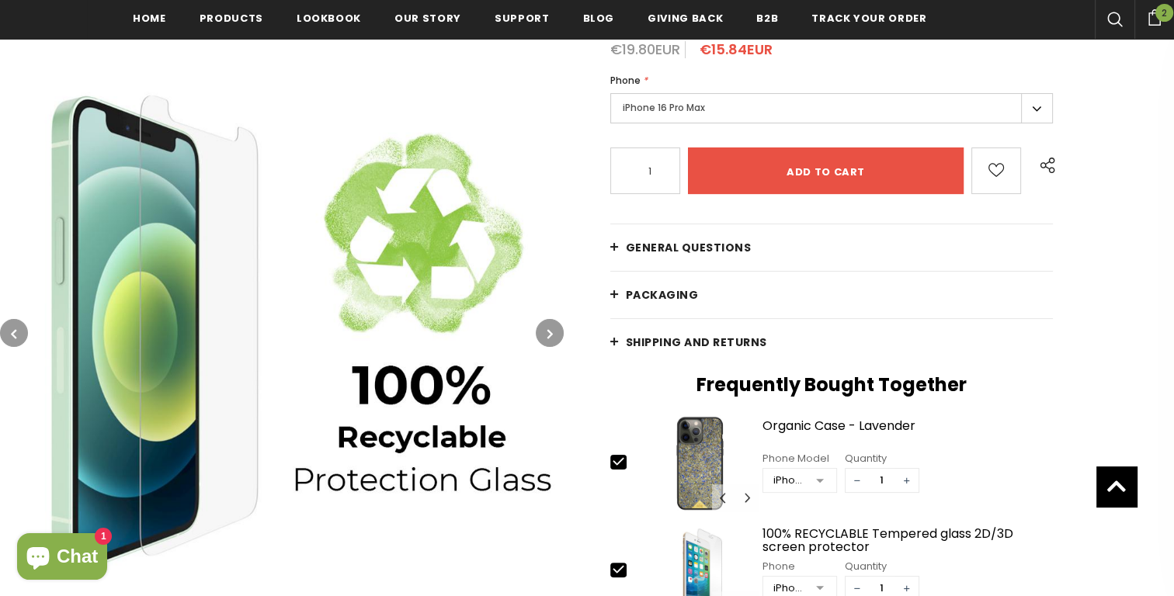
click at [721, 335] on span "Shipping and returns" at bounding box center [696, 343] width 141 height 16
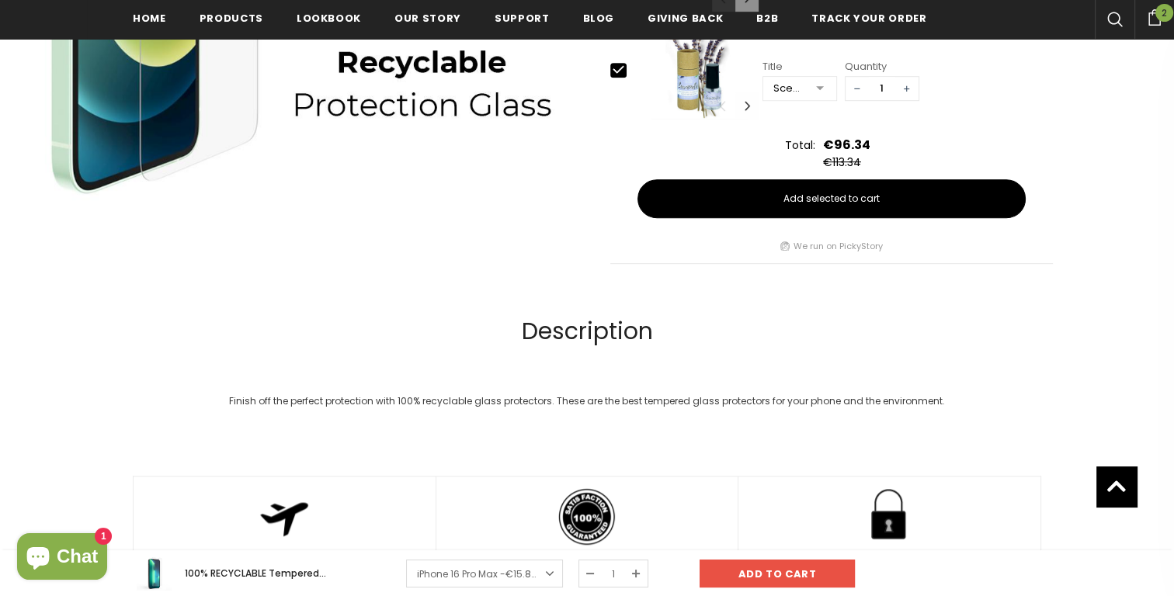
scroll to position [1216, 0]
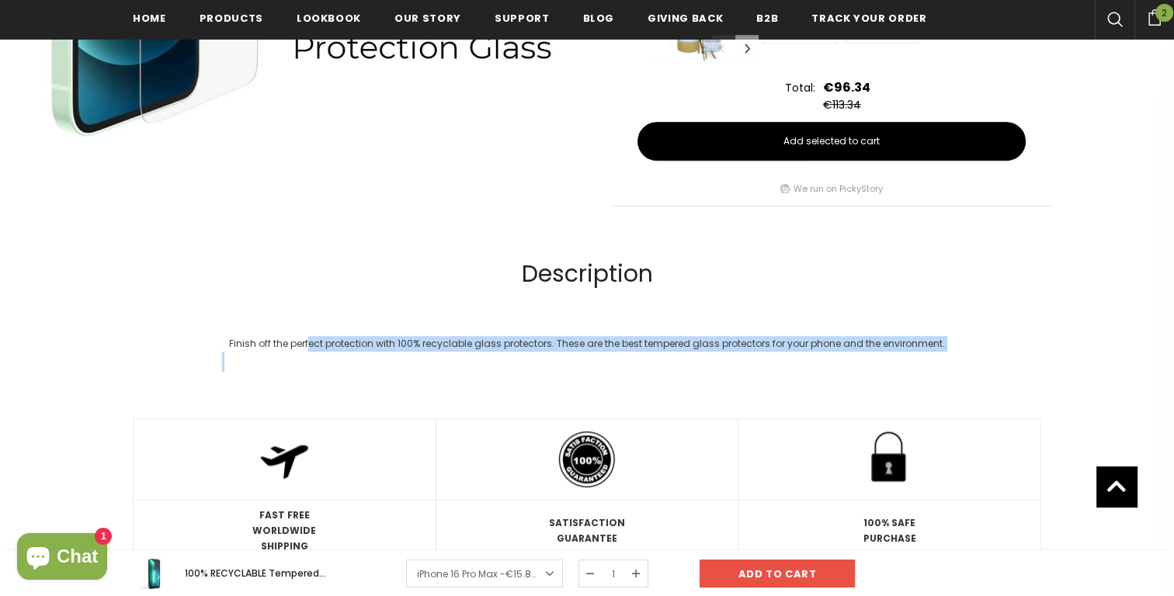
drag, startPoint x: 310, startPoint y: 338, endPoint x: 581, endPoint y: 347, distance: 271.0
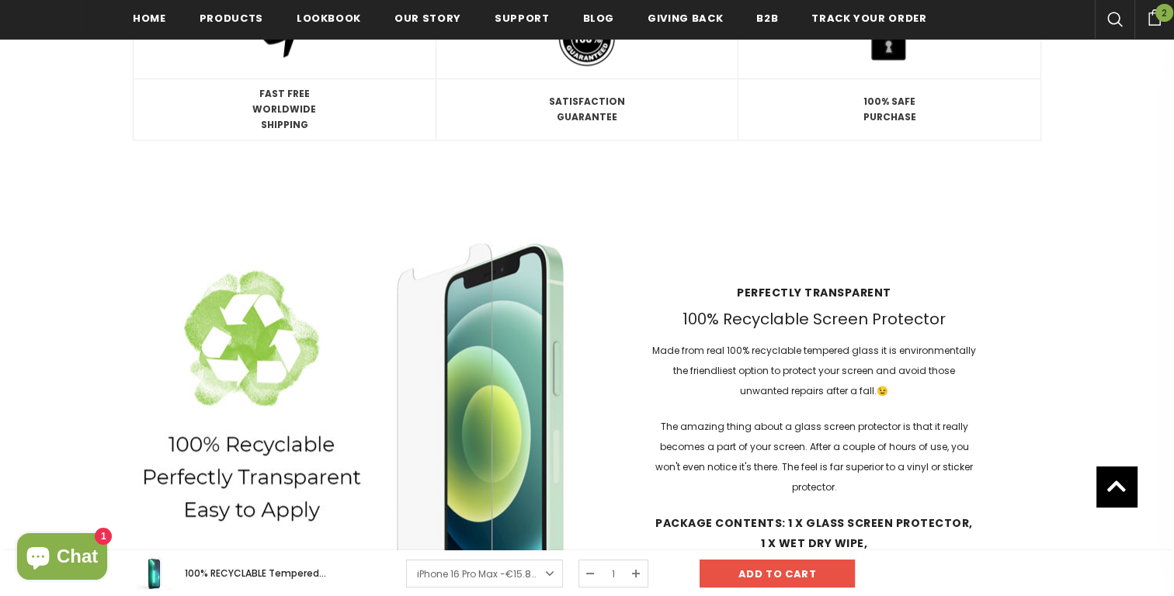
scroll to position [1688, 0]
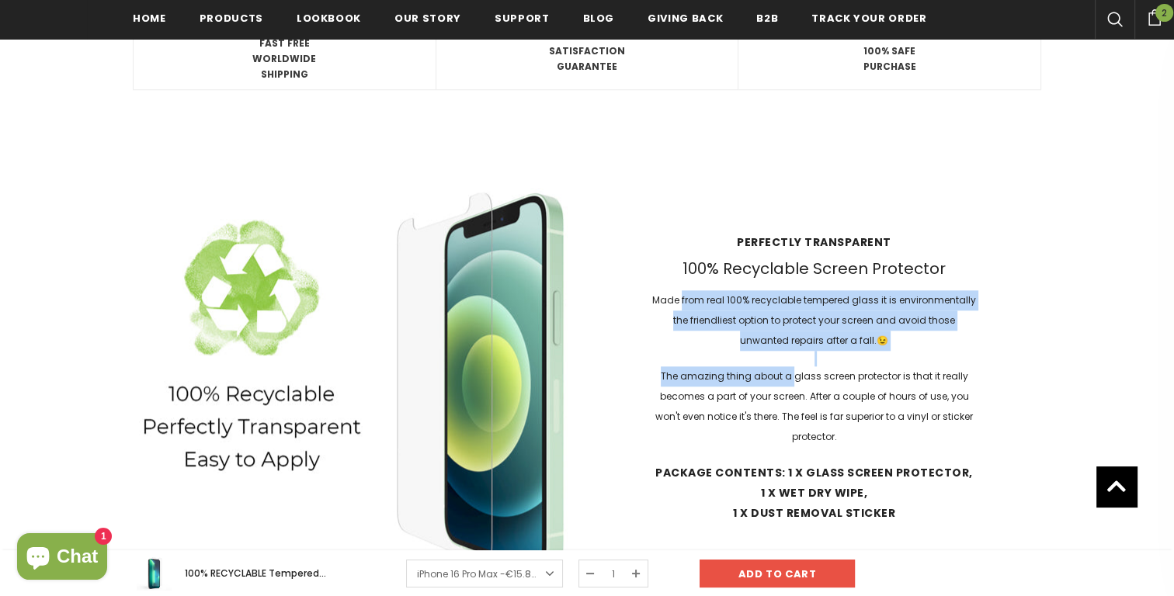
drag, startPoint x: 683, startPoint y: 300, endPoint x: 794, endPoint y: 376, distance: 134.1
click at [794, 376] on div "Perfectly transparent 100% Recyclable Screen Protector Made from real 100% recy…" at bounding box center [814, 383] width 454 height 329
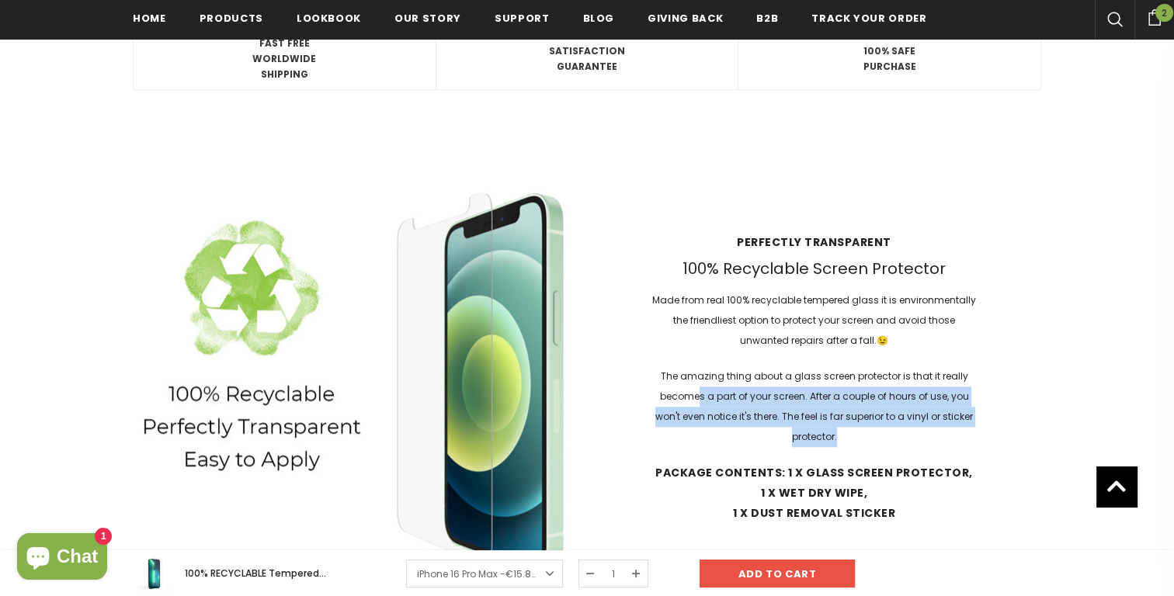
drag, startPoint x: 702, startPoint y: 391, endPoint x: 974, endPoint y: 422, distance: 274.2
click at [974, 422] on p "The amazing thing about a glass screen protector is that it really becomes a pa…" at bounding box center [813, 406] width 327 height 81
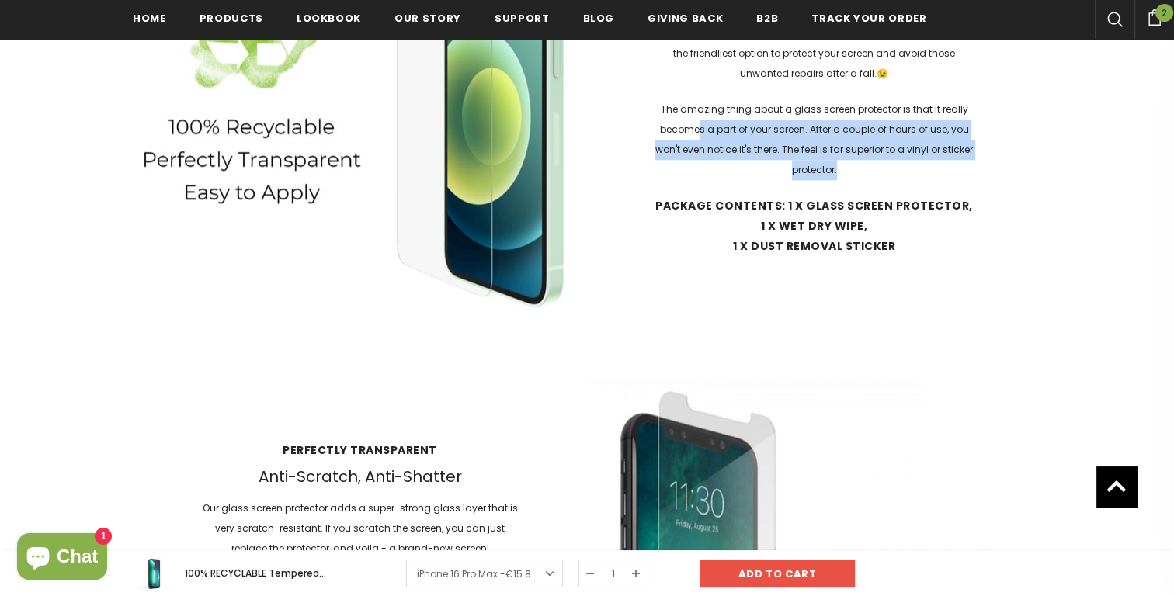
scroll to position [2229, 0]
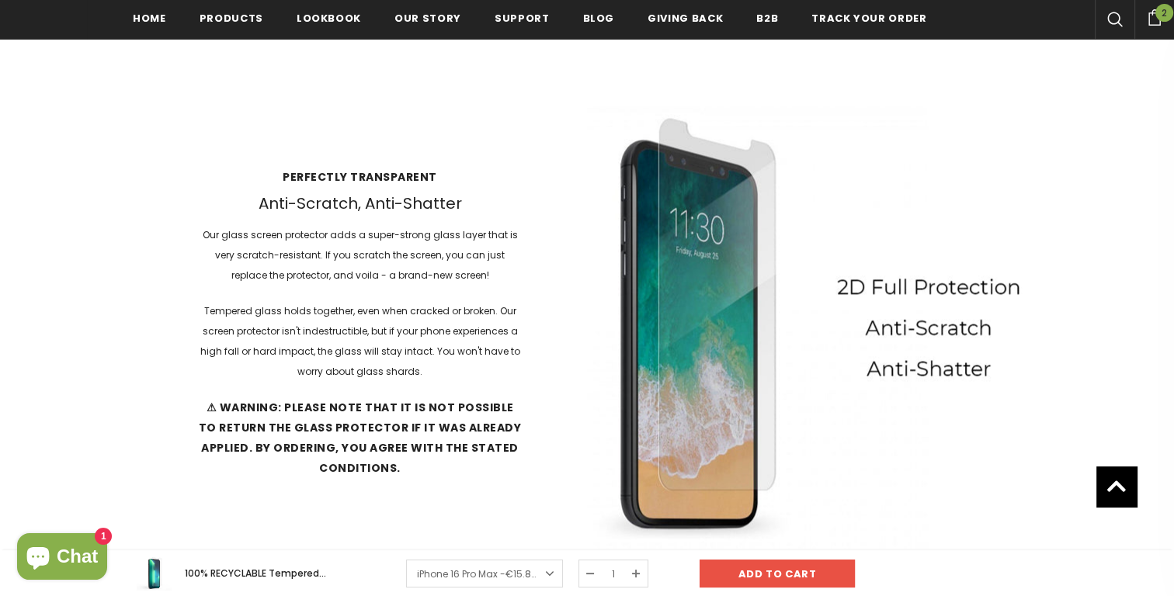
drag, startPoint x: 308, startPoint y: 234, endPoint x: 353, endPoint y: 257, distance: 50.7
click at [353, 257] on p "Our glass screen protector adds a super-strong glass layer that is very scratch…" at bounding box center [359, 255] width 327 height 61
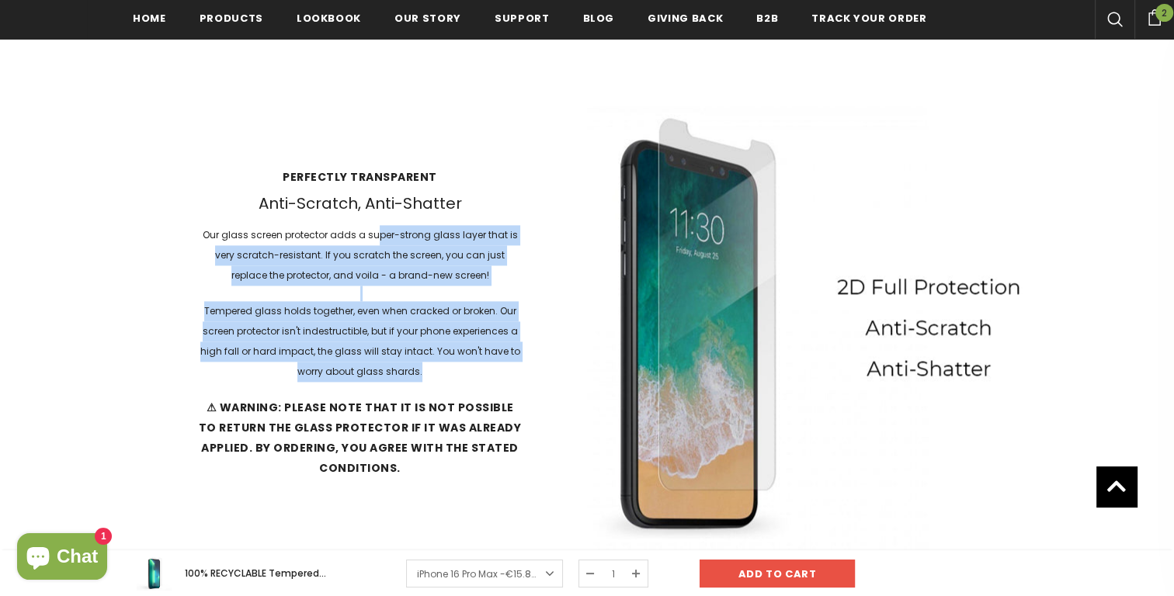
drag, startPoint x: 376, startPoint y: 226, endPoint x: 519, endPoint y: 365, distance: 198.7
click at [519, 365] on div "Perfectly Transparent Anti-Scratch, Anti-Shatter Our glass screen protector add…" at bounding box center [360, 328] width 454 height 349
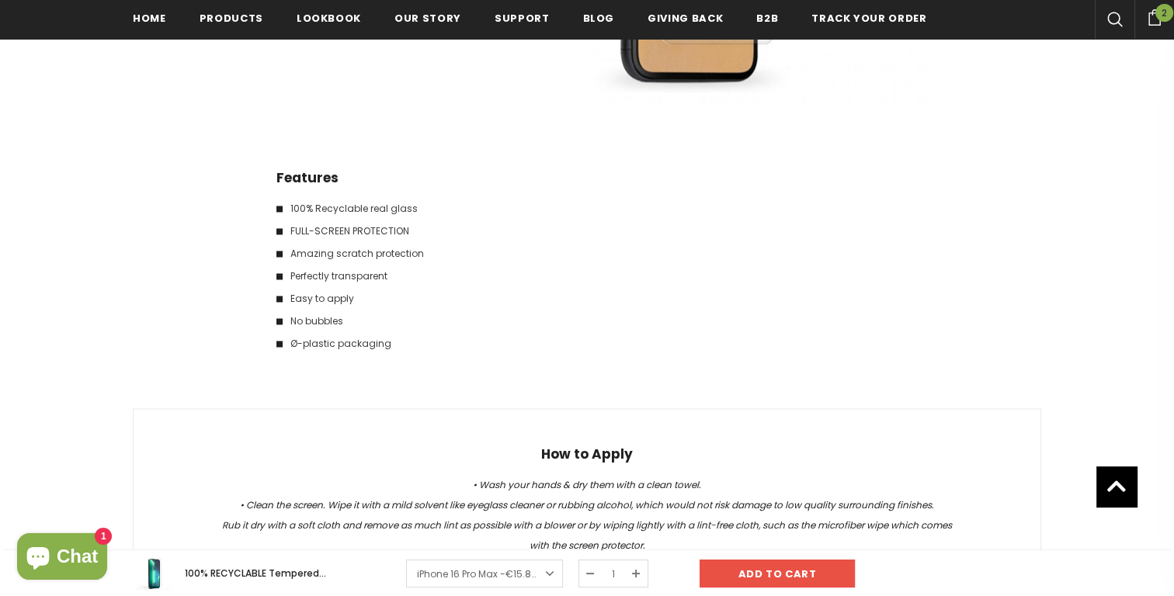
scroll to position [2672, 0]
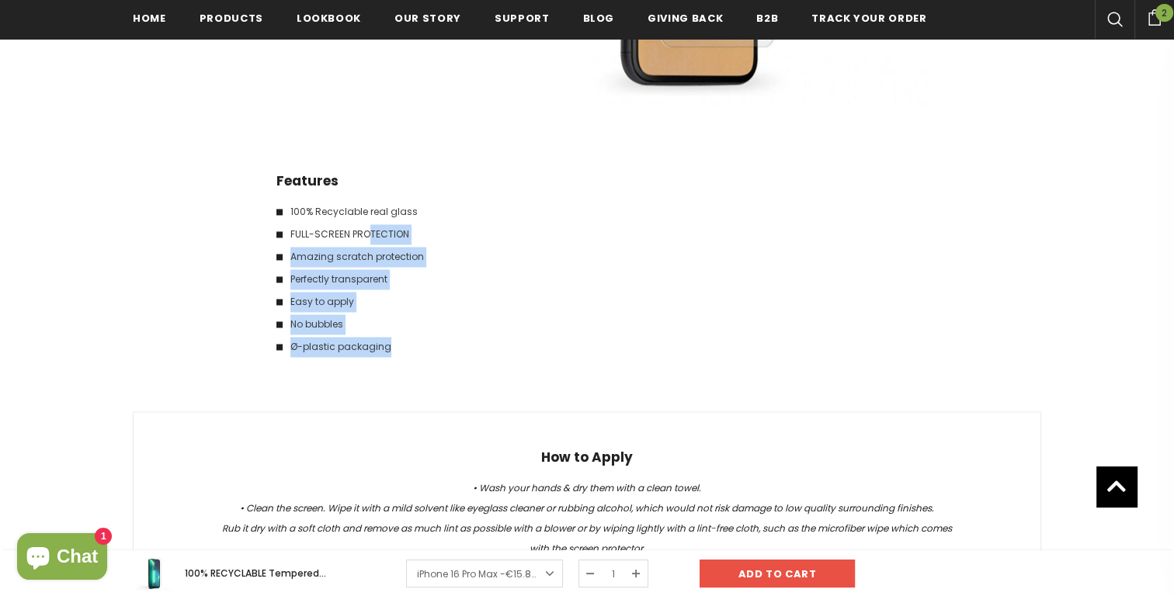
drag, startPoint x: 367, startPoint y: 234, endPoint x: 377, endPoint y: 361, distance: 126.9
click at [376, 359] on div "Features 100% Recyclable real glass FULL-SCREEN PROTECTION Amazing scratch prot…" at bounding box center [431, 272] width 310 height 202
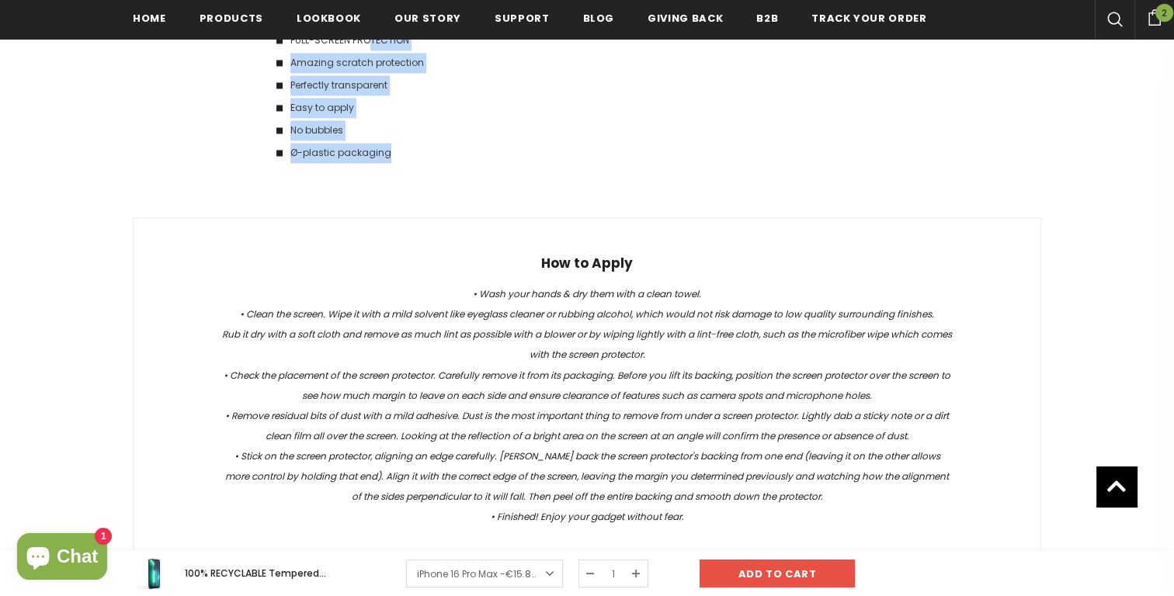
scroll to position [2872, 0]
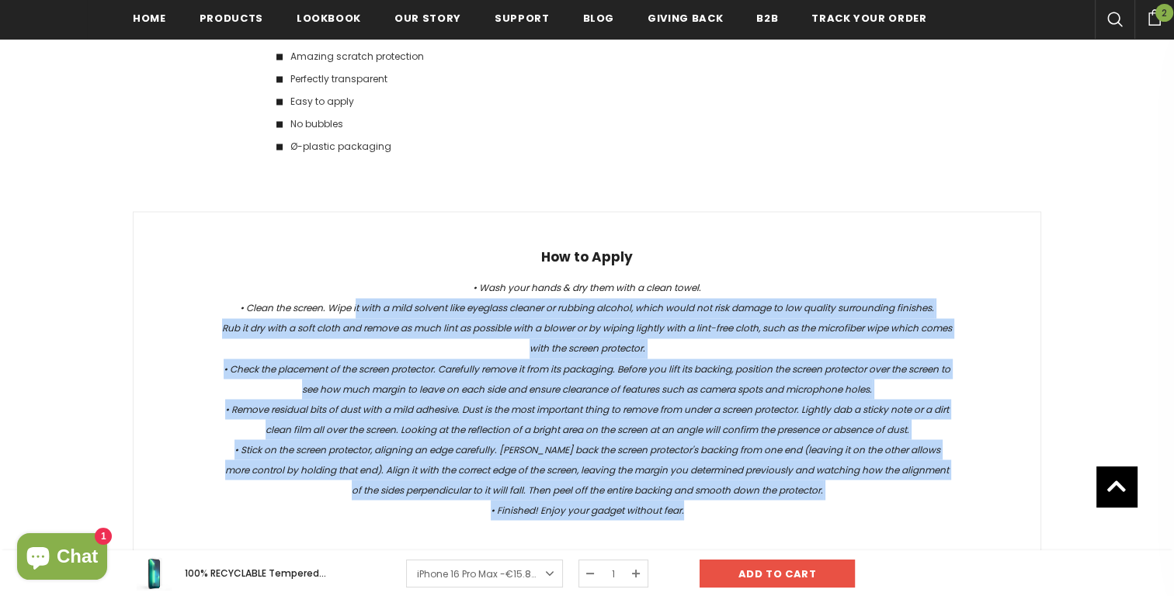
drag, startPoint x: 352, startPoint y: 300, endPoint x: 837, endPoint y: 518, distance: 530.9
click at [837, 518] on div "How to Apply • Wash your hands & dry them with a clean towel. • Clean the scree…" at bounding box center [587, 381] width 908 height 341
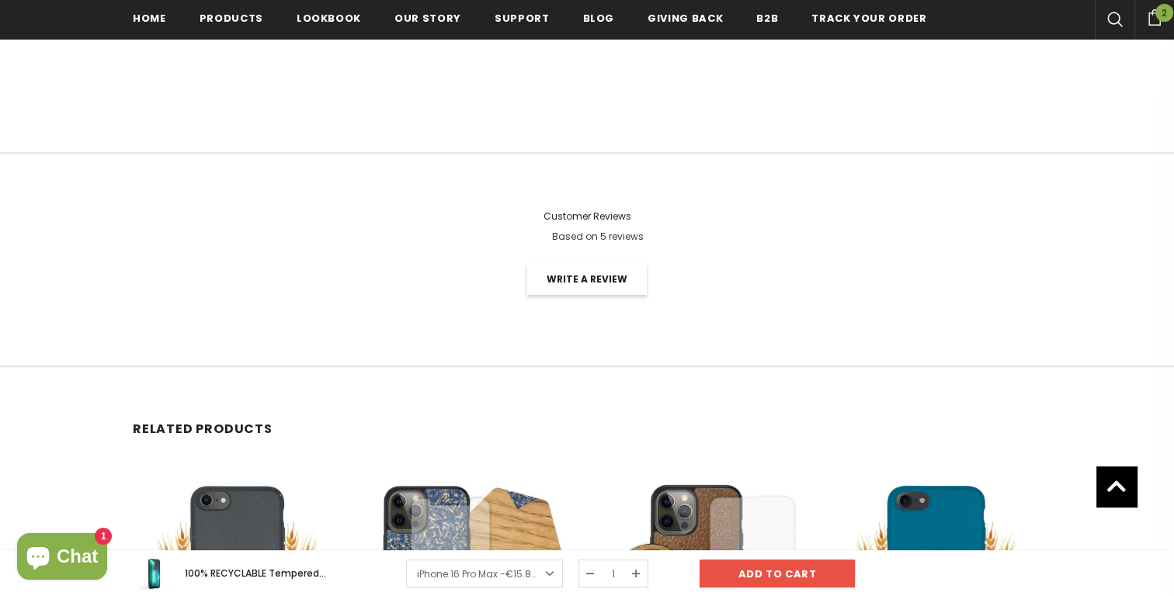
scroll to position [3396, 0]
click at [623, 232] on span "Based on 5 reviews" at bounding box center [598, 235] width 92 height 13
click at [618, 229] on span "Based on 5 reviews" at bounding box center [598, 235] width 92 height 13
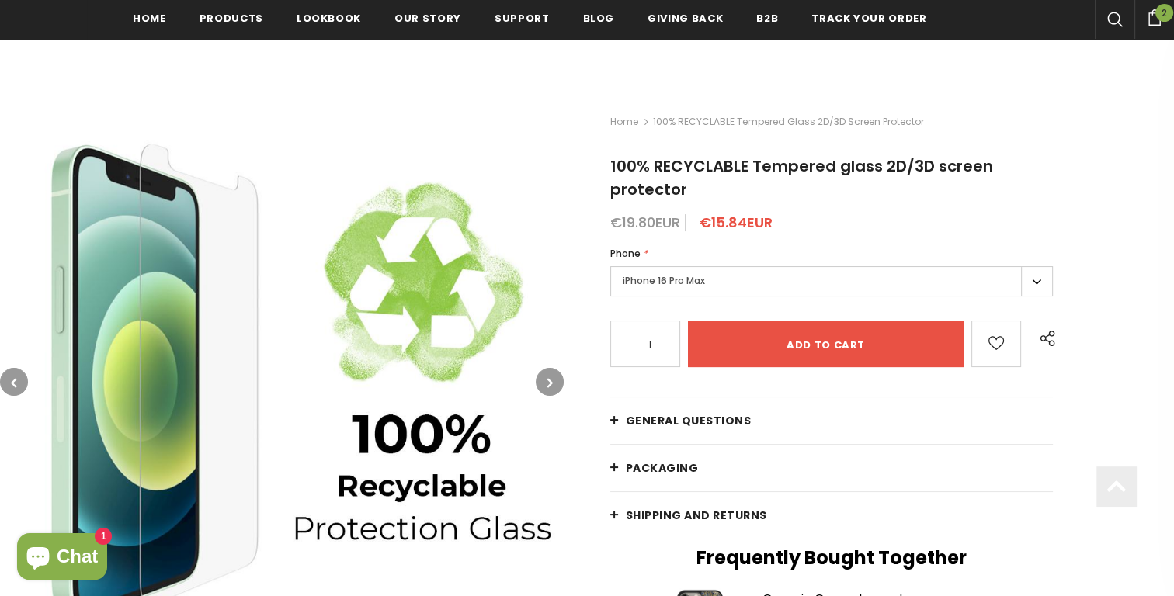
scroll to position [220, 0]
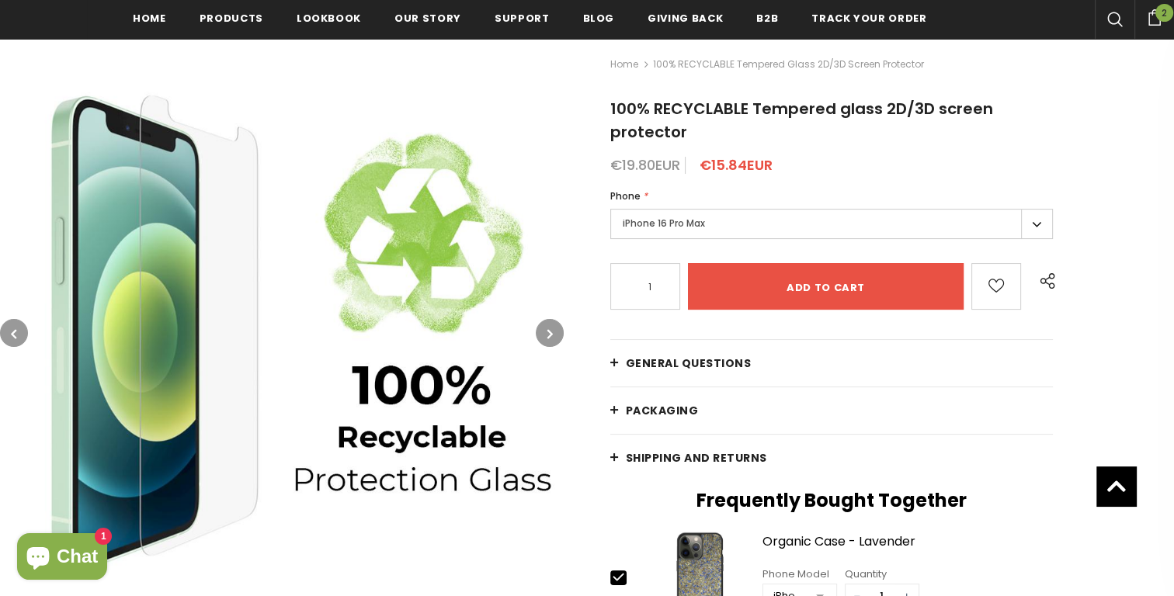
click at [867, 232] on label "iPhone 16 Pro Max" at bounding box center [831, 224] width 442 height 30
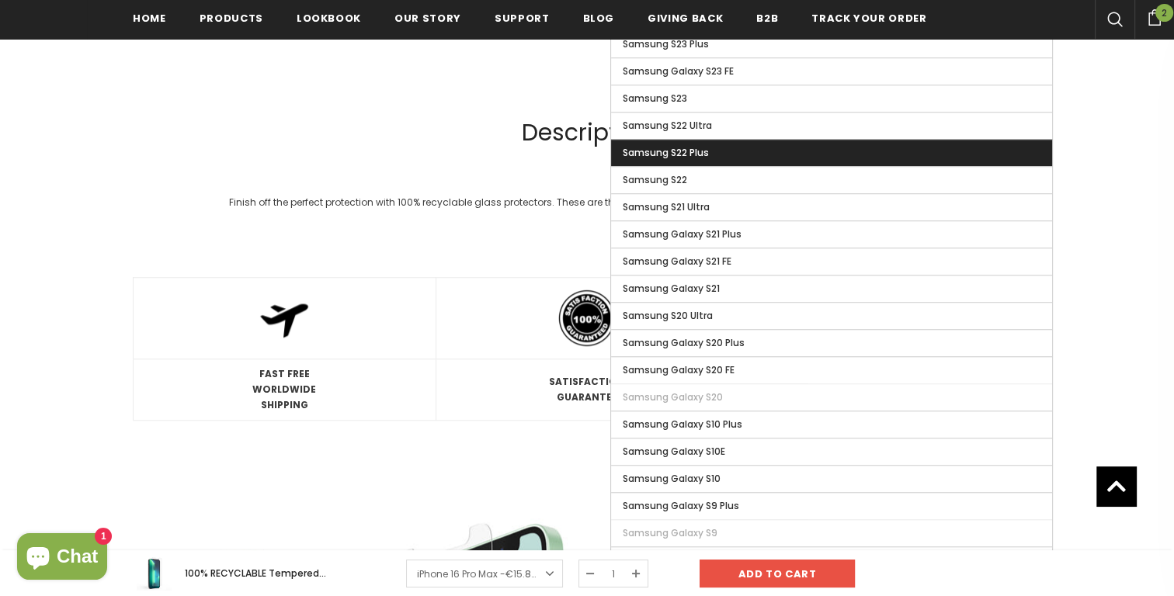
scroll to position [1599, 0]
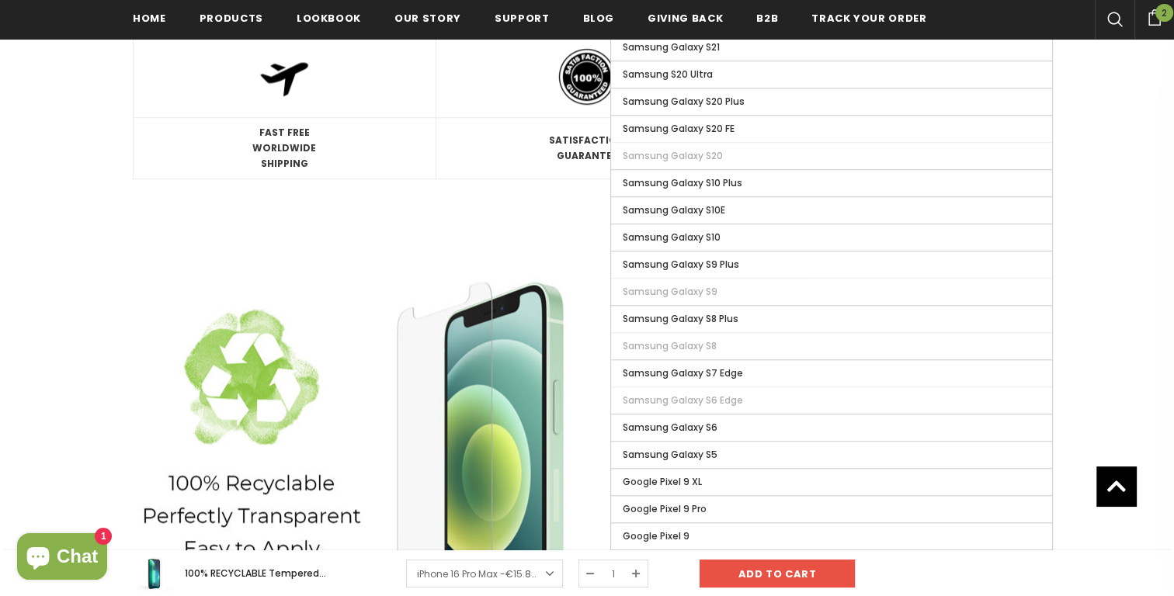
click at [545, 257] on img at bounding box center [360, 473] width 454 height 454
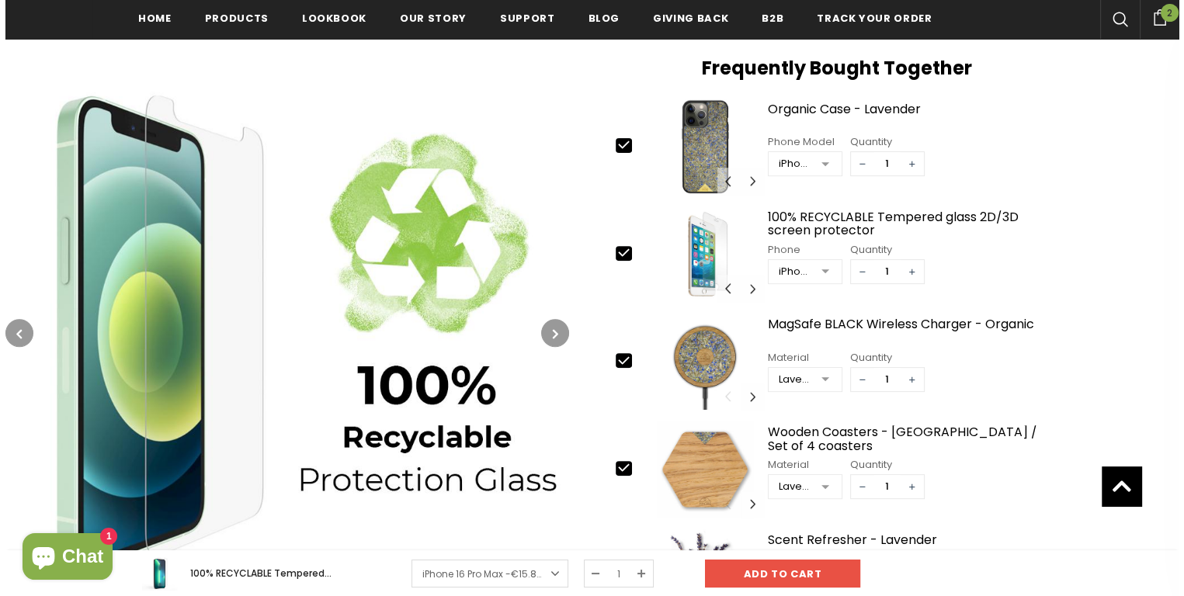
scroll to position [0, 0]
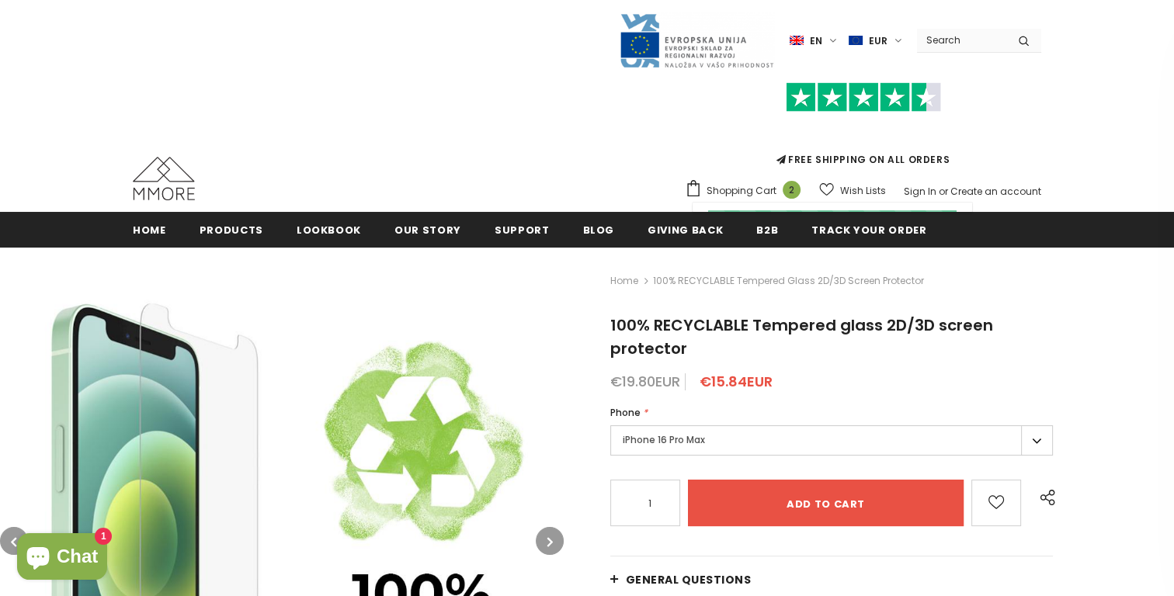
click at [776, 198] on span "Shopping Cart" at bounding box center [741, 191] width 70 height 16
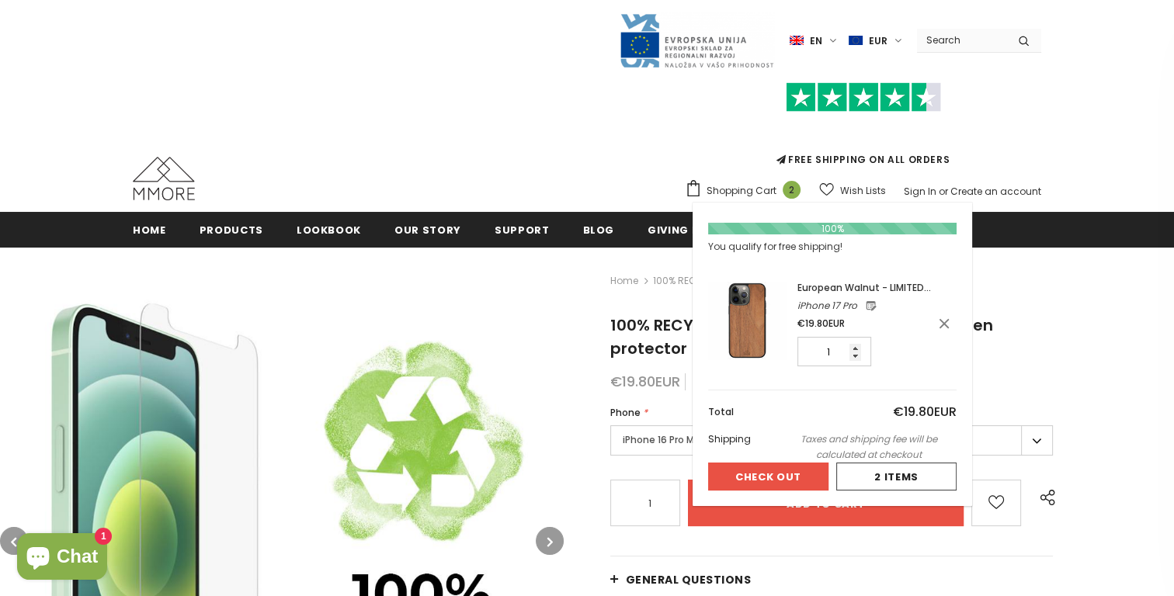
click at [776, 186] on span "Shopping Cart" at bounding box center [741, 191] width 70 height 16
click at [775, 191] on span "Shopping Cart" at bounding box center [741, 191] width 70 height 16
click at [772, 193] on span "Shopping Cart" at bounding box center [741, 191] width 70 height 16
click at [800, 192] on span "2" at bounding box center [791, 190] width 18 height 18
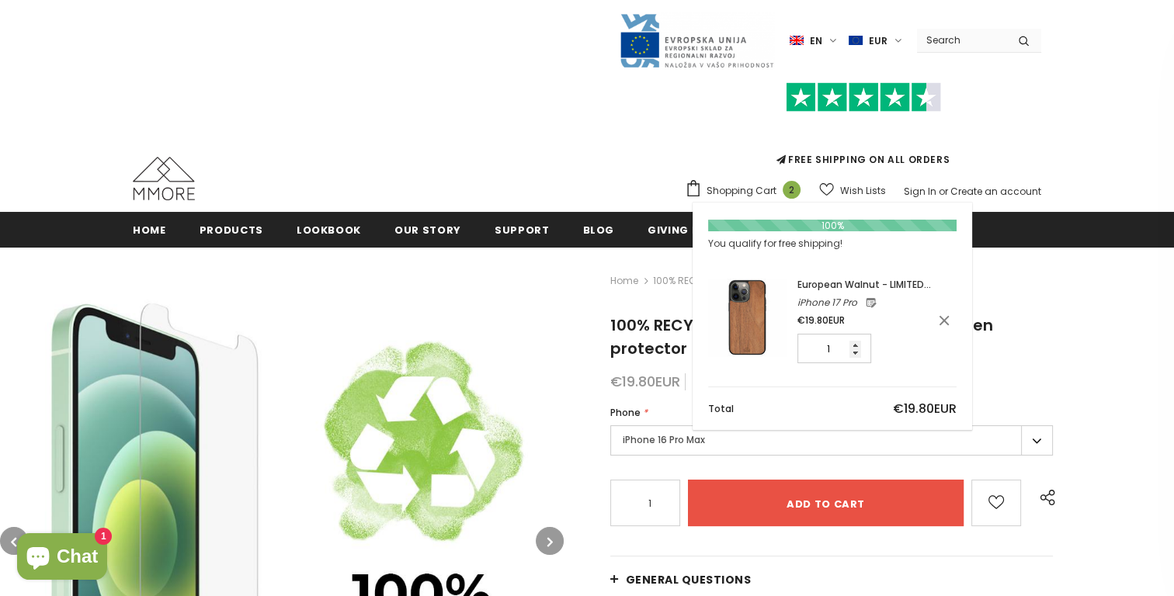
click at [893, 480] on input "Add to cart" at bounding box center [826, 503] width 276 height 47
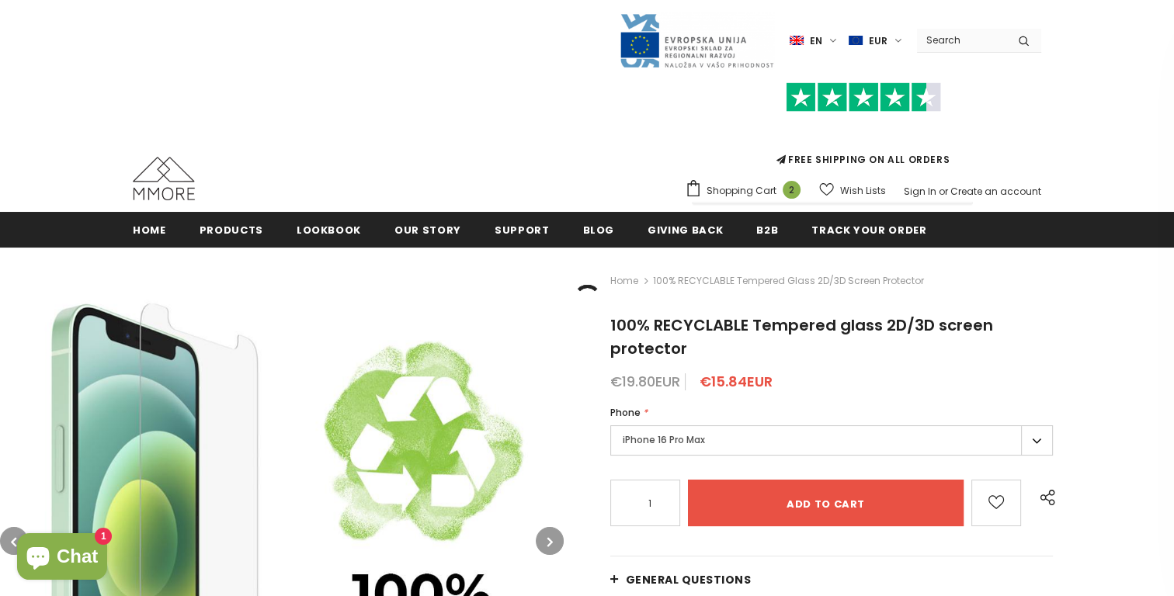
click at [800, 187] on span "2" at bounding box center [791, 190] width 18 height 18
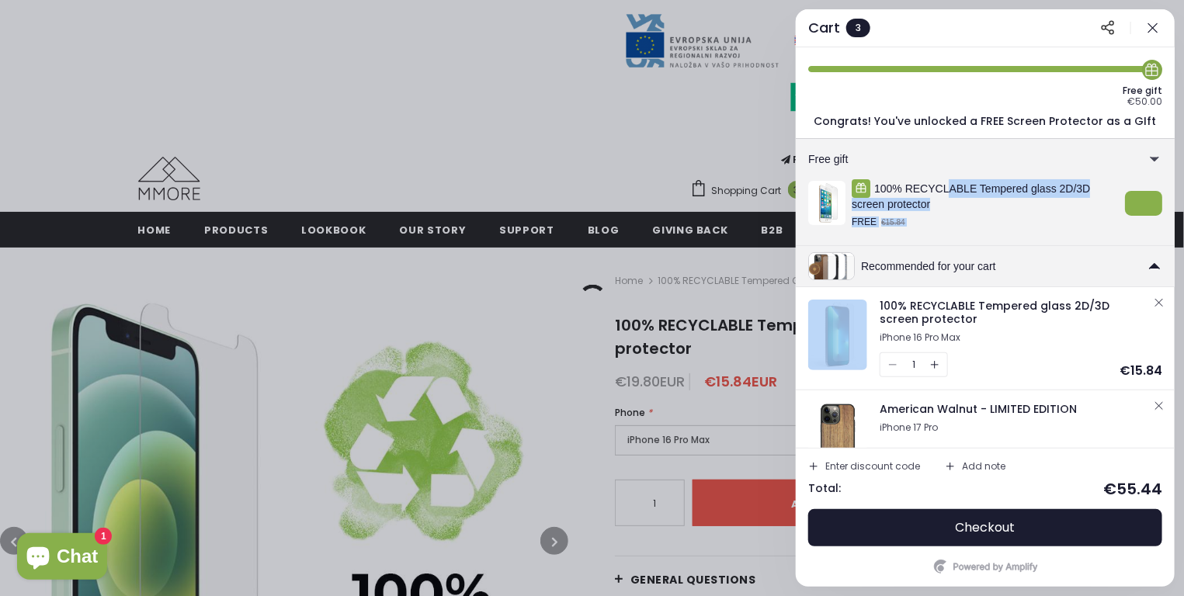
drag, startPoint x: 952, startPoint y: 191, endPoint x: 960, endPoint y: 265, distance: 75.0
click at [960, 265] on div "Free gift €50.00 Congrats! You've unlocked a FREE Screen Protector as a GIft Fr…" at bounding box center [985, 247] width 379 height 401
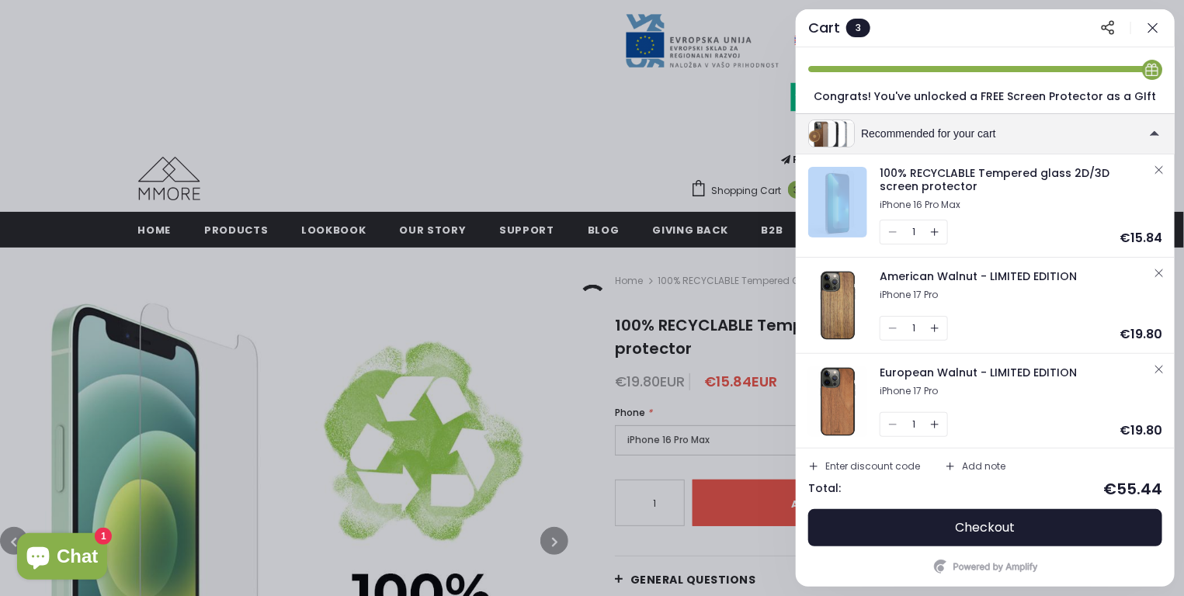
scroll to position [134, 0]
click at [1155, 168] on icon "button" at bounding box center [1159, 168] width 12 height 12
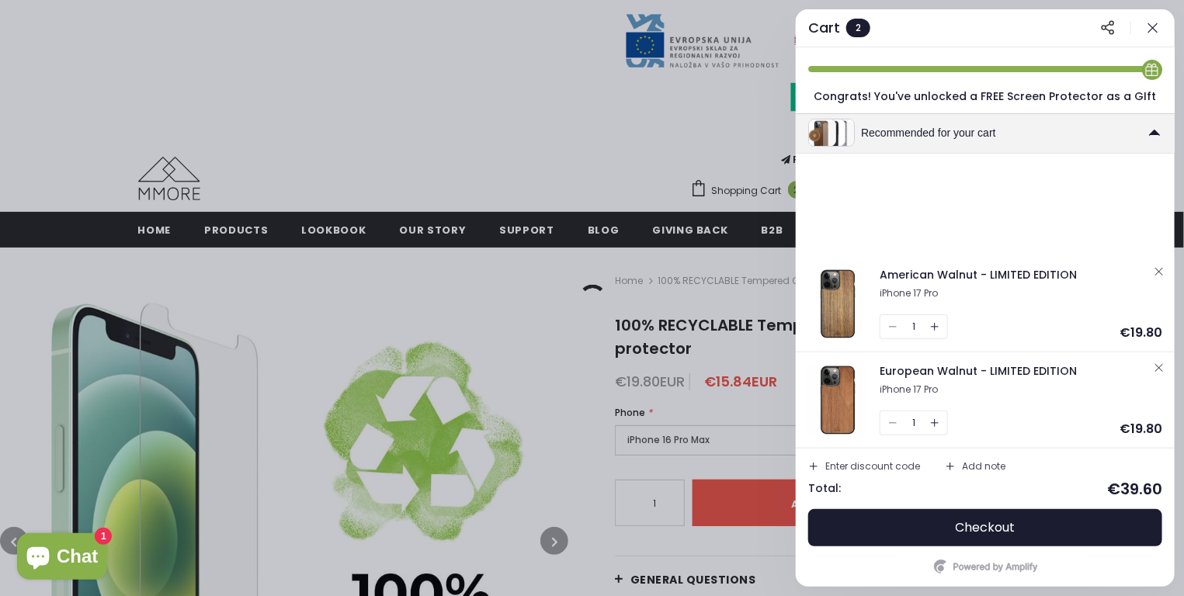
scroll to position [31, 0]
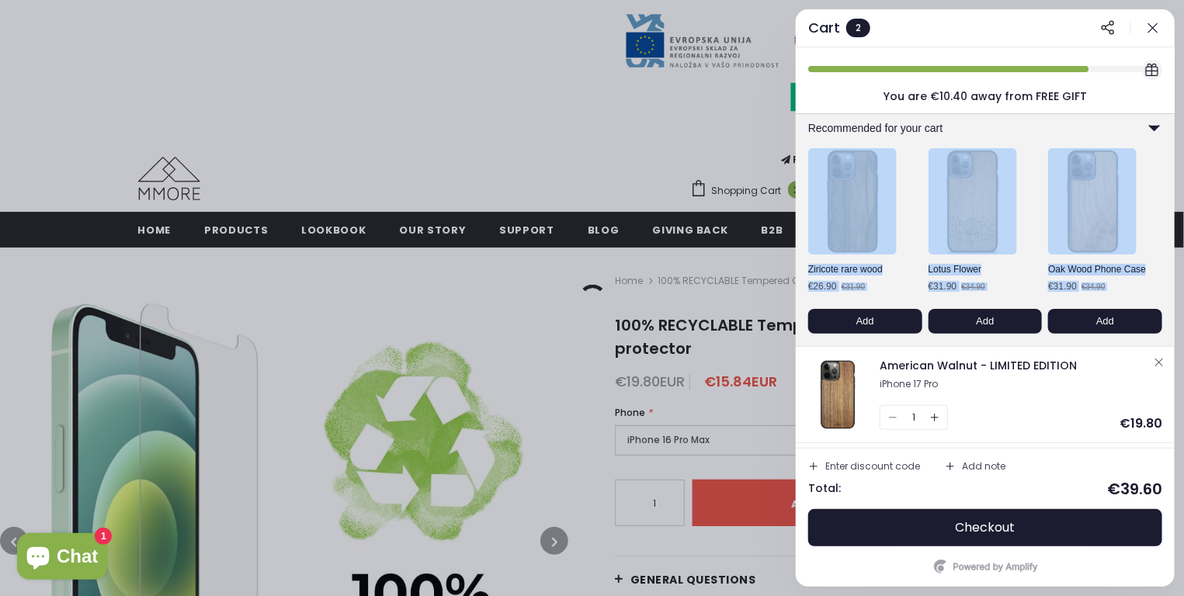
click at [1109, 120] on div "Recommended for your cart" at bounding box center [985, 128] width 379 height 40
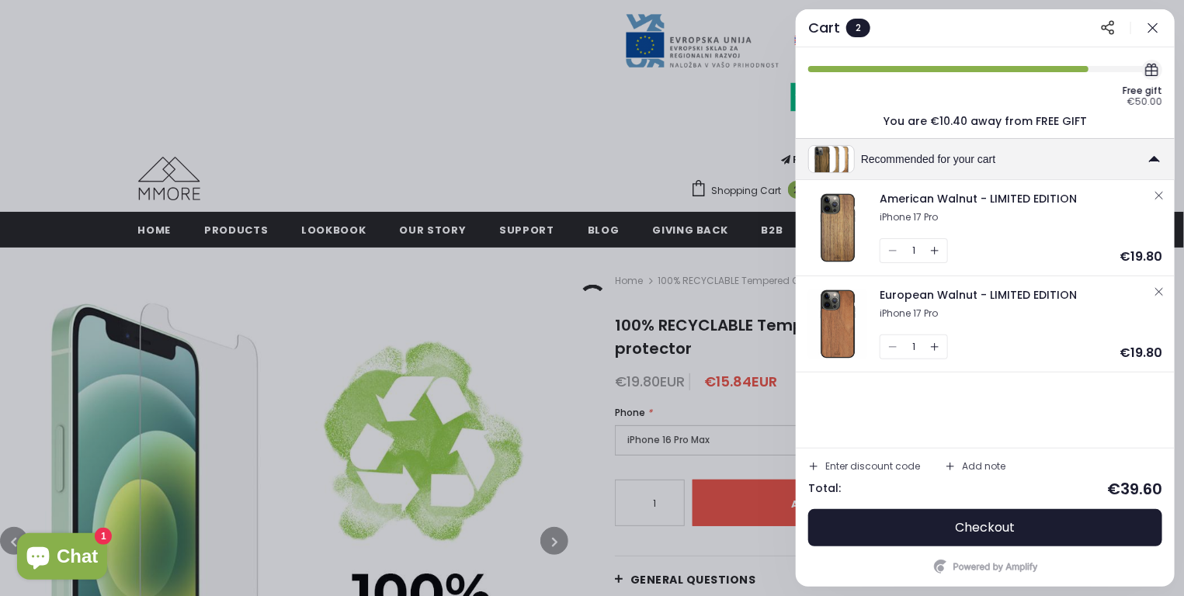
scroll to position [0, 0]
click at [952, 199] on span "American Walnut - LIMITED EDITION" at bounding box center [977, 199] width 197 height 16
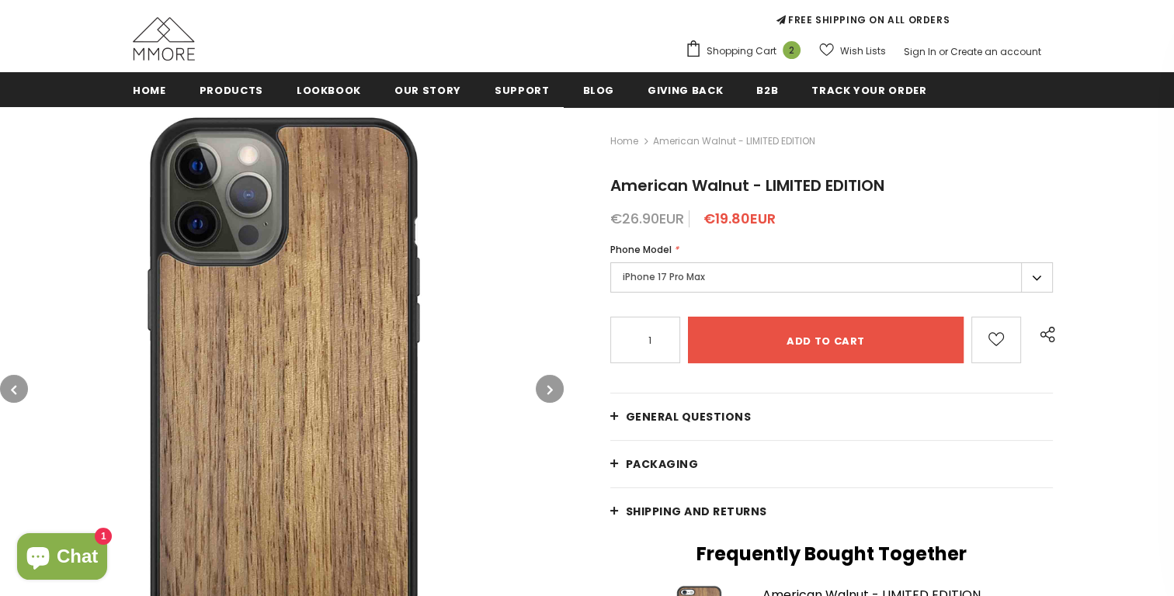
scroll to position [141, 0]
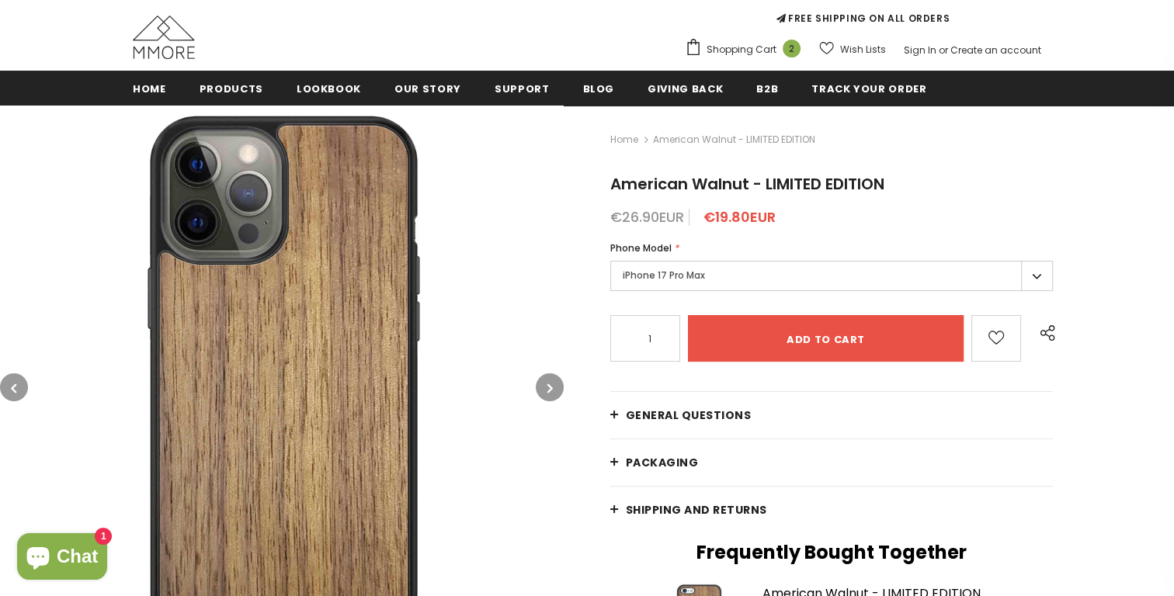
click at [552, 384] on icon "button" at bounding box center [549, 388] width 5 height 16
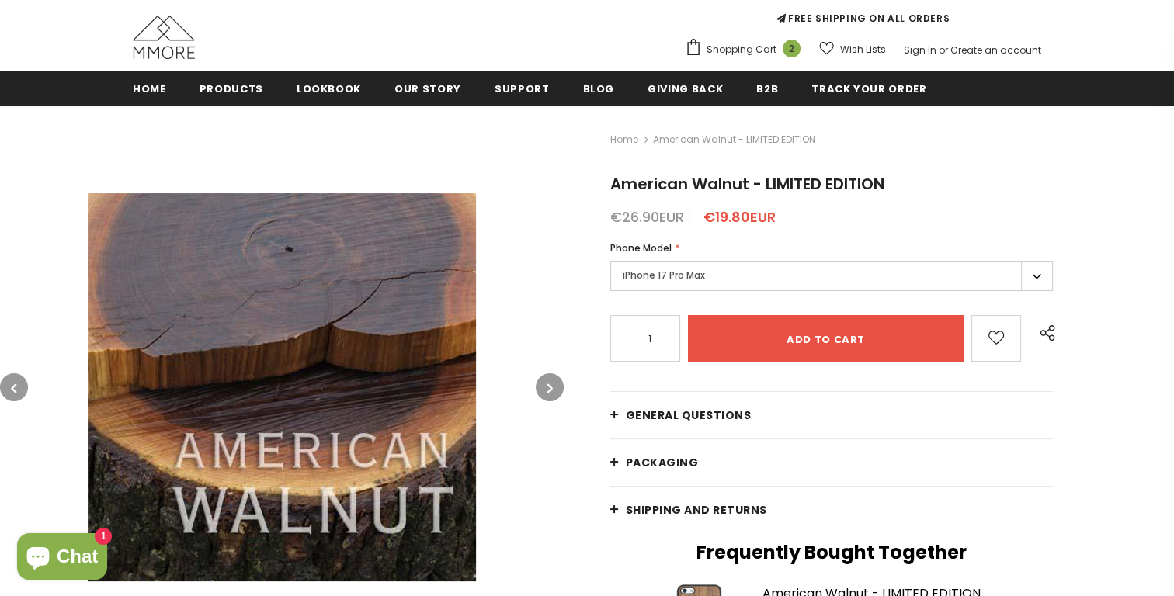
click at [552, 384] on icon "button" at bounding box center [549, 388] width 5 height 16
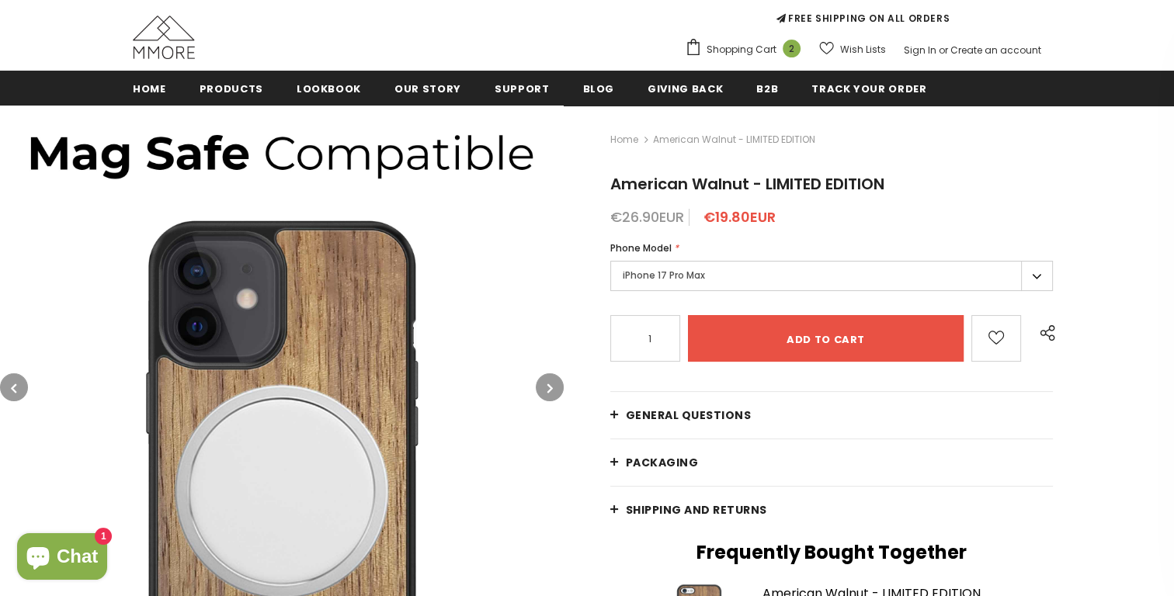
click at [552, 384] on icon "button" at bounding box center [549, 388] width 5 height 16
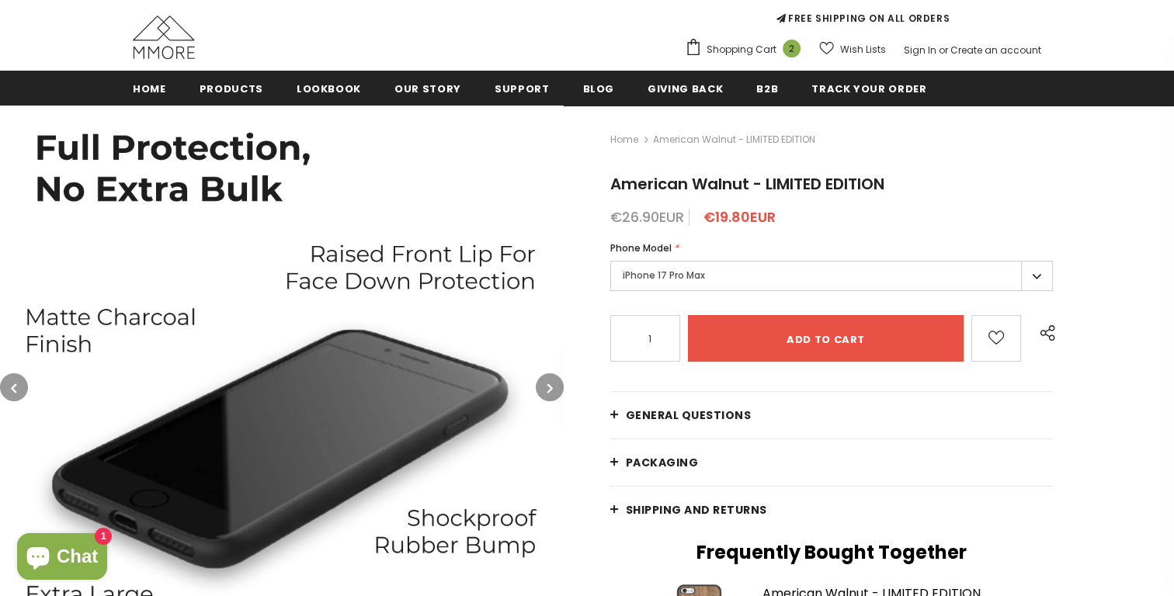
drag, startPoint x: 552, startPoint y: 384, endPoint x: 514, endPoint y: 366, distance: 42.0
click at [514, 366] on div at bounding box center [282, 388] width 564 height 564
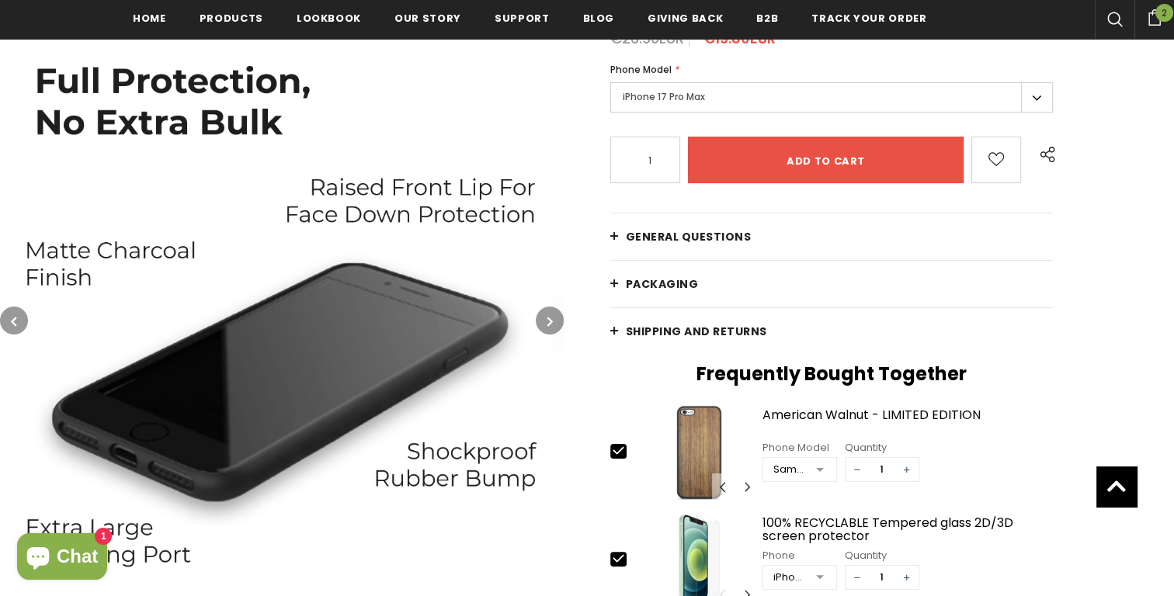
scroll to position [352, 0]
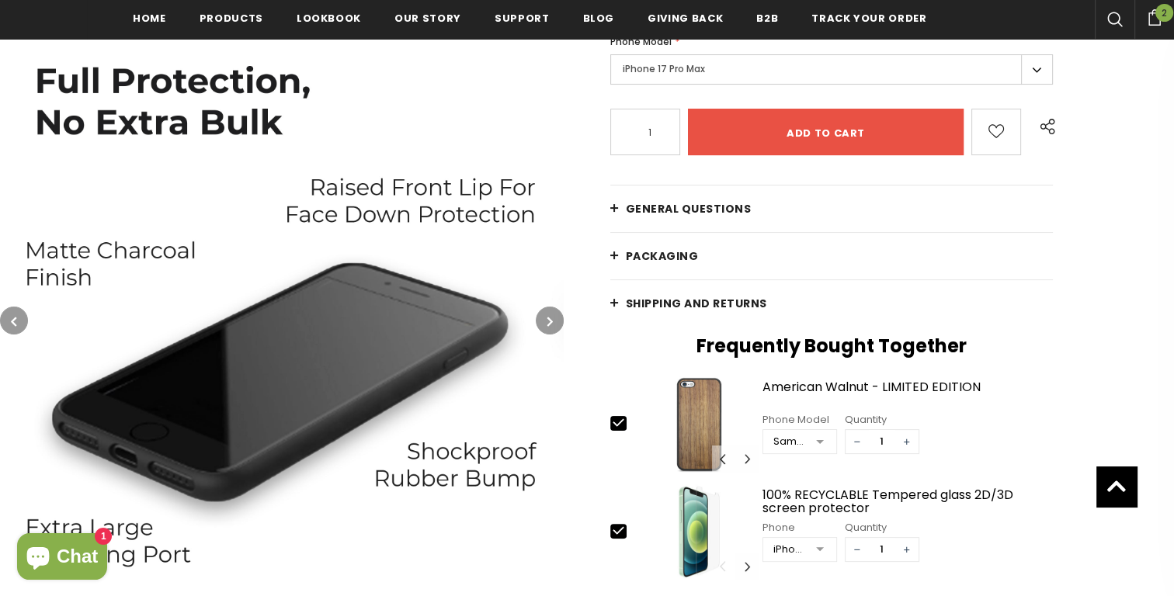
click at [552, 322] on icon "button" at bounding box center [549, 322] width 5 height 16
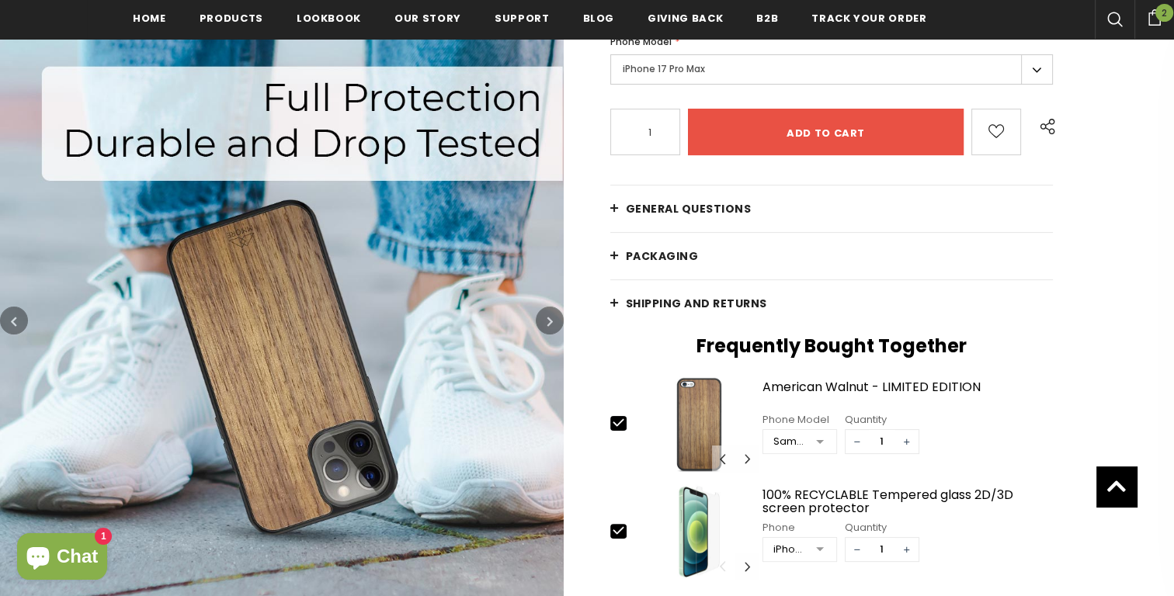
click at [551, 322] on icon "button" at bounding box center [549, 322] width 5 height 16
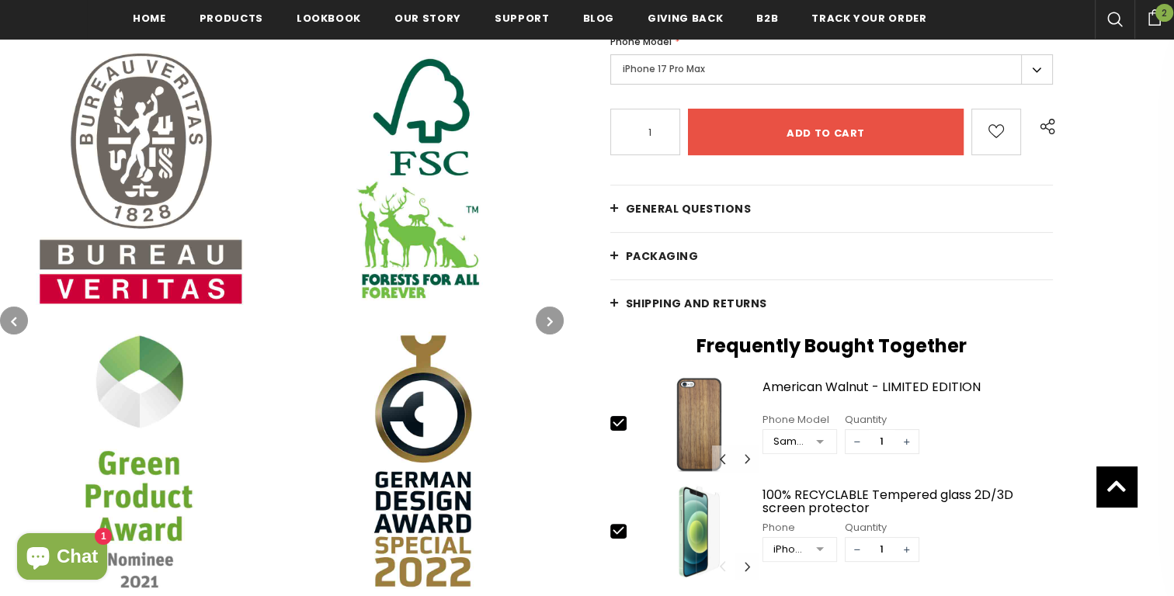
click at [551, 321] on icon "button" at bounding box center [549, 322] width 5 height 16
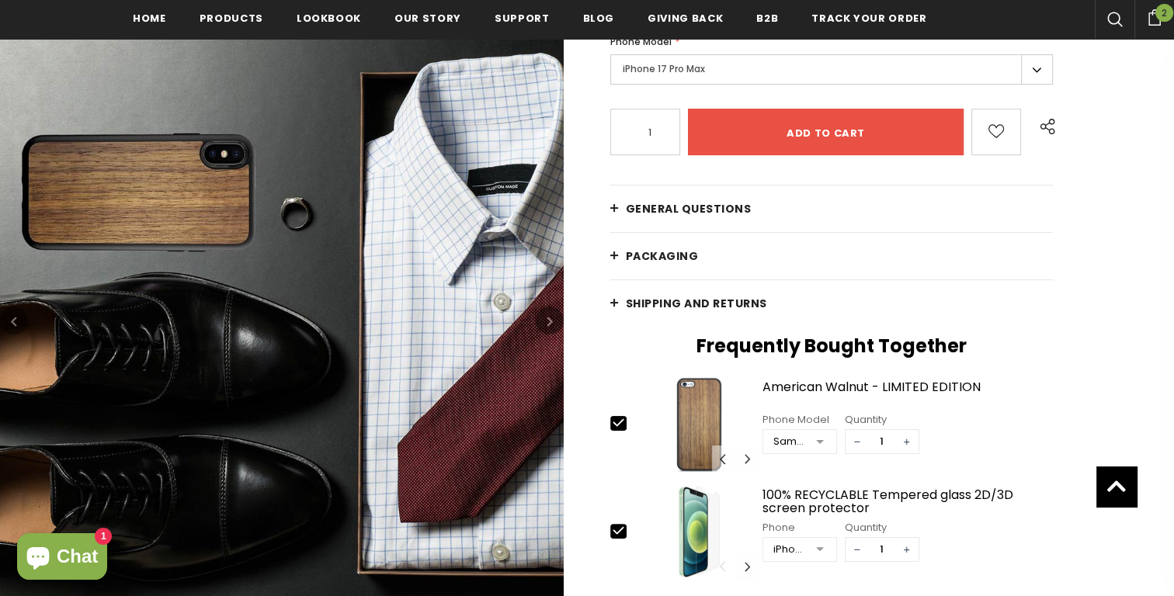
click at [543, 317] on button "button" at bounding box center [550, 321] width 28 height 28
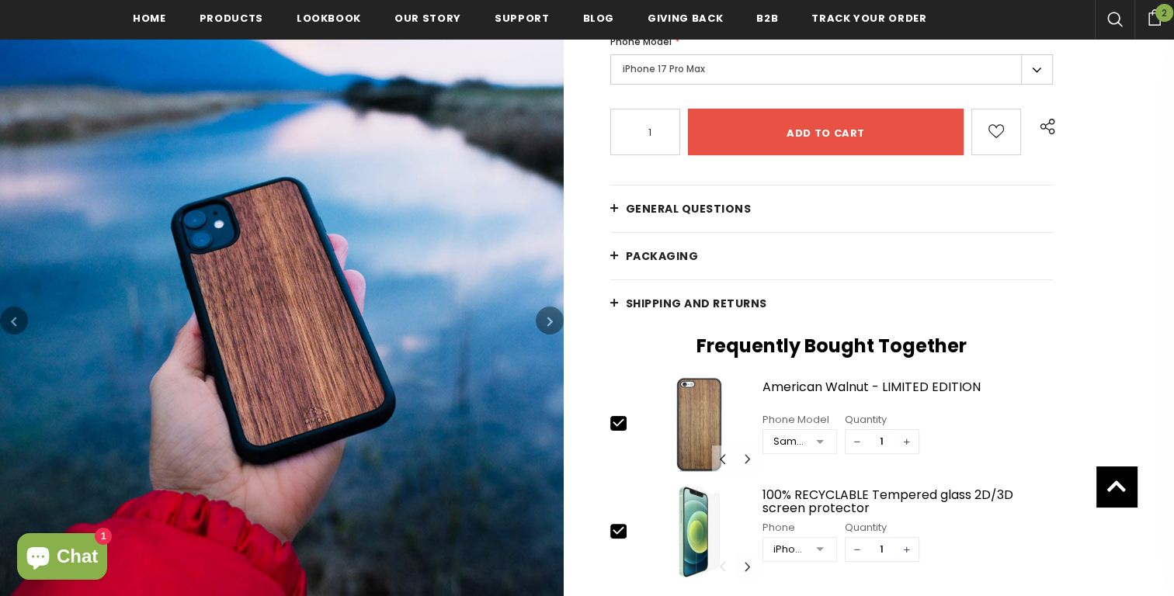
click at [553, 327] on button "button" at bounding box center [550, 321] width 28 height 28
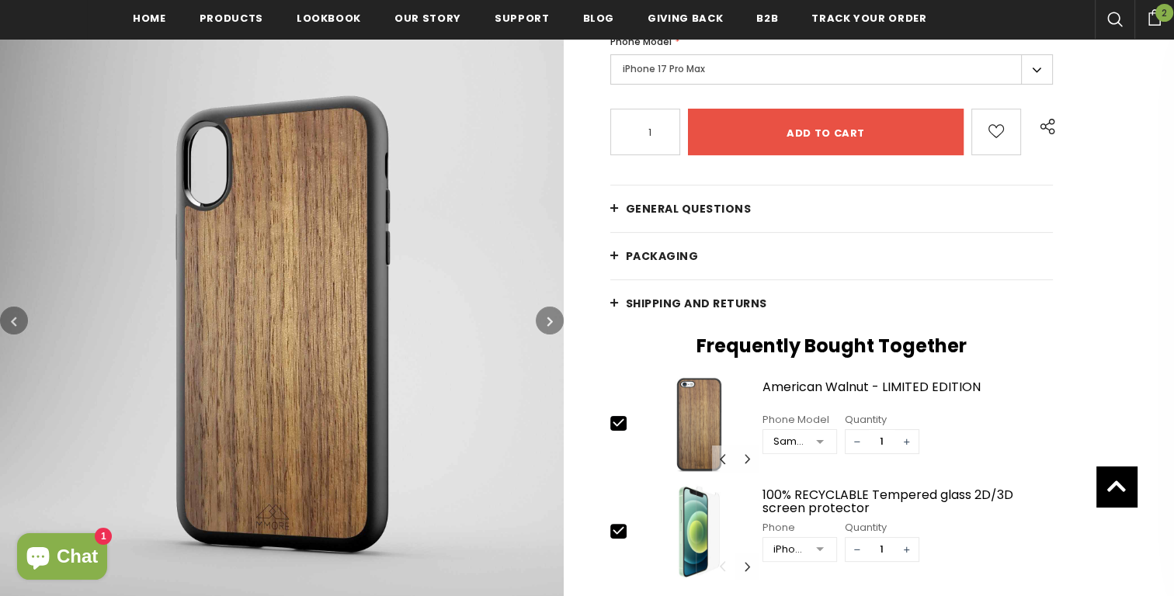
click at [543, 317] on button "button" at bounding box center [550, 321] width 28 height 28
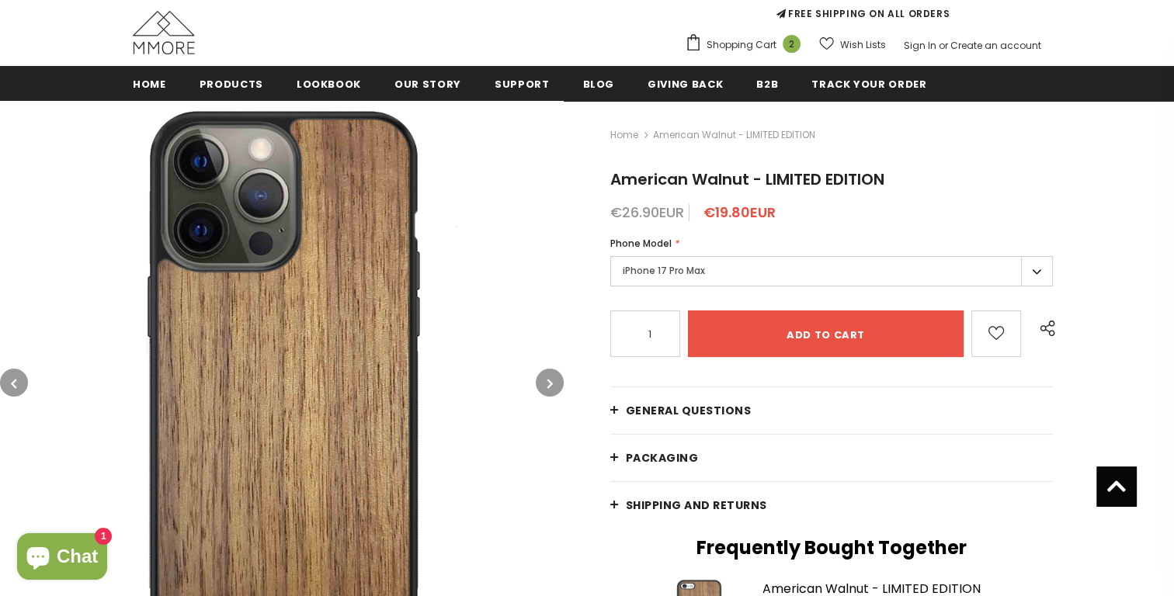
scroll to position [0, 0]
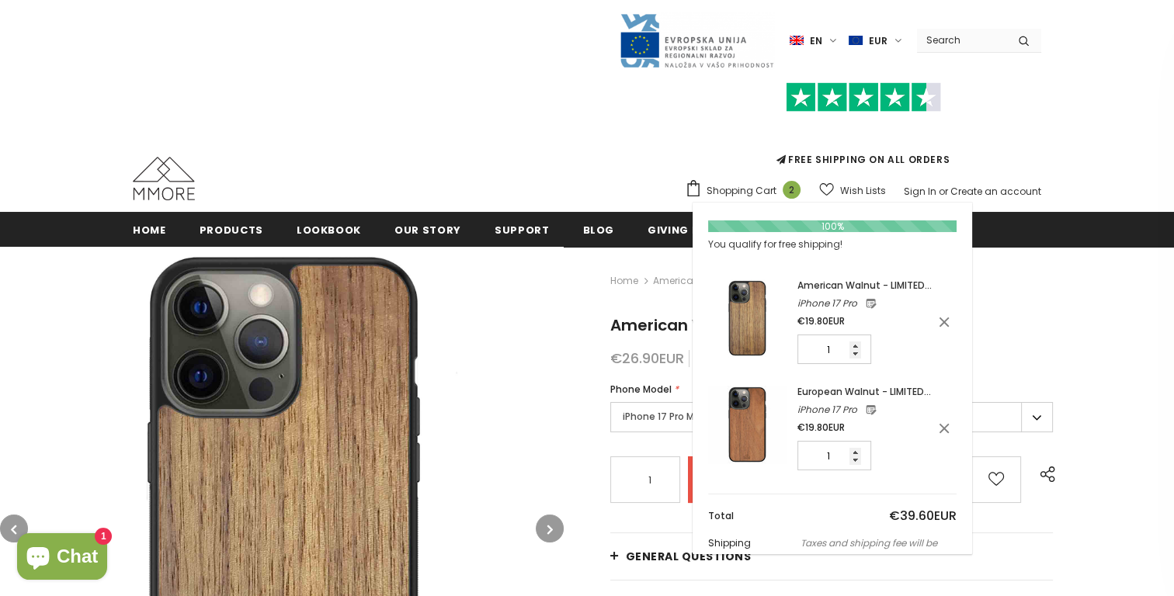
click at [793, 187] on span "2" at bounding box center [791, 190] width 18 height 18
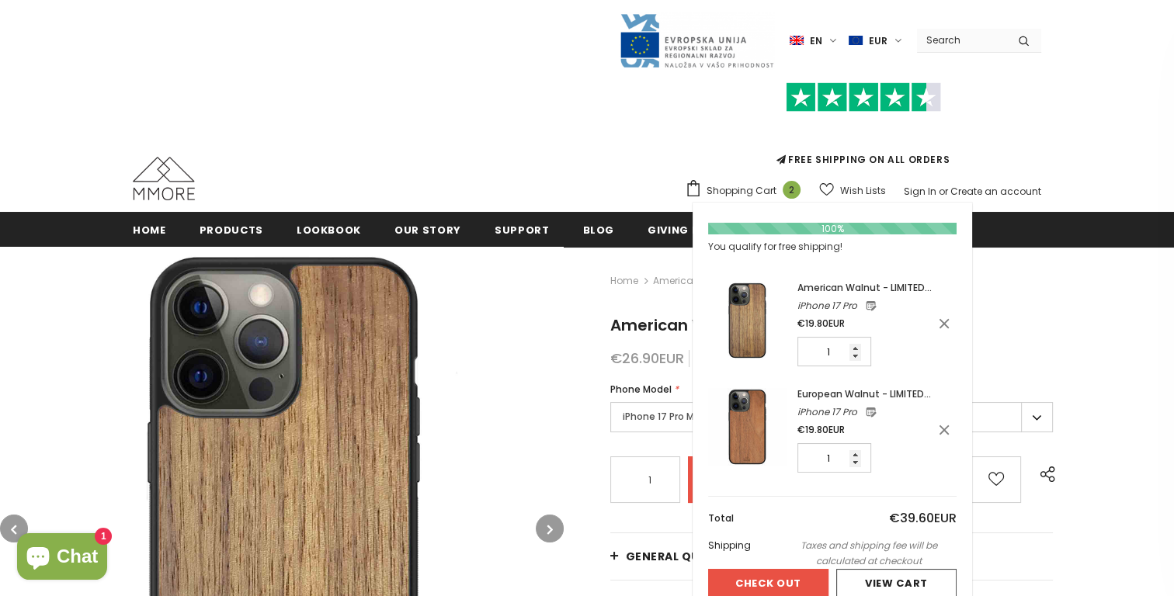
click at [868, 399] on span "European Walnut - LIMITED EDITION" at bounding box center [864, 401] width 134 height 29
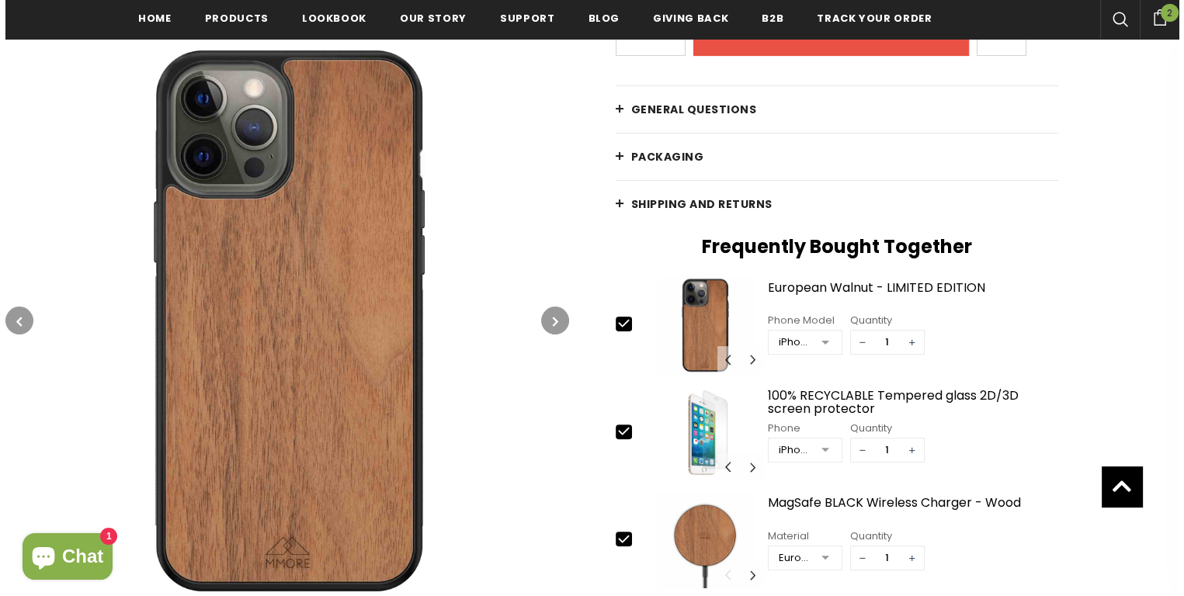
scroll to position [644, 0]
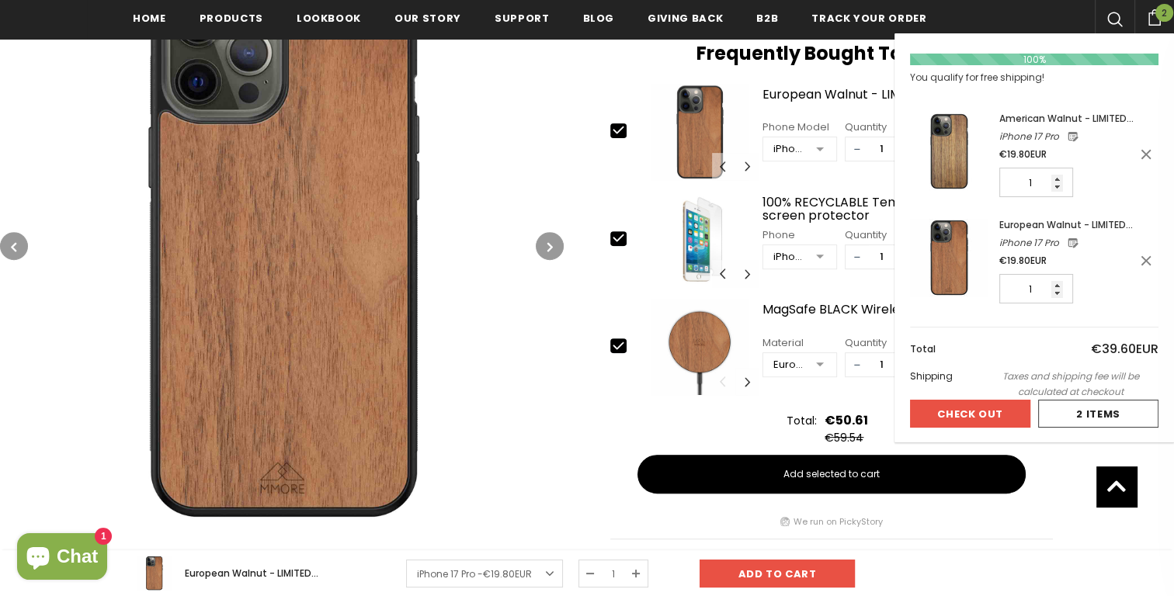
click at [1147, 17] on icon at bounding box center [1154, 17] width 17 height 16
click at [1148, 163] on link at bounding box center [1145, 155] width 23 height 85
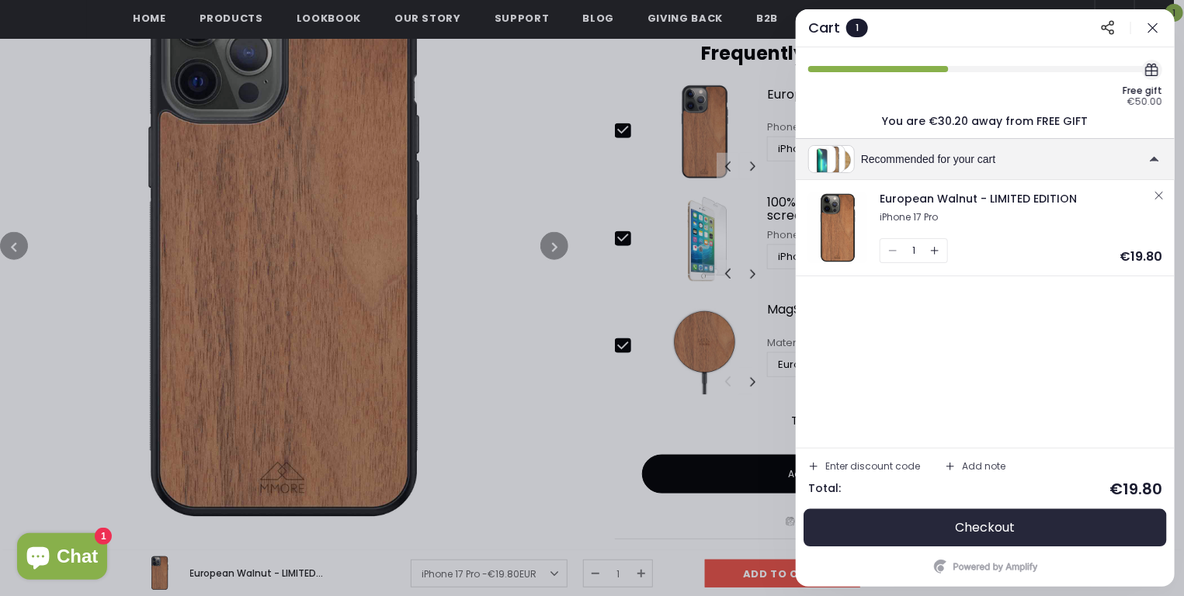
click at [920, 532] on button "Checkout" at bounding box center [985, 527] width 354 height 37
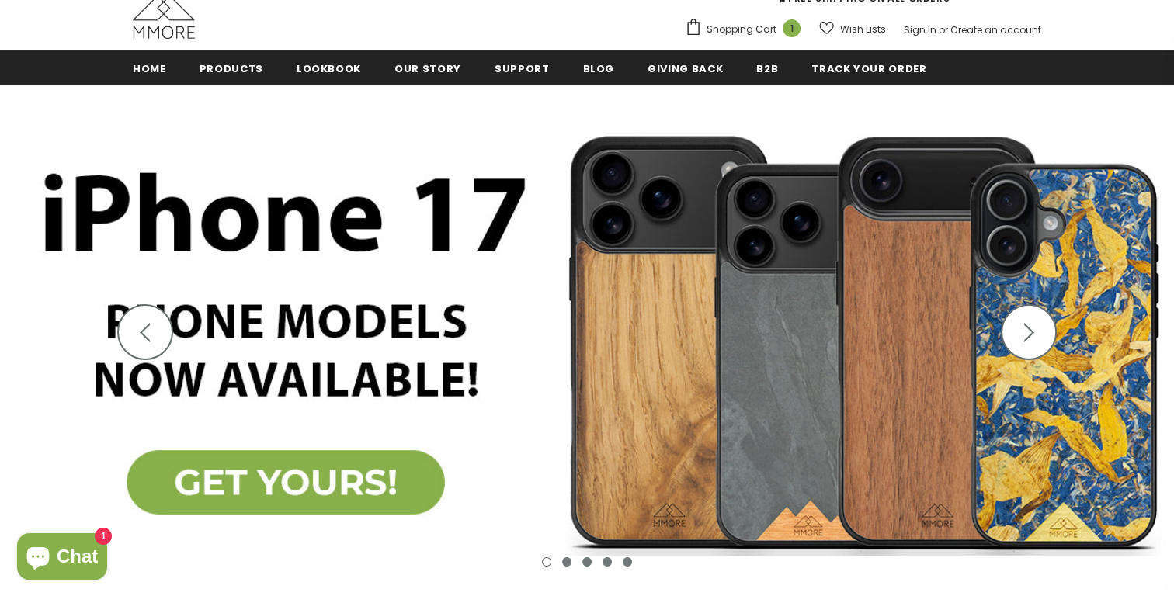
scroll to position [159, 0]
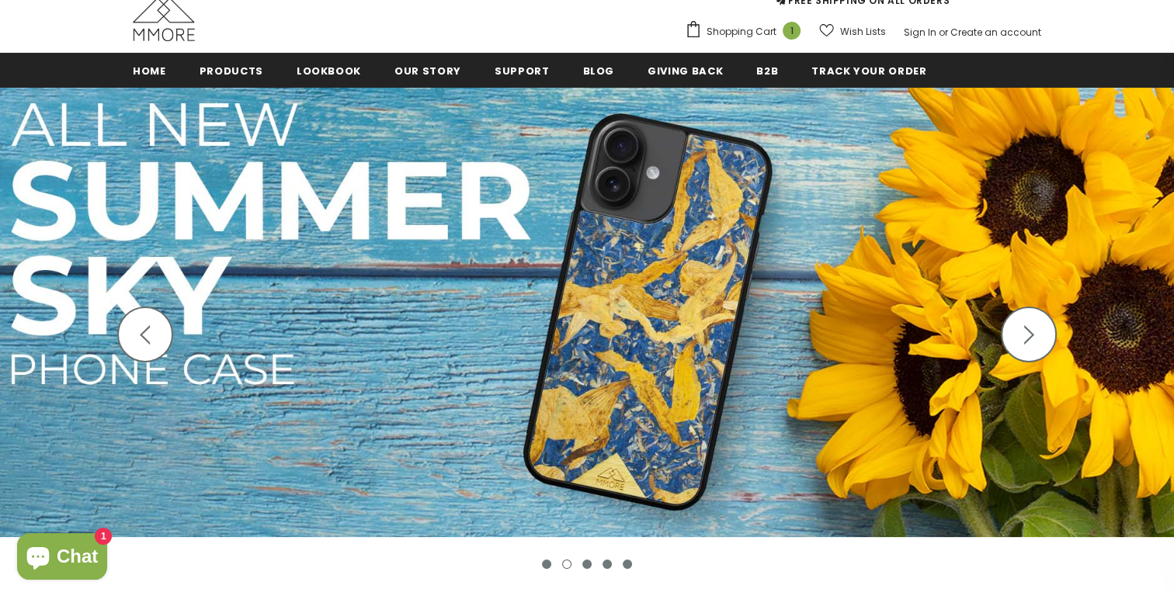
click at [132, 314] on button "button" at bounding box center [145, 335] width 56 height 56
click at [147, 333] on icon "button" at bounding box center [144, 334] width 19 height 19
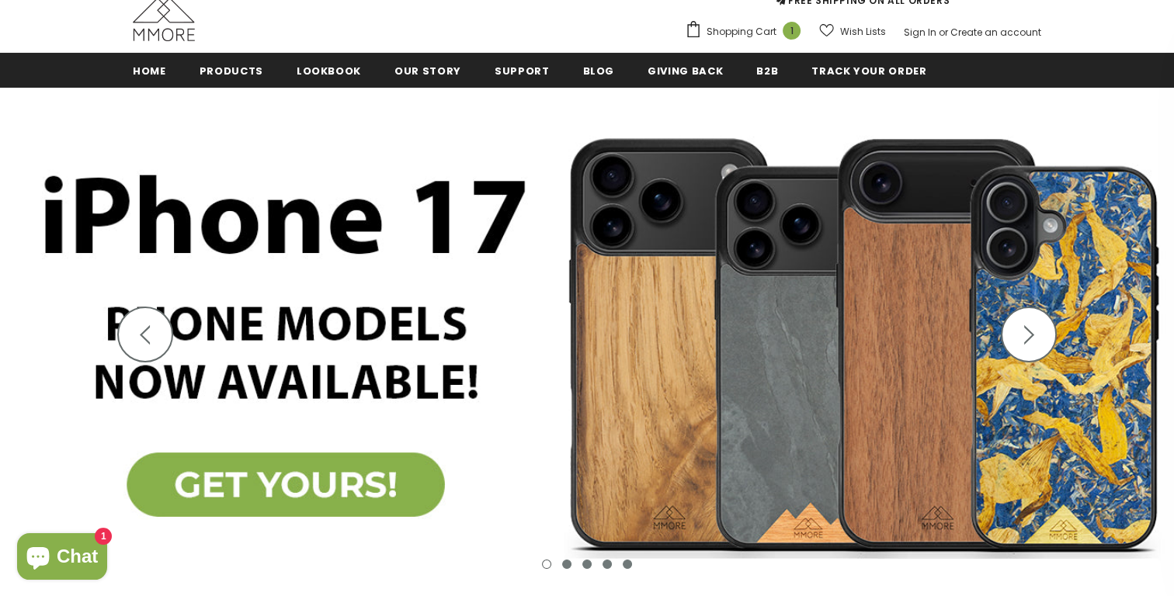
click at [1039, 328] on button "button" at bounding box center [1029, 335] width 56 height 56
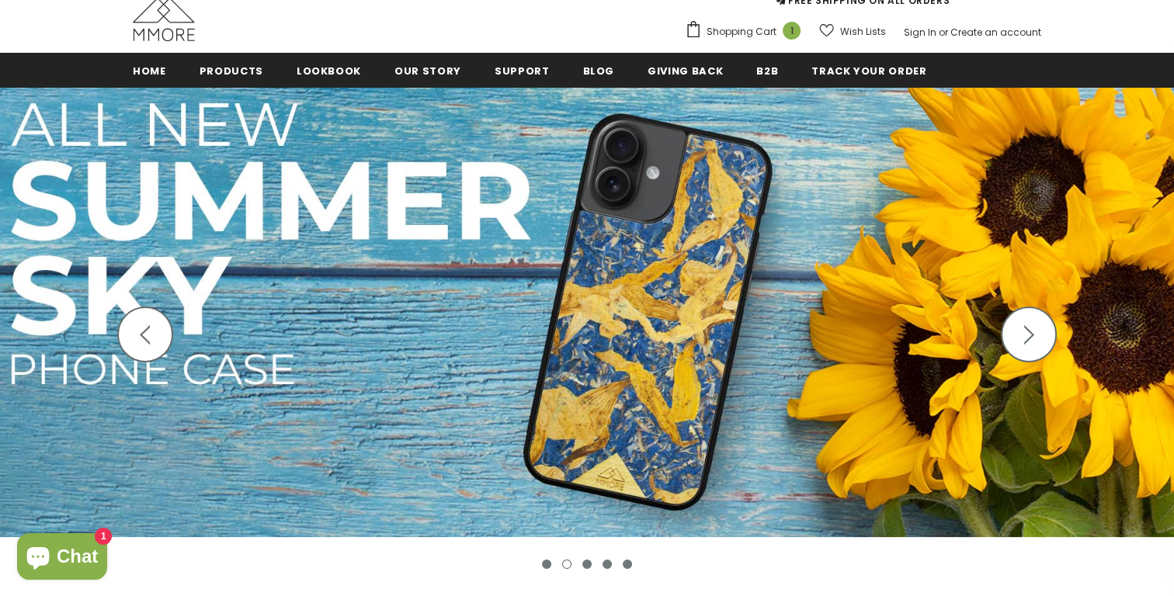
click at [1039, 328] on button "button" at bounding box center [1029, 335] width 56 height 56
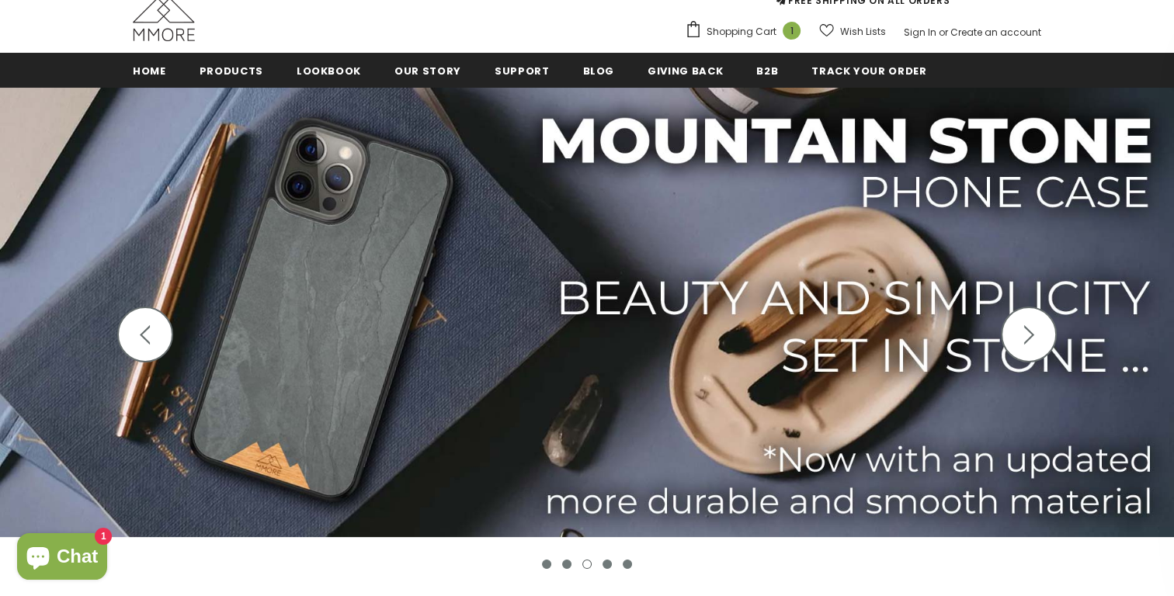
click at [1039, 328] on button "button" at bounding box center [1029, 335] width 56 height 56
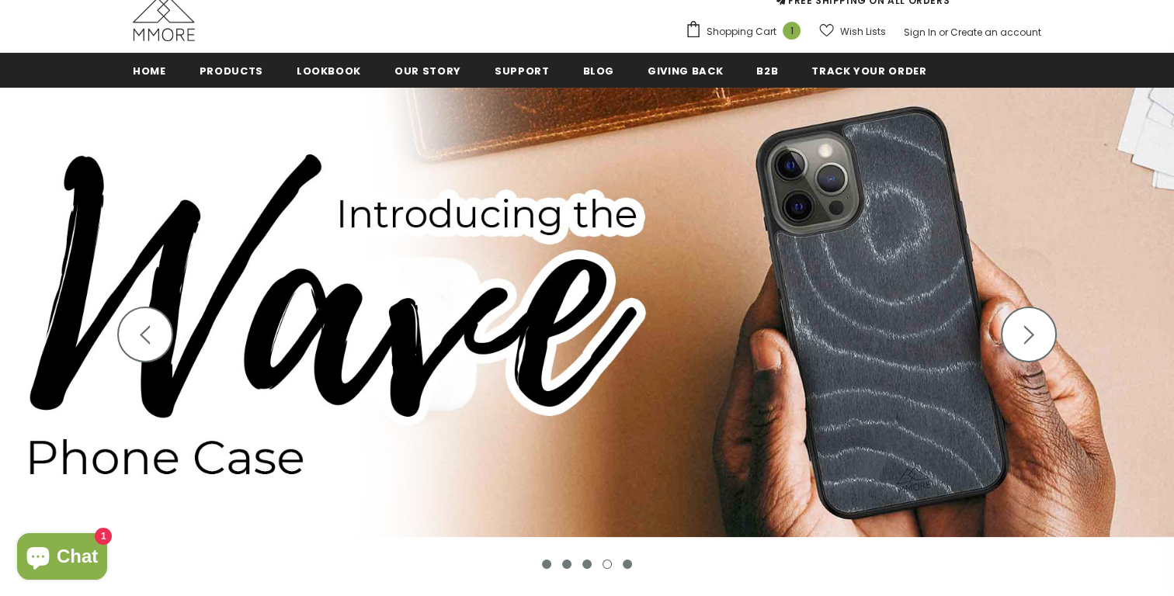
click at [140, 335] on polygon "button" at bounding box center [145, 334] width 10 height 19
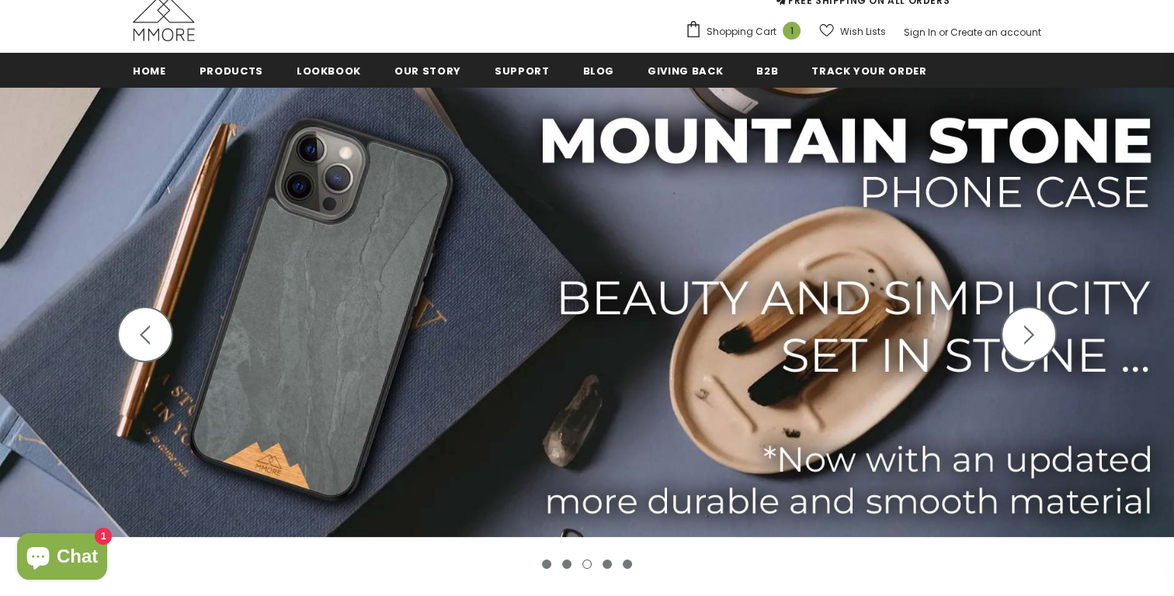
click at [1027, 326] on icon "button" at bounding box center [1028, 334] width 19 height 19
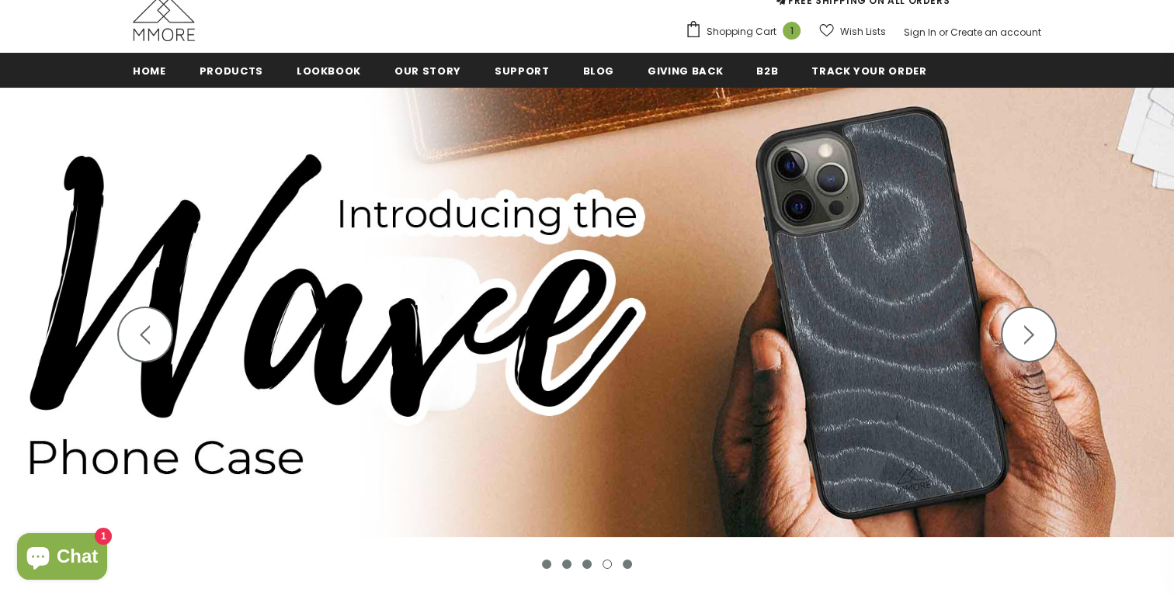
click at [1027, 326] on icon "button" at bounding box center [1028, 334] width 19 height 19
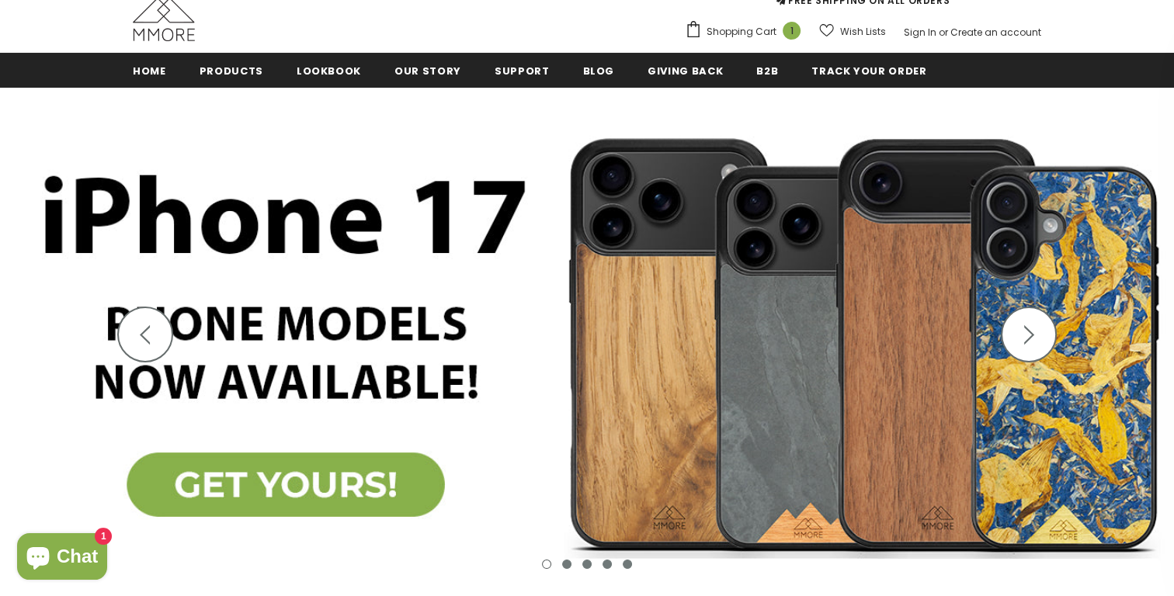
click at [116, 329] on img at bounding box center [587, 345] width 1174 height 514
click at [132, 337] on button "button" at bounding box center [145, 335] width 56 height 56
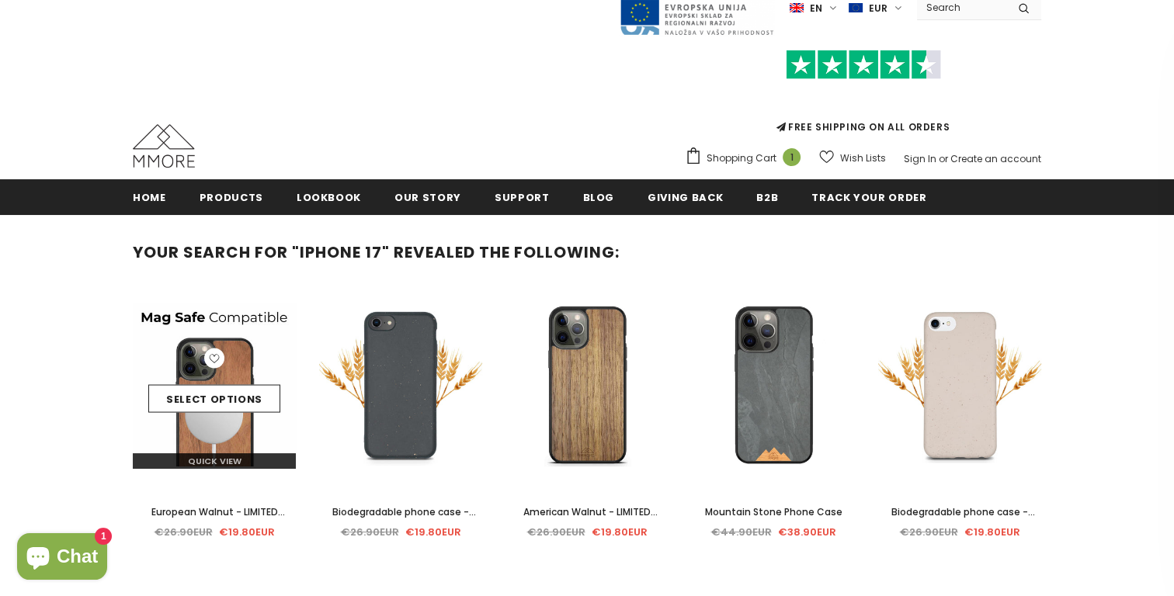
scroll to position [44, 0]
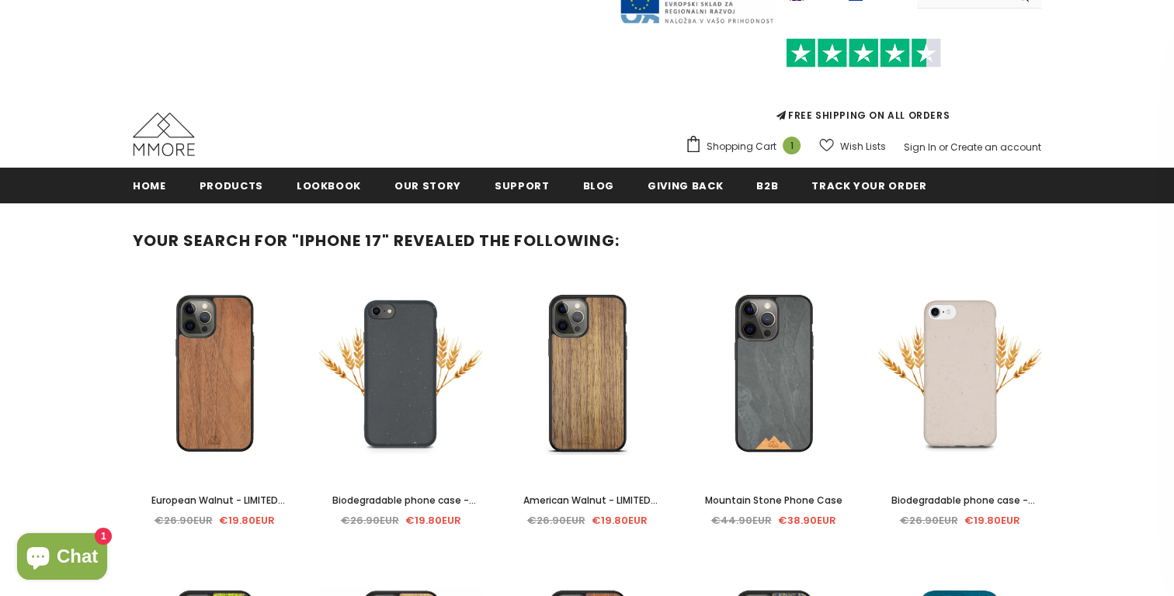
click at [166, 137] on img at bounding box center [164, 134] width 62 height 43
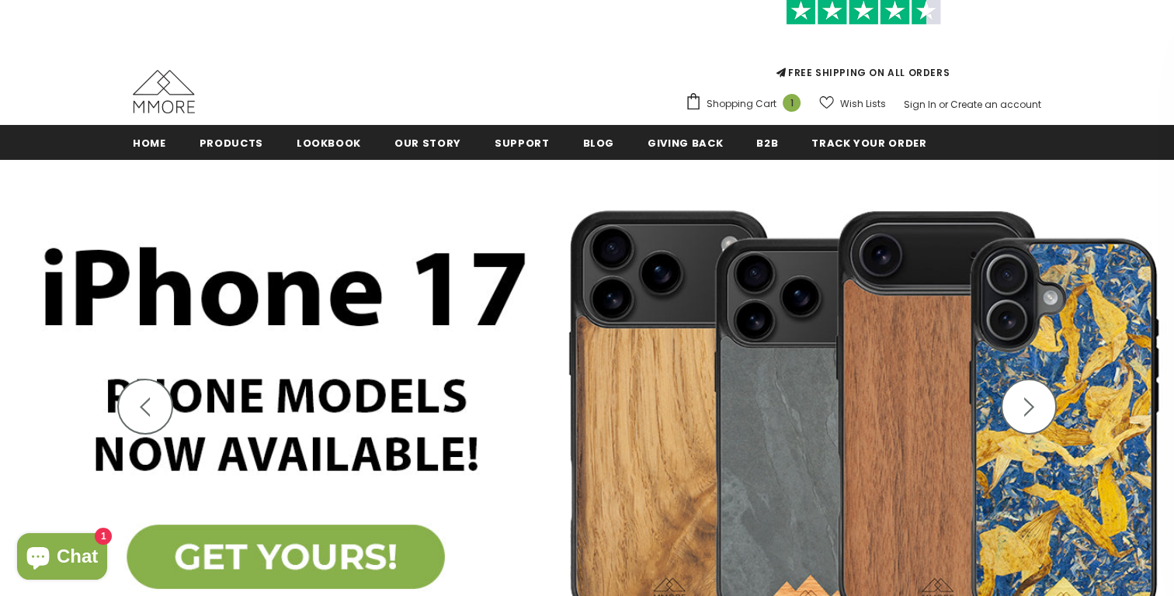
scroll to position [101, 0]
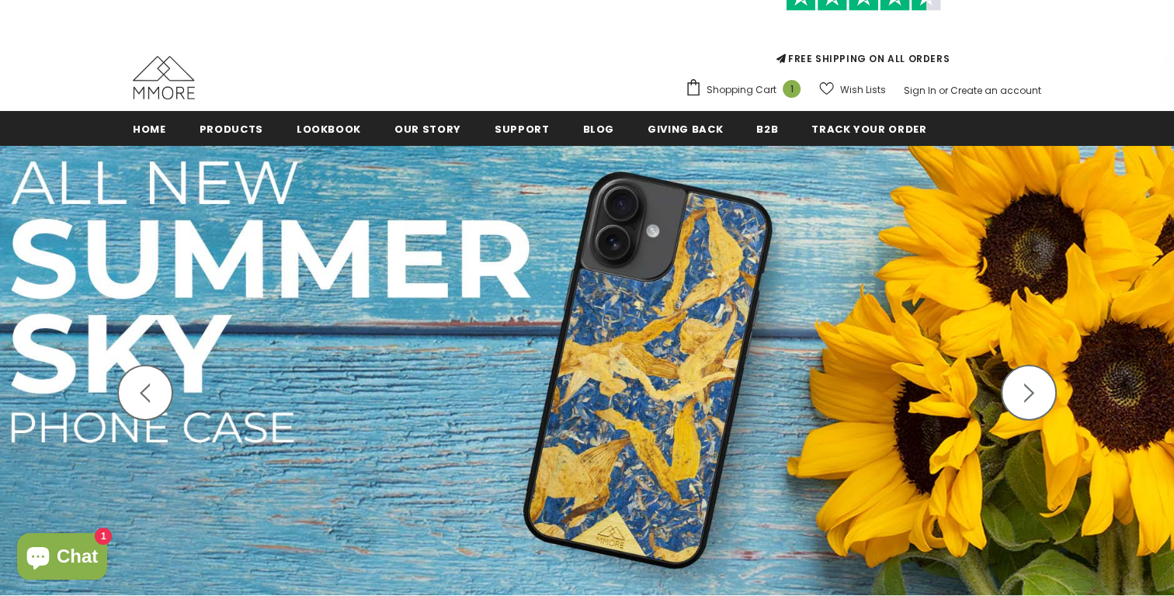
click at [144, 369] on button "button" at bounding box center [145, 393] width 56 height 56
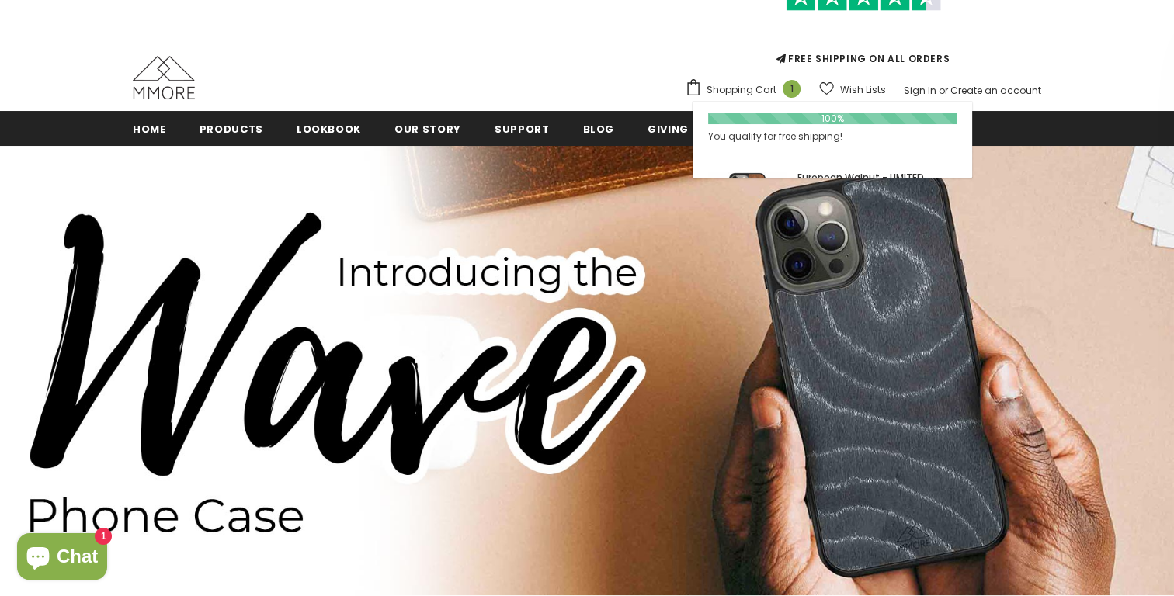
click at [755, 88] on span "Shopping Cart" at bounding box center [741, 90] width 70 height 16
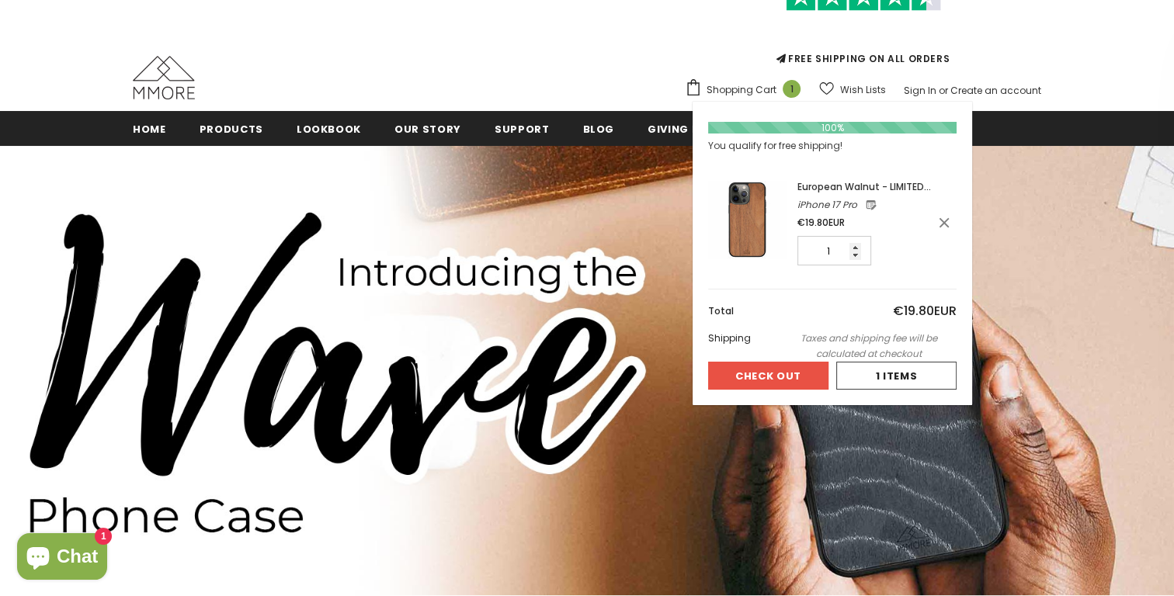
click at [821, 187] on span "European Walnut - LIMITED EDITION" at bounding box center [864, 194] width 134 height 29
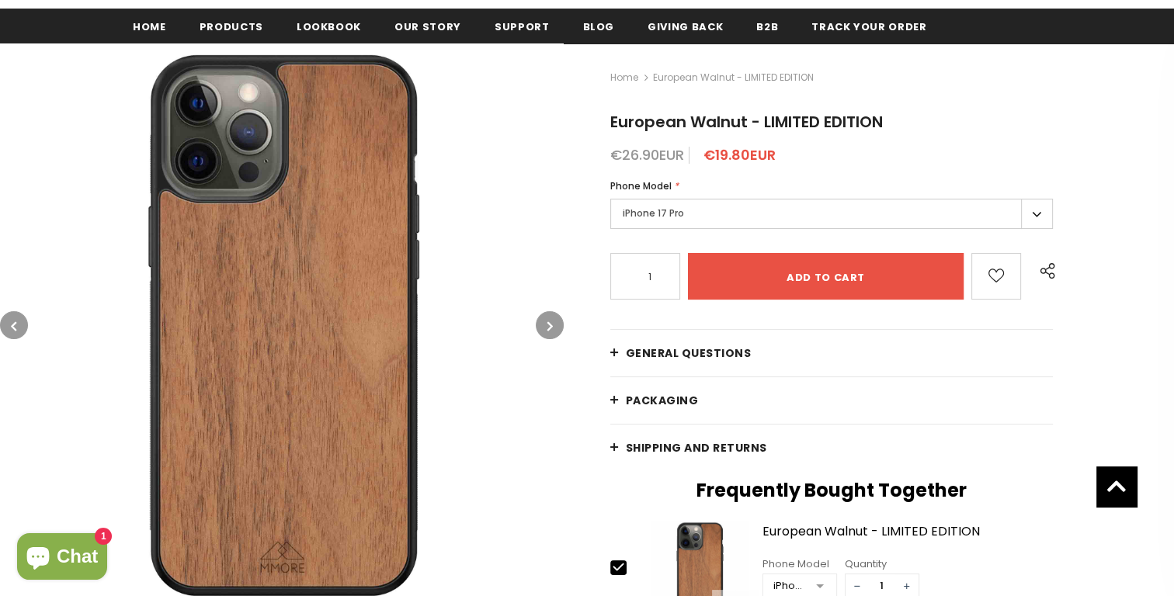
scroll to position [206, 0]
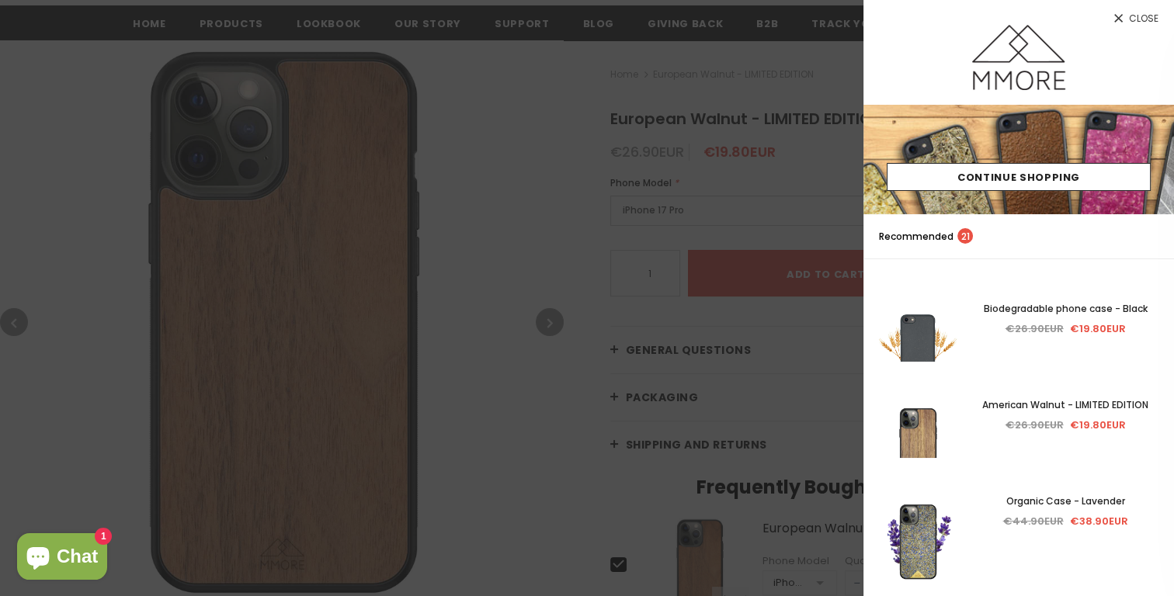
click at [782, 112] on div at bounding box center [587, 298] width 1174 height 596
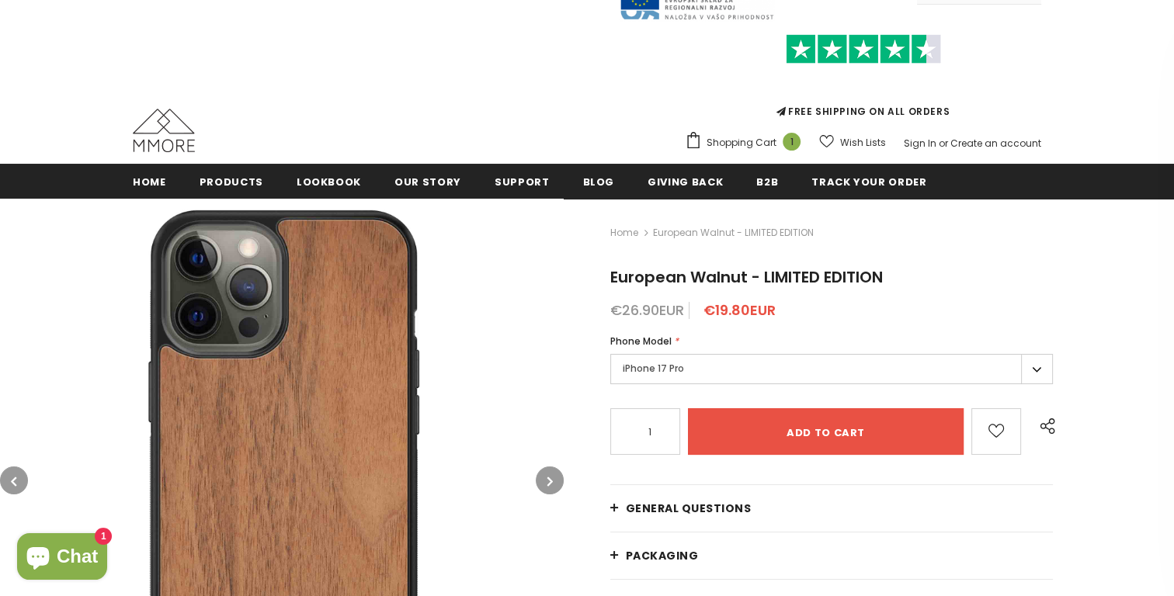
scroll to position [0, 0]
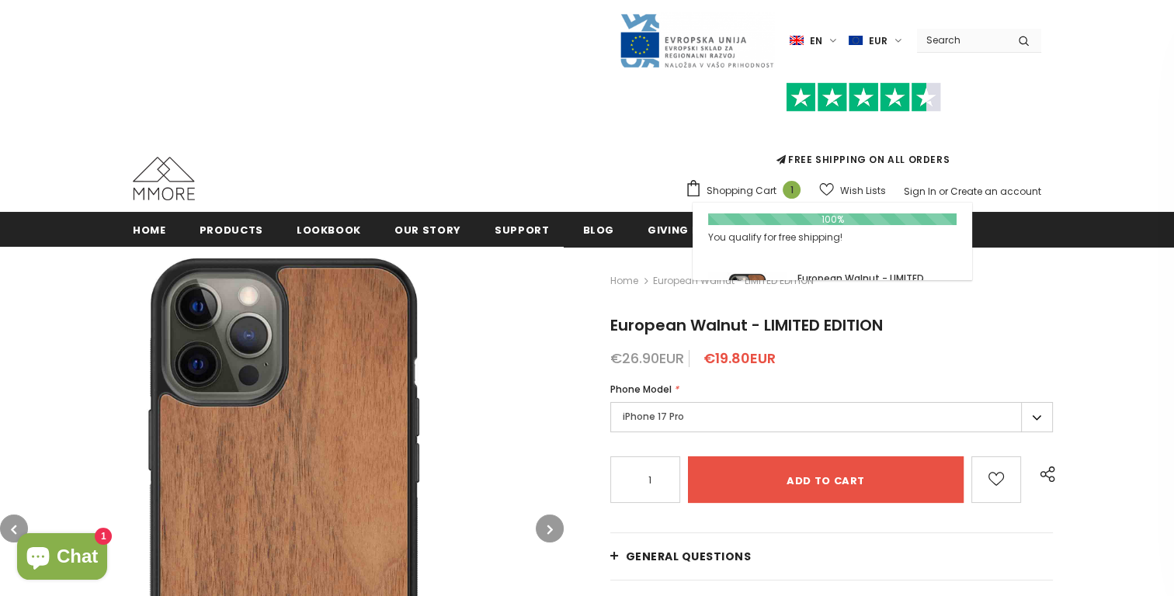
click at [800, 195] on span "1" at bounding box center [791, 190] width 18 height 18
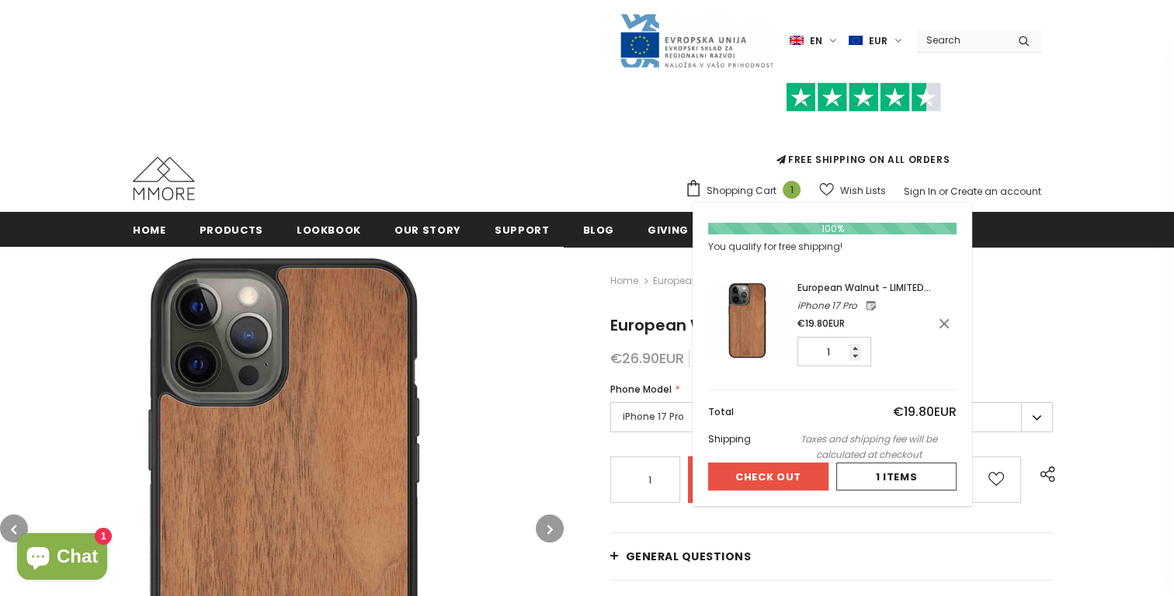
click at [841, 284] on span "European Walnut - LIMITED EDITION" at bounding box center [864, 295] width 134 height 29
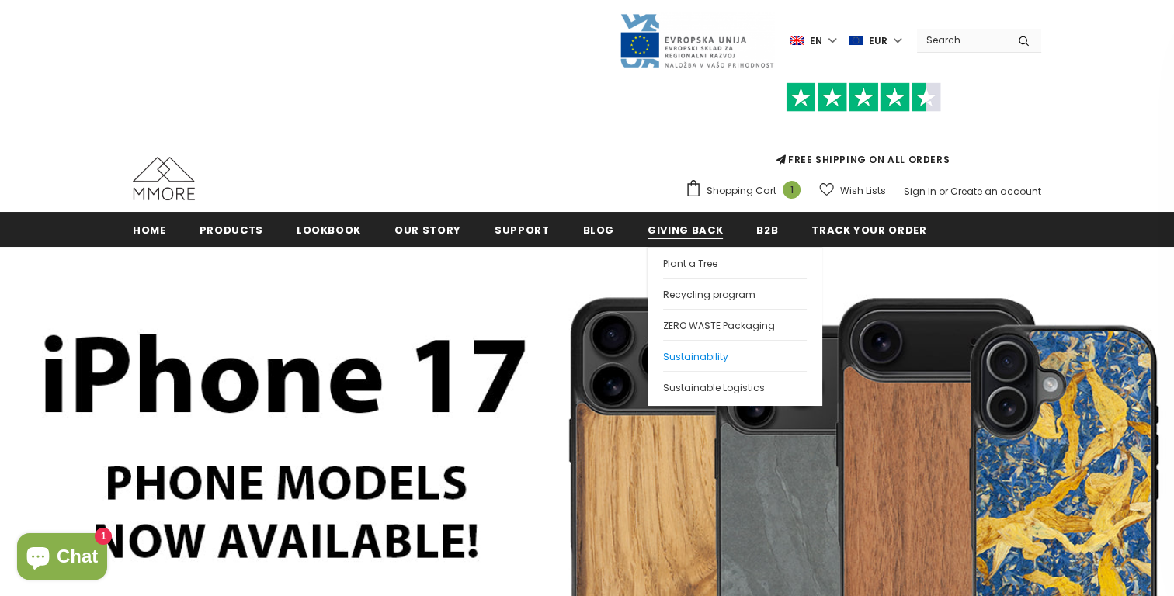
click at [692, 359] on span "Sustainability" at bounding box center [695, 356] width 65 height 13
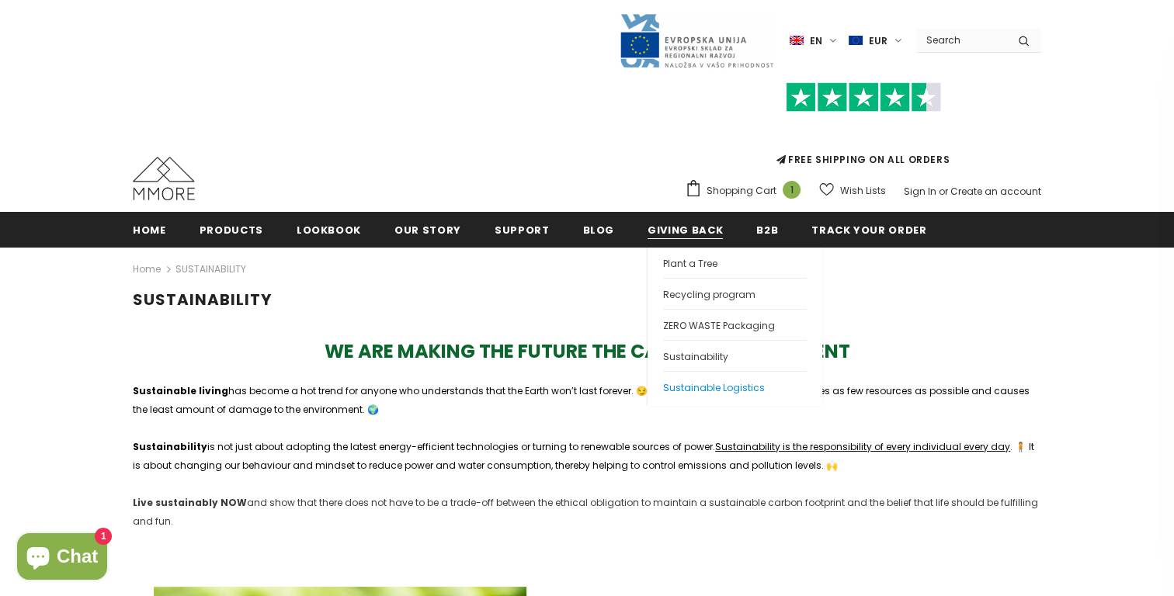
click at [679, 388] on span "Sustainable Logistics" at bounding box center [714, 387] width 102 height 13
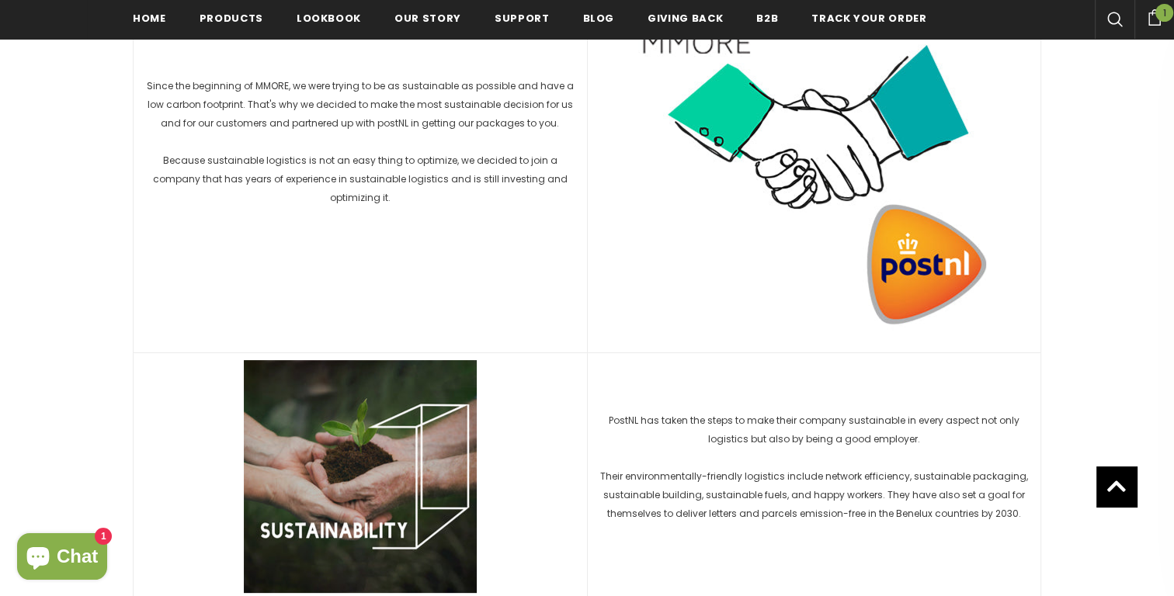
scroll to position [396, 0]
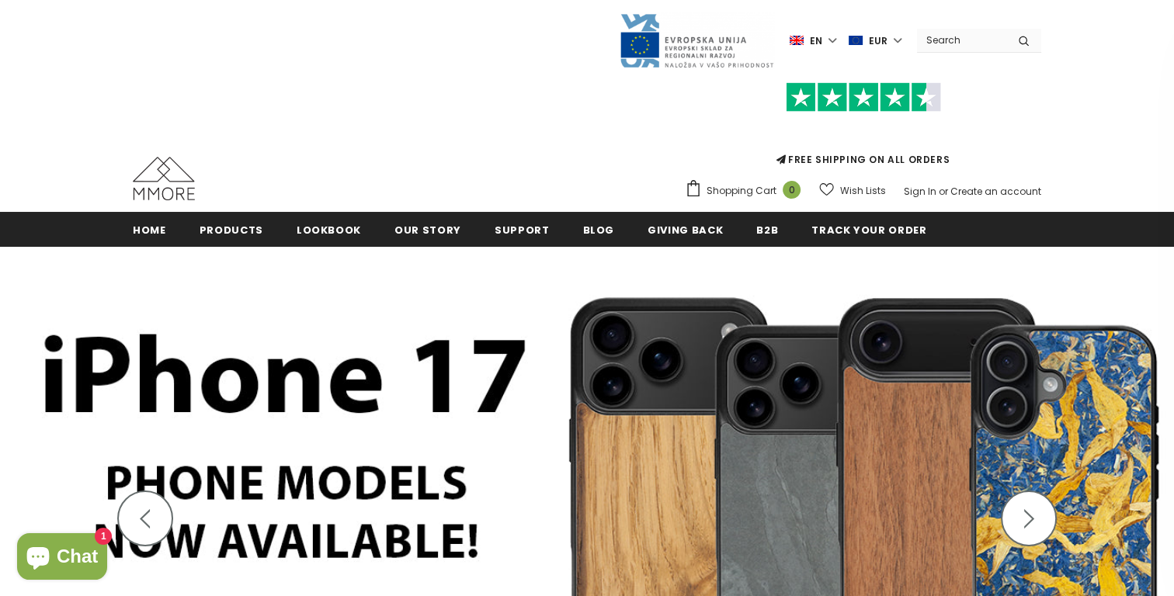
scroll to position [2, 0]
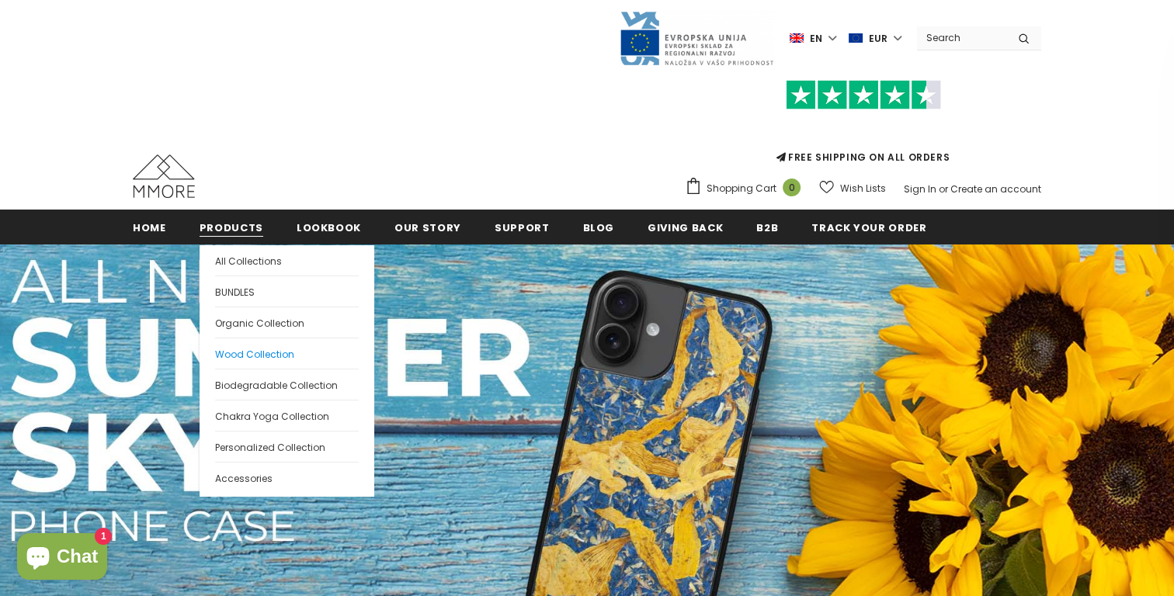
drag, startPoint x: 264, startPoint y: 347, endPoint x: 274, endPoint y: 345, distance: 10.2
click at [264, 348] on span "Wood Collection" at bounding box center [254, 354] width 79 height 13
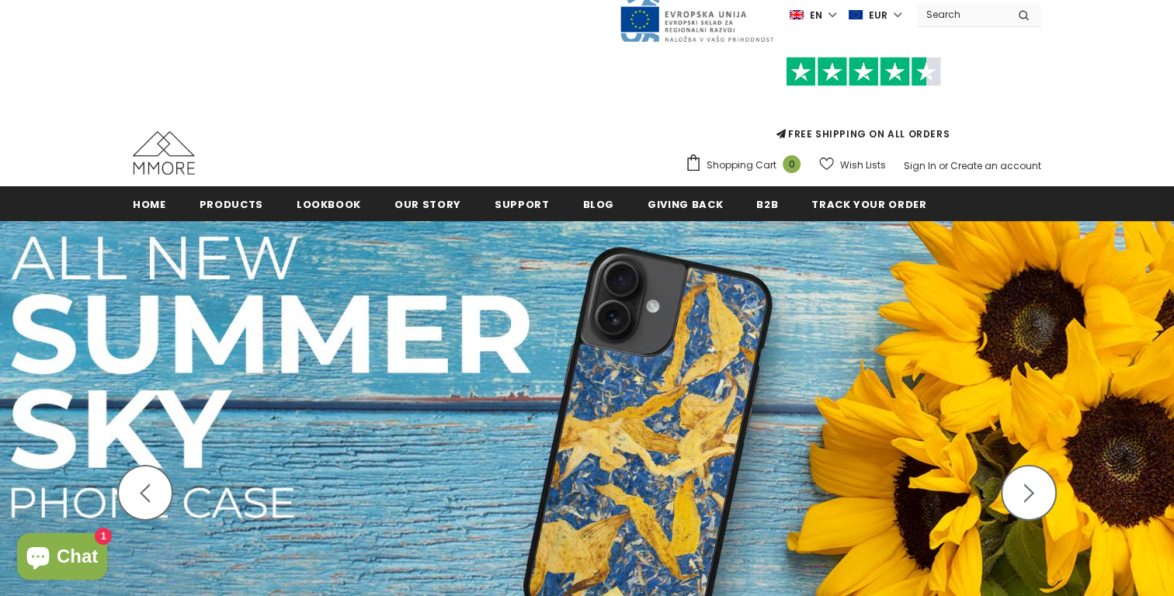
scroll to position [122, 0]
